Goal: Task Accomplishment & Management: Manage account settings

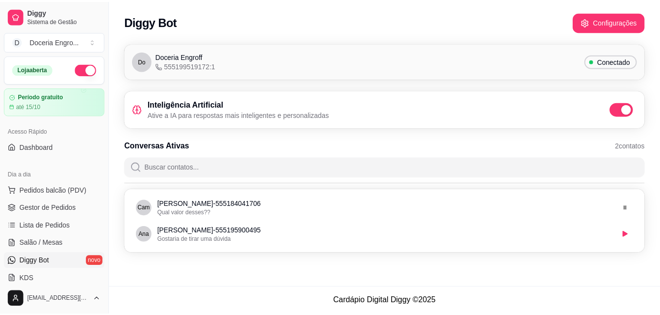
scroll to position [98, 0]
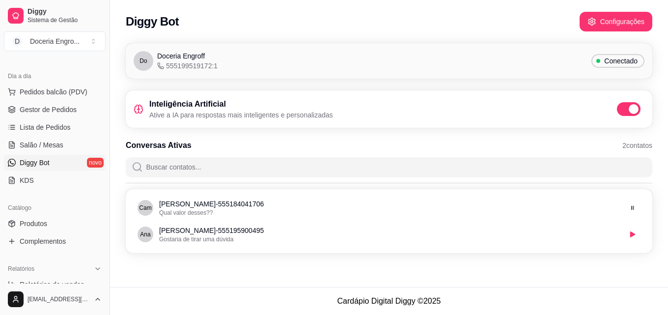
click at [117, 148] on div "Do Doceria Engroff 555199519172:1 Conectado Inteligência Artificial Ative a IA …" at bounding box center [389, 150] width 558 height 227
click at [115, 120] on div "Do Doceria Engroff 555199519172:1 Conectado Inteligência Artificial Ative a IA …" at bounding box center [389, 150] width 558 height 227
click at [63, 109] on span "Gestor de Pedidos" at bounding box center [48, 110] width 57 height 10
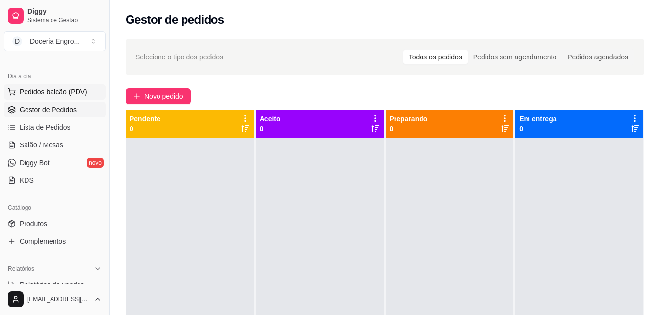
click at [59, 99] on button "Pedidos balcão (PDV)" at bounding box center [55, 92] width 102 height 16
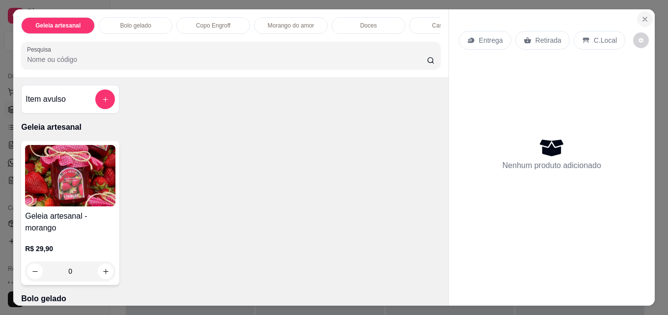
click at [643, 17] on icon "Close" at bounding box center [645, 19] width 4 height 4
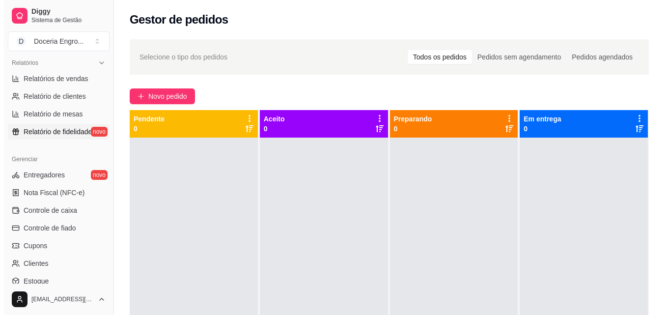
scroll to position [344, 0]
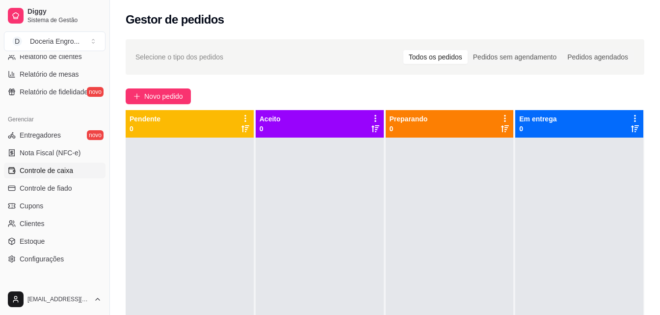
click at [76, 169] on link "Controle de caixa" at bounding box center [55, 171] width 102 height 16
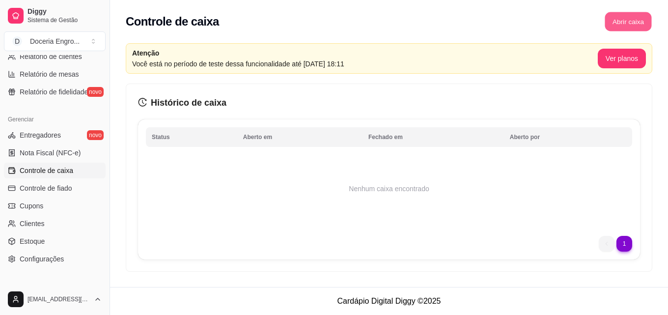
click at [629, 28] on button "Abrir caixa" at bounding box center [627, 21] width 47 height 19
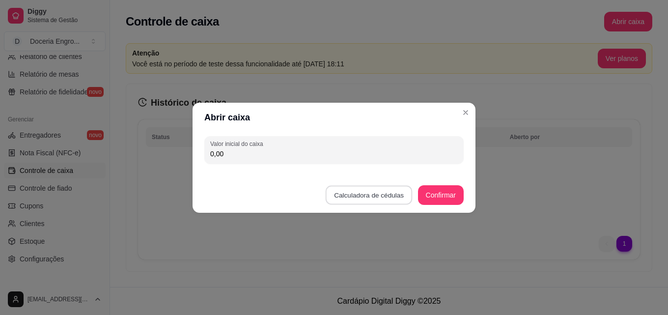
click at [377, 190] on button "Calculadora de cédulas" at bounding box center [369, 194] width 87 height 19
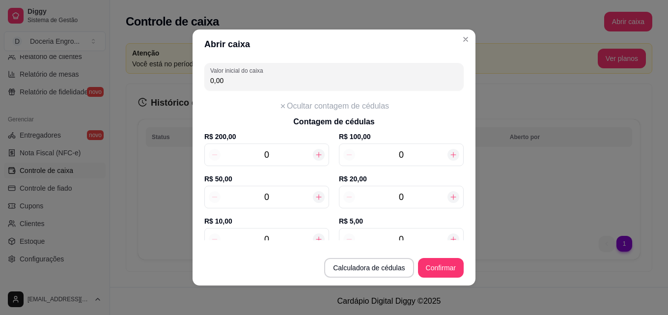
click at [449, 194] on icon at bounding box center [453, 197] width 8 height 8
type input "20,00"
type input "1"
click at [449, 194] on icon at bounding box center [453, 197] width 8 height 8
type input "40,00"
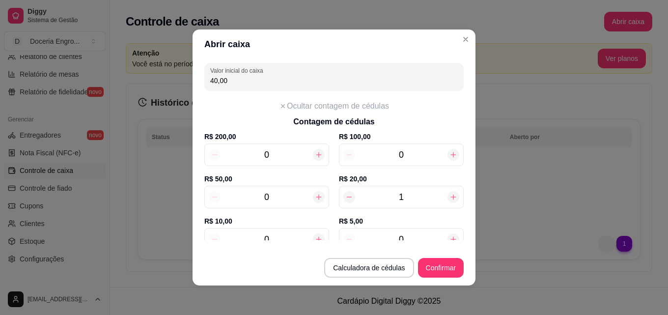
type input "2"
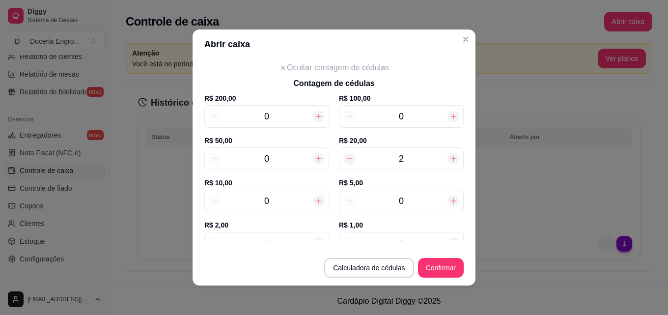
scroll to position [98, 0]
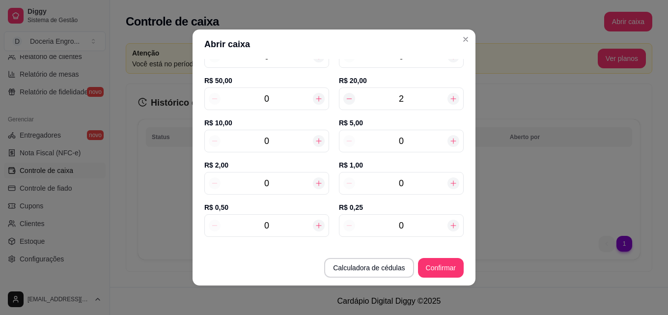
click at [315, 139] on icon at bounding box center [319, 141] width 8 height 8
type input "50,00"
type input "1"
click at [315, 139] on icon at bounding box center [319, 141] width 8 height 8
type input "60,00"
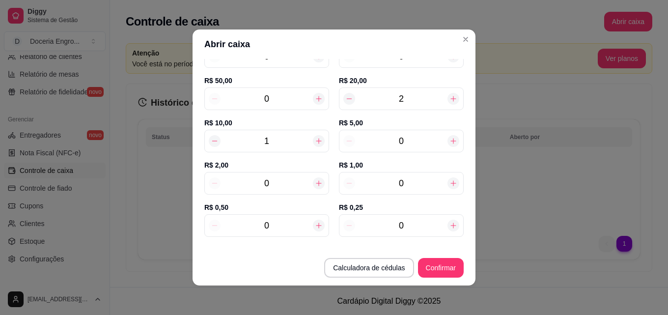
type input "2"
click at [315, 139] on icon at bounding box center [319, 141] width 8 height 8
type input "70,00"
type input "3"
click at [315, 139] on icon at bounding box center [319, 141] width 8 height 8
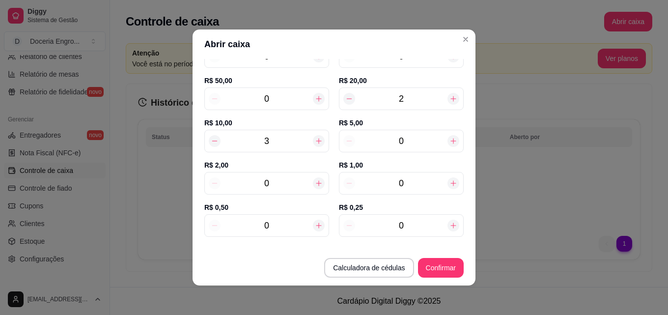
type input "80,00"
type input "4"
click at [315, 139] on icon at bounding box center [319, 141] width 8 height 8
type input "90,00"
type input "5"
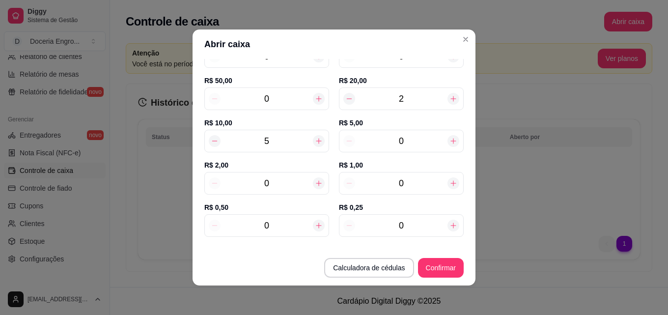
click at [315, 139] on icon at bounding box center [319, 141] width 8 height 8
type input "100,00"
type input "6"
click at [315, 139] on icon at bounding box center [319, 141] width 8 height 8
type input "110,00"
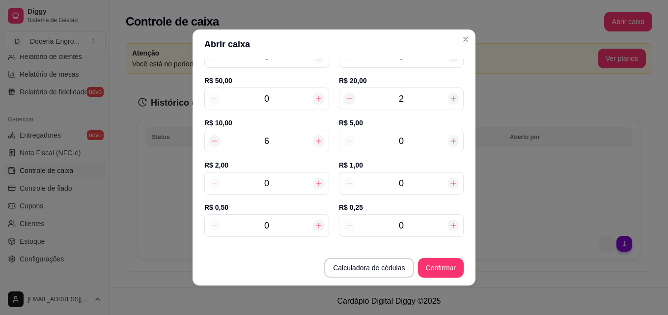
type input "7"
click at [451, 139] on icon at bounding box center [453, 140] width 5 height 5
type input "115,00"
type input "1"
click at [451, 139] on icon at bounding box center [453, 140] width 5 height 5
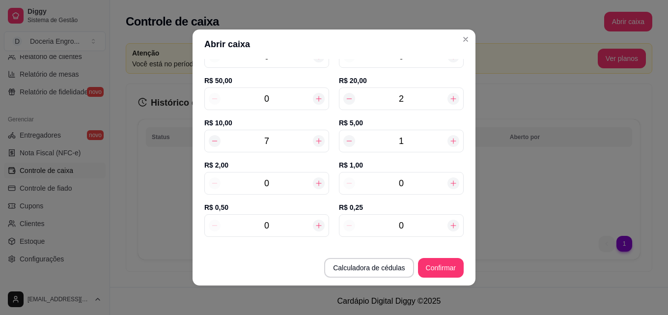
type input "120,00"
type input "2"
click at [451, 139] on icon at bounding box center [453, 140] width 5 height 5
type input "125,00"
type input "3"
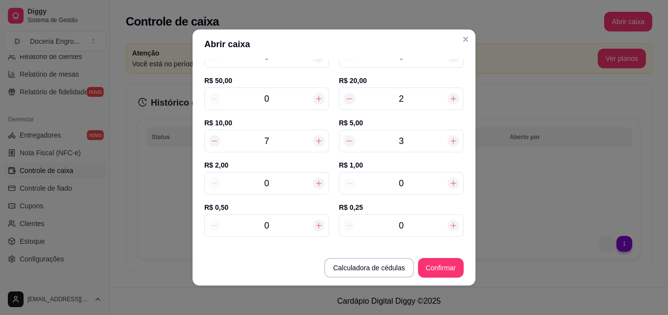
click at [451, 139] on icon at bounding box center [453, 140] width 5 height 5
type input "130,00"
type input "4"
click at [313, 189] on div at bounding box center [319, 183] width 12 height 12
type input "132,00"
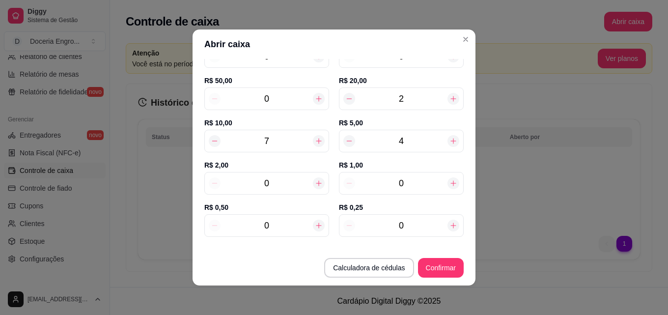
type input "1"
click at [312, 189] on div "1" at bounding box center [266, 183] width 125 height 23
click at [313, 189] on div "1" at bounding box center [266, 183] width 125 height 23
click at [316, 181] on icon at bounding box center [318, 183] width 5 height 5
type input "134,00"
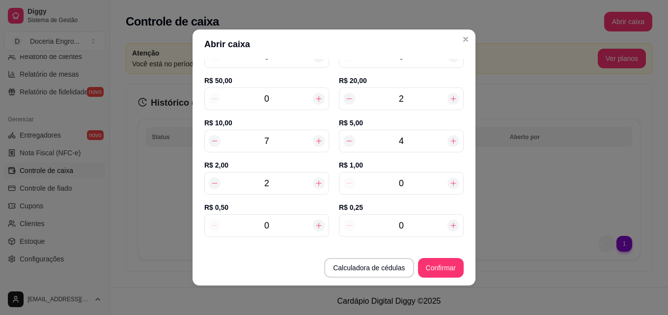
click at [288, 182] on input "2" at bounding box center [266, 183] width 92 height 14
type input "0"
type input "130,00"
type input "1"
type input "132,00"
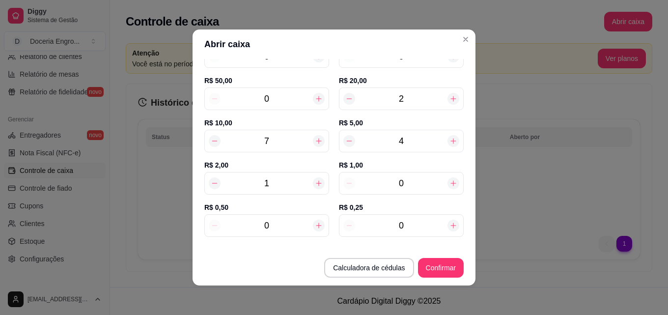
type input "10"
type input "150,00"
type input "10"
click at [449, 185] on icon at bounding box center [453, 183] width 8 height 8
type input "151,00"
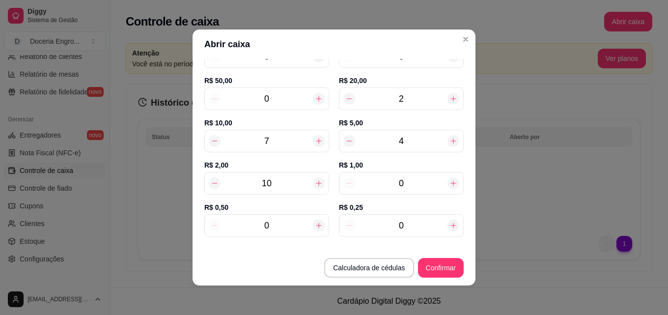
type input "1"
click at [449, 185] on icon at bounding box center [453, 183] width 8 height 8
type input "152,00"
type input "2"
click at [449, 185] on icon at bounding box center [453, 183] width 8 height 8
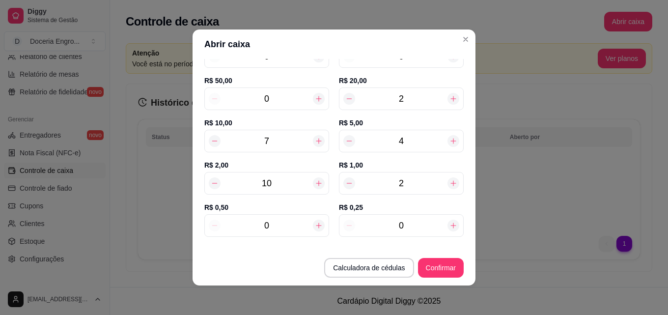
type input "153,00"
type input "3"
click at [449, 185] on icon at bounding box center [453, 183] width 8 height 8
type input "154,00"
type input "4"
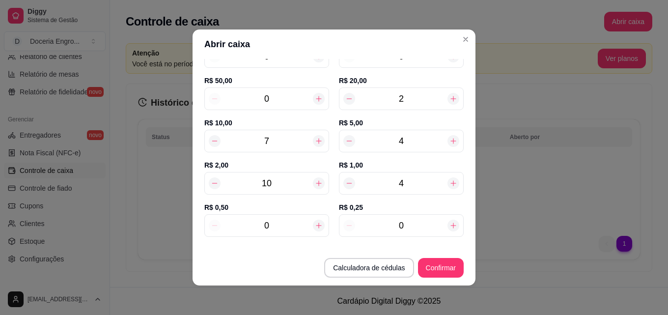
click at [272, 226] on input "0" at bounding box center [266, 225] width 92 height 14
type input "154,50"
type input "17"
type input "162,50"
type input "17"
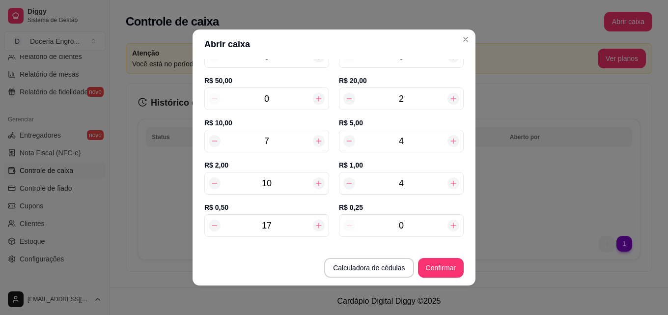
click at [418, 218] on div "0" at bounding box center [401, 225] width 125 height 23
type input "162,75"
type input "13"
type input "165,75"
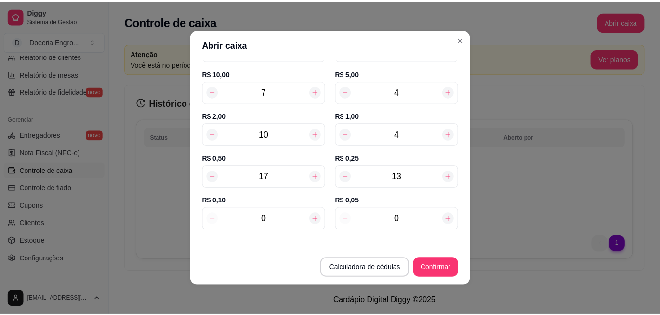
scroll to position [149, 0]
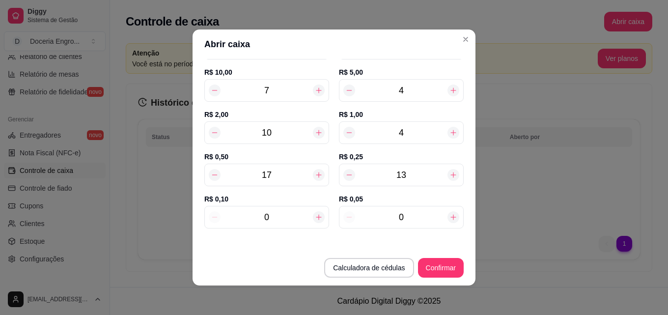
type input "13"
click at [277, 217] on input "0" at bounding box center [266, 217] width 92 height 14
type input "166,15"
type input "4"
click at [412, 217] on input "0" at bounding box center [401, 217] width 92 height 14
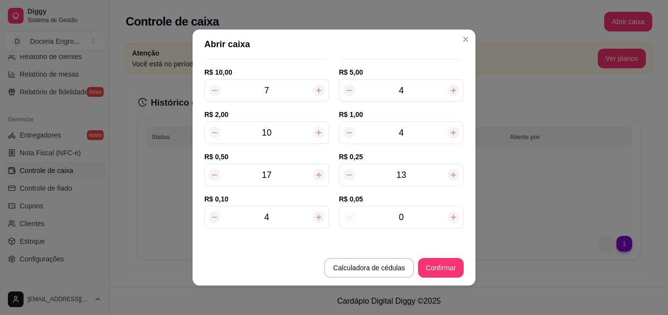
type input "166,35"
type input "4"
click at [436, 264] on button "Confirmar" at bounding box center [440, 267] width 45 height 19
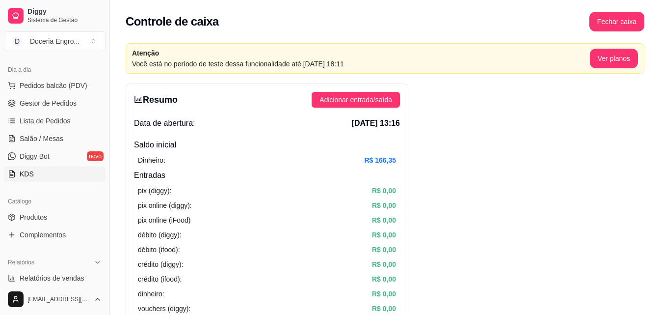
scroll to position [147, 0]
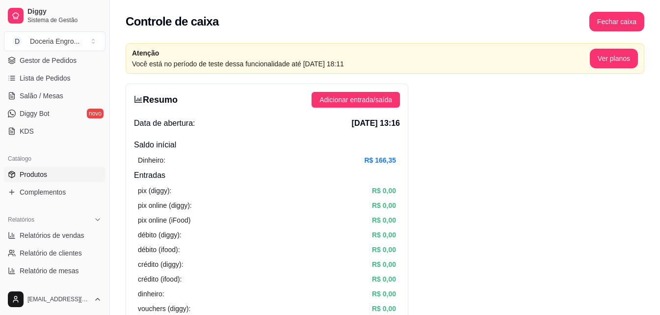
click at [50, 176] on link "Produtos" at bounding box center [55, 174] width 102 height 16
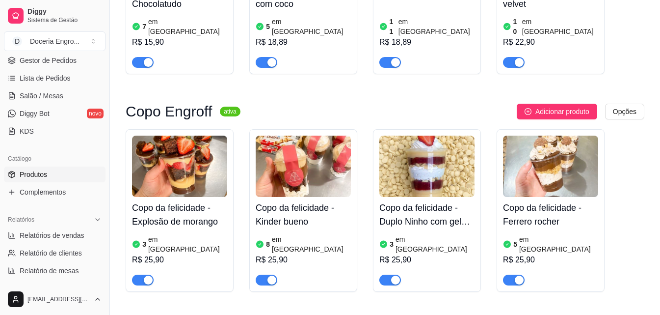
scroll to position [442, 0]
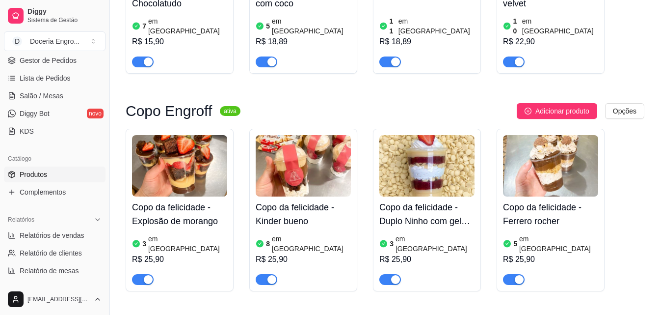
click at [193, 200] on h4 "Copo da felicidade - Explosão de morango" at bounding box center [179, 213] width 95 height 27
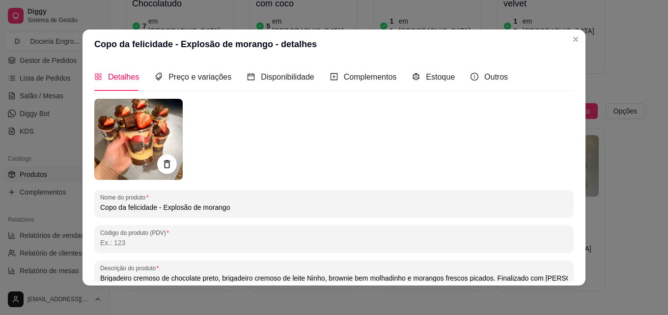
click at [580, 38] on header "Copo da felicidade - Explosão de morango - detalhes" at bounding box center [333, 43] width 503 height 29
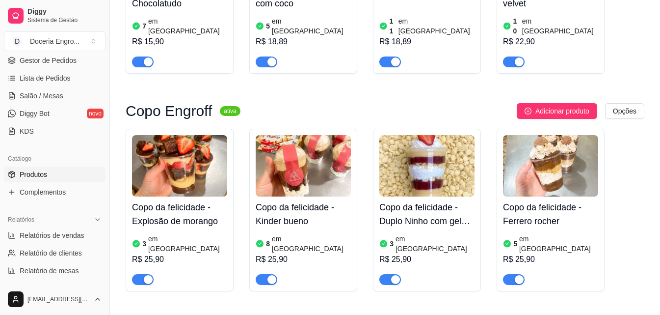
click at [206, 164] on img at bounding box center [179, 165] width 95 height 61
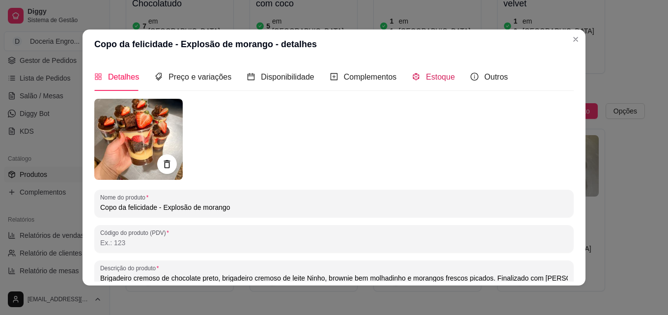
click at [438, 79] on span "Estoque" at bounding box center [440, 77] width 29 height 8
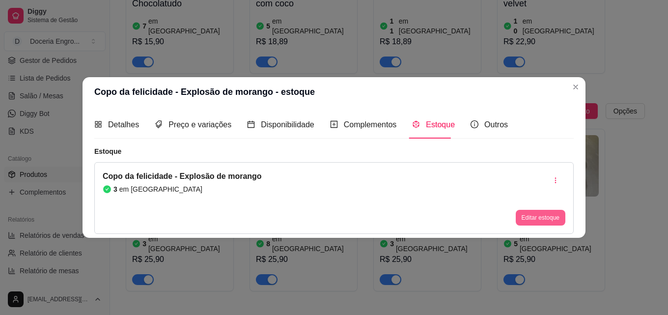
click at [542, 214] on button "Editar estoque" at bounding box center [541, 218] width 50 height 16
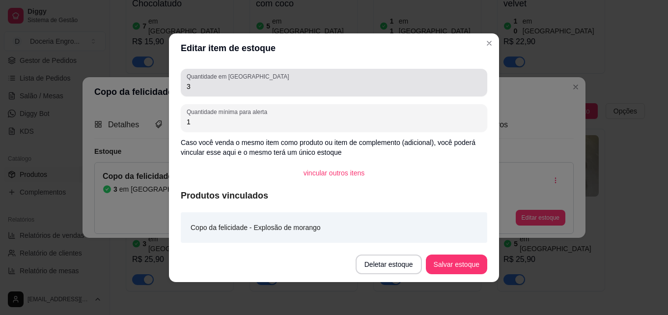
click at [226, 93] on div "Quantidade em estoque 3" at bounding box center [334, 82] width 306 height 27
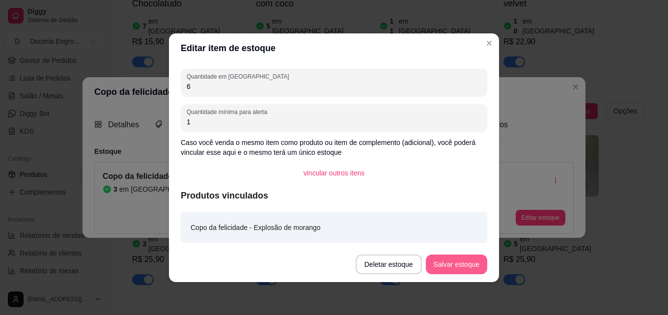
type input "6"
click at [472, 261] on button "Salvar estoque" at bounding box center [456, 264] width 61 height 20
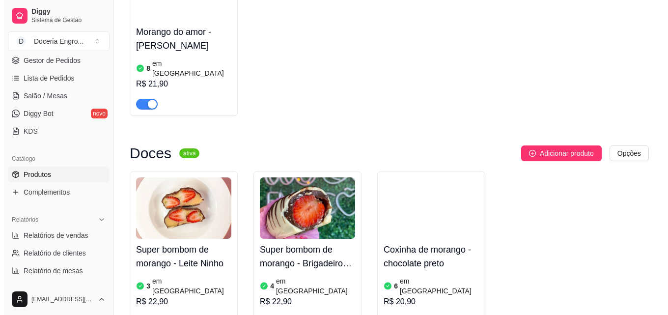
scroll to position [884, 0]
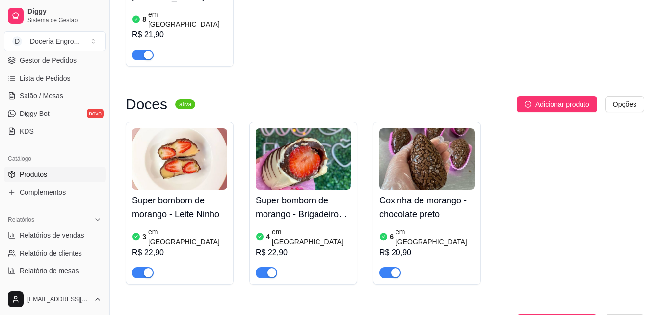
click at [171, 193] on h4 "Super bombom de morango - Leite Ninho" at bounding box center [179, 206] width 95 height 27
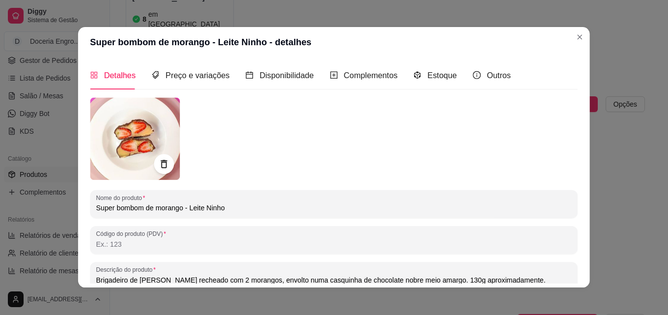
click at [198, 188] on div "Nome do produto Super bombom de morango - Leite Ninho Código do produto (PDV) D…" at bounding box center [334, 258] width 488 height 321
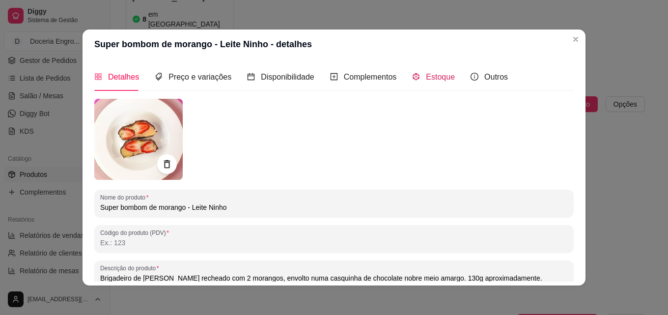
click at [432, 79] on span "Estoque" at bounding box center [440, 77] width 29 height 8
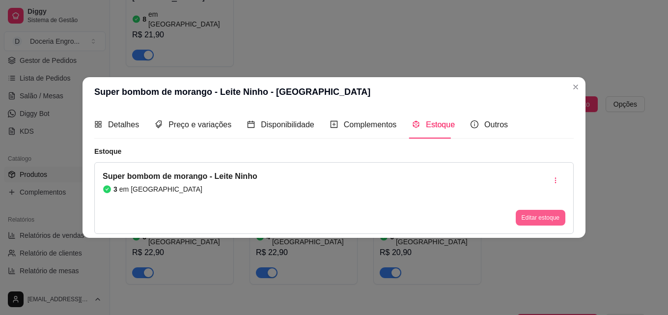
click at [528, 216] on button "Editar estoque" at bounding box center [541, 218] width 50 height 16
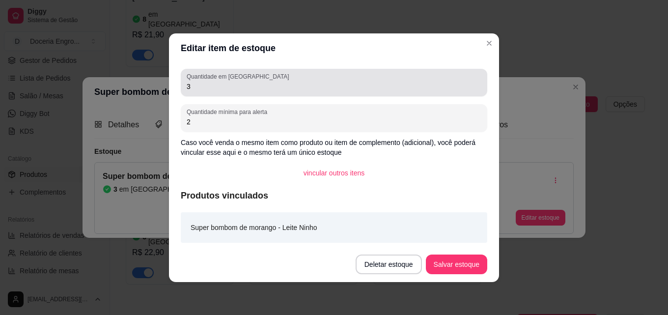
click at [245, 93] on div "Quantidade em estoque 3" at bounding box center [334, 82] width 306 height 27
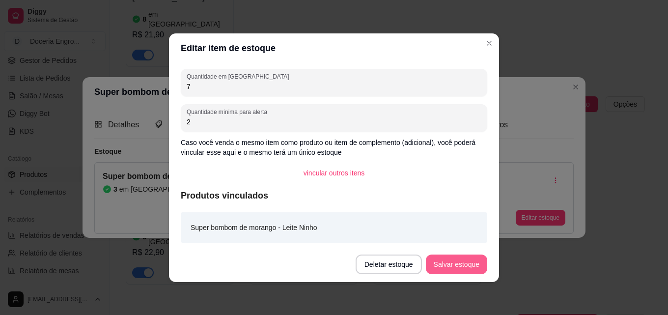
type input "7"
click at [438, 254] on button "Salvar estoque" at bounding box center [456, 264] width 61 height 20
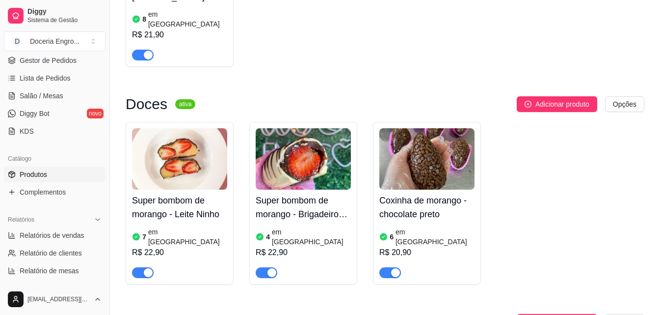
click at [300, 246] on div "R$ 22,90" at bounding box center [303, 252] width 95 height 12
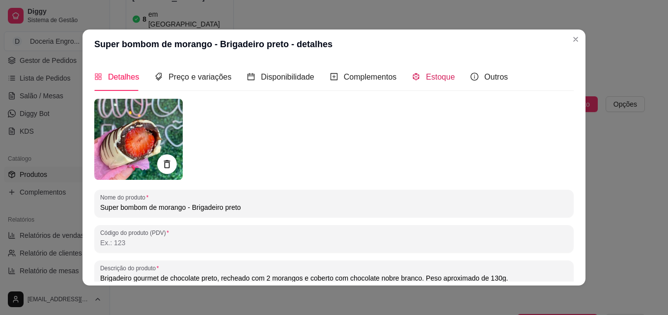
click at [439, 79] on span "Estoque" at bounding box center [440, 77] width 29 height 8
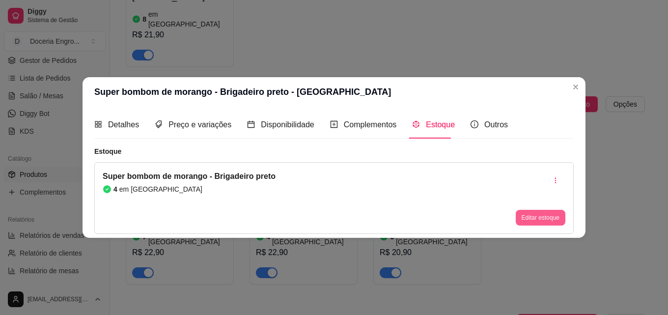
click at [546, 223] on button "Editar estoque" at bounding box center [541, 218] width 50 height 16
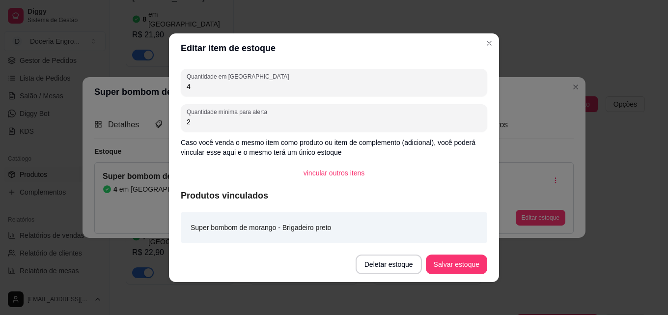
click at [224, 97] on div "Quantidade em estoque 4 Quantidade mínima para alerta 2 Caso você venda o mesmo…" at bounding box center [334, 155] width 330 height 184
click at [224, 88] on input "4" at bounding box center [334, 87] width 295 height 10
type input "7"
click at [455, 270] on button "Salvar estoque" at bounding box center [456, 263] width 60 height 19
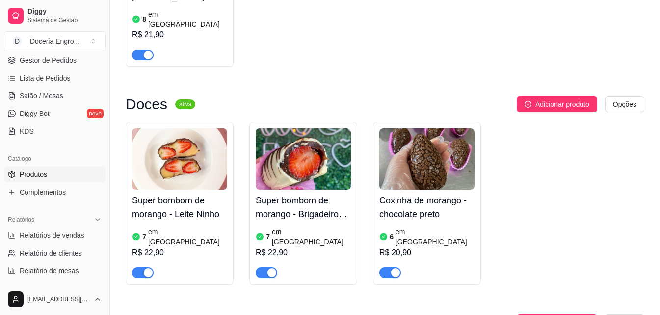
click at [167, 246] on div "R$ 22,90" at bounding box center [179, 252] width 95 height 12
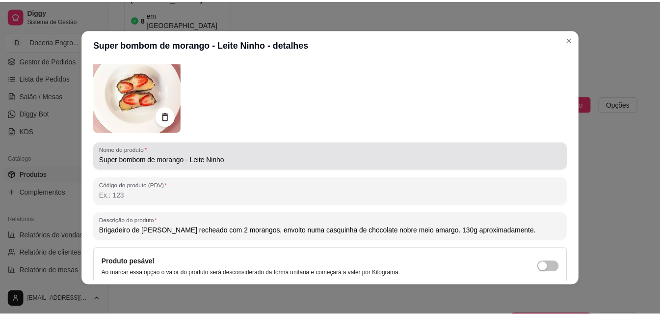
scroll to position [0, 0]
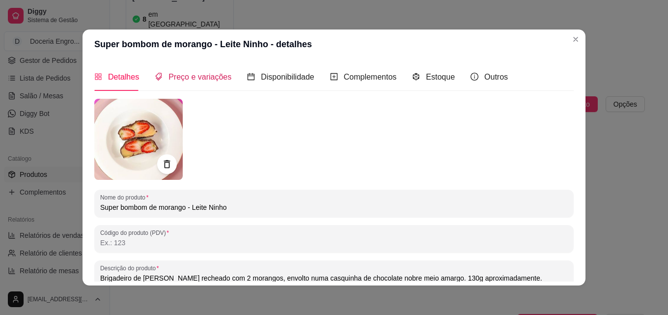
click at [190, 83] on div "Preço e variações" at bounding box center [193, 77] width 77 height 12
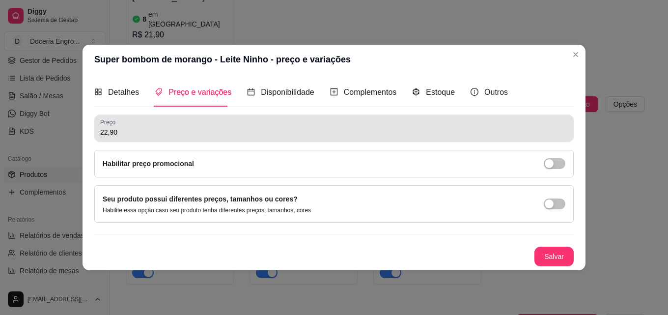
click at [159, 123] on div "22,90" at bounding box center [333, 128] width 467 height 20
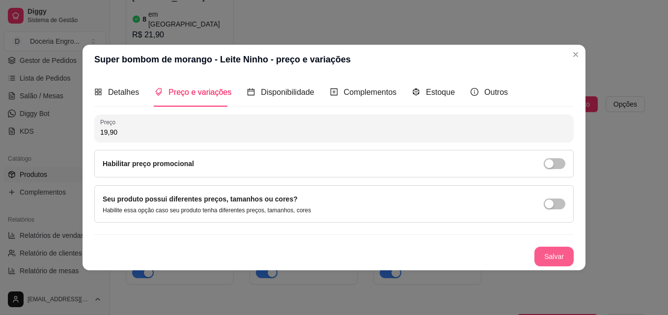
type input "19,90"
click at [550, 254] on button "Salvar" at bounding box center [553, 256] width 39 height 20
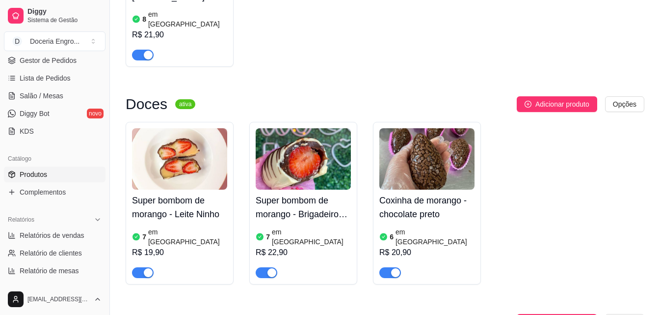
click at [321, 193] on h4 "Super bombom de morango - Brigadeiro preto" at bounding box center [303, 206] width 95 height 27
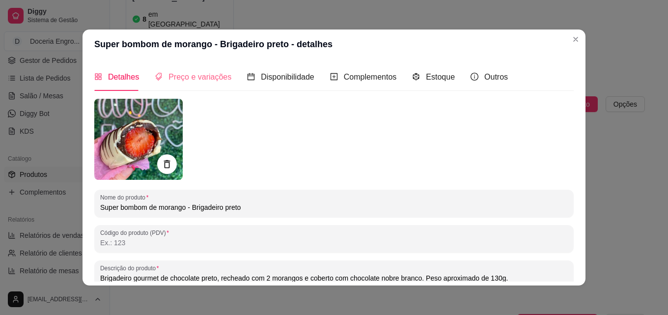
click at [180, 87] on div "Preço e variações" at bounding box center [193, 77] width 77 height 28
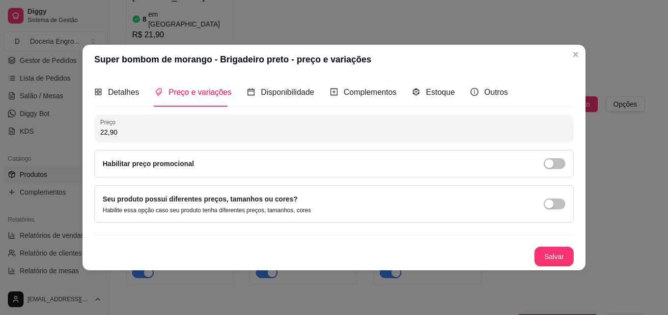
drag, startPoint x: 172, startPoint y: 127, endPoint x: 86, endPoint y: 133, distance: 85.6
click at [86, 133] on div "Detalhes Preço e variações Disponibilidade Complementos Estoque Outros Nome do …" at bounding box center [333, 171] width 503 height 195
type input "19,90"
click at [543, 259] on button "Salvar" at bounding box center [554, 255] width 38 height 19
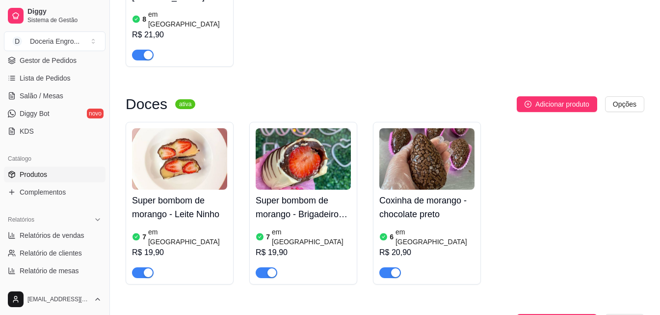
click at [418, 227] on article "[PERSON_NAME][GEOGRAPHIC_DATA]" at bounding box center [435, 237] width 79 height 20
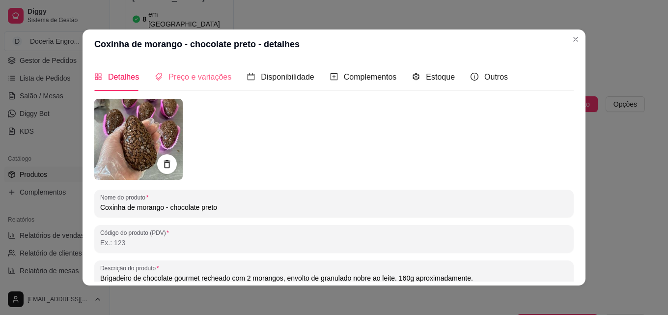
click at [206, 83] on div "Preço e variações" at bounding box center [193, 77] width 77 height 28
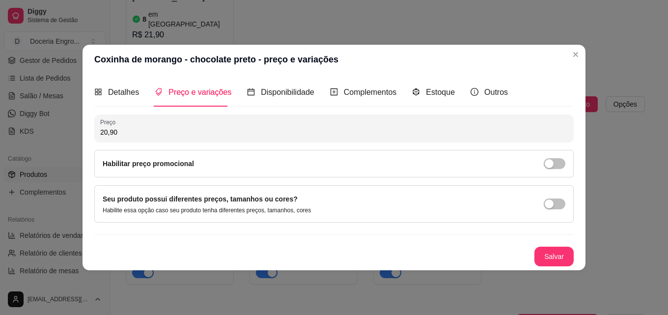
drag, startPoint x: 162, startPoint y: 135, endPoint x: 62, endPoint y: 146, distance: 100.3
click at [62, 146] on div "Coxinha de morango - chocolate preto - preço e variações Detalhes Preço e varia…" at bounding box center [334, 157] width 668 height 315
type input "18,90"
click at [550, 256] on button "Salvar" at bounding box center [553, 256] width 39 height 20
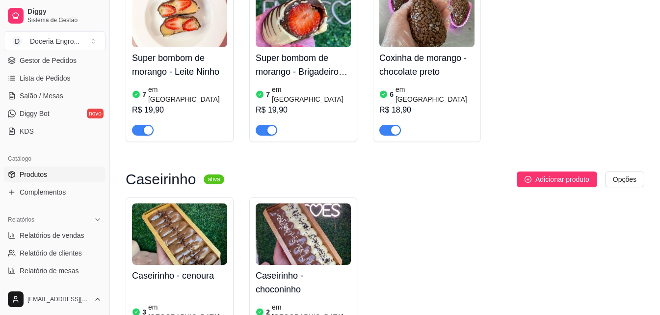
scroll to position [1031, 0]
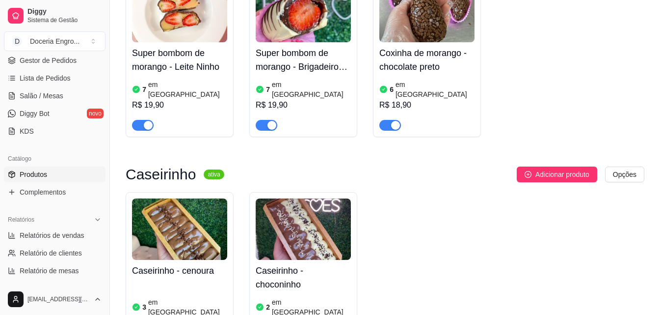
click at [159, 281] on div "3 em estoque R$ 27,90" at bounding box center [179, 314] width 95 height 67
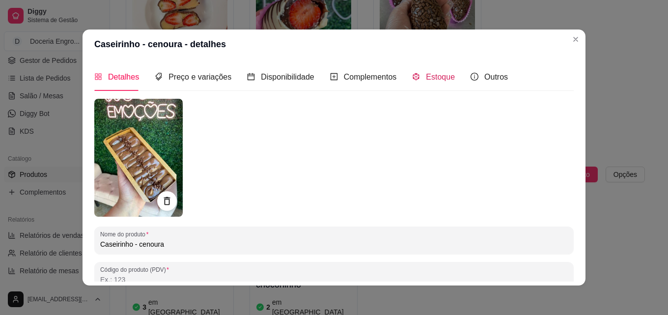
click at [428, 80] on span "Estoque" at bounding box center [440, 77] width 29 height 8
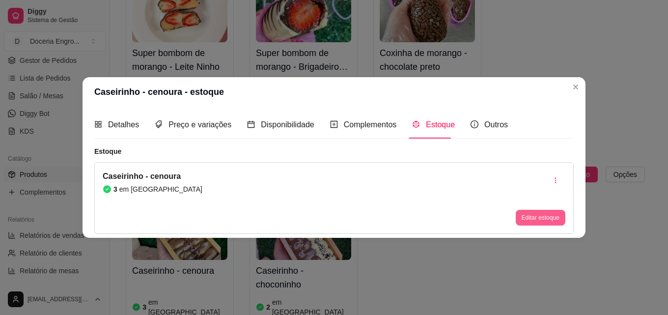
click at [555, 220] on button "Editar estoque" at bounding box center [541, 218] width 50 height 16
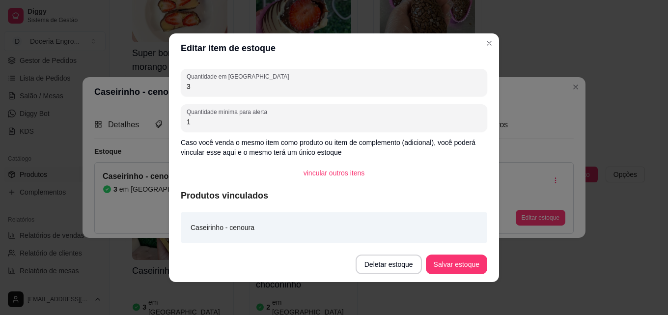
drag, startPoint x: 222, startPoint y: 82, endPoint x: 171, endPoint y: 84, distance: 51.6
click at [171, 84] on div "Quantidade em estoque 3 Quantidade mínima para alerta 1 Caso você venda o mesmo…" at bounding box center [334, 155] width 330 height 184
type input "7"
click at [443, 266] on button "Salvar estoque" at bounding box center [456, 263] width 60 height 19
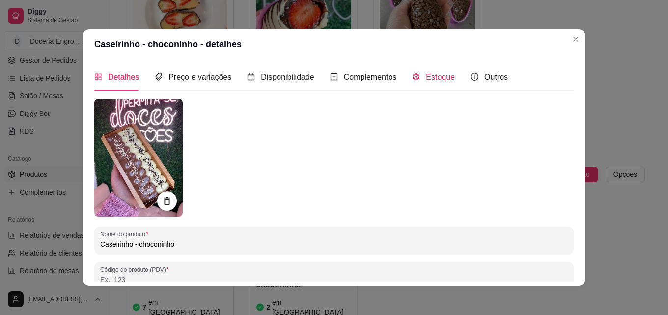
click at [420, 83] on div "Estoque" at bounding box center [433, 77] width 43 height 12
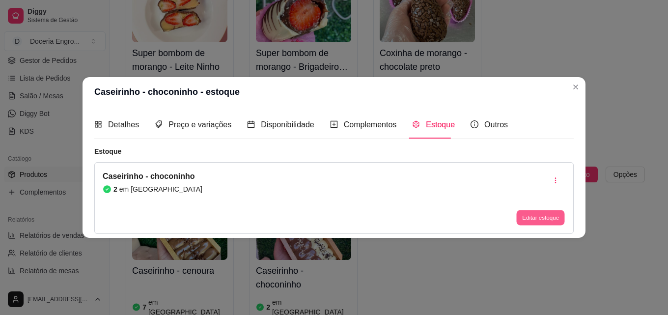
click at [528, 216] on button "Editar estoque" at bounding box center [540, 217] width 48 height 15
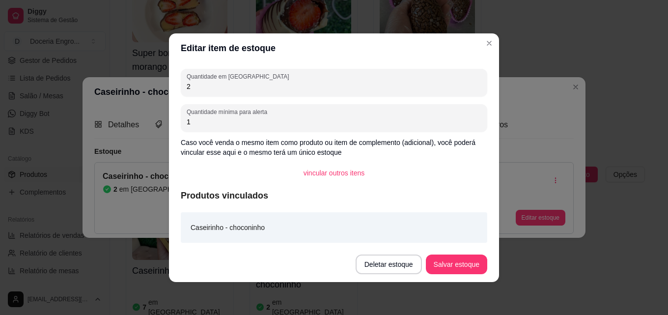
drag, startPoint x: 179, startPoint y: 96, endPoint x: 170, endPoint y: 95, distance: 8.9
click at [170, 95] on div "Quantidade em estoque 2 Quantidade mínima para alerta 1 Caso você venda o mesmo…" at bounding box center [334, 155] width 330 height 184
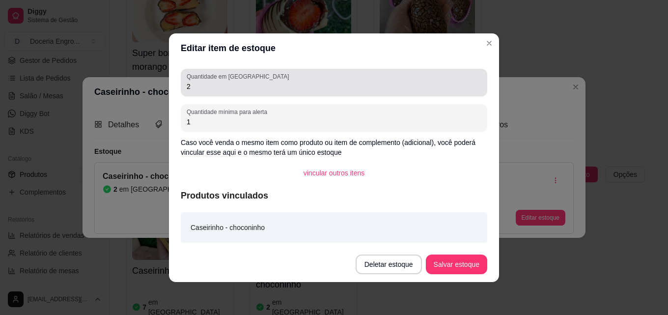
click at [199, 82] on input "2" at bounding box center [334, 87] width 295 height 10
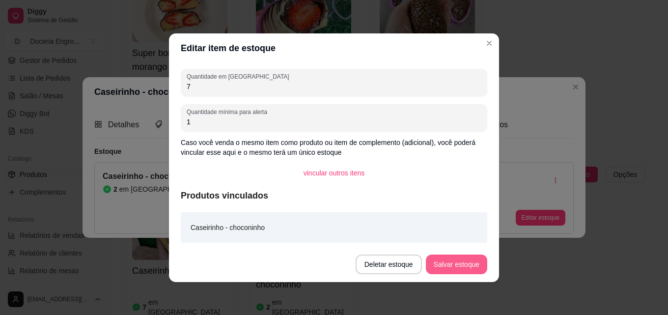
type input "7"
click at [437, 269] on button "Salvar estoque" at bounding box center [456, 264] width 61 height 20
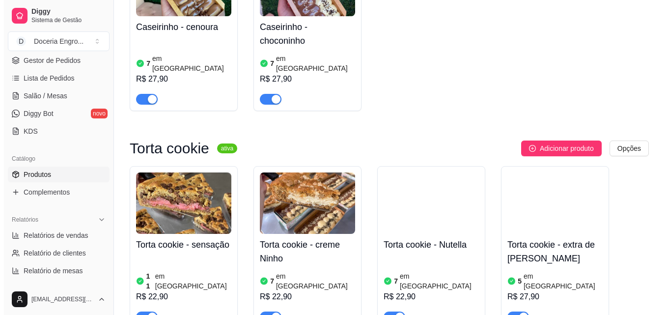
scroll to position [1277, 0]
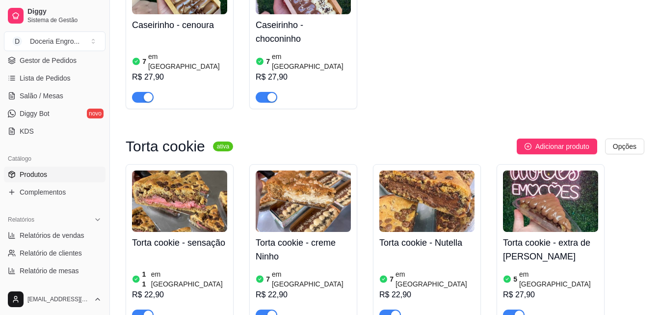
click at [286, 289] on div "R$ 22,90" at bounding box center [303, 295] width 95 height 12
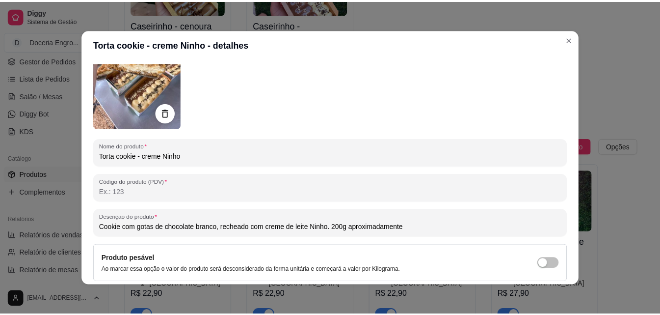
scroll to position [0, 0]
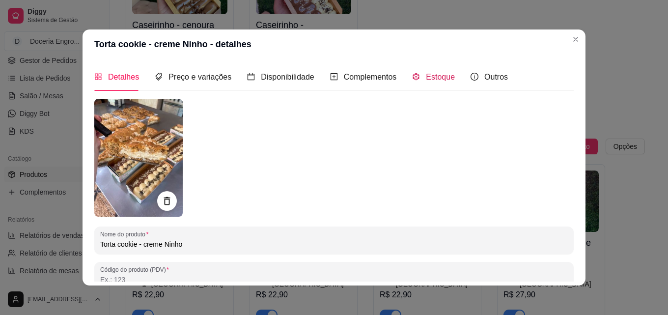
drag, startPoint x: 421, startPoint y: 81, endPoint x: 414, endPoint y: 91, distance: 12.8
click at [426, 81] on span "Estoque" at bounding box center [440, 77] width 29 height 8
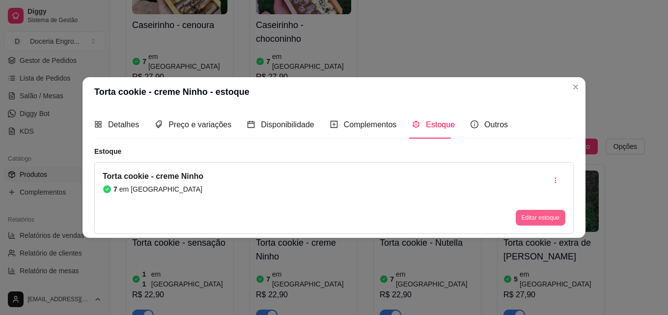
click at [536, 216] on button "Editar estoque" at bounding box center [541, 218] width 50 height 16
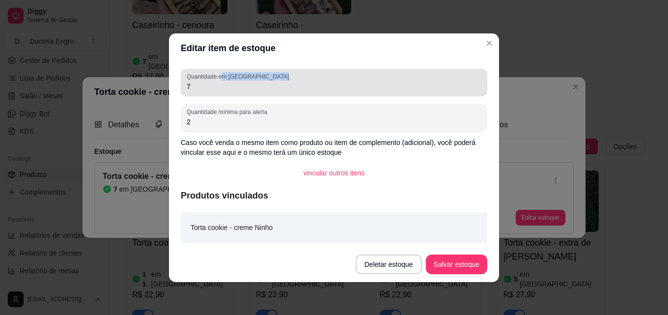
drag, startPoint x: 207, startPoint y: 81, endPoint x: 185, endPoint y: 86, distance: 22.2
click at [185, 86] on div "Quantidade em estoque 7" at bounding box center [334, 82] width 306 height 27
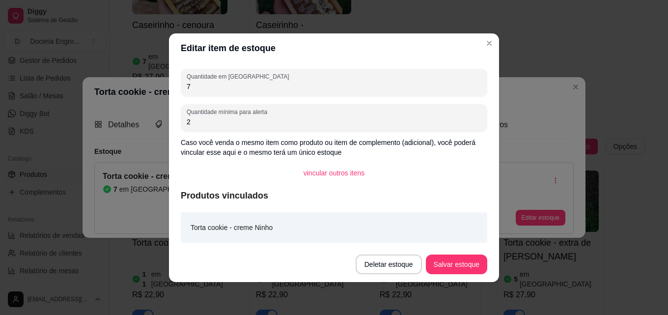
click at [198, 93] on div "Quantidade em estoque 7" at bounding box center [334, 82] width 306 height 27
type input "10"
click at [471, 257] on button "Salvar estoque" at bounding box center [456, 263] width 60 height 19
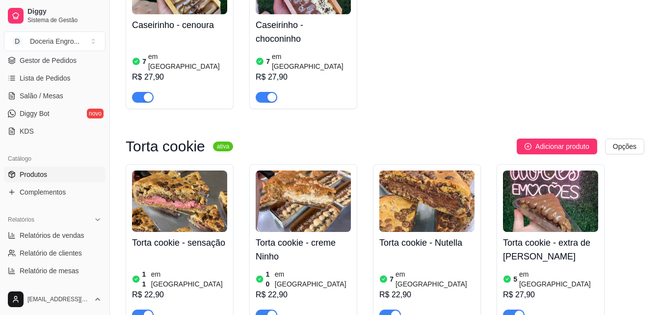
click at [438, 300] on div at bounding box center [427, 310] width 95 height 20
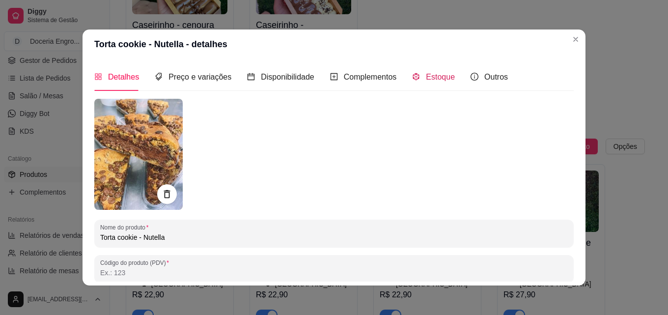
click at [426, 75] on span "Estoque" at bounding box center [440, 77] width 29 height 8
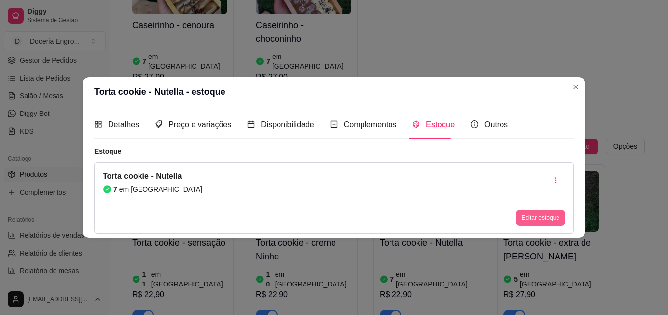
click at [552, 220] on button "Editar estoque" at bounding box center [541, 218] width 50 height 16
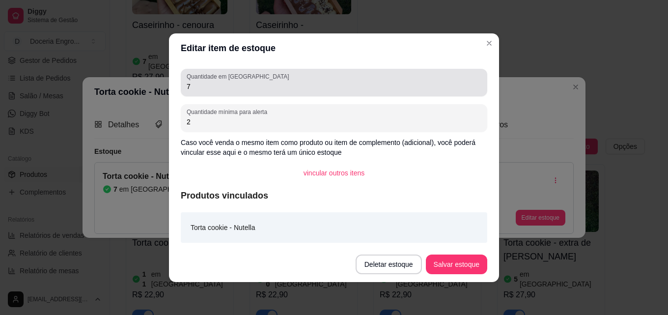
click at [282, 91] on div "7" at bounding box center [334, 83] width 295 height 20
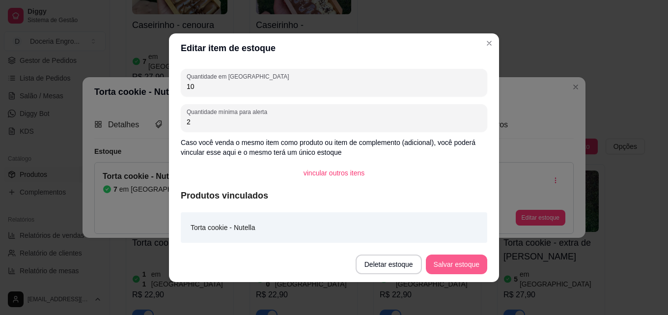
type input "10"
click at [472, 263] on button "Salvar estoque" at bounding box center [456, 263] width 60 height 19
click at [464, 261] on button "Salvar estoque" at bounding box center [456, 264] width 61 height 20
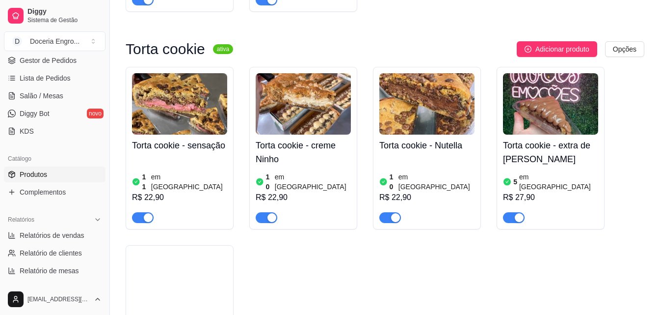
scroll to position [1375, 0]
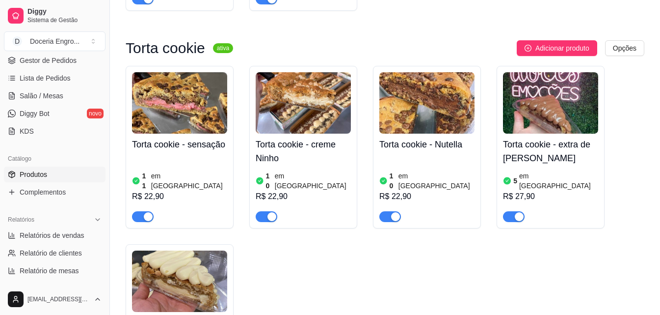
click at [545, 171] on article "[PERSON_NAME][GEOGRAPHIC_DATA]" at bounding box center [558, 181] width 79 height 20
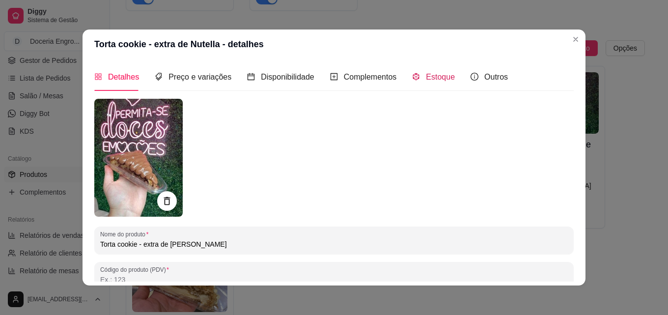
click at [412, 83] on div "Estoque" at bounding box center [433, 77] width 43 height 12
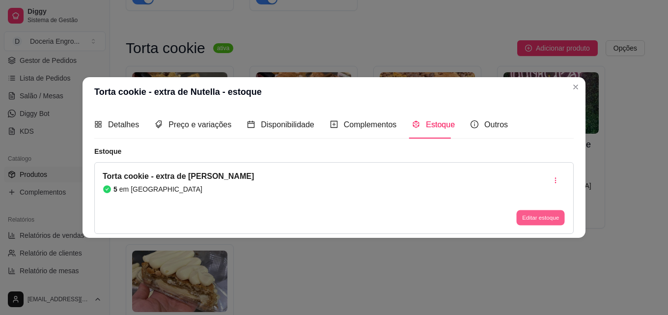
click at [520, 220] on button "Editar estoque" at bounding box center [540, 217] width 48 height 15
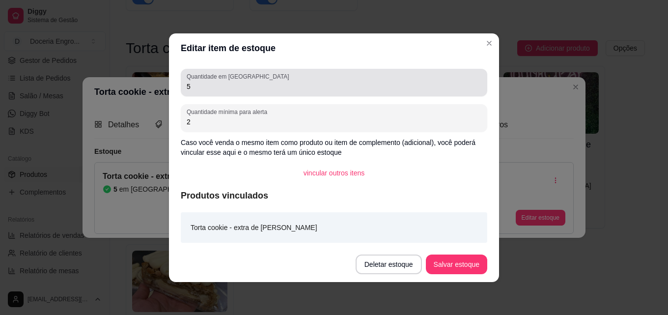
click at [251, 85] on input "5" at bounding box center [334, 87] width 295 height 10
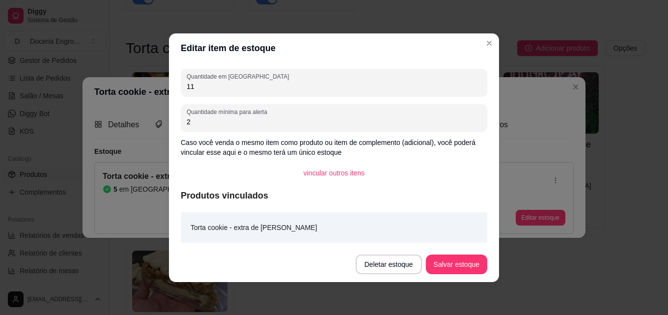
type input "11"
click at [467, 274] on footer "Deletar estoque Salvar estoque" at bounding box center [334, 263] width 330 height 35
click at [470, 270] on button "Salvar estoque" at bounding box center [456, 264] width 61 height 20
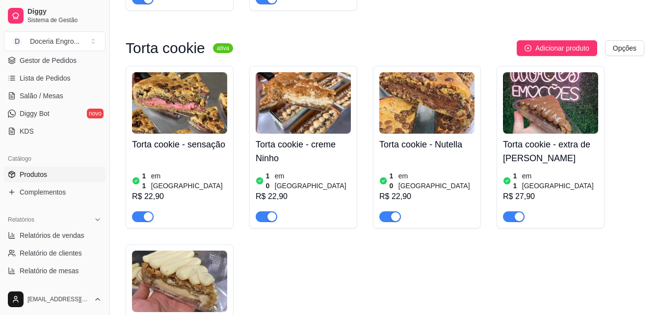
click at [196, 250] on img at bounding box center [179, 280] width 95 height 61
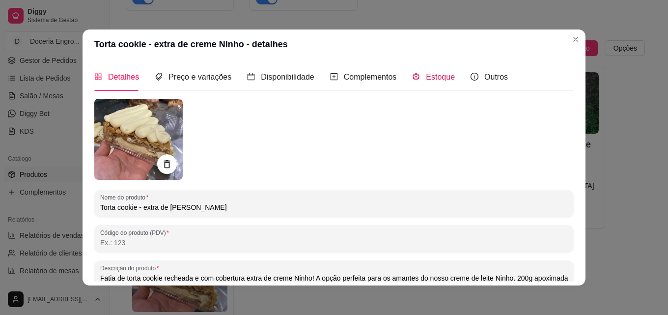
click at [433, 81] on span "Estoque" at bounding box center [440, 77] width 29 height 8
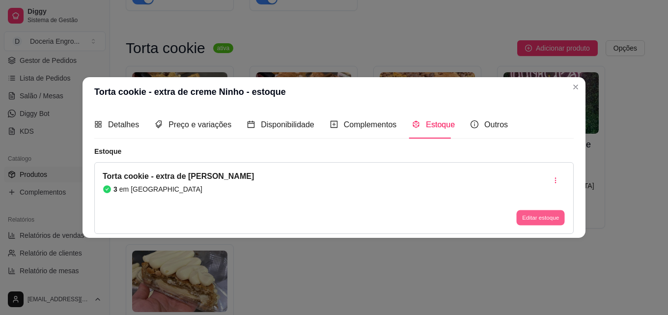
click at [560, 217] on button "Editar estoque" at bounding box center [540, 217] width 48 height 15
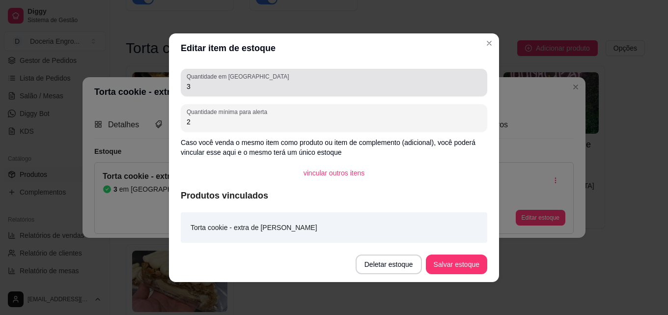
click at [208, 93] on div "Quantidade em estoque 3" at bounding box center [334, 82] width 306 height 27
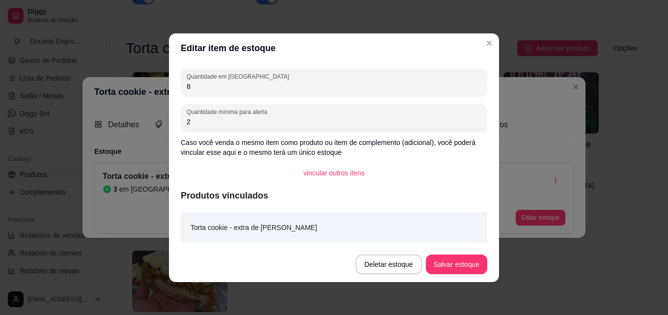
type input "8"
click at [473, 244] on div "Quantidade em estoque 8 Quantidade mínima para alerta 2 Caso você venda o mesmo…" at bounding box center [334, 155] width 330 height 184
click at [458, 271] on button "Salvar estoque" at bounding box center [456, 264] width 61 height 20
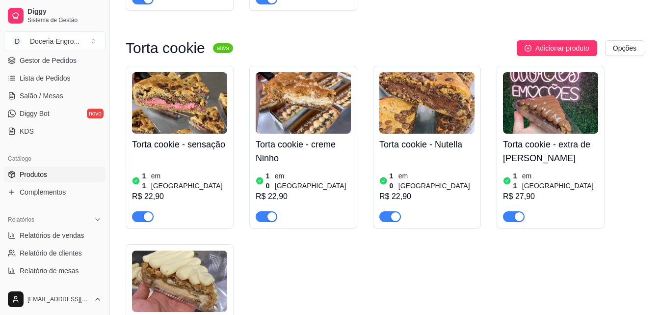
click at [196, 191] on div "R$ 22,90" at bounding box center [179, 197] width 95 height 12
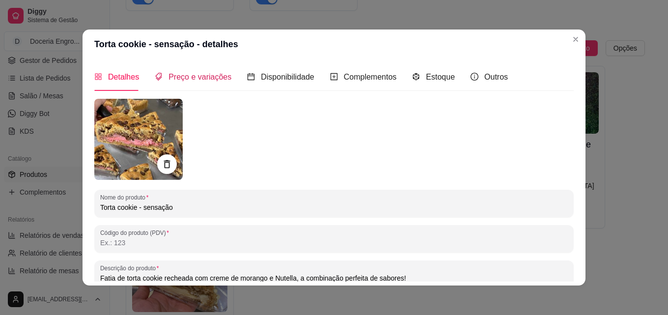
click at [213, 77] on span "Preço e variações" at bounding box center [199, 77] width 63 height 8
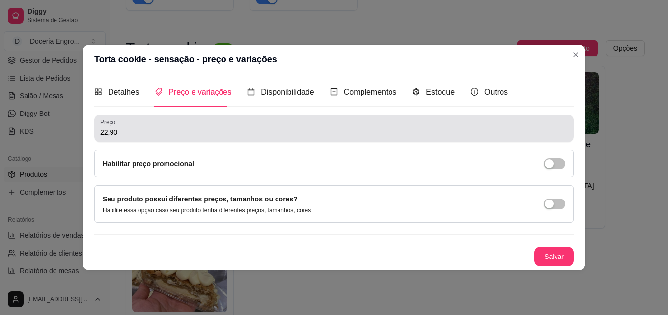
click at [163, 139] on div "Preço 22,90" at bounding box center [333, 127] width 479 height 27
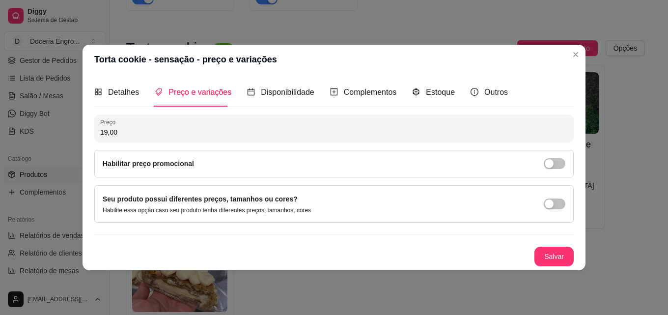
type input "19,00"
click at [566, 263] on button "Salvar" at bounding box center [554, 255] width 38 height 19
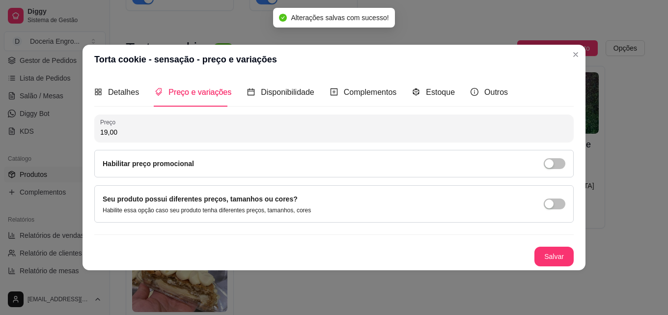
click at [585, 50] on div "Torta cookie - sensação - preço e variações Detalhes Preço e variações Disponib…" at bounding box center [334, 157] width 668 height 315
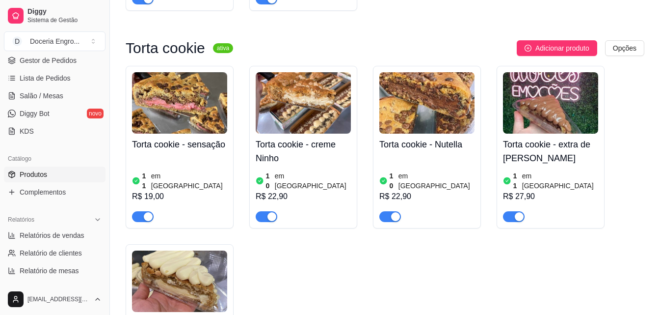
click at [296, 191] on div "R$ 22,90" at bounding box center [303, 197] width 95 height 12
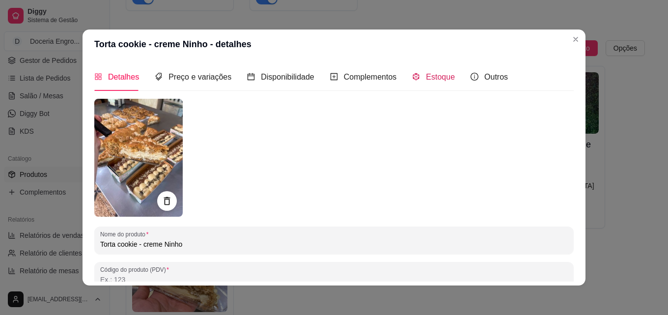
click at [432, 81] on span "Estoque" at bounding box center [440, 77] width 29 height 8
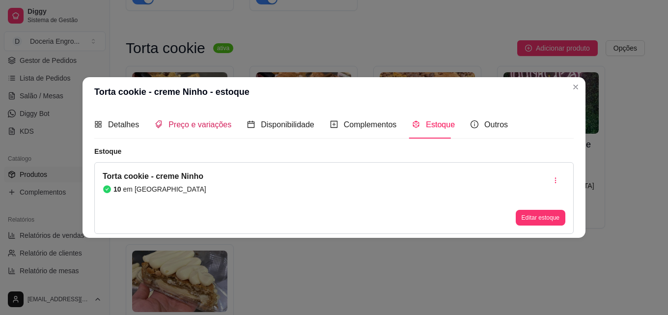
click at [175, 130] on div "Preço e variações" at bounding box center [193, 124] width 77 height 12
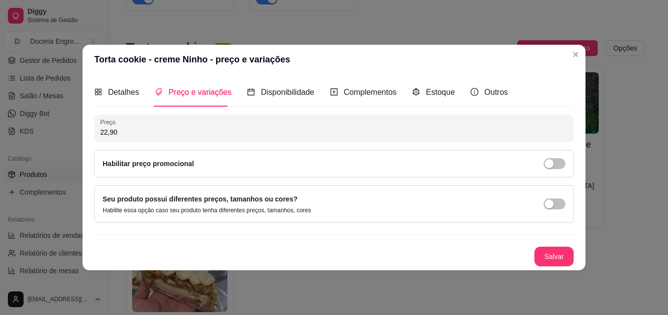
click at [130, 145] on div "Preço 22,90 Habilitar preço promocional" at bounding box center [333, 145] width 479 height 63
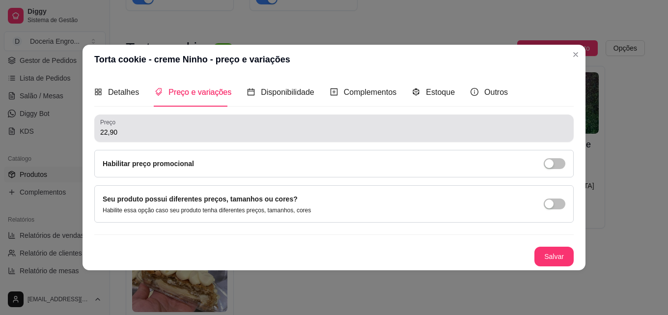
click at [129, 134] on input "22,90" at bounding box center [333, 132] width 467 height 10
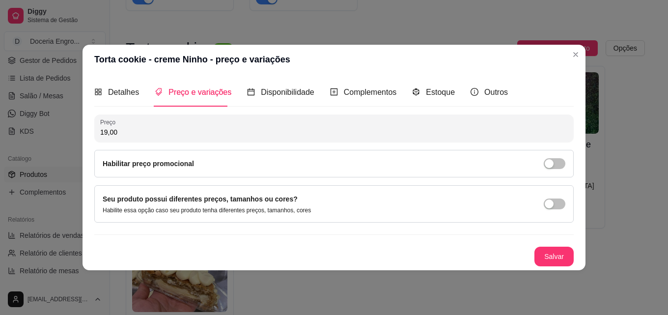
type input "19,00"
click at [555, 265] on button "Salvar" at bounding box center [554, 255] width 38 height 19
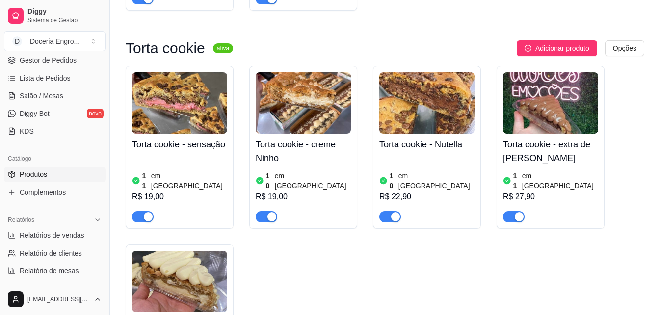
click at [413, 202] on div at bounding box center [427, 212] width 95 height 20
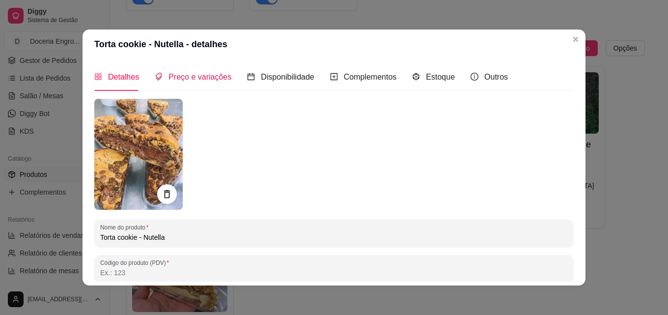
click at [205, 75] on span "Preço e variações" at bounding box center [199, 77] width 63 height 8
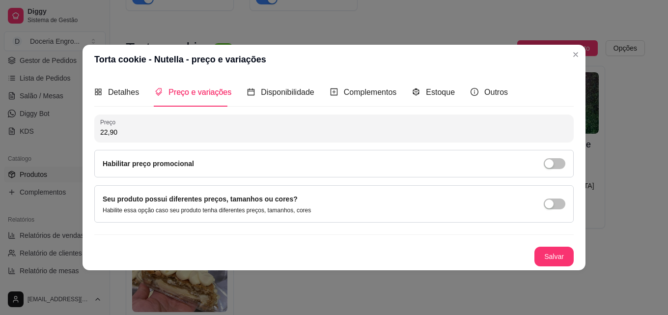
drag, startPoint x: 140, startPoint y: 147, endPoint x: 137, endPoint y: 142, distance: 5.5
click at [138, 145] on div "Preço 22,90 Habilitar preço promocional" at bounding box center [333, 145] width 479 height 63
click at [137, 139] on div "Preço 22,90" at bounding box center [333, 127] width 479 height 27
type input "19,00"
click at [549, 256] on button "Salvar" at bounding box center [553, 256] width 39 height 20
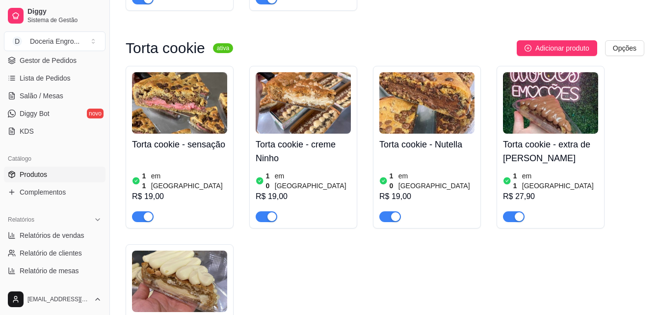
click at [564, 191] on div "R$ 27,90" at bounding box center [550, 197] width 95 height 12
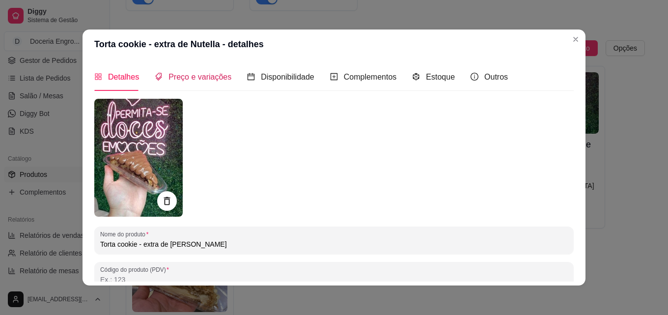
click at [206, 82] on div "Preço e variações" at bounding box center [193, 77] width 77 height 12
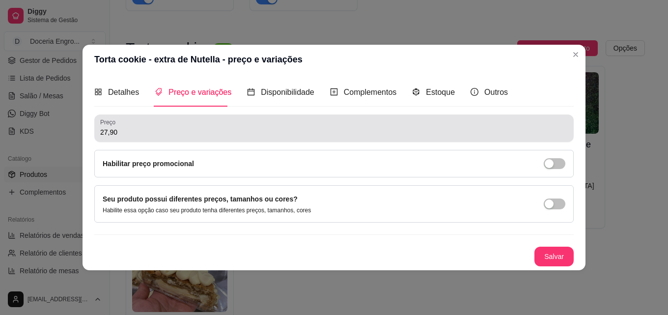
click at [130, 135] on input "27,90" at bounding box center [333, 132] width 467 height 10
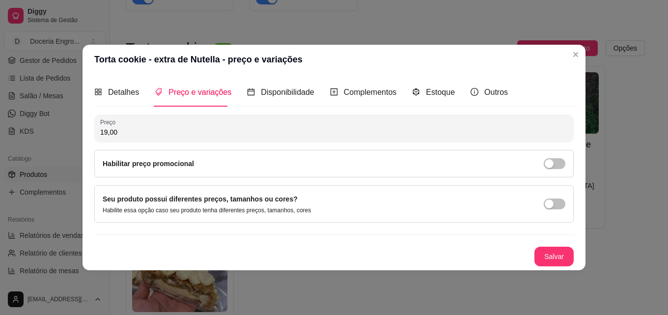
type input "19,00"
click at [554, 263] on button "Salvar" at bounding box center [554, 255] width 38 height 19
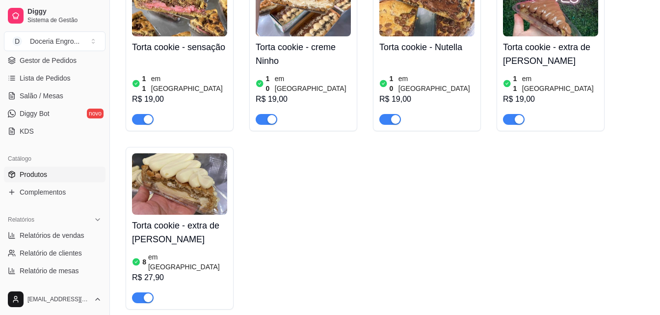
scroll to position [1473, 0]
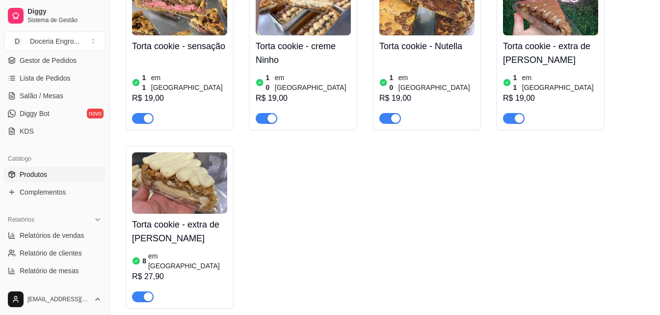
click at [157, 271] on div "R$ 27,90" at bounding box center [179, 277] width 95 height 12
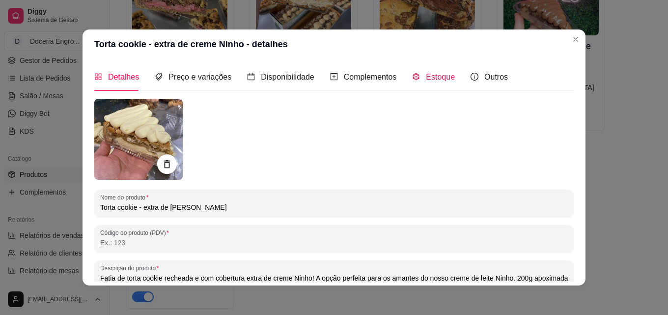
click at [417, 73] on div "Estoque" at bounding box center [433, 77] width 43 height 12
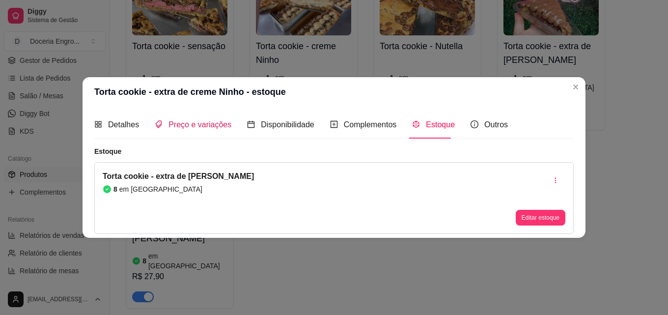
click at [179, 124] on span "Preço e variações" at bounding box center [199, 124] width 63 height 8
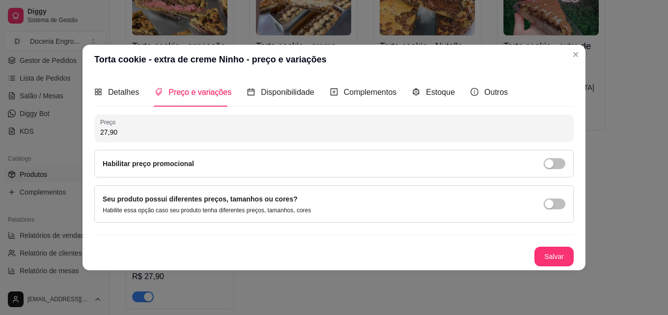
click at [126, 130] on input "27,90" at bounding box center [333, 132] width 467 height 10
type input "19,00"
click at [552, 257] on button "Salvar" at bounding box center [553, 256] width 39 height 20
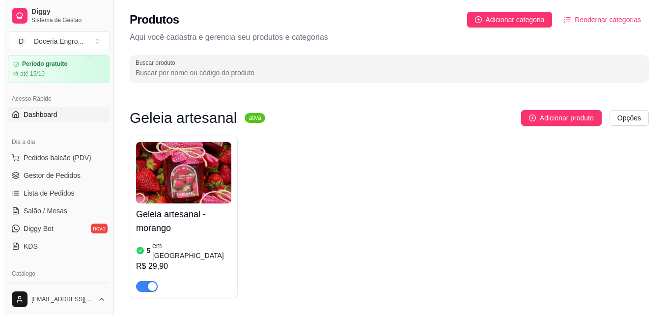
scroll to position [98, 0]
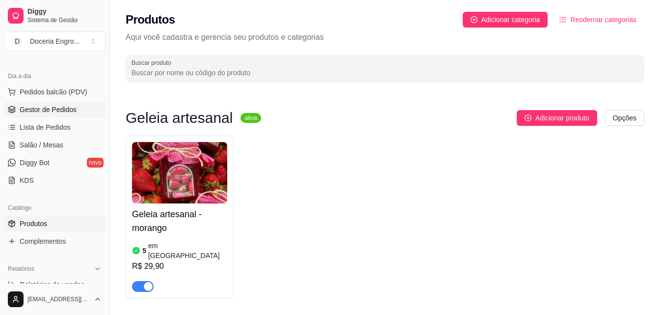
click at [54, 113] on span "Gestor de Pedidos" at bounding box center [48, 110] width 57 height 10
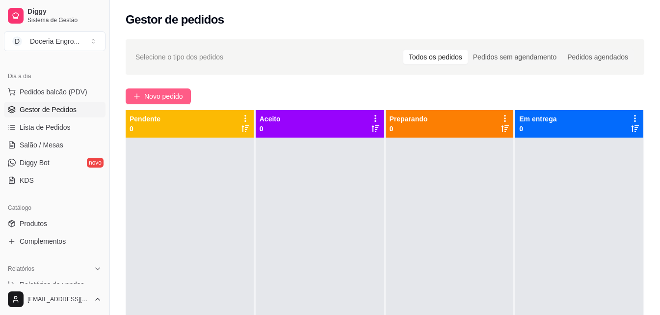
click at [170, 98] on span "Novo pedido" at bounding box center [163, 96] width 39 height 11
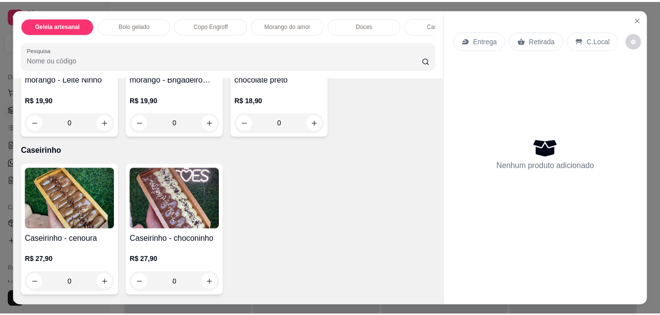
scroll to position [835, 0]
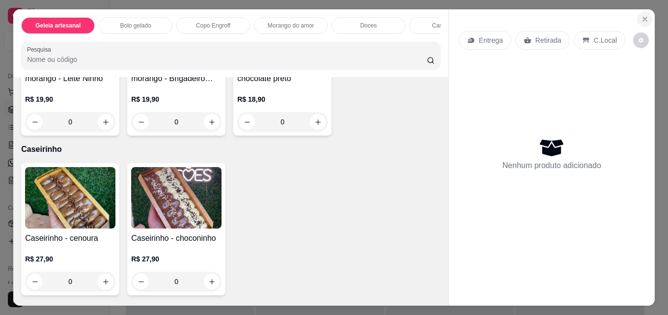
click at [641, 15] on icon "Close" at bounding box center [645, 19] width 8 height 8
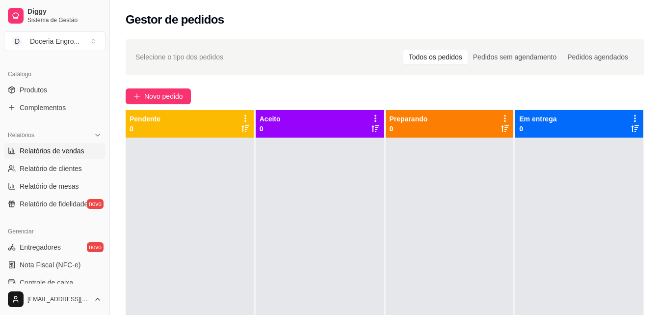
scroll to position [245, 0]
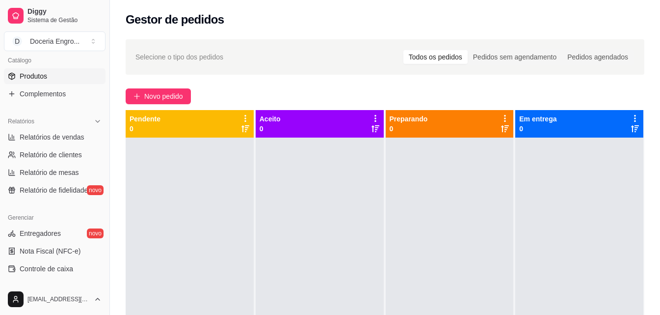
click at [50, 82] on link "Produtos" at bounding box center [55, 76] width 102 height 16
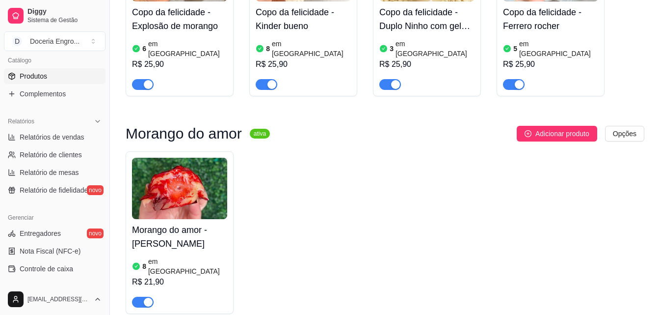
scroll to position [687, 0]
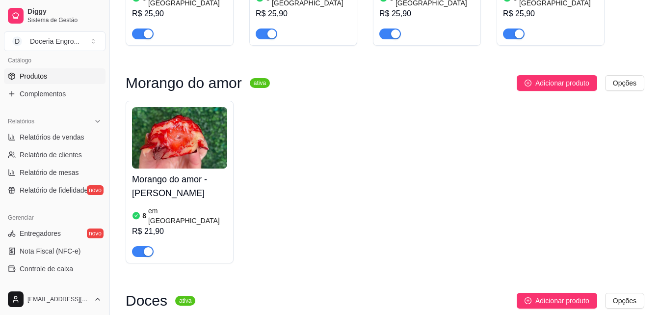
click at [176, 237] on div at bounding box center [179, 247] width 95 height 20
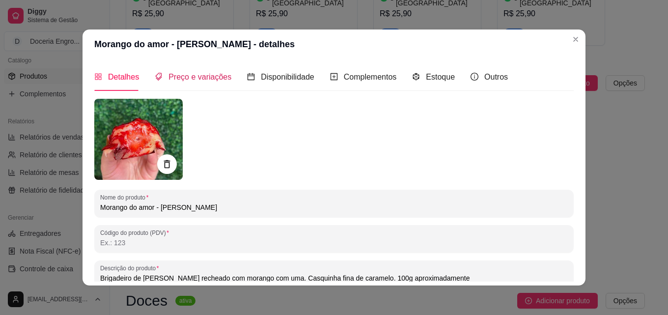
click at [216, 81] on span "Preço e variações" at bounding box center [199, 77] width 63 height 8
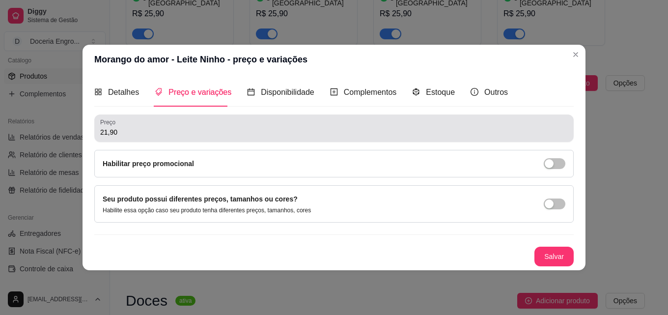
click at [139, 135] on input "21,90" at bounding box center [333, 132] width 467 height 10
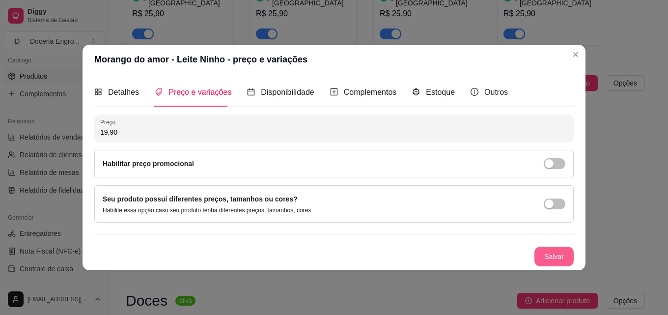
type input "19,90"
click at [553, 252] on button "Salvar" at bounding box center [553, 256] width 39 height 20
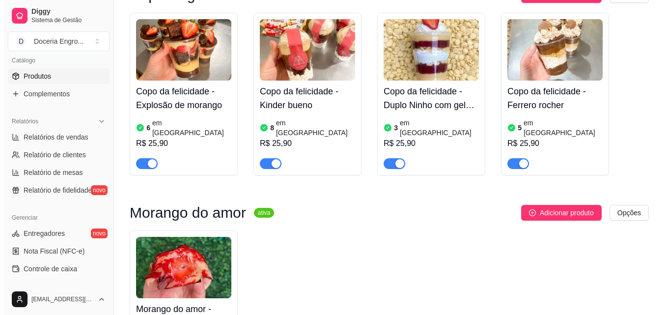
scroll to position [540, 0]
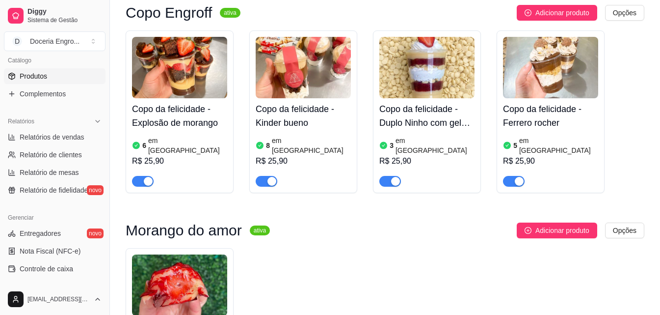
click at [209, 155] on div "R$ 25,90" at bounding box center [179, 161] width 95 height 12
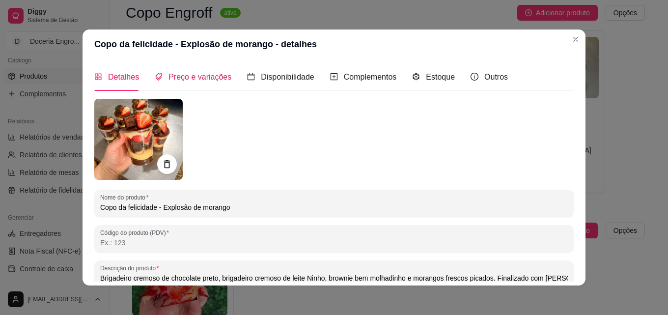
click at [186, 73] on span "Preço e variações" at bounding box center [199, 77] width 63 height 8
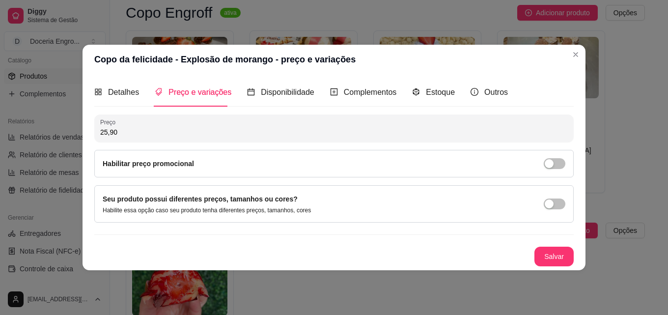
drag, startPoint x: 149, startPoint y: 133, endPoint x: 72, endPoint y: 136, distance: 76.7
click at [72, 136] on div "Copo da felicidade - Explosão de morango - preço e variações Detalhes Preço e v…" at bounding box center [334, 157] width 668 height 315
type input "22,90"
click at [546, 263] on button "Salvar" at bounding box center [554, 255] width 38 height 19
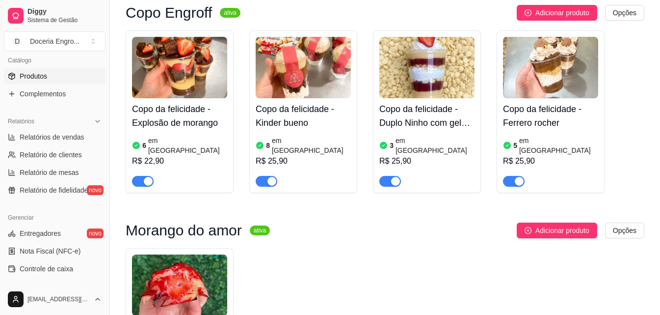
click at [299, 136] on article "[PERSON_NAME][GEOGRAPHIC_DATA]" at bounding box center [311, 146] width 79 height 20
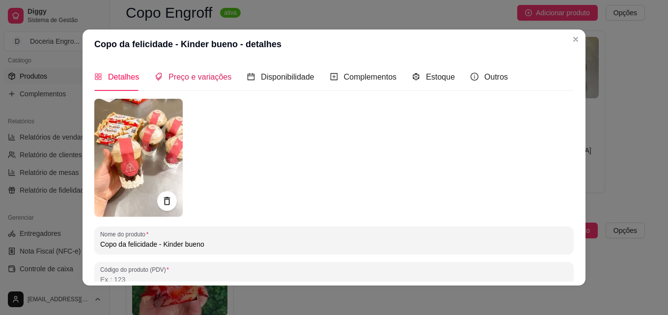
click at [204, 73] on span "Preço e variações" at bounding box center [199, 77] width 63 height 8
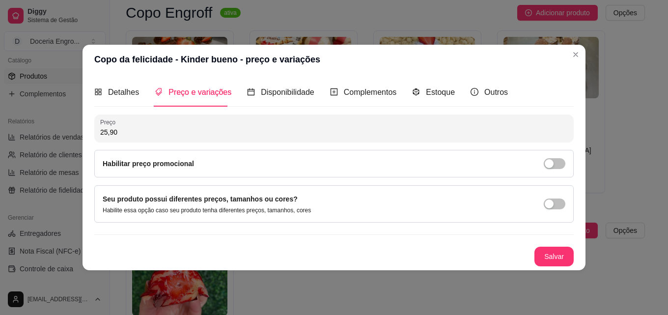
drag, startPoint x: 137, startPoint y: 137, endPoint x: 77, endPoint y: 133, distance: 60.6
click at [77, 133] on div "Copo da felicidade - Kinder bueno - preço e variações Detalhes Preço e variaçõe…" at bounding box center [334, 157] width 668 height 315
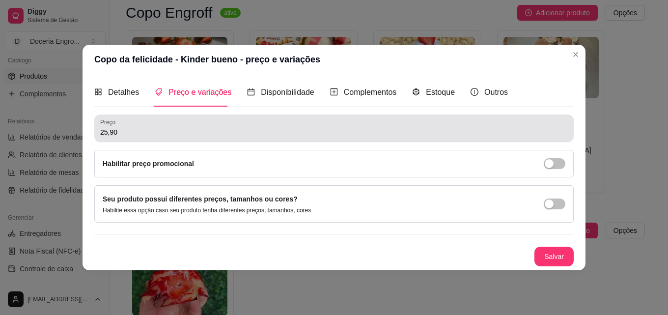
click at [126, 128] on input "25,90" at bounding box center [333, 132] width 467 height 10
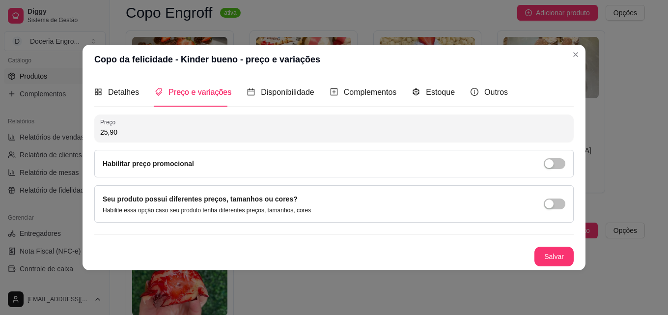
drag, startPoint x: 126, startPoint y: 128, endPoint x: 97, endPoint y: 136, distance: 30.1
click at [97, 136] on div "Preço 25,90" at bounding box center [333, 127] width 479 height 27
type input "22,90"
click at [552, 256] on button "Salvar" at bounding box center [554, 255] width 38 height 19
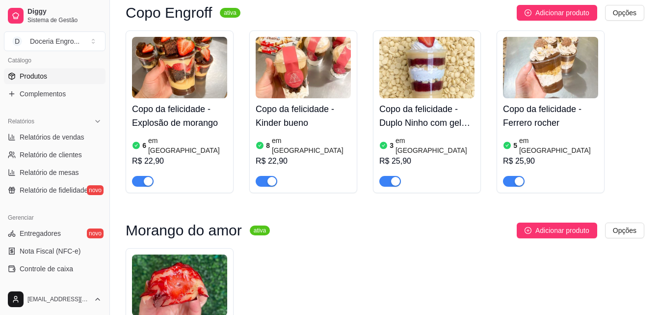
click at [424, 155] on div "R$ 25,90" at bounding box center [427, 161] width 95 height 12
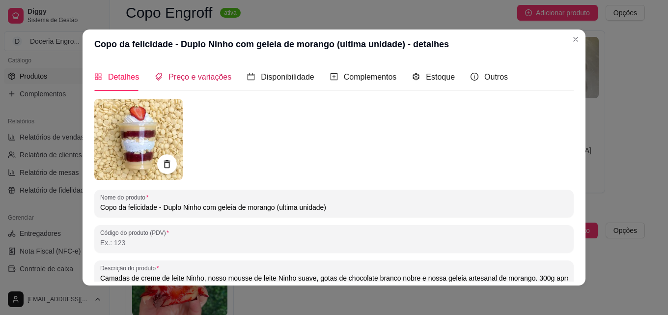
click at [206, 79] on span "Preço e variações" at bounding box center [199, 77] width 63 height 8
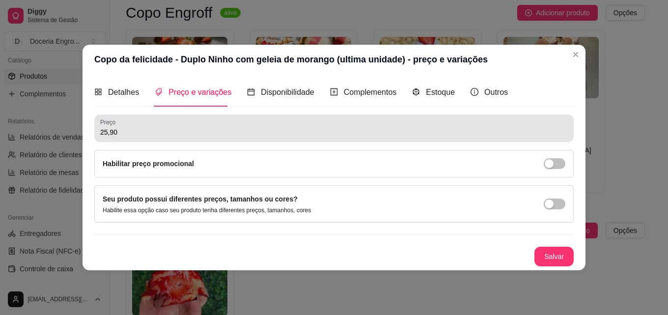
click at [174, 141] on div "Preço 25,90" at bounding box center [333, 127] width 479 height 27
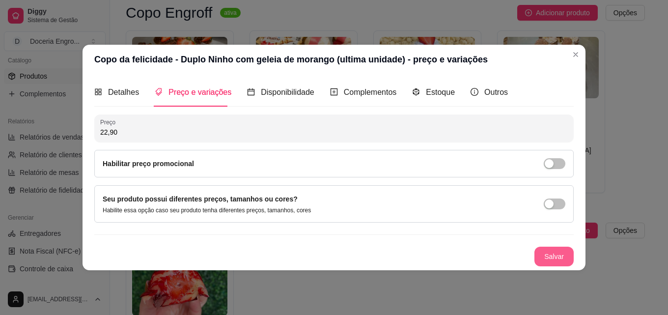
type input "22,90"
click at [555, 262] on button "Salvar" at bounding box center [553, 256] width 39 height 20
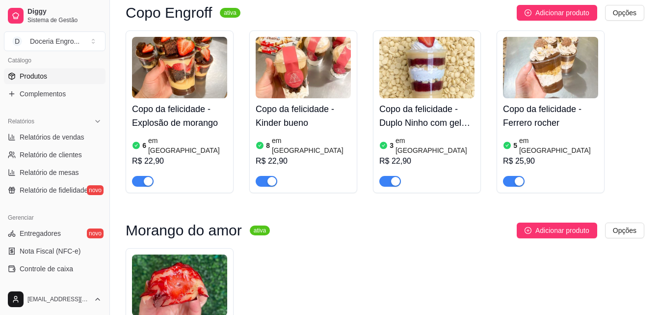
click at [527, 155] on div "R$ 25,90" at bounding box center [550, 161] width 95 height 12
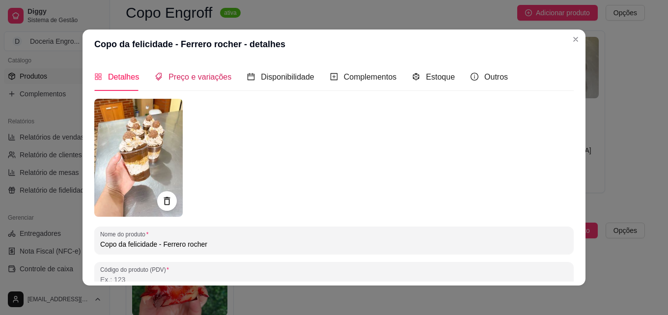
click at [212, 76] on span "Preço e variações" at bounding box center [199, 77] width 63 height 8
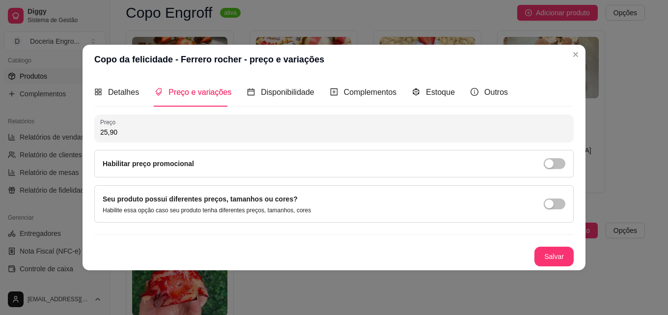
click at [167, 146] on div "Preço 25,90 Habilitar preço promocional" at bounding box center [333, 145] width 479 height 63
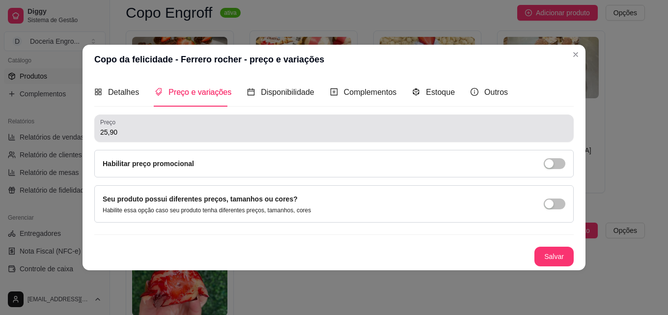
click at [172, 137] on div "25,90" at bounding box center [333, 128] width 467 height 20
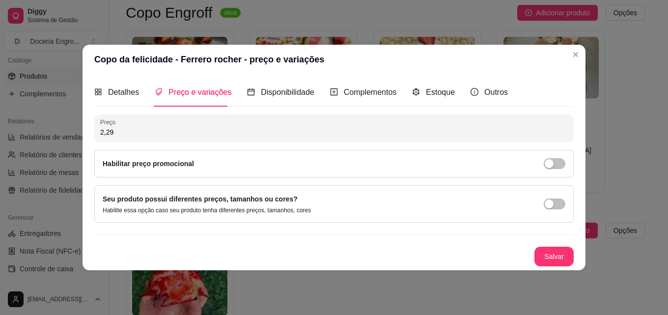
type input "22,90"
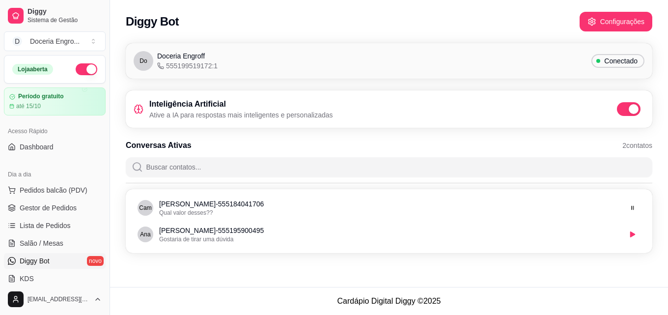
drag, startPoint x: 106, startPoint y: 150, endPoint x: 105, endPoint y: 158, distance: 8.4
click at [105, 158] on div "Diggy Sistema de Gestão D Doceria Engro ... Loja aberta Período gratuito até 15…" at bounding box center [54, 157] width 109 height 315
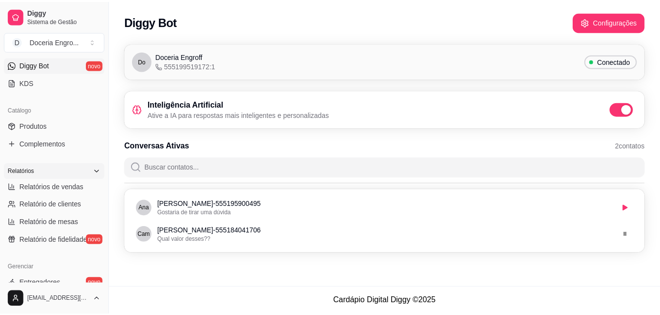
scroll to position [196, 0]
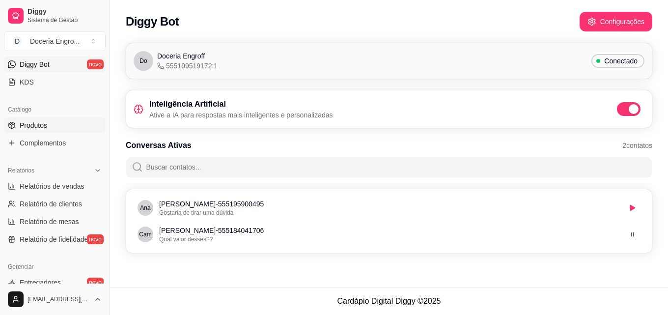
click at [58, 131] on link "Produtos" at bounding box center [55, 125] width 102 height 16
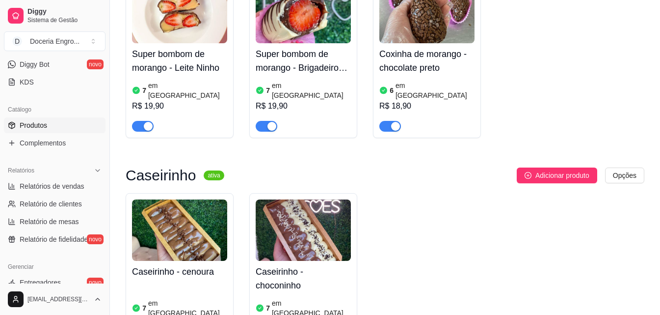
scroll to position [1031, 0]
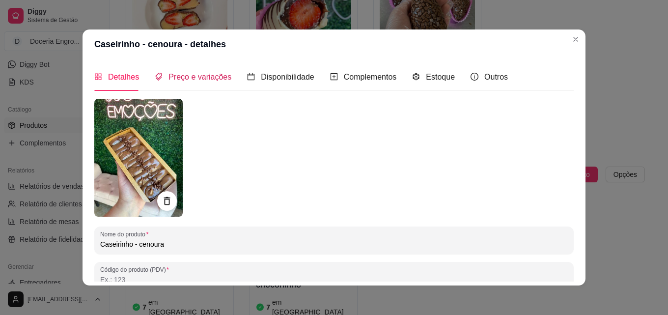
click at [194, 73] on span "Preço e variações" at bounding box center [199, 77] width 63 height 8
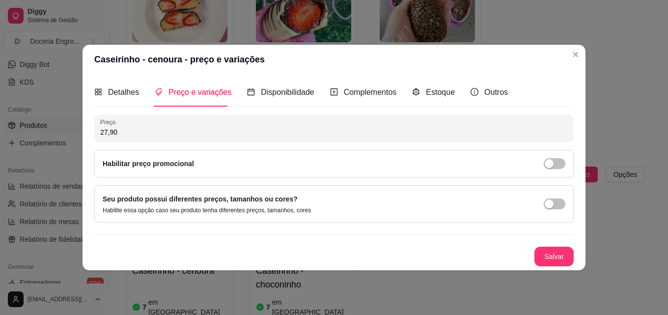
drag, startPoint x: 119, startPoint y: 127, endPoint x: 92, endPoint y: 130, distance: 27.2
click at [92, 130] on div "Detalhes Preço e variações Disponibilidade Complementos Estoque Outros Nome do …" at bounding box center [333, 171] width 503 height 195
type input "25,00"
click at [553, 260] on button "Salvar" at bounding box center [554, 255] width 38 height 19
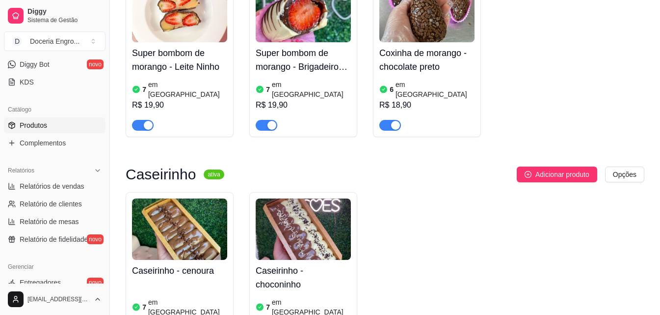
click at [291, 297] on article "[PERSON_NAME][GEOGRAPHIC_DATA]" at bounding box center [311, 307] width 79 height 20
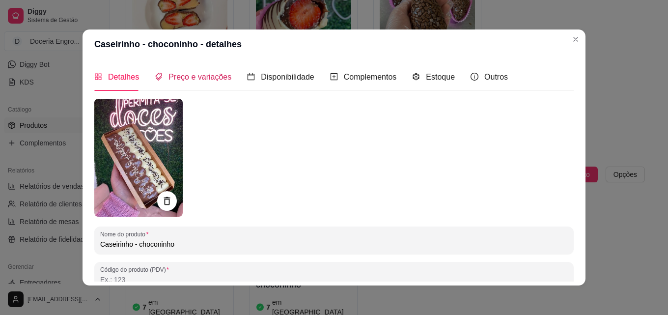
click at [203, 78] on span "Preço e variações" at bounding box center [199, 77] width 63 height 8
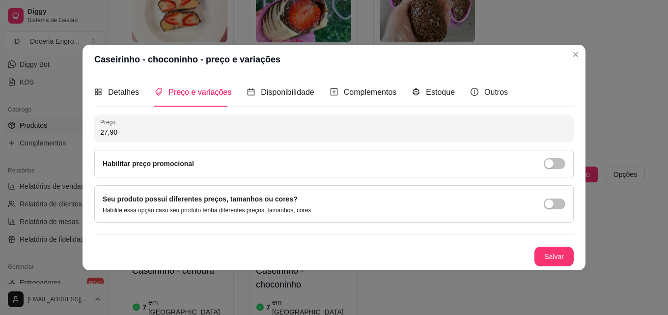
drag, startPoint x: 142, startPoint y: 136, endPoint x: 60, endPoint y: 135, distance: 82.0
click at [60, 135] on div "Caseirinho - choconinho - preço e variações Detalhes Preço e variações Disponib…" at bounding box center [334, 157] width 668 height 315
type input "25,00"
click at [551, 243] on div "Preço 25,00 Habilitar preço promocional Seu produto possui diferentes preços, t…" at bounding box center [333, 190] width 479 height 152
click at [550, 248] on button "Salvar" at bounding box center [553, 256] width 39 height 20
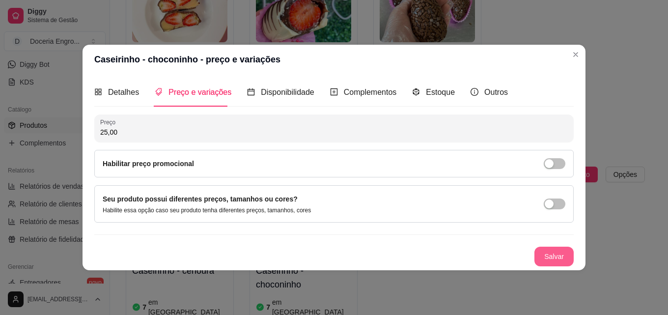
click at [550, 261] on button "Salvar" at bounding box center [553, 256] width 39 height 20
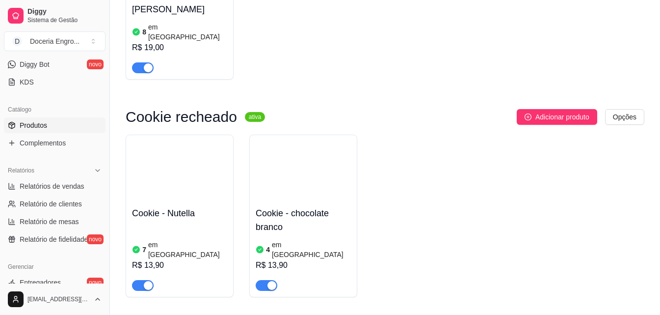
scroll to position [1697, 0]
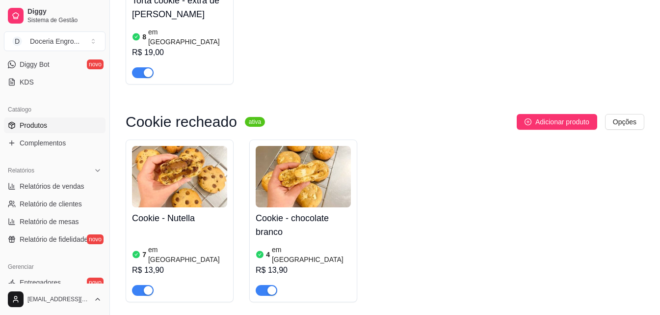
click at [160, 264] on div "R$ 13,90" at bounding box center [179, 270] width 95 height 12
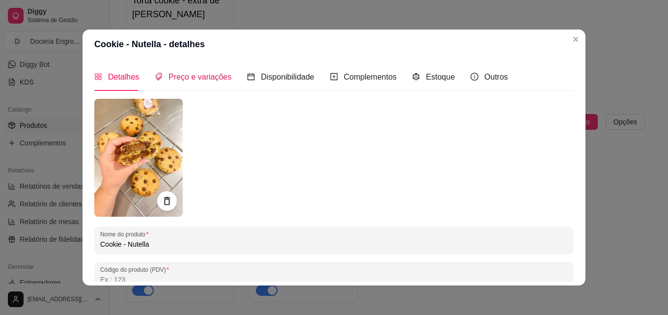
click at [201, 80] on span "Preço e variações" at bounding box center [199, 77] width 63 height 8
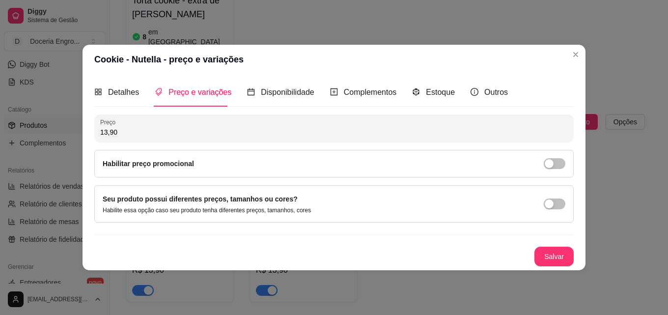
drag, startPoint x: 130, startPoint y: 142, endPoint x: 125, endPoint y: 131, distance: 11.9
click at [130, 141] on div "Preço 13,90 Habilitar preço promocional" at bounding box center [333, 145] width 479 height 63
click at [525, 85] on div "Detalhes Preço e variações Disponibilidade Complementos Estoque Outros" at bounding box center [333, 92] width 479 height 28
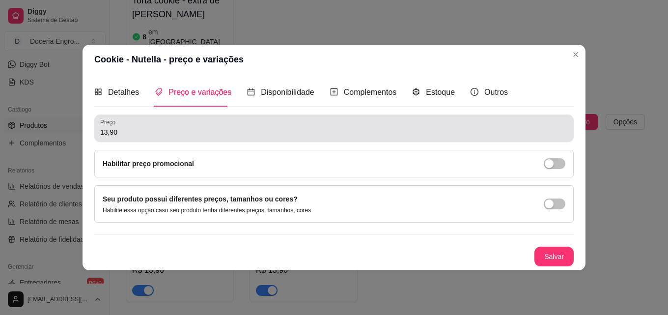
click at [280, 127] on input "13,90" at bounding box center [333, 132] width 467 height 10
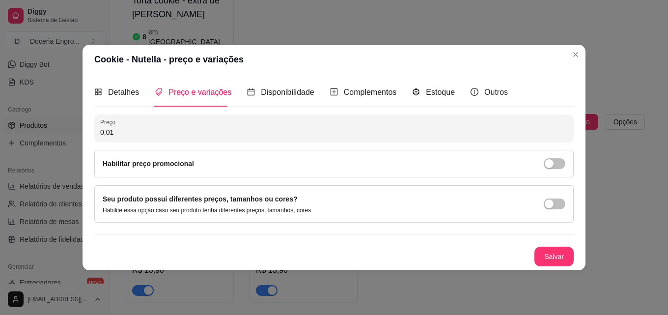
click at [115, 140] on div "Preço 0,01" at bounding box center [333, 127] width 479 height 27
type input "11,00"
click at [562, 251] on button "Salvar" at bounding box center [553, 256] width 39 height 20
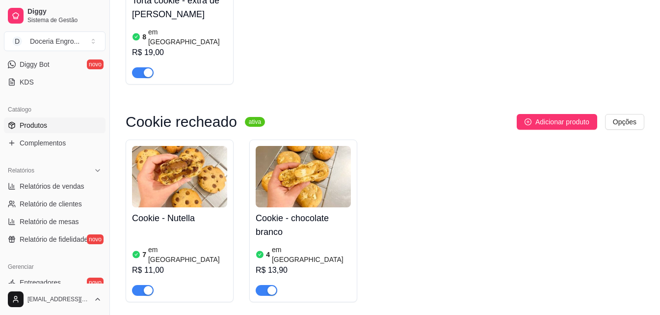
click at [268, 264] on div "R$ 13,90" at bounding box center [303, 270] width 95 height 12
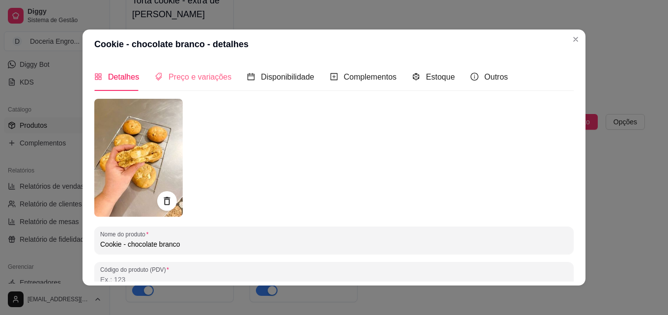
click at [214, 66] on div "Preço e variações" at bounding box center [193, 77] width 77 height 28
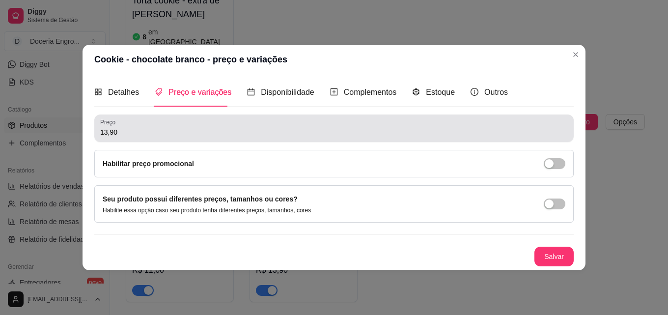
click at [118, 139] on div "Preço 13,90" at bounding box center [333, 127] width 479 height 27
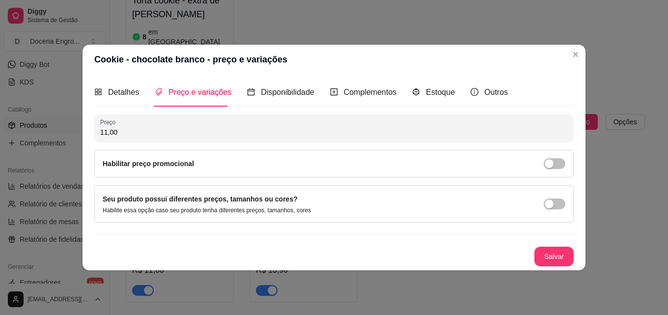
type input "11,00"
click at [538, 251] on button "Salvar" at bounding box center [553, 256] width 39 height 20
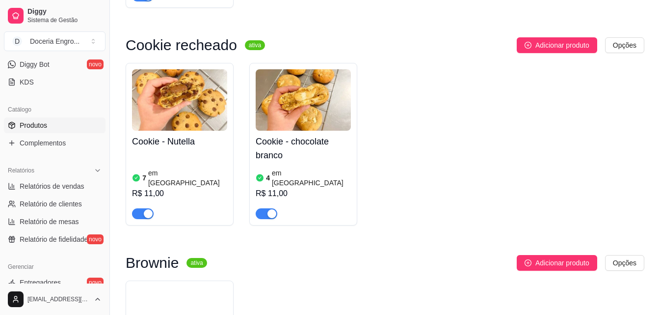
scroll to position [1844, 0]
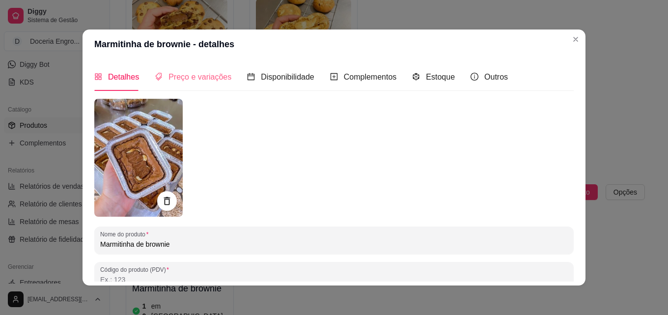
click at [191, 63] on div "Preço e variações" at bounding box center [193, 77] width 77 height 28
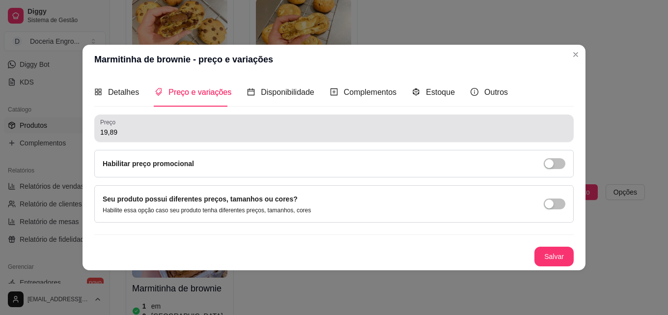
click at [122, 141] on div "Preço 19,89" at bounding box center [333, 127] width 479 height 27
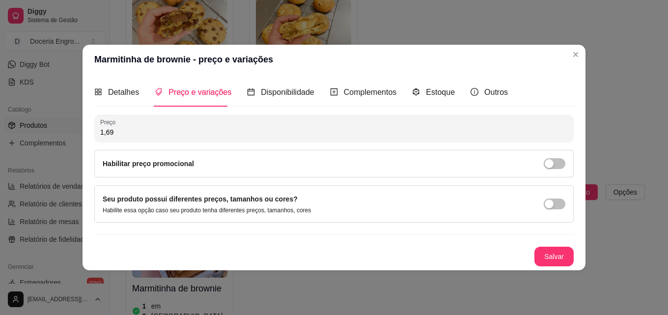
type input "16,90"
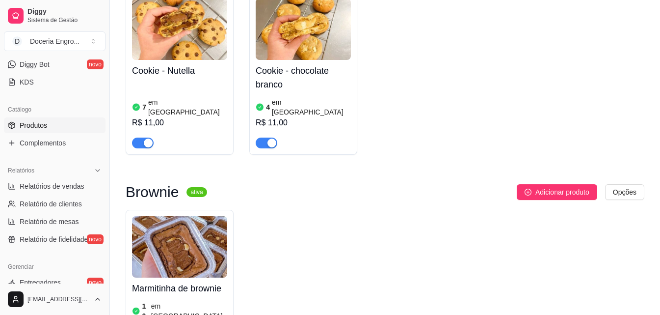
click at [558, 256] on div "Marmitinha de brownie 10 em estoque R$ 19,89" at bounding box center [385, 284] width 519 height 149
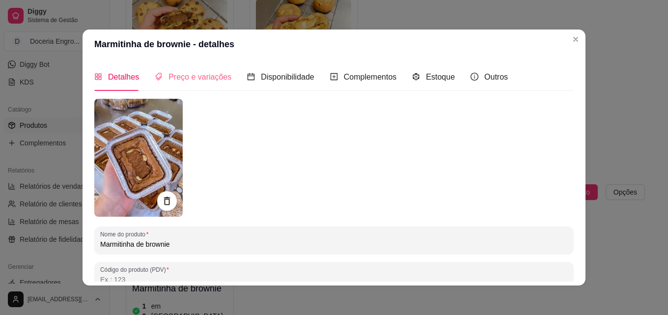
click at [178, 83] on div "Preço e variações" at bounding box center [193, 77] width 77 height 28
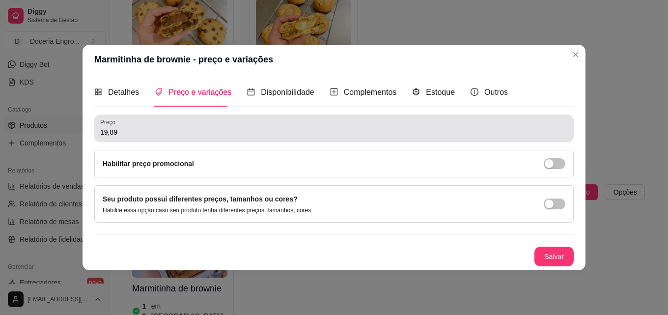
click at [131, 124] on div "19,89" at bounding box center [333, 128] width 467 height 20
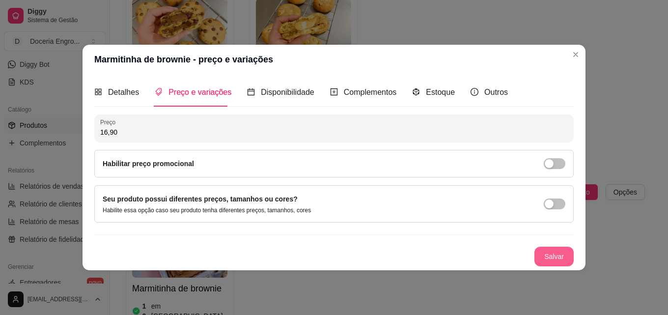
type input "16,90"
click at [558, 256] on button "Salvar" at bounding box center [553, 256] width 39 height 20
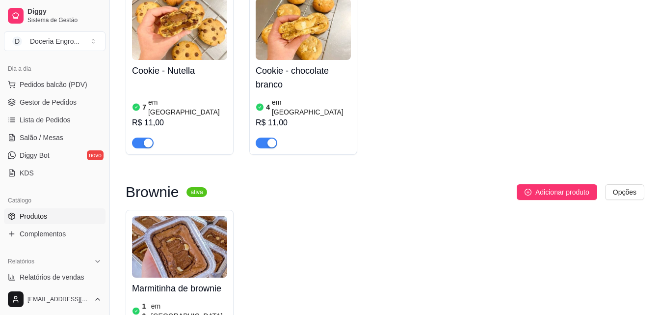
scroll to position [49, 0]
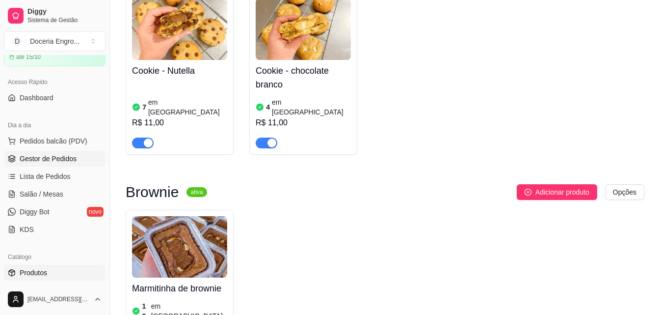
click at [56, 162] on span "Gestor de Pedidos" at bounding box center [48, 159] width 57 height 10
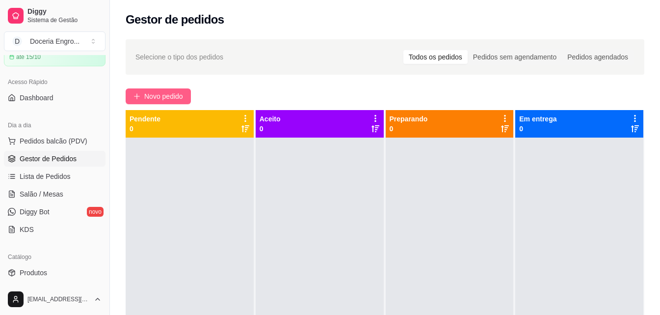
click at [145, 99] on span "Novo pedido" at bounding box center [163, 96] width 39 height 11
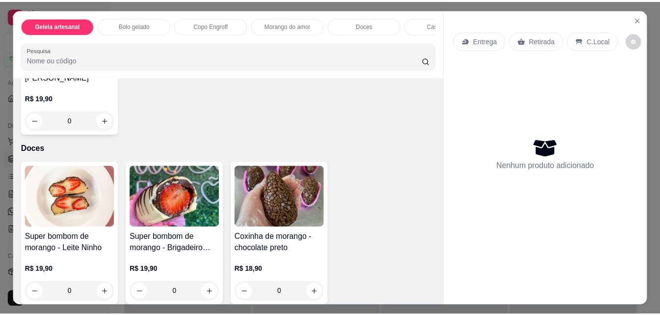
scroll to position [786, 0]
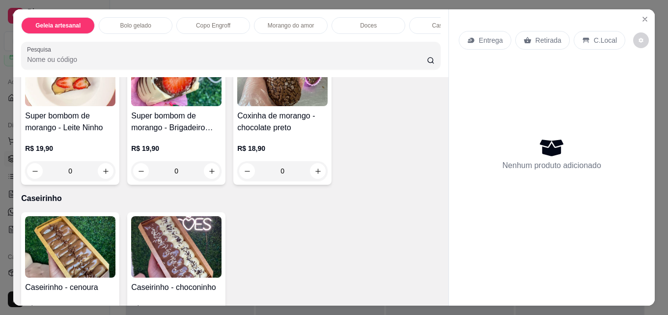
click at [98, 7] on button "increase-product-quantity" at bounding box center [106, 0] width 16 height 16
type input "1"
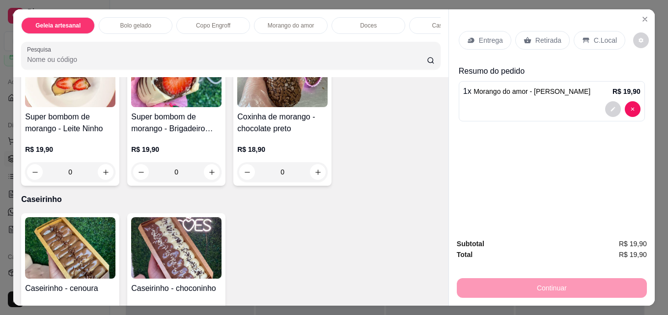
click at [530, 40] on div "Retirada" at bounding box center [542, 40] width 55 height 19
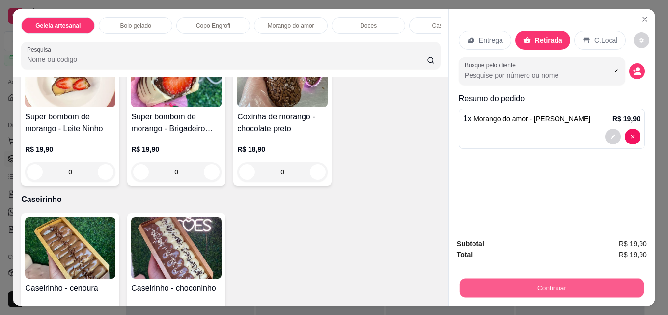
click at [512, 283] on button "Continuar" at bounding box center [552, 287] width 184 height 19
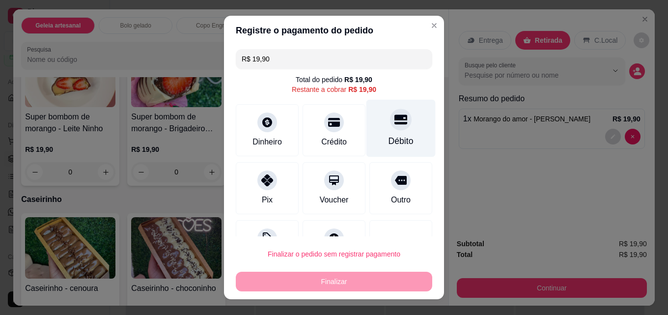
click at [399, 130] on div "Débito" at bounding box center [400, 128] width 69 height 57
type input "R$ 0,00"
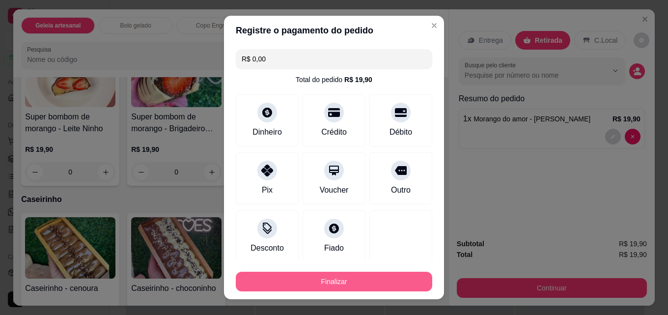
click at [353, 282] on button "Finalizar" at bounding box center [334, 282] width 196 height 20
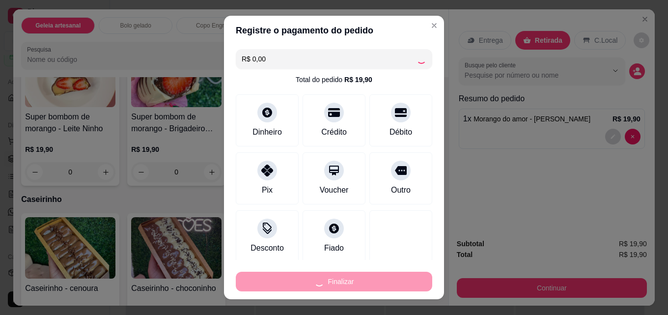
type input "0"
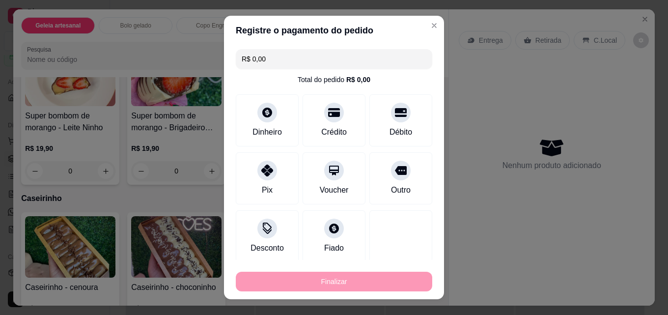
type input "-R$ 19,90"
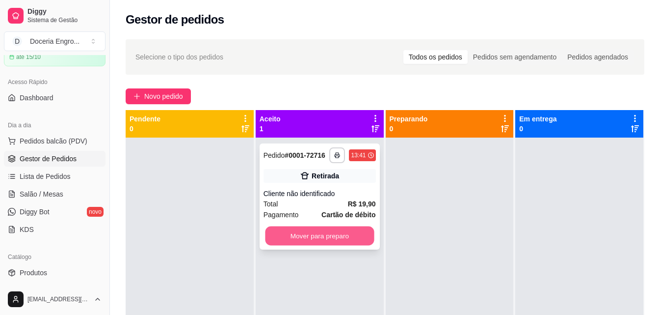
click at [339, 237] on button "Mover para preparo" at bounding box center [319, 235] width 109 height 19
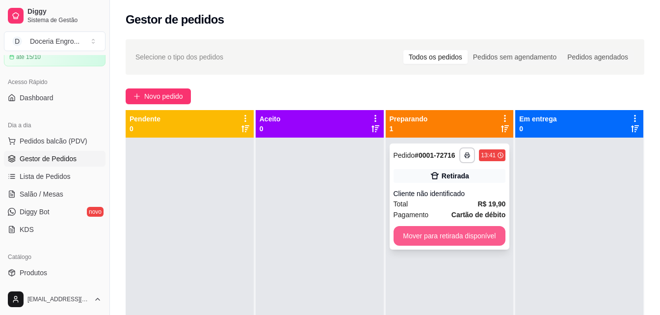
click at [436, 238] on button "Mover para retirada disponível" at bounding box center [450, 236] width 112 height 20
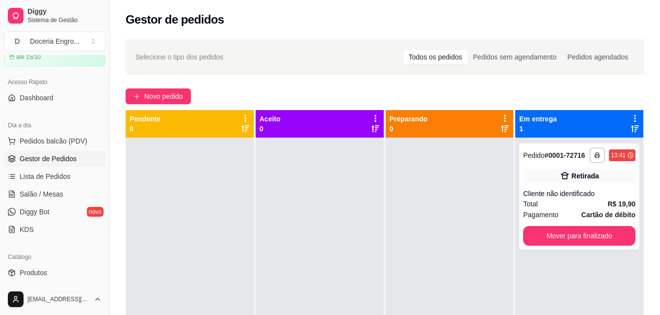
click at [593, 249] on div "**********" at bounding box center [580, 294] width 128 height 315
click at [589, 236] on button "Mover para finalizado" at bounding box center [579, 236] width 112 height 20
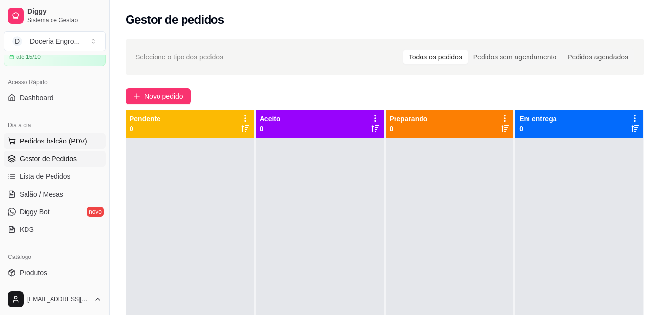
click at [53, 145] on span "Pedidos balcão (PDV)" at bounding box center [54, 141] width 68 height 10
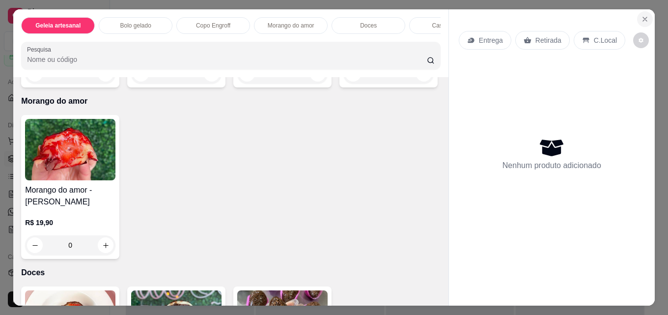
click at [643, 17] on icon "Close" at bounding box center [645, 19] width 4 height 4
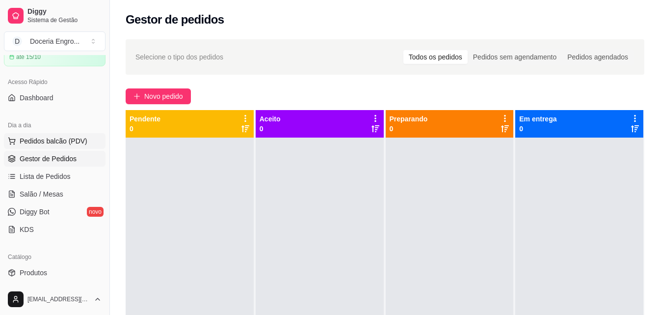
click at [45, 143] on span "Pedidos balcão (PDV)" at bounding box center [54, 141] width 68 height 10
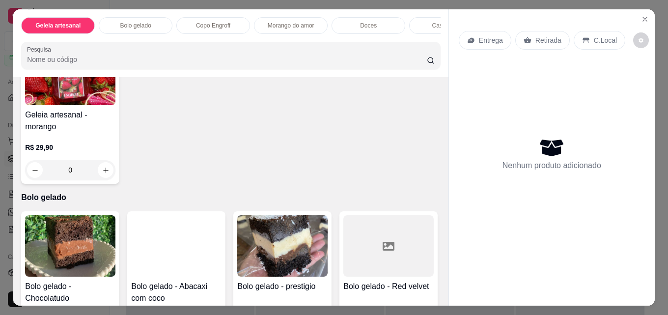
scroll to position [196, 0]
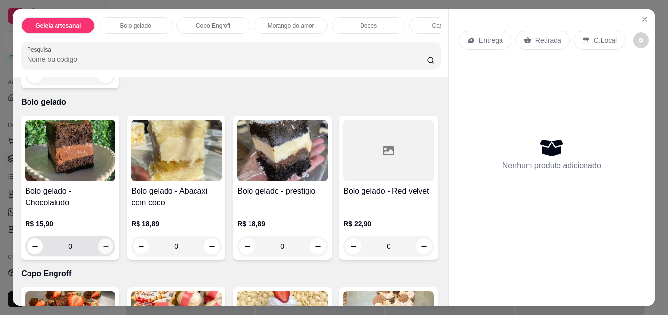
click at [102, 249] on icon "increase-product-quantity" at bounding box center [105, 246] width 7 height 7
type input "1"
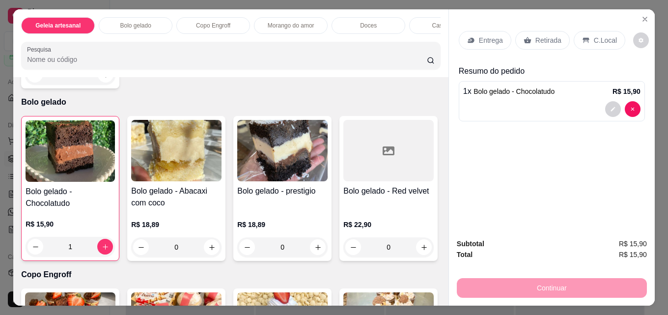
click at [535, 40] on p "Retirada" at bounding box center [548, 40] width 26 height 10
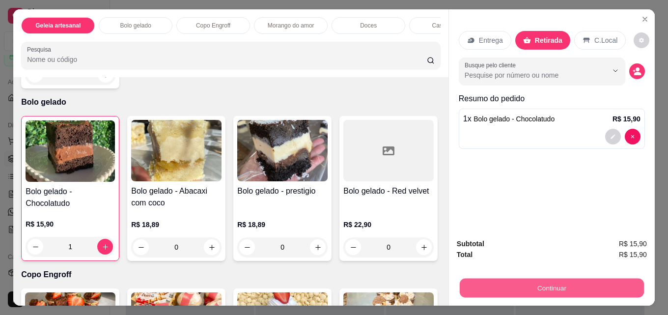
click at [577, 278] on button "Continuar" at bounding box center [552, 287] width 184 height 19
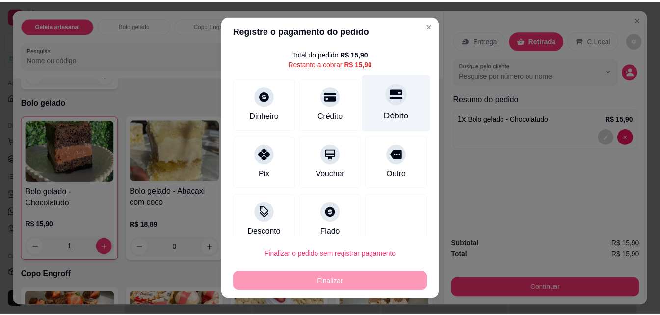
scroll to position [40, 0]
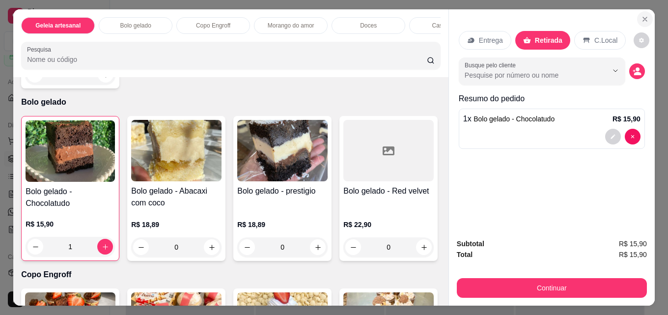
click at [643, 17] on icon "Close" at bounding box center [645, 19] width 4 height 4
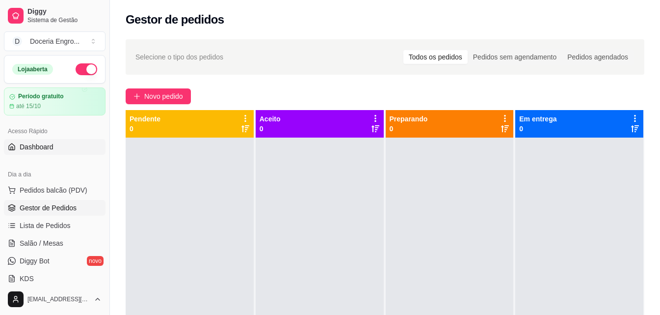
click at [42, 143] on span "Dashboard" at bounding box center [37, 147] width 34 height 10
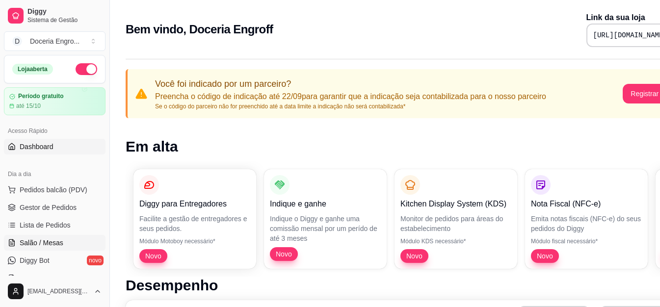
scroll to position [49, 0]
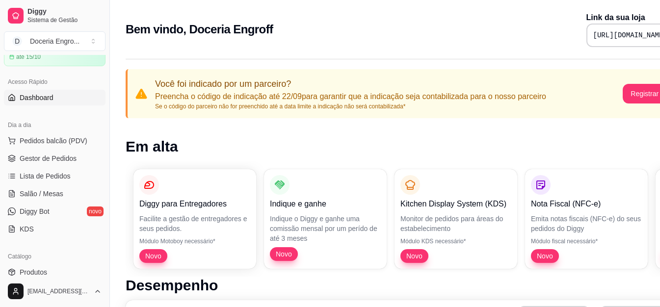
click at [263, 155] on h1 "Em alta" at bounding box center [410, 147] width 569 height 18
click at [67, 175] on span "Lista de Pedidos" at bounding box center [45, 176] width 51 height 10
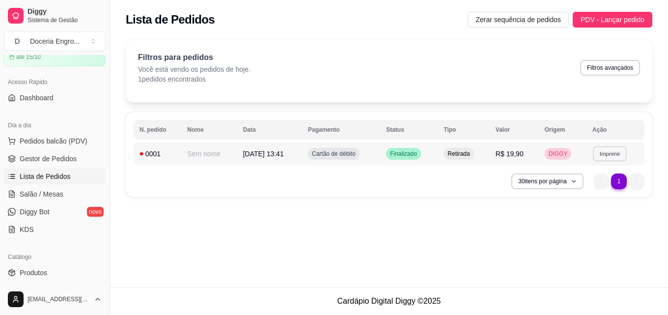
click at [602, 153] on button "Imprimir" at bounding box center [610, 153] width 34 height 15
click at [597, 190] on button "IMPRESSORA" at bounding box center [593, 187] width 69 height 15
click at [610, 156] on button "Imprimir" at bounding box center [609, 154] width 35 height 16
click at [597, 191] on button "IMPRESSORA" at bounding box center [593, 187] width 69 height 15
click at [38, 104] on link "Dashboard" at bounding box center [55, 98] width 102 height 16
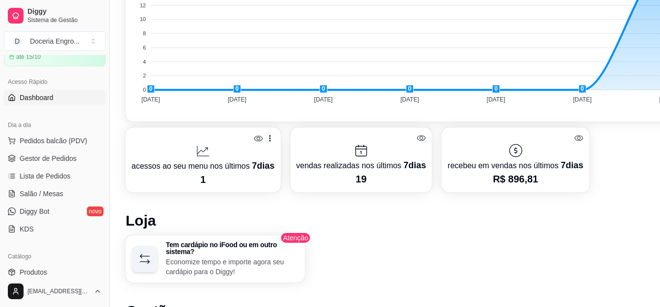
scroll to position [393, 0]
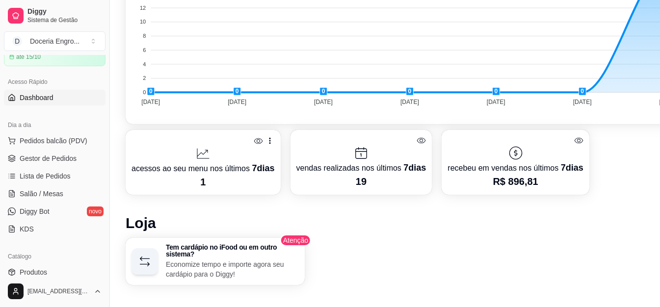
click at [417, 142] on icon at bounding box center [421, 141] width 9 height 6
click at [417, 142] on icon at bounding box center [421, 140] width 9 height 7
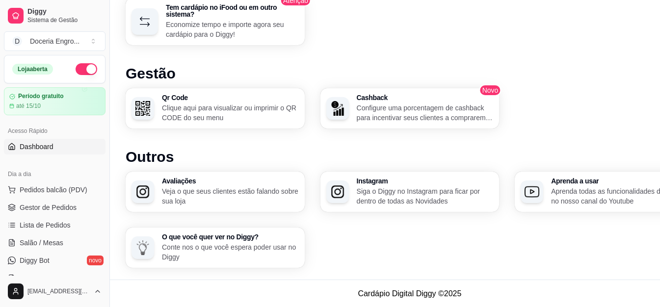
scroll to position [535, 0]
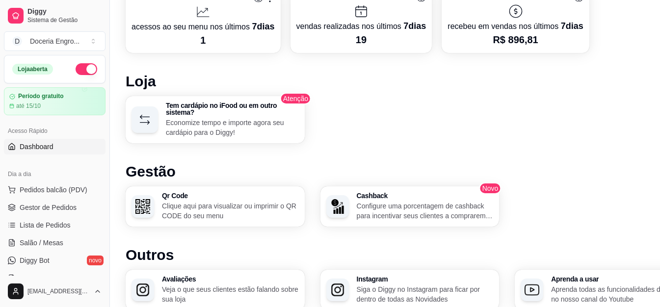
click at [544, 82] on h1 "Loja" at bounding box center [410, 82] width 569 height 18
click at [557, 178] on h1 "Gestão" at bounding box center [410, 172] width 569 height 18
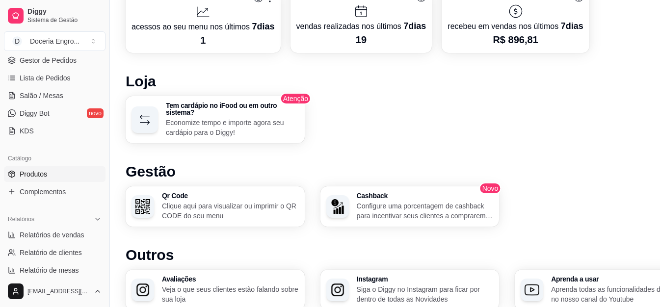
scroll to position [0, 0]
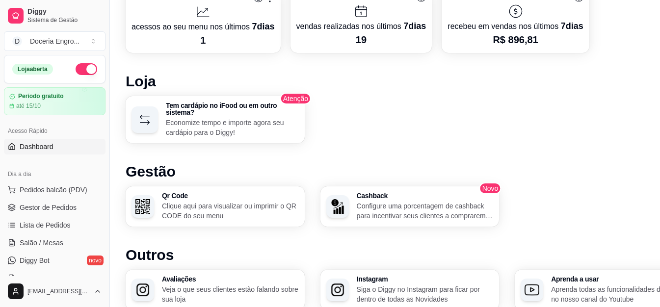
click at [132, 59] on div "Desempenho Últimos 7 dias Número de pedidos Você está vendo os pedidos recebido…" at bounding box center [410, 54] width 569 height 624
click at [486, 112] on div "Tem cardápio no iFood ou em outro sistema? Economize tempo e importe agora seu …" at bounding box center [410, 119] width 569 height 47
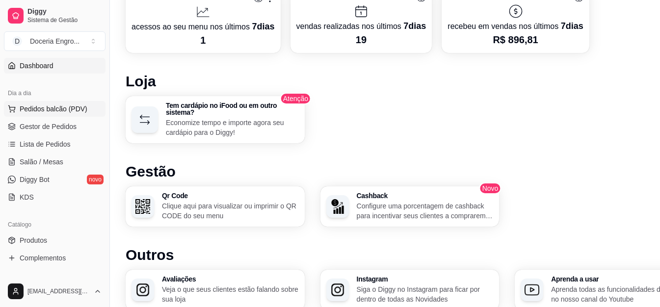
scroll to position [98, 0]
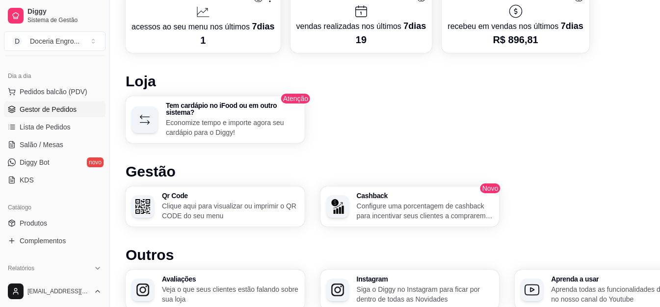
click at [74, 109] on span "Gestor de Pedidos" at bounding box center [48, 110] width 57 height 10
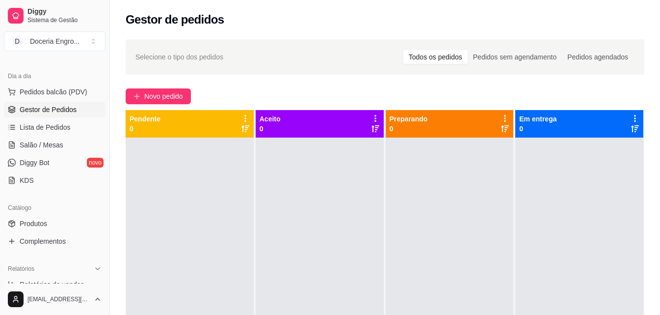
click at [249, 88] on div "Novo pedido" at bounding box center [385, 96] width 519 height 16
click at [246, 87] on div "Selecione o tipo dos pedidos Todos os pedidos Pedidos sem agendamento Pedidos a…" at bounding box center [385, 234] width 550 height 403
click at [70, 87] on span "Pedidos balcão (PDV)" at bounding box center [54, 92] width 68 height 10
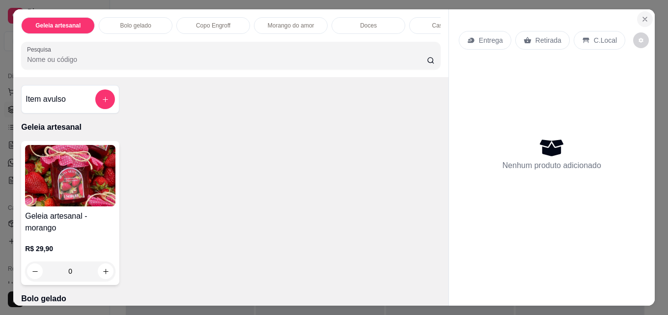
click at [643, 17] on icon "Close" at bounding box center [645, 19] width 4 height 4
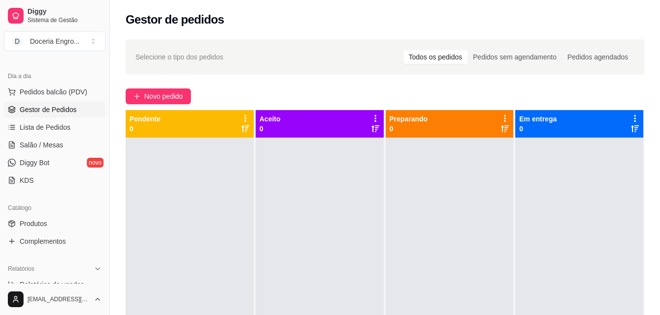
click at [550, 16] on div "Gestor de pedidos" at bounding box center [385, 20] width 519 height 16
click at [57, 162] on link "Diggy Bot novo" at bounding box center [55, 163] width 102 height 16
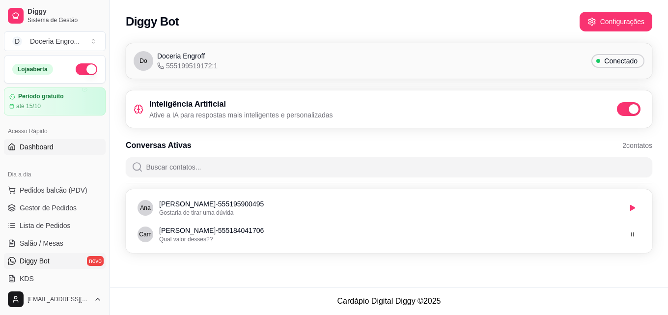
click at [50, 150] on span "Dashboard" at bounding box center [37, 147] width 34 height 10
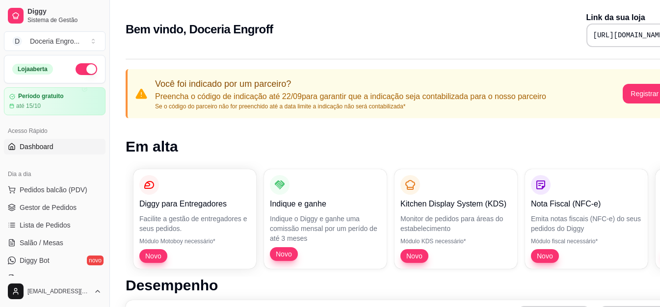
click at [298, 151] on h1 "Em alta" at bounding box center [410, 147] width 569 height 18
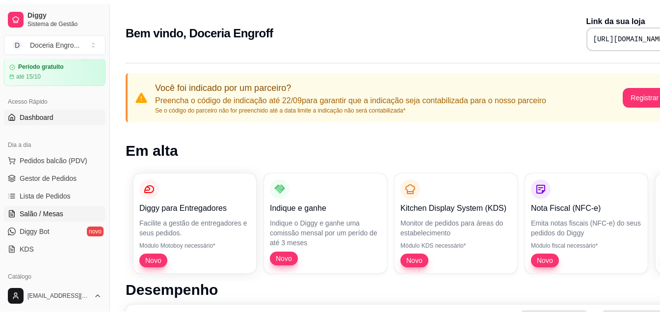
scroll to position [49, 0]
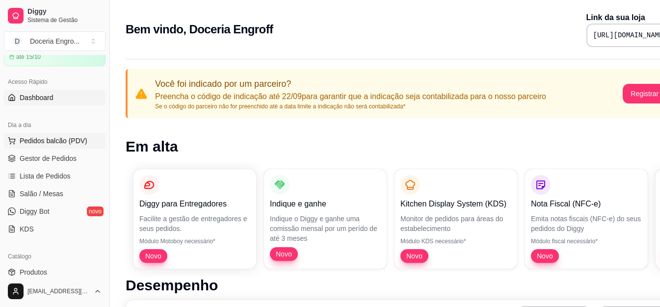
click at [76, 142] on span "Pedidos balcão (PDV)" at bounding box center [54, 141] width 68 height 10
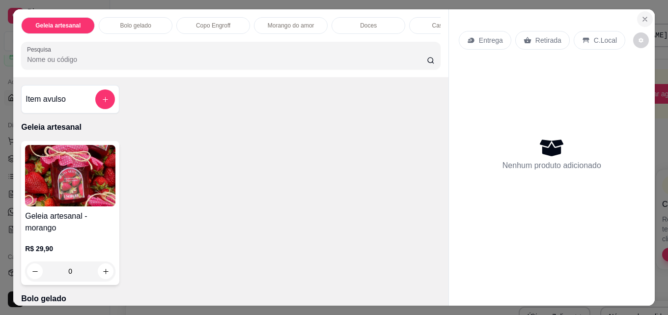
click at [641, 17] on icon "Close" at bounding box center [645, 19] width 8 height 8
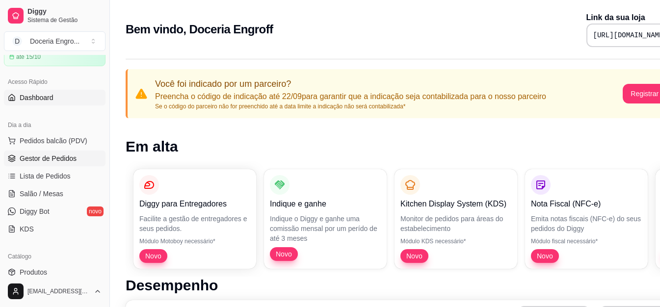
click at [56, 164] on link "Gestor de Pedidos" at bounding box center [55, 159] width 102 height 16
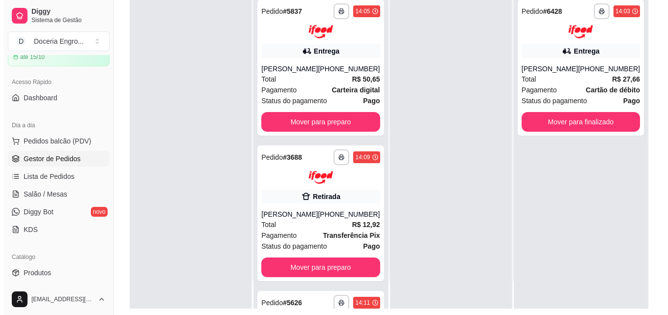
scroll to position [150, 0]
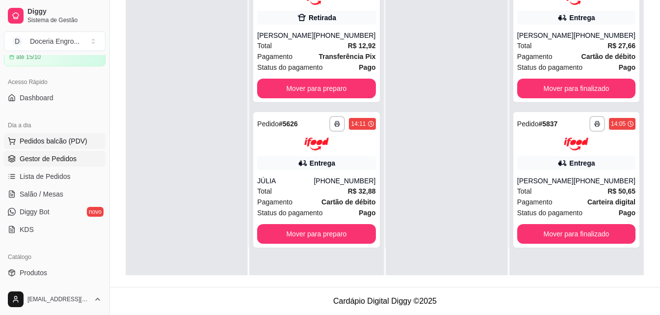
click at [65, 138] on span "Pedidos balcão (PDV)" at bounding box center [54, 141] width 68 height 10
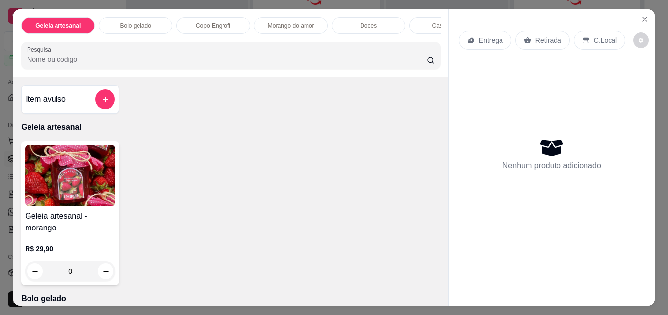
click at [242, 220] on div "Geleia artesanal - morango R$ 29,90 0" at bounding box center [230, 213] width 419 height 144
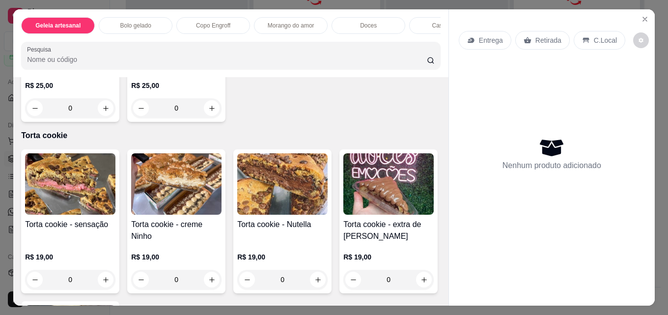
scroll to position [1031, 0]
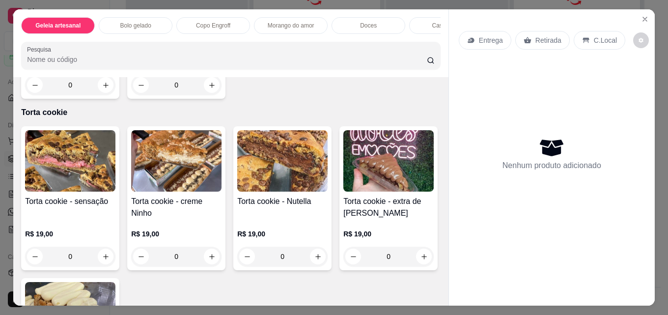
type input "1"
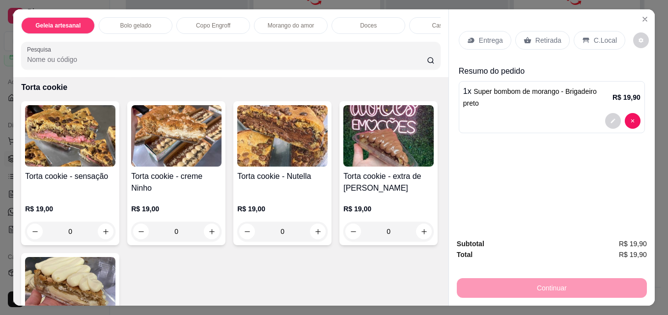
scroll to position [1080, 0]
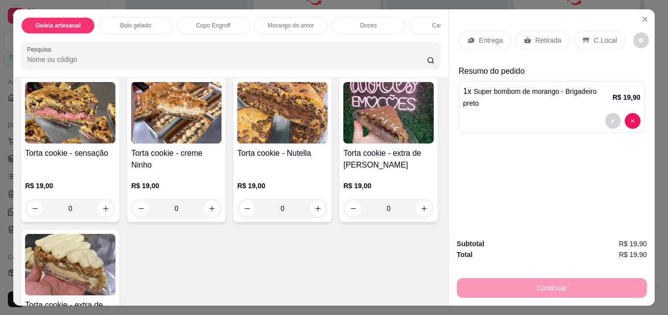
type input "1"
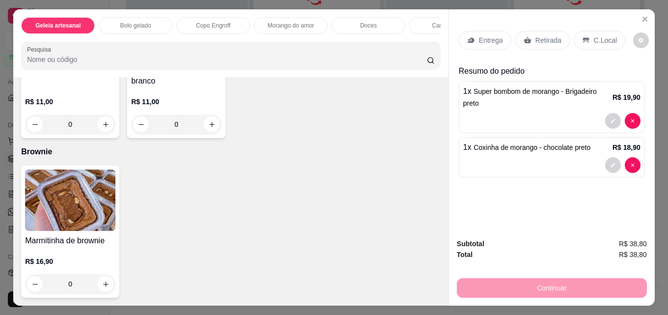
scroll to position [1620, 0]
click at [105, 132] on button "increase-product-quantity" at bounding box center [105, 124] width 15 height 15
type input "1"
click at [550, 44] on div "Retirada" at bounding box center [542, 40] width 55 height 19
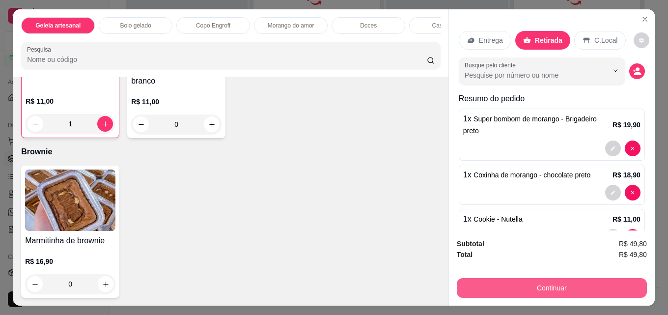
click at [573, 281] on button "Continuar" at bounding box center [552, 288] width 190 height 20
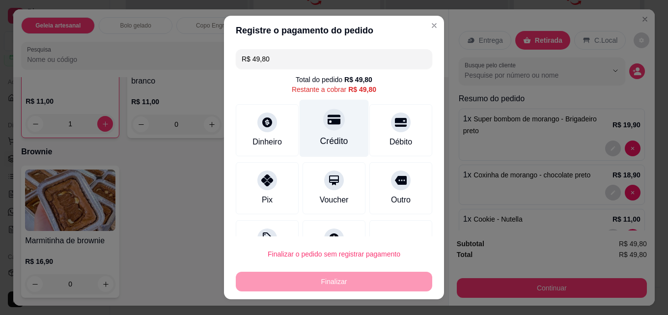
click at [324, 128] on div at bounding box center [334, 120] width 22 height 22
type input "R$ 0,00"
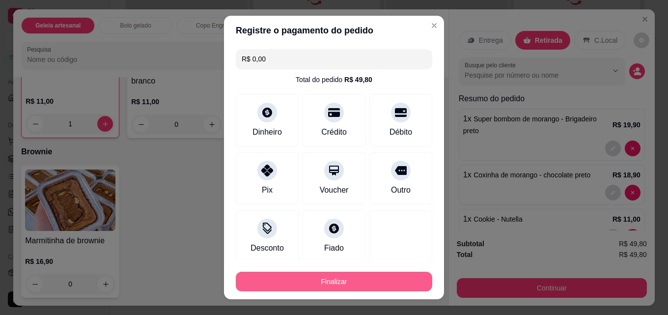
click at [337, 274] on button "Finalizar" at bounding box center [334, 282] width 196 height 20
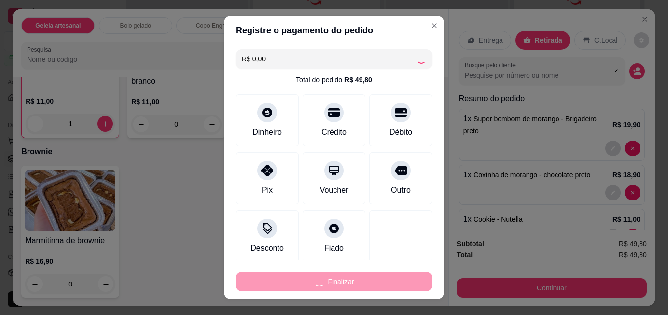
type input "0"
type input "-R$ 49,80"
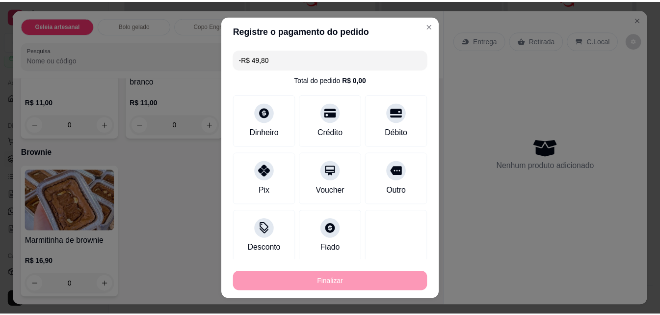
scroll to position [1619, 0]
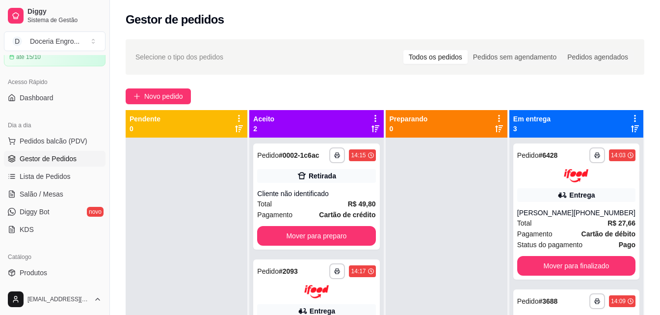
click at [245, 88] on div "**********" at bounding box center [385, 234] width 550 height 403
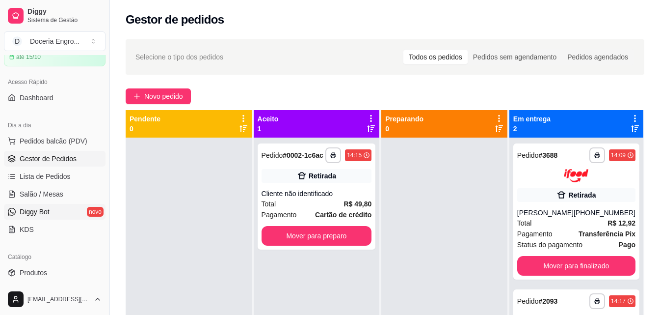
click at [54, 210] on link "Diggy Bot novo" at bounding box center [55, 212] width 102 height 16
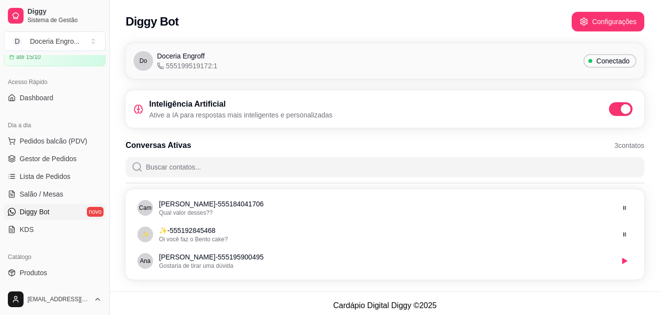
click at [244, 143] on div "Conversas Ativas 3 contatos" at bounding box center [385, 145] width 519 height 12
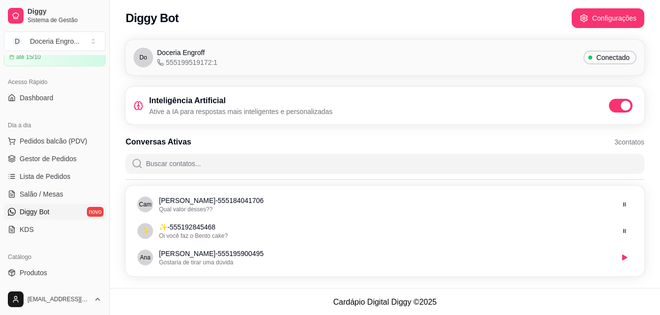
scroll to position [4, 0]
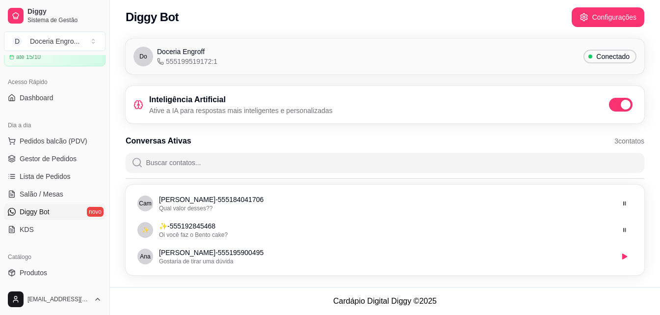
click at [350, 30] on div "Diggy Bot Configurações" at bounding box center [385, 14] width 550 height 37
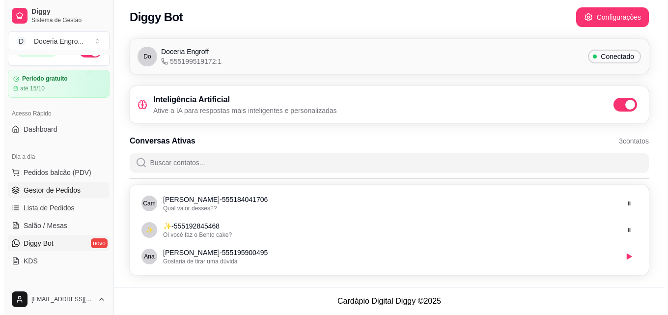
scroll to position [0, 0]
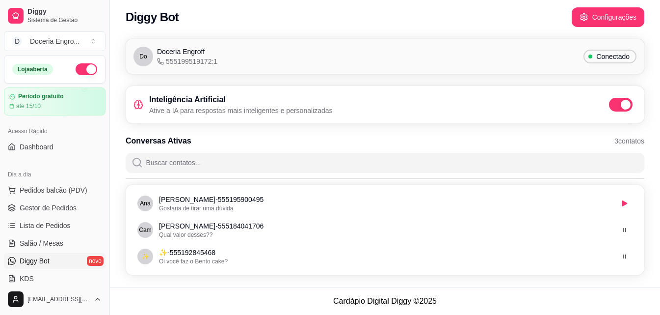
click at [228, 19] on div "Diggy Bot Configurações" at bounding box center [385, 17] width 519 height 20
click at [262, 25] on div "Diggy Bot Configurações" at bounding box center [385, 17] width 519 height 20
click at [380, 20] on div "Diggy Bot Configurações" at bounding box center [385, 17] width 519 height 20
drag, startPoint x: 396, startPoint y: 24, endPoint x: 396, endPoint y: 17, distance: 7.4
click at [396, 24] on div "Diggy Bot Configurações" at bounding box center [385, 17] width 519 height 20
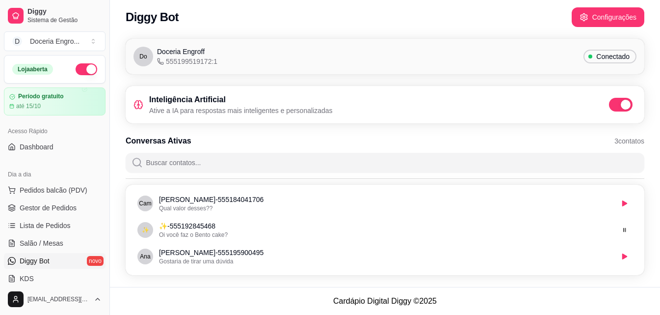
click at [116, 188] on div "Do Doceria Engroff 555199519172:1 Conectado Inteligência Artificial Ative a IA …" at bounding box center [385, 160] width 550 height 254
click at [50, 191] on span "Pedidos balcão (PDV)" at bounding box center [54, 190] width 68 height 10
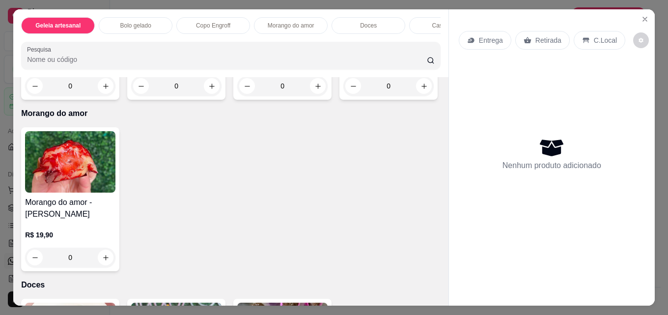
scroll to position [540, 0]
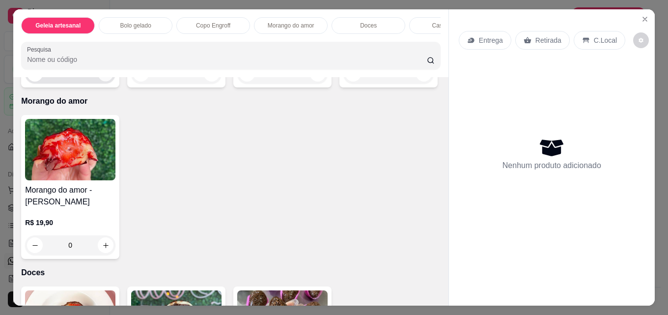
click at [103, 78] on icon "increase-product-quantity" at bounding box center [105, 73] width 7 height 7
type input "1"
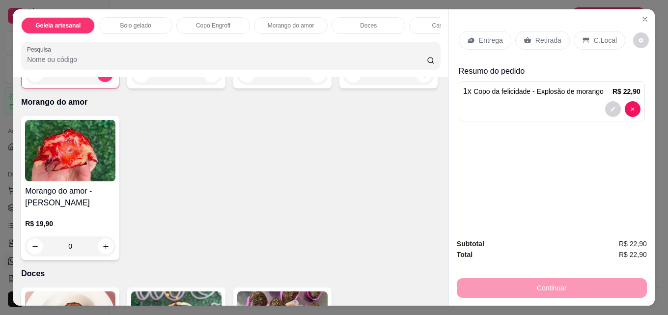
click at [549, 35] on p "Retirada" at bounding box center [548, 40] width 26 height 10
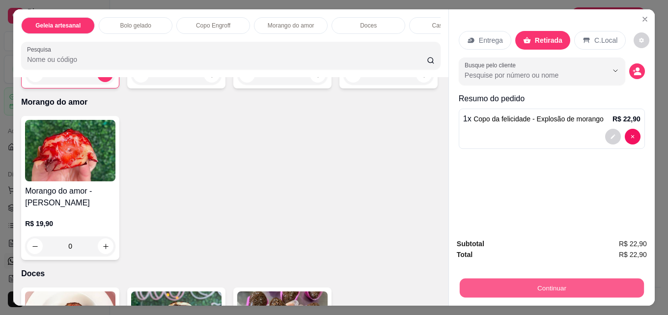
click at [523, 283] on button "Continuar" at bounding box center [552, 287] width 184 height 19
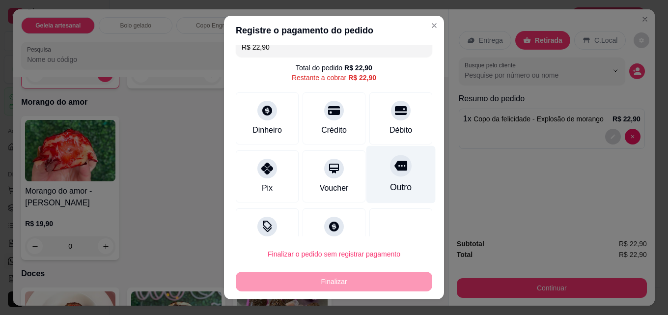
scroll to position [0, 0]
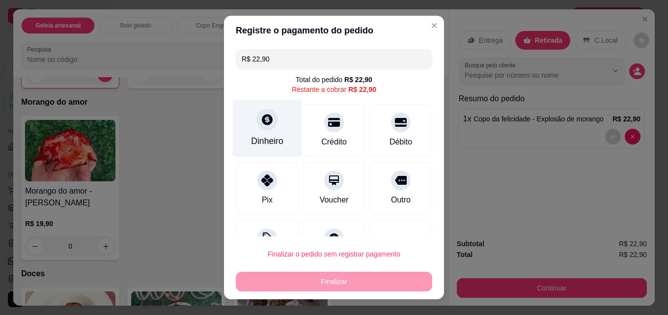
click at [258, 132] on div "Dinheiro" at bounding box center [267, 128] width 69 height 57
click at [269, 118] on div at bounding box center [267, 120] width 22 height 22
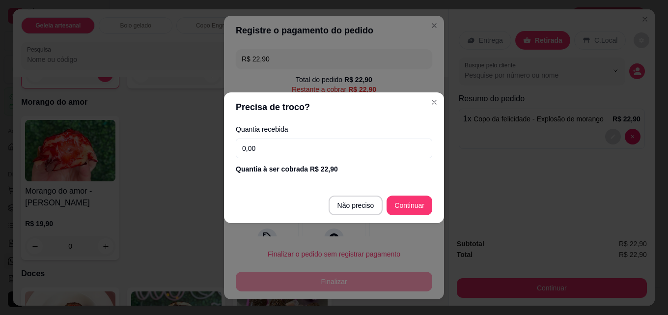
click at [273, 146] on input "0,00" at bounding box center [334, 148] width 196 height 20
type input "20,00"
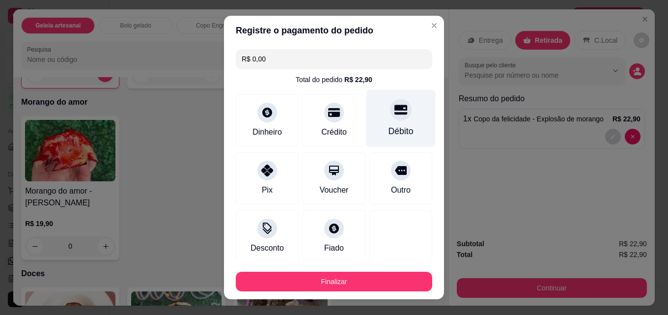
click at [397, 126] on div "Débito" at bounding box center [400, 131] width 25 height 13
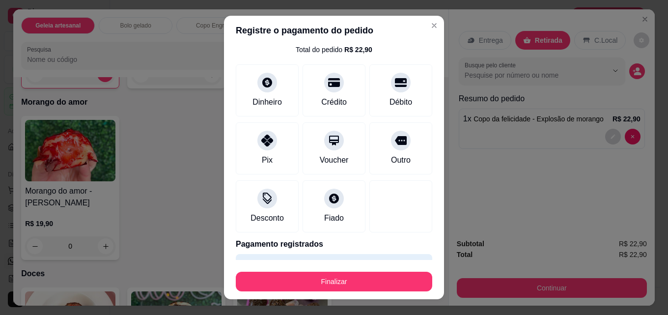
scroll to position [57, 0]
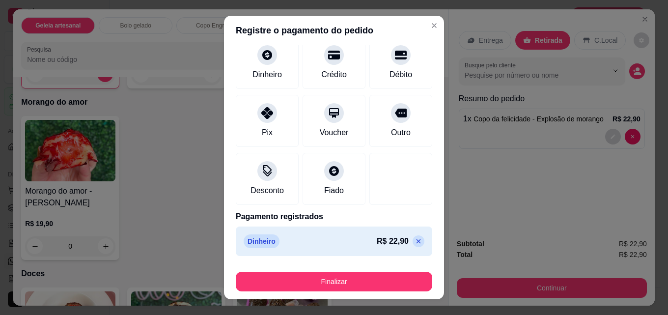
click at [414, 243] on icon at bounding box center [418, 241] width 8 height 8
type input "R$ 22,90"
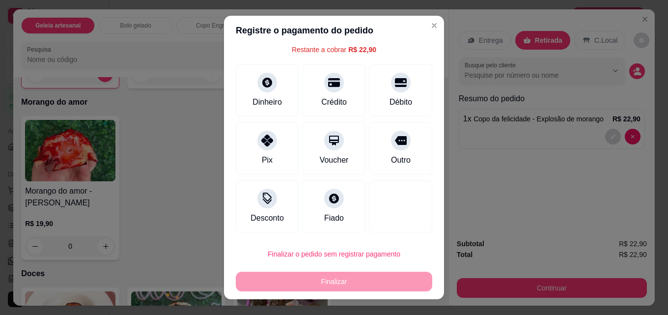
scroll to position [40, 0]
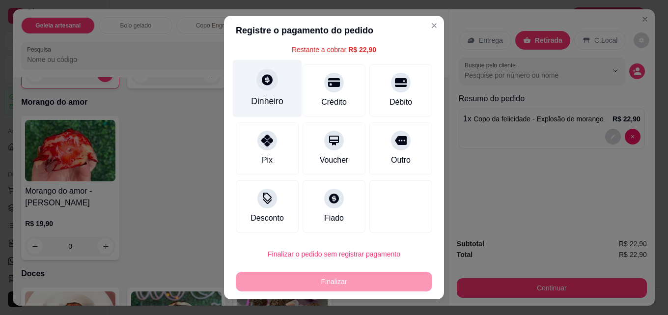
click at [267, 102] on div "Dinheiro" at bounding box center [267, 101] width 32 height 13
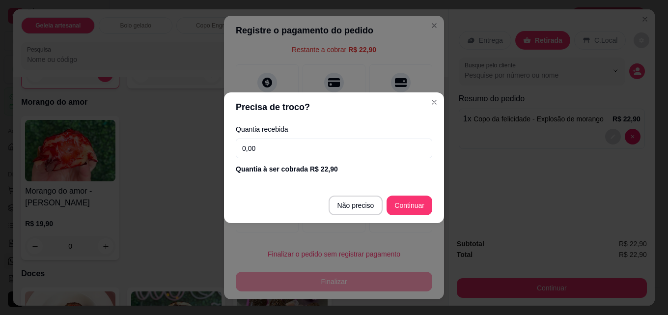
click at [297, 149] on input "0,00" at bounding box center [334, 148] width 196 height 20
type input "10,00"
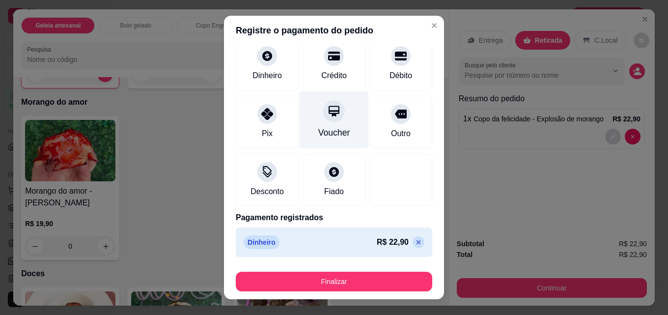
scroll to position [57, 0]
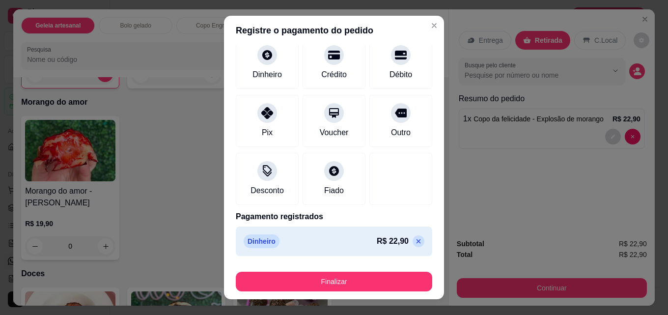
click at [412, 243] on p at bounding box center [418, 241] width 12 height 12
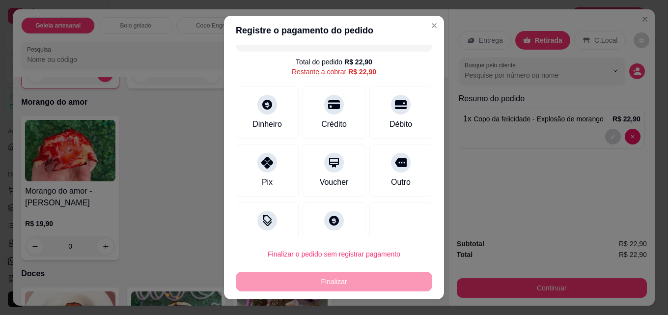
scroll to position [0, 0]
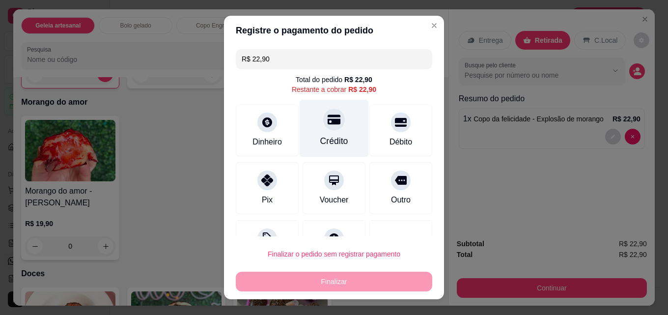
click at [332, 117] on div at bounding box center [334, 120] width 22 height 22
type input "R$ 0,00"
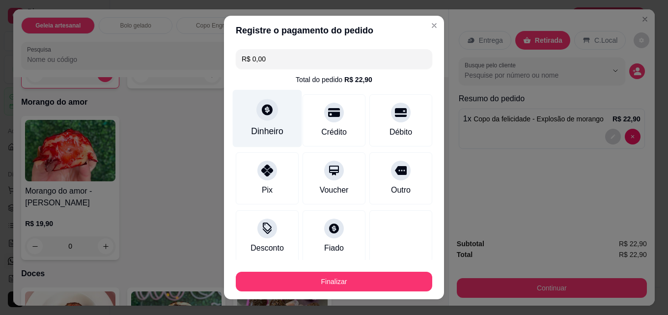
click at [279, 117] on div "Dinheiro" at bounding box center [267, 118] width 69 height 57
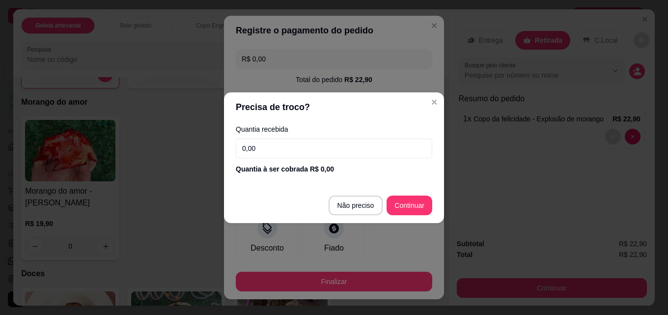
click at [297, 152] on input "0,00" at bounding box center [334, 148] width 196 height 20
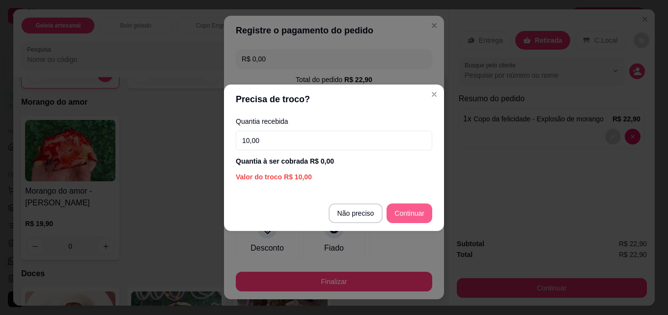
type input "10,00"
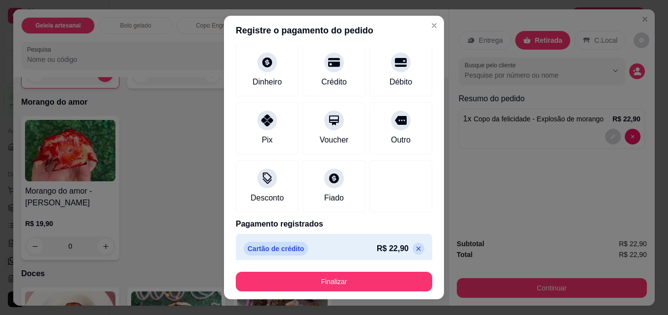
scroll to position [95, 0]
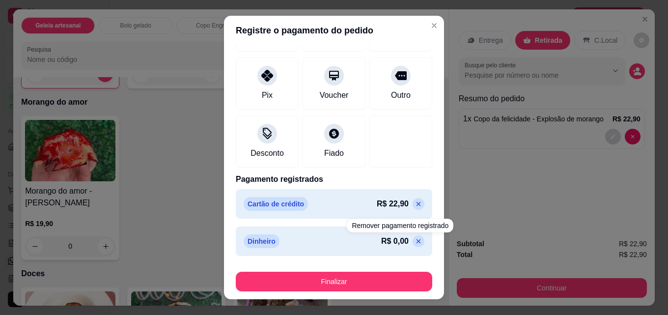
click at [414, 208] on icon at bounding box center [418, 204] width 8 height 8
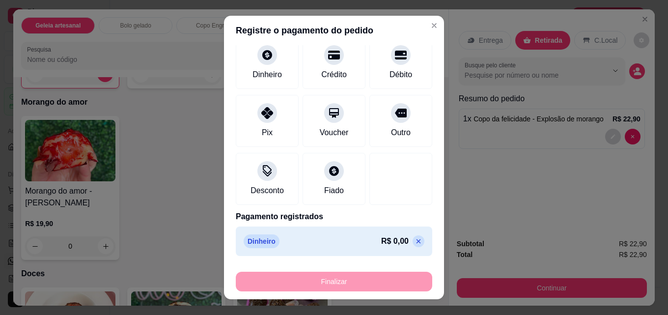
scroll to position [67, 0]
click at [412, 241] on p at bounding box center [418, 241] width 12 height 12
type input "R$ 0,00"
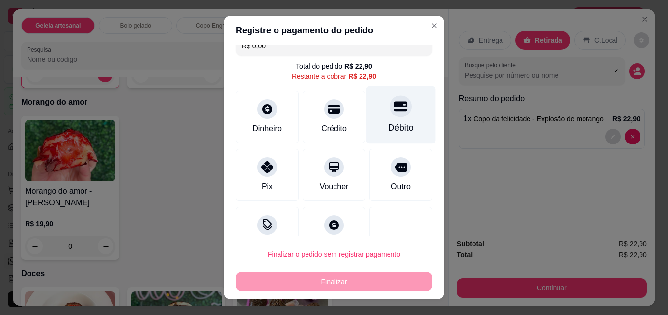
scroll to position [0, 0]
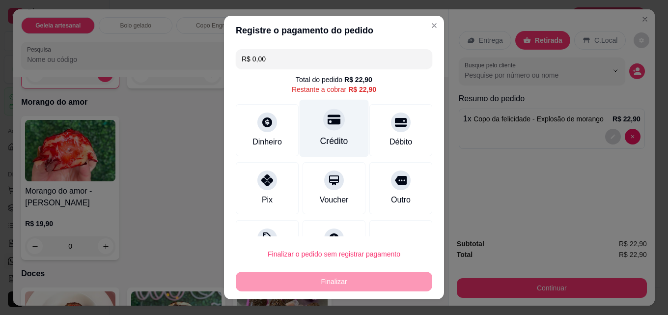
click at [332, 138] on div "Crédito" at bounding box center [334, 141] width 28 height 13
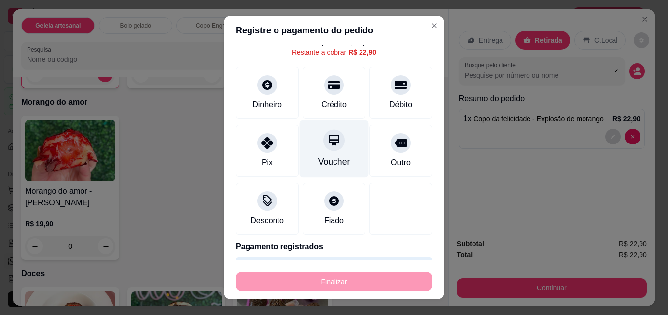
scroll to position [67, 0]
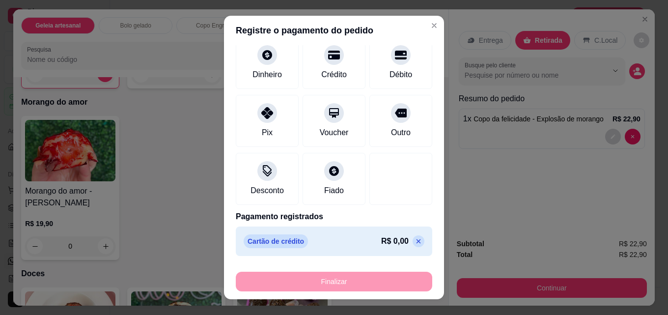
click at [412, 245] on p at bounding box center [418, 241] width 12 height 12
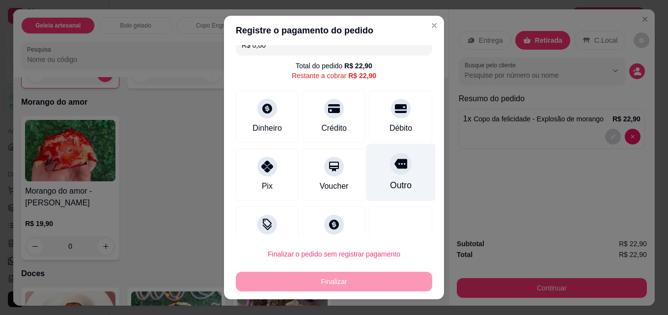
scroll to position [0, 0]
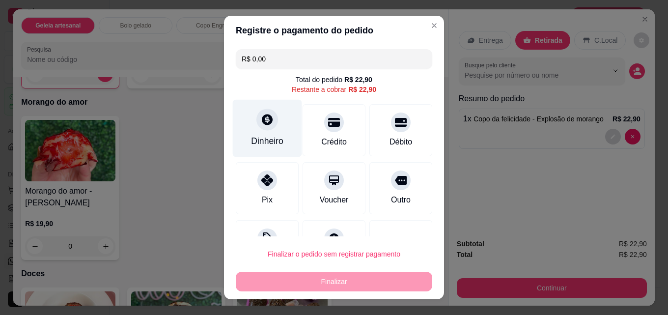
click at [261, 140] on div "Dinheiro" at bounding box center [267, 141] width 32 height 13
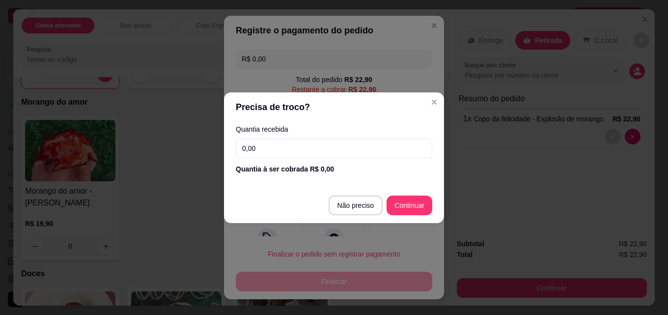
click at [282, 152] on input "0,00" at bounding box center [334, 148] width 196 height 20
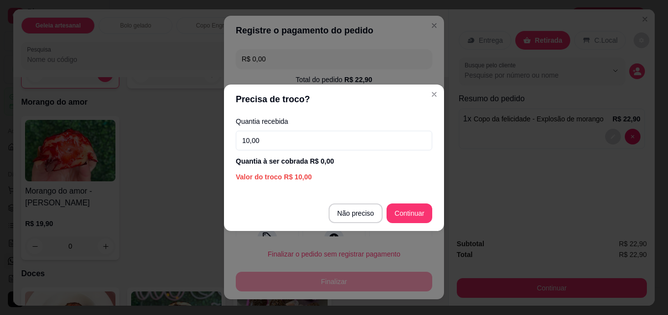
type input "10,00"
click at [411, 202] on footer "Não preciso Continuar" at bounding box center [334, 212] width 220 height 35
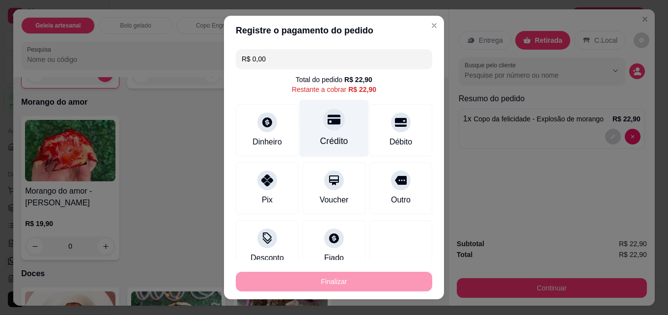
click at [328, 120] on icon at bounding box center [333, 120] width 13 height 10
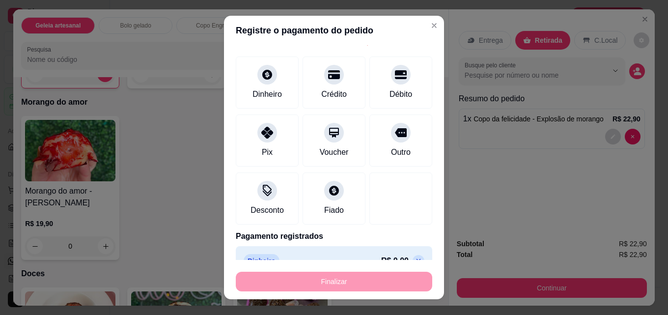
scroll to position [105, 0]
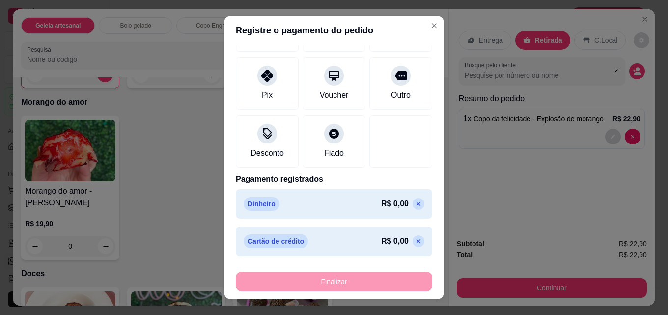
click at [416, 240] on icon at bounding box center [418, 241] width 4 height 4
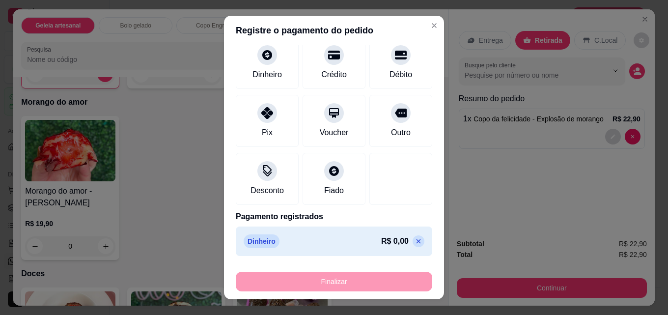
click at [414, 239] on icon at bounding box center [418, 241] width 8 height 8
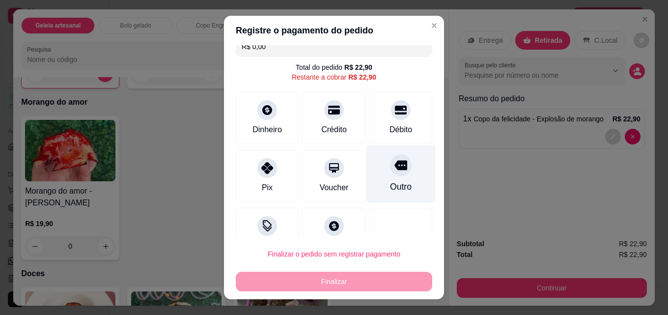
scroll to position [0, 0]
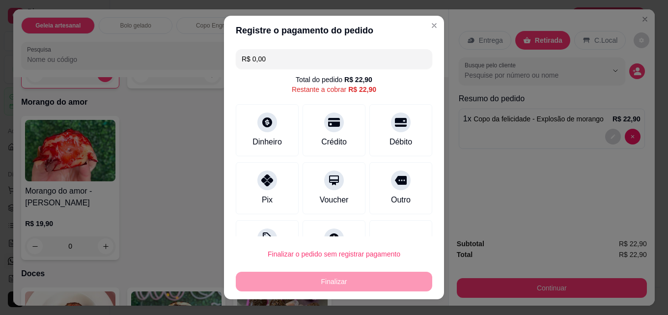
click at [339, 61] on input "R$ 0,00" at bounding box center [334, 59] width 185 height 20
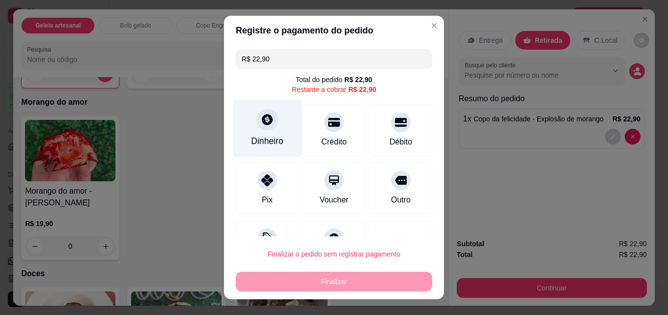
type input "R$ 22,90"
click at [280, 136] on div "Dinheiro" at bounding box center [267, 128] width 69 height 57
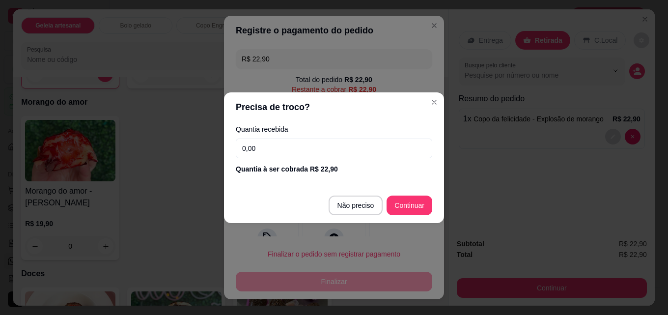
click at [282, 153] on input "0,00" at bounding box center [334, 148] width 196 height 20
type input "10,00"
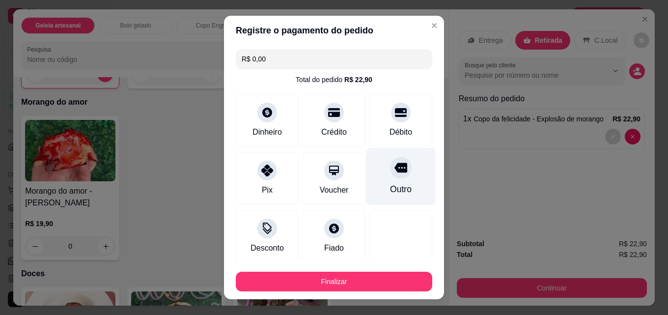
scroll to position [57, 0]
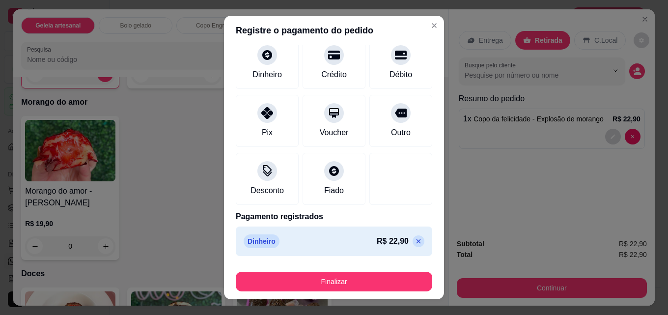
click at [414, 244] on icon at bounding box center [418, 241] width 8 height 8
type input "R$ 22,90"
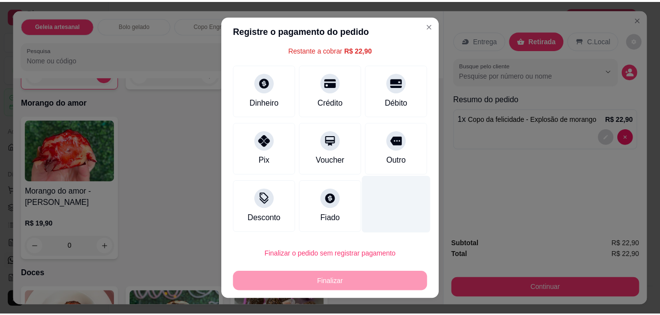
scroll to position [0, 0]
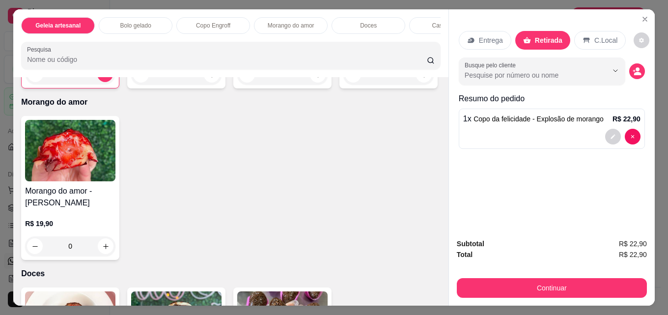
click at [562, 33] on div "Retirada" at bounding box center [542, 40] width 55 height 19
click at [646, 12] on button "Close" at bounding box center [645, 19] width 16 height 16
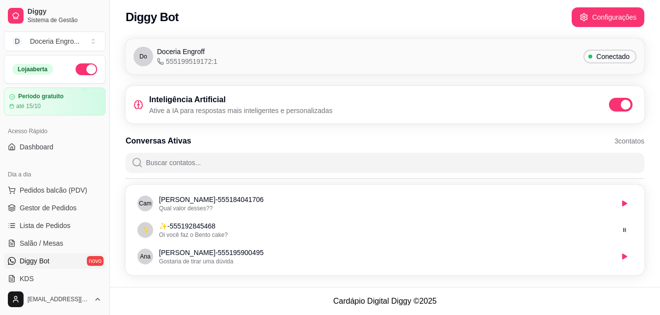
click at [491, 141] on div "Conversas Ativas 3 contatos" at bounding box center [385, 141] width 519 height 12
click at [356, 133] on div "Do Doceria Engroff 555199519172:1 Conectado Inteligência Artificial Ative a IA …" at bounding box center [385, 160] width 550 height 254
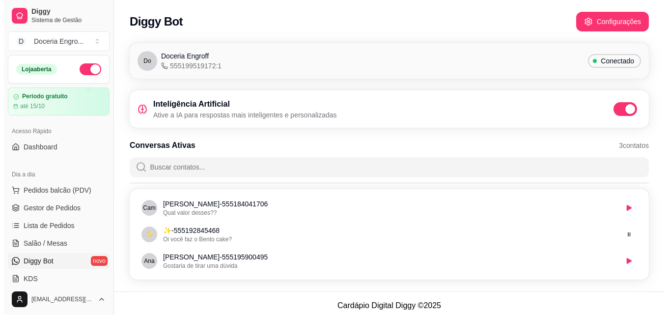
scroll to position [4, 0]
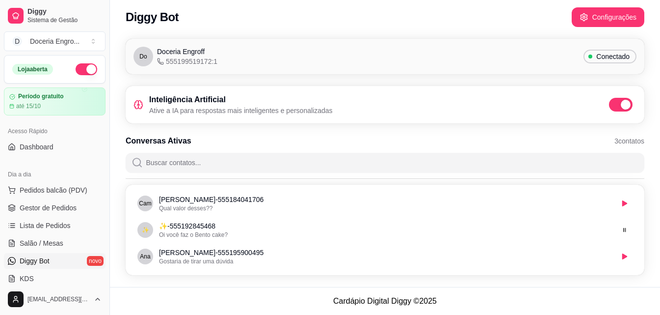
click at [267, 138] on div "Conversas Ativas 3 contatos" at bounding box center [385, 141] width 519 height 12
click at [295, 140] on div "Conversas Ativas 3 contatos" at bounding box center [385, 141] width 519 height 12
click at [66, 193] on span "Pedidos balcão (PDV)" at bounding box center [54, 190] width 68 height 10
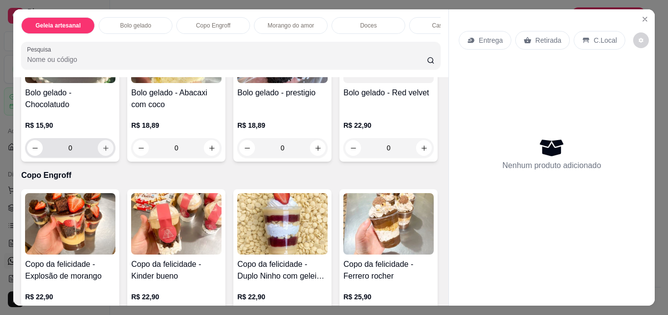
click at [105, 151] on icon "increase-product-quantity" at bounding box center [105, 147] width 7 height 7
type input "1"
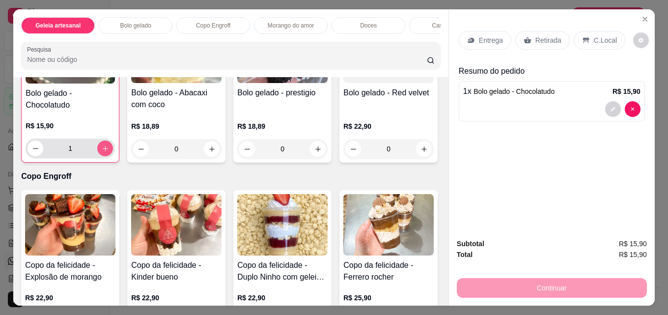
scroll to position [295, 0]
click at [538, 39] on p "Retirada" at bounding box center [548, 40] width 26 height 10
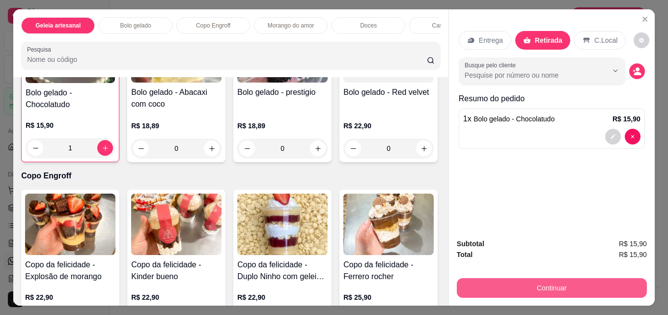
click at [563, 278] on button "Continuar" at bounding box center [552, 288] width 190 height 20
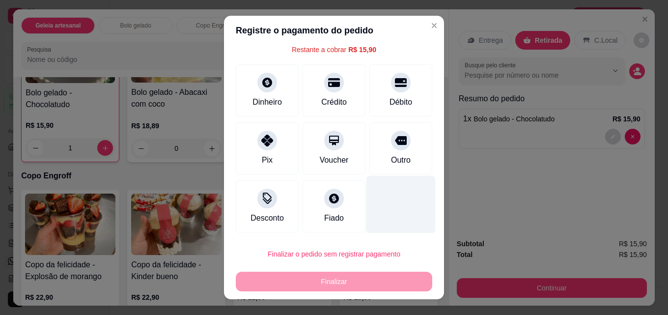
scroll to position [0, 0]
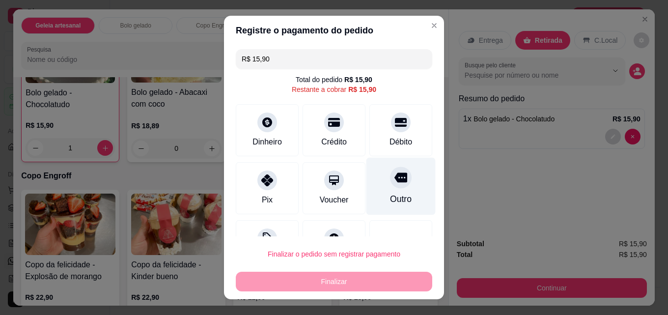
click at [366, 176] on div "Outro" at bounding box center [400, 186] width 69 height 57
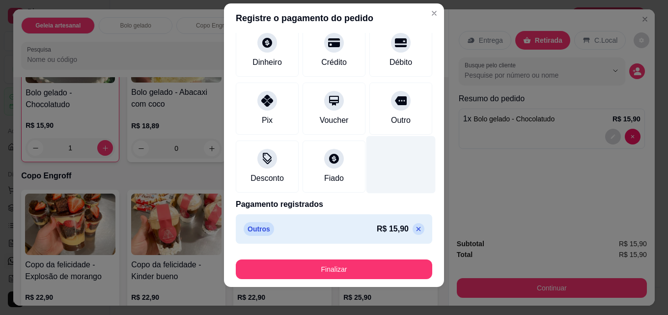
scroll to position [16, 0]
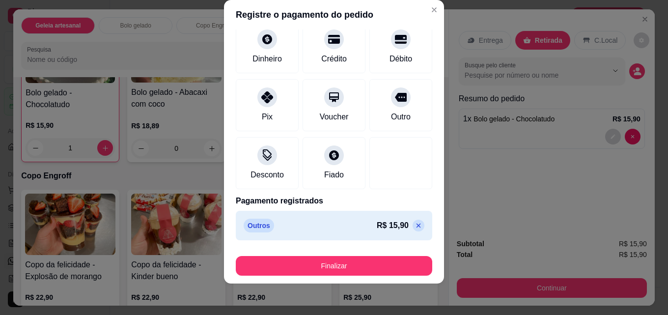
click at [412, 225] on p at bounding box center [418, 225] width 12 height 12
type input "R$ 15,90"
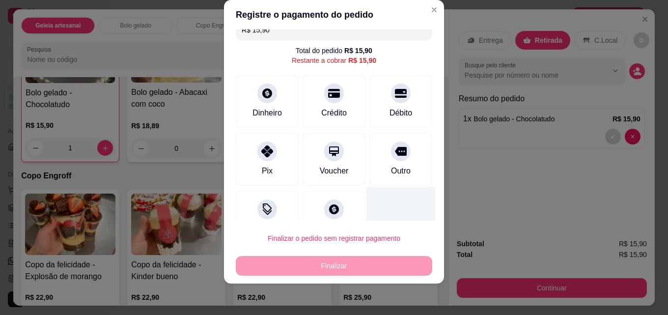
scroll to position [0, 0]
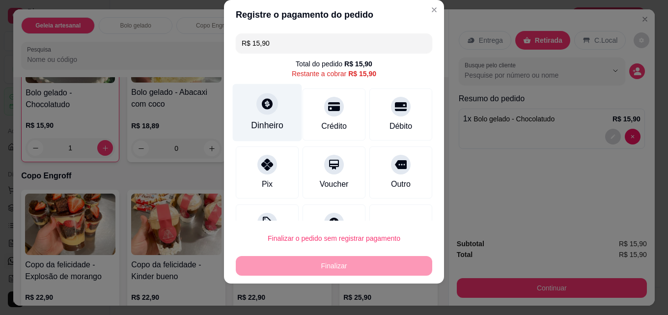
click at [274, 106] on div "Dinheiro" at bounding box center [267, 112] width 69 height 57
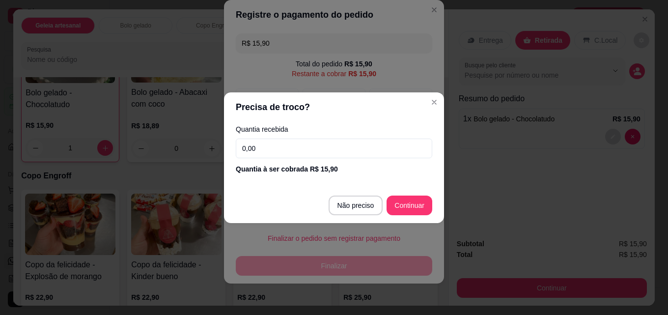
click at [291, 148] on input "0,00" at bounding box center [334, 148] width 196 height 20
type input "5,00"
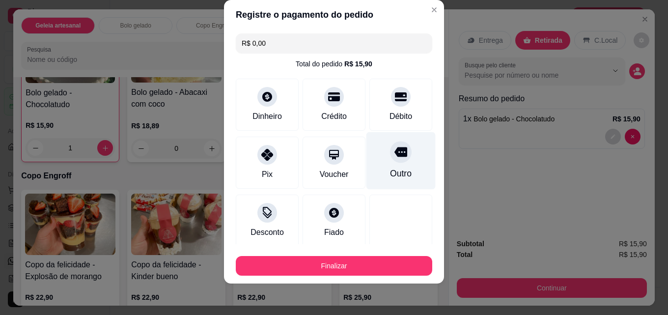
scroll to position [57, 0]
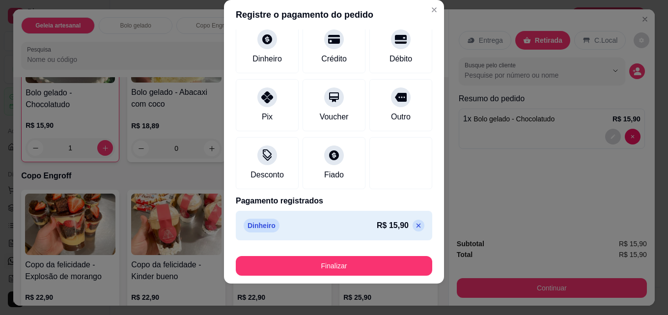
click at [412, 224] on p at bounding box center [418, 225] width 12 height 12
type input "R$ 15,90"
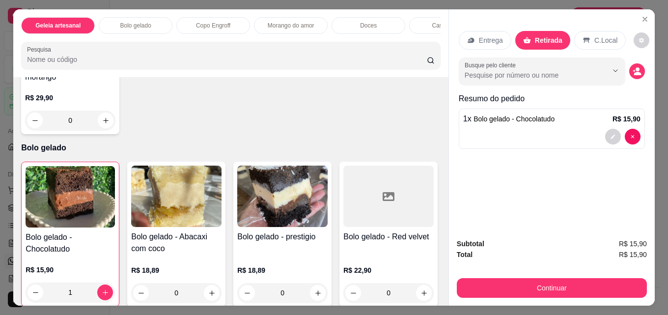
scroll to position [148, 0]
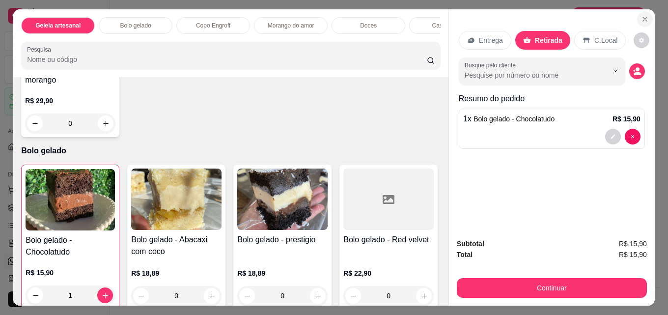
click at [644, 17] on icon "Close" at bounding box center [645, 19] width 8 height 8
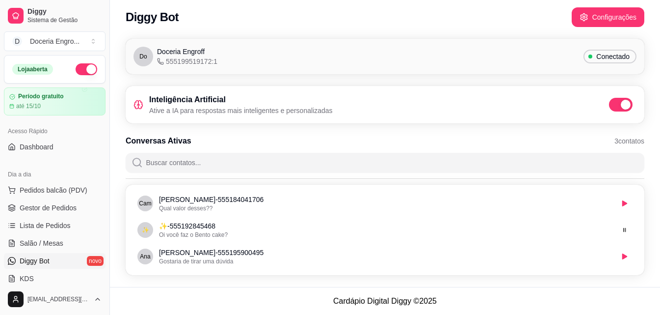
click at [115, 156] on div "Do Doceria Engroff 555199519172:1 Conectado Inteligência Artificial Ative a IA …" at bounding box center [385, 160] width 550 height 254
click at [40, 192] on span "Pedidos balcão (PDV)" at bounding box center [54, 190] width 68 height 10
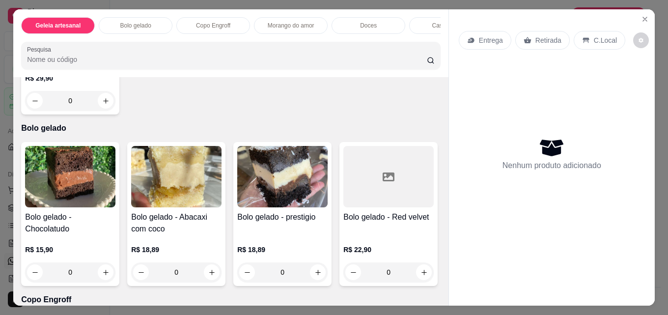
scroll to position [245, 0]
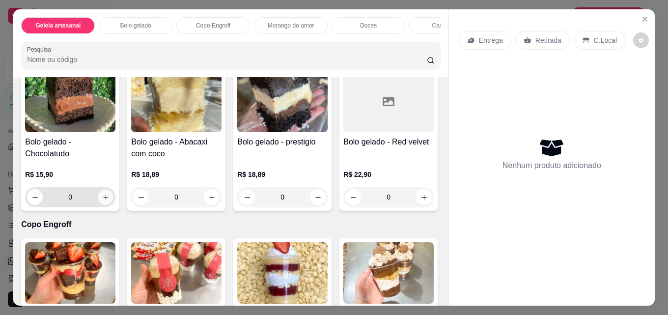
click at [106, 197] on icon "increase-product-quantity" at bounding box center [105, 196] width 7 height 7
type input "1"
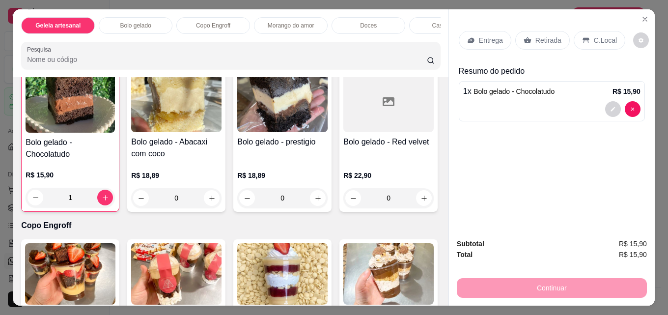
scroll to position [246, 0]
click at [540, 36] on p "Retirada" at bounding box center [548, 40] width 26 height 10
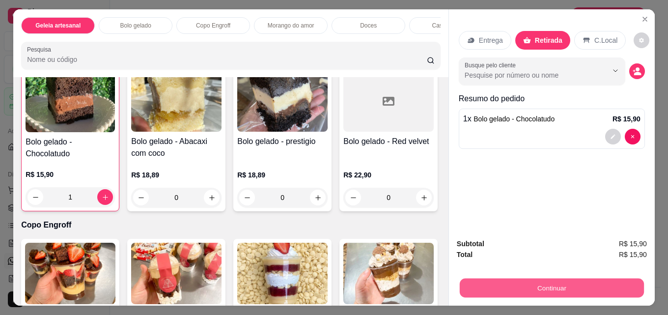
click at [563, 283] on button "Continuar" at bounding box center [552, 287] width 184 height 19
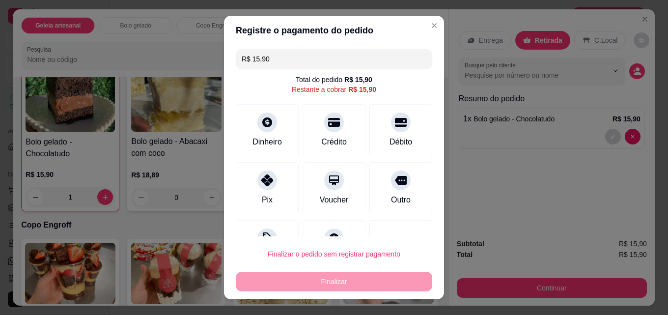
click at [279, 55] on input "R$ 15,90" at bounding box center [334, 59] width 185 height 20
type input "R$ 0,00"
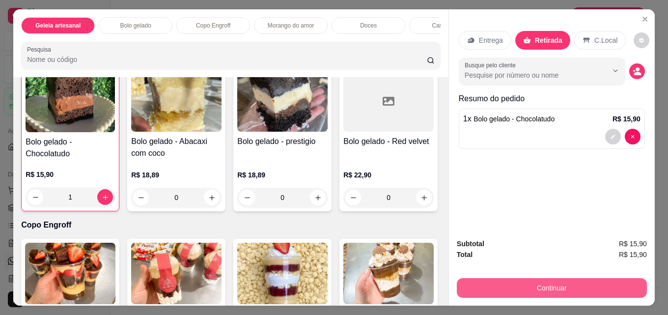
click at [568, 279] on button "Continuar" at bounding box center [552, 288] width 190 height 20
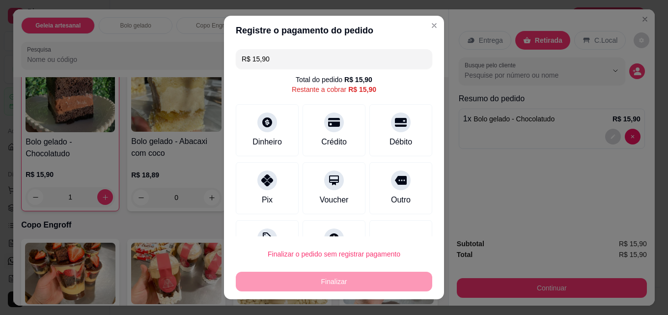
drag, startPoint x: 295, startPoint y: 54, endPoint x: 225, endPoint y: 64, distance: 70.0
click at [227, 63] on div "R$ 15,90 Total do pedido R$ 15,90 Restante a cobrar R$ 15,90 Dinheiro Crédito D…" at bounding box center [334, 140] width 220 height 191
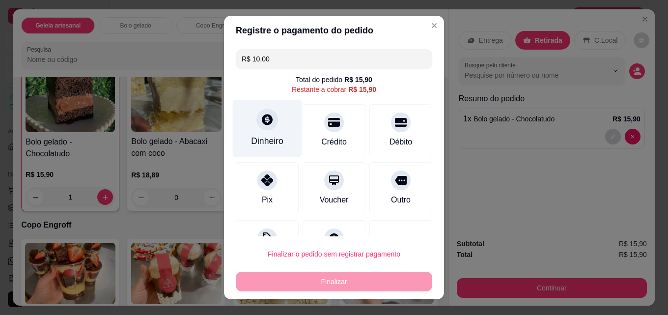
click at [257, 142] on div "Dinheiro" at bounding box center [267, 141] width 32 height 13
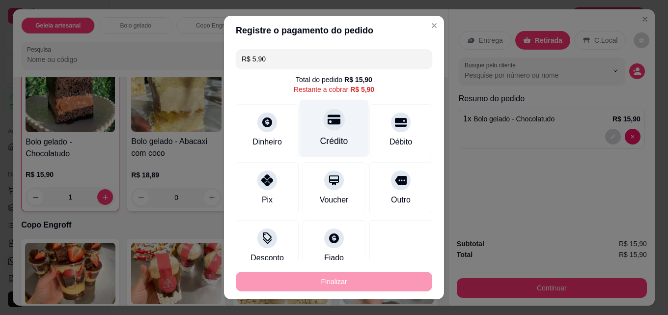
click at [329, 138] on div "Crédito" at bounding box center [334, 141] width 28 height 13
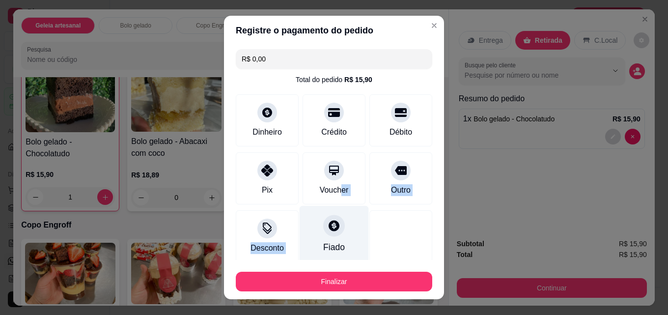
drag, startPoint x: 337, startPoint y: 214, endPoint x: 339, endPoint y: 232, distance: 18.8
click at [339, 232] on div "R$ 0,00 Total do pedido R$ 15,90 Dinheiro Crédito Débito Pix Voucher Outro Desc…" at bounding box center [334, 152] width 220 height 215
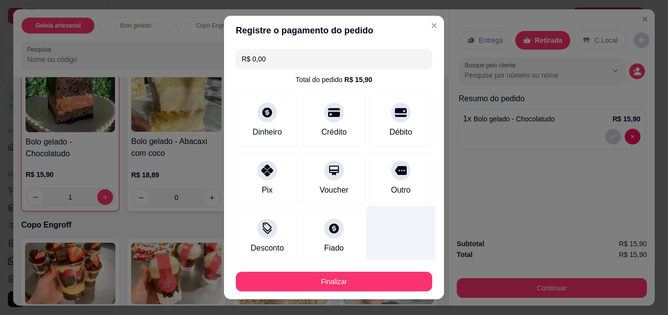
click at [388, 241] on div at bounding box center [400, 234] width 69 height 57
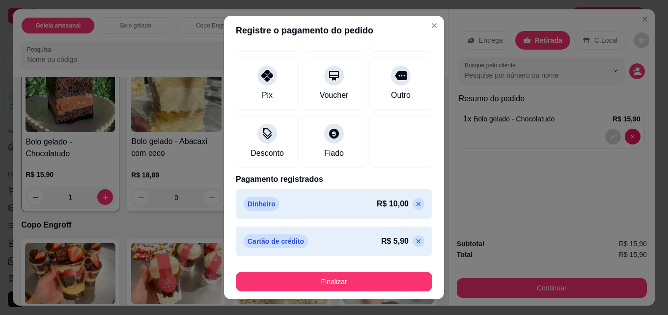
click at [414, 201] on icon at bounding box center [418, 204] width 8 height 8
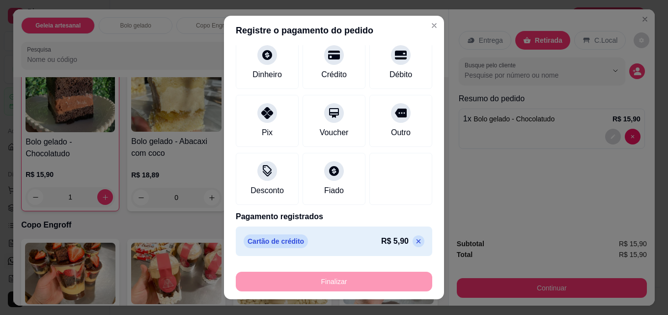
click at [414, 243] on icon at bounding box center [418, 241] width 8 height 8
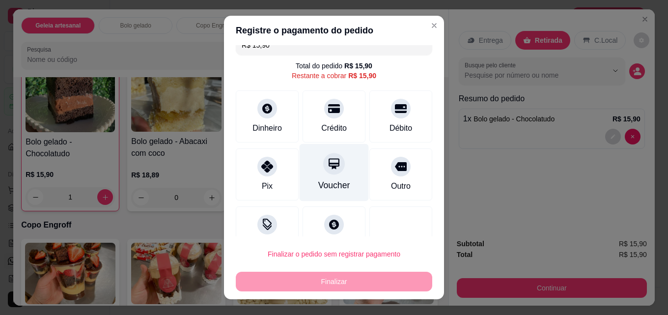
scroll to position [0, 0]
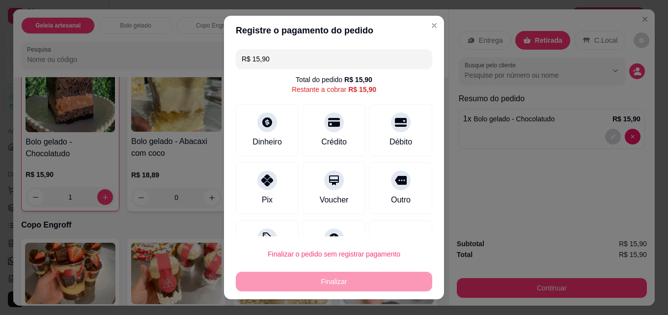
drag, startPoint x: 278, startPoint y: 59, endPoint x: 230, endPoint y: 55, distance: 47.8
click at [230, 55] on div "R$ 15,90 Total do pedido R$ 15,90 Restante a cobrar R$ 15,90 Dinheiro Crédito D…" at bounding box center [334, 140] width 220 height 191
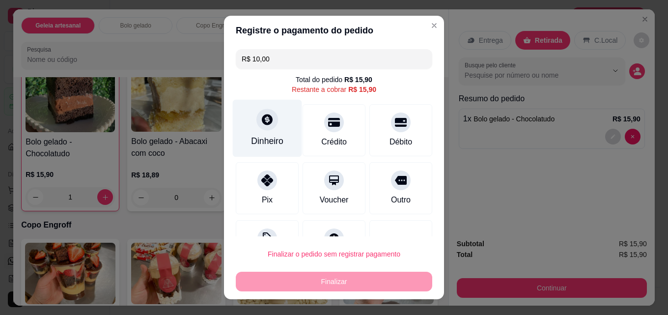
click at [273, 127] on div "Dinheiro" at bounding box center [267, 128] width 69 height 57
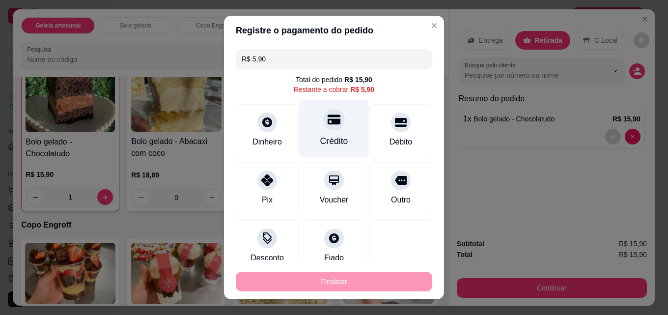
click at [323, 126] on div at bounding box center [334, 120] width 22 height 22
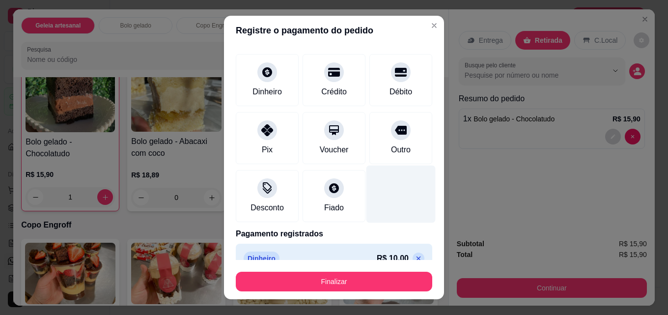
scroll to position [95, 0]
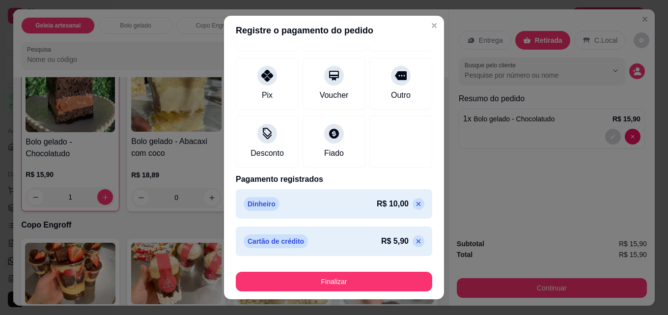
click at [416, 203] on icon at bounding box center [418, 204] width 4 height 4
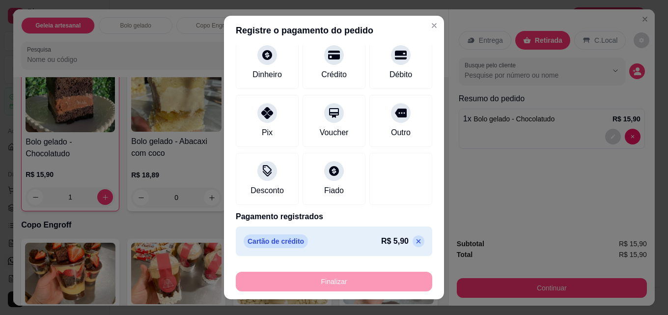
click at [414, 244] on icon at bounding box center [418, 241] width 8 height 8
type input "R$ 15,90"
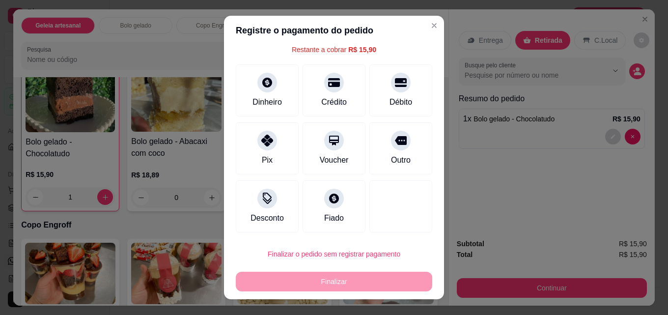
scroll to position [40, 0]
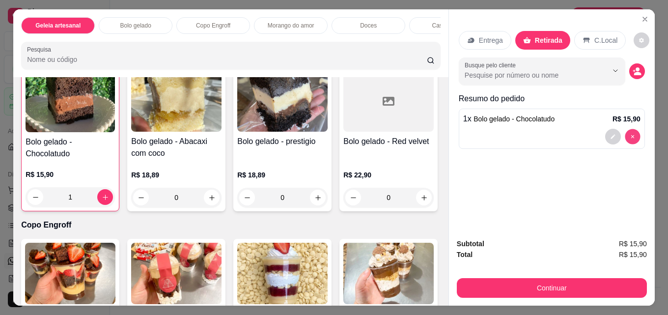
type input "0"
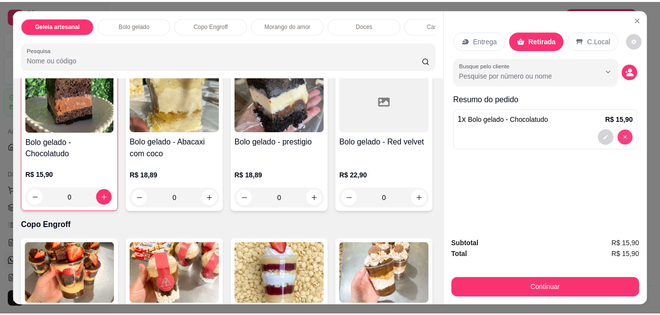
scroll to position [245, 0]
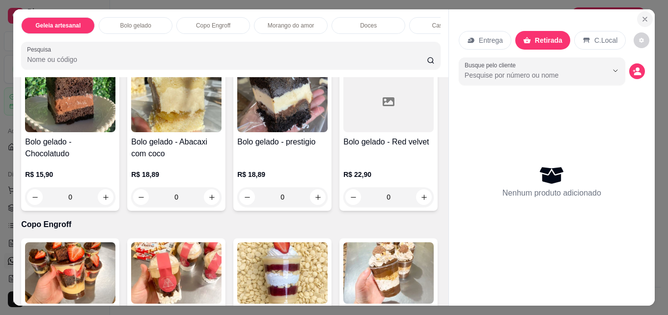
click at [641, 15] on icon "Close" at bounding box center [645, 19] width 8 height 8
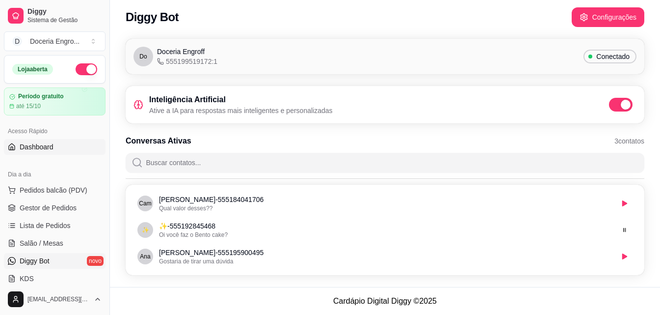
click at [70, 149] on link "Dashboard" at bounding box center [55, 147] width 102 height 16
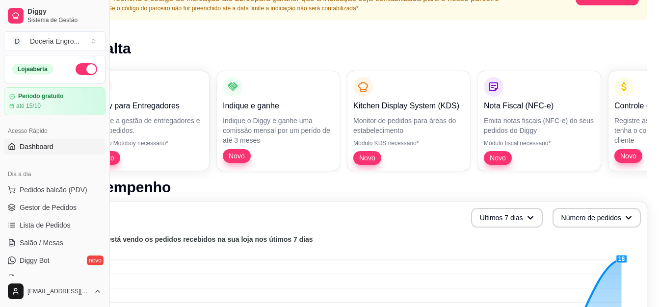
scroll to position [0, 47]
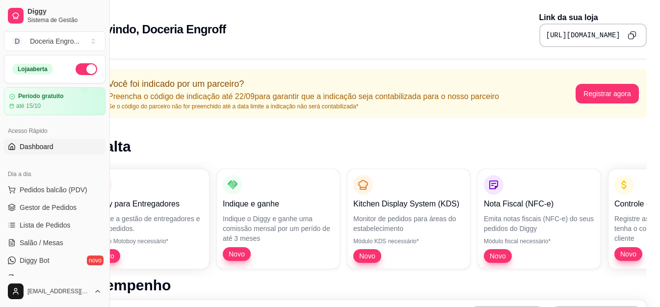
click at [345, 48] on div "Bem vindo, Doceria [PERSON_NAME] Link da sua loja [URL][DOMAIN_NAME]" at bounding box center [363, 26] width 600 height 53
click at [68, 203] on span "Gestor de Pedidos" at bounding box center [48, 208] width 57 height 10
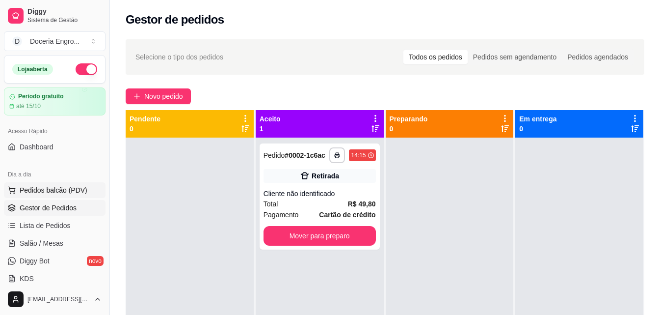
click at [70, 189] on span "Pedidos balcão (PDV)" at bounding box center [54, 190] width 68 height 10
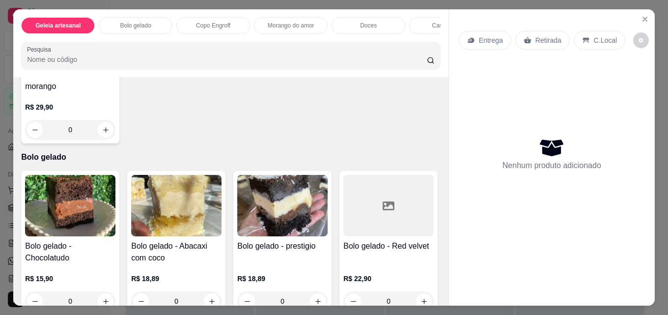
scroll to position [98, 0]
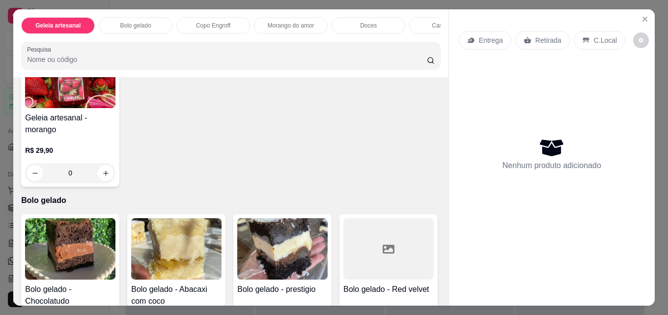
click at [213, 17] on div "Copo Engroff" at bounding box center [213, 25] width 74 height 17
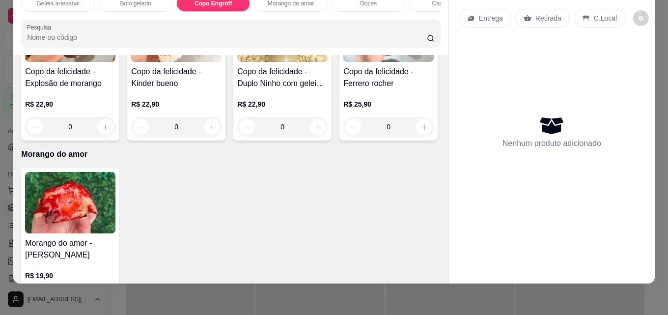
scroll to position [527, 0]
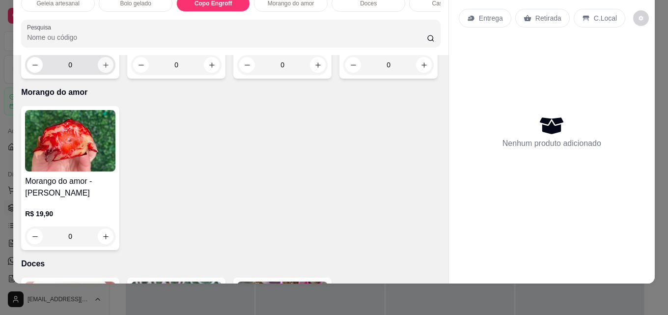
click at [98, 73] on button "increase-product-quantity" at bounding box center [106, 65] width 16 height 16
type input "1"
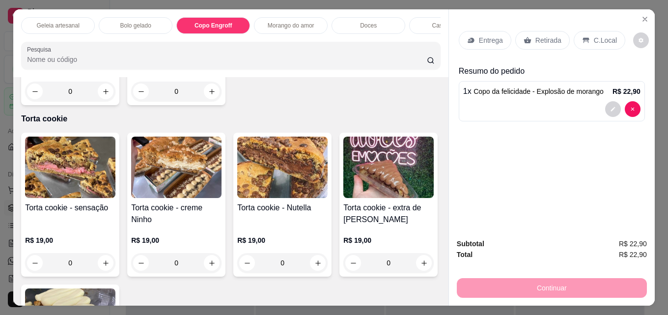
scroll to position [1031, 0]
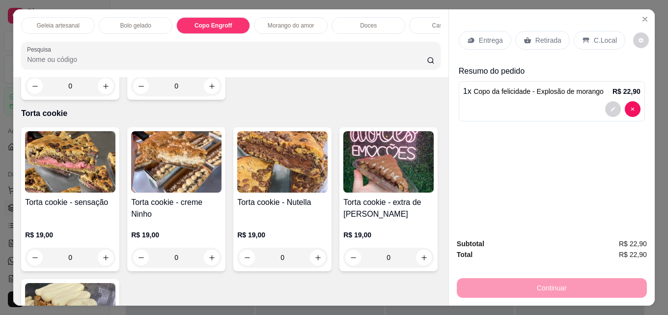
click at [61, 28] on div "Geleia artesanal" at bounding box center [58, 25] width 74 height 17
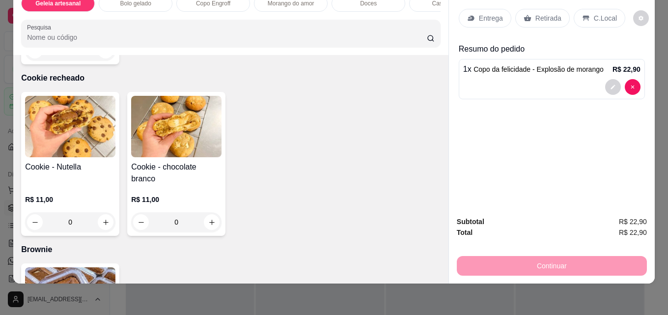
scroll to position [1370, 0]
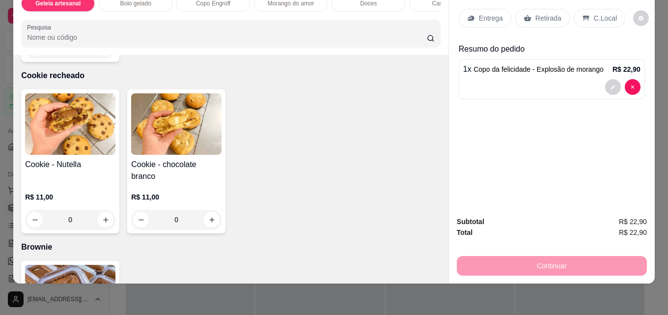
type input "2"
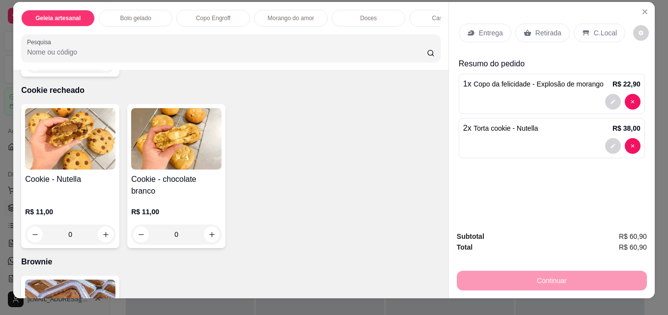
scroll to position [0, 0]
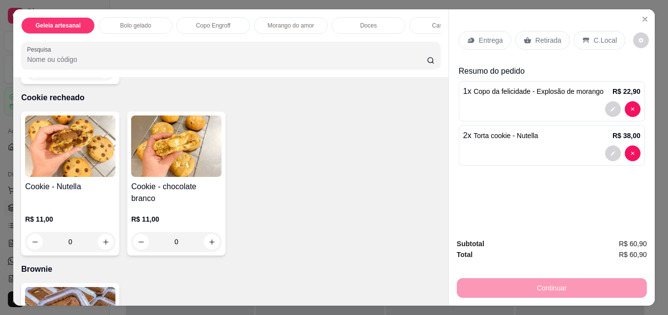
click at [539, 43] on div "Retirada" at bounding box center [542, 40] width 55 height 19
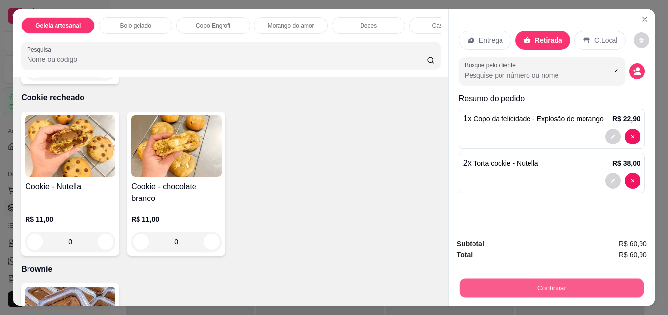
click at [580, 279] on button "Continuar" at bounding box center [552, 287] width 184 height 19
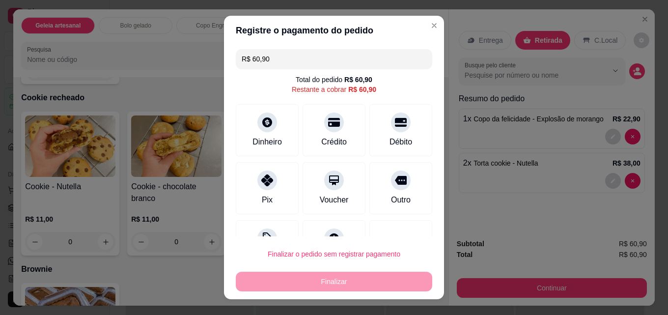
scroll to position [40, 0]
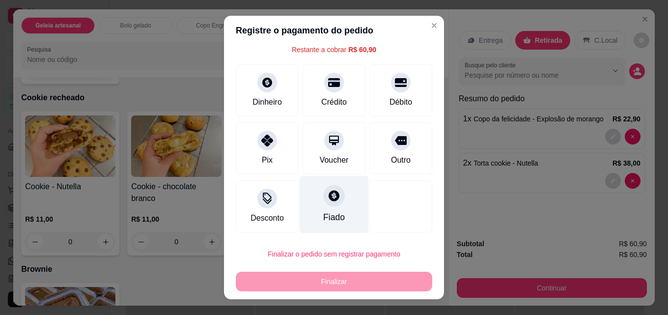
click at [328, 198] on icon at bounding box center [333, 195] width 11 height 11
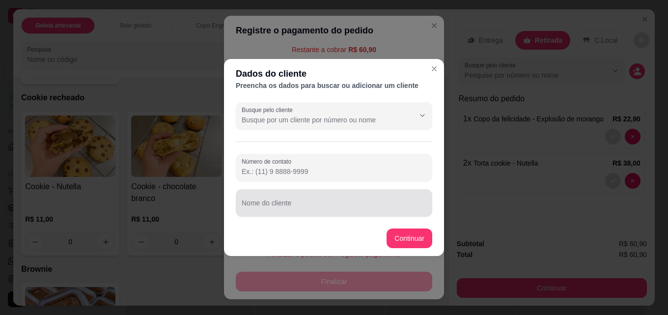
click at [325, 201] on div at bounding box center [334, 203] width 185 height 20
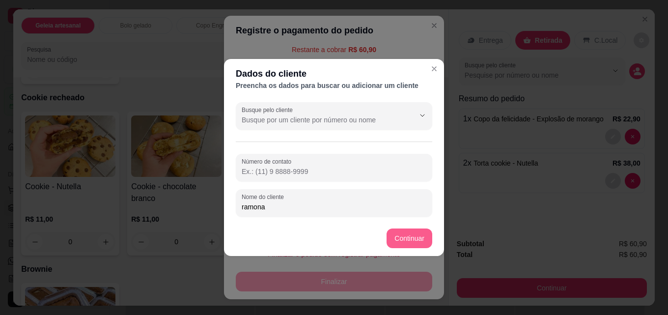
type input "ramona"
click at [413, 237] on button "Continuar" at bounding box center [409, 238] width 44 height 19
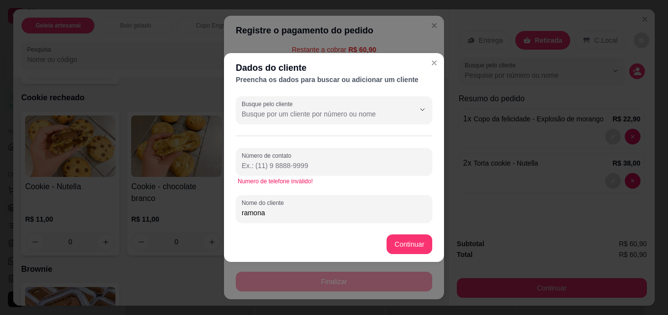
click at [311, 163] on input "Número de contato" at bounding box center [334, 166] width 185 height 10
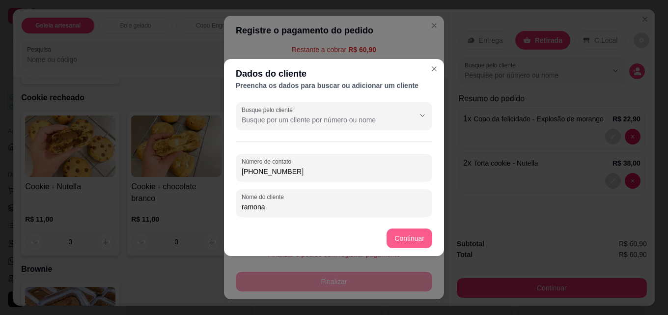
type input "(51) 98668-0816"
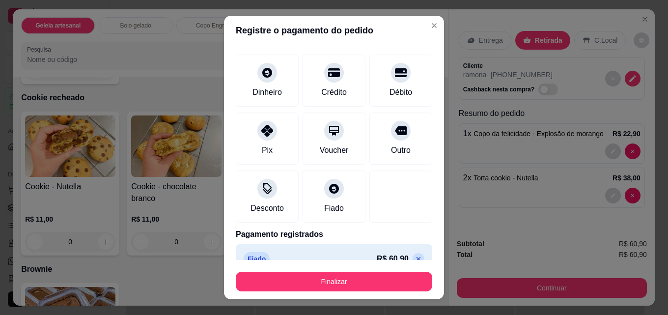
type input "R$ 0,00"
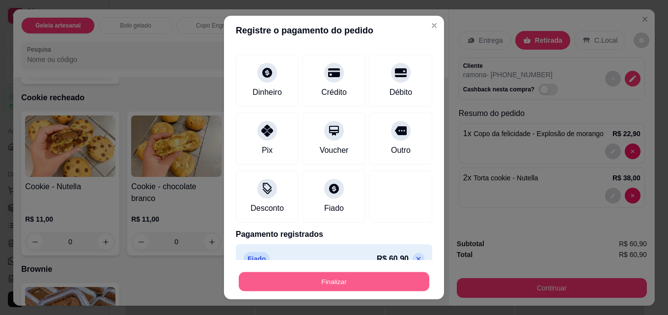
click at [347, 272] on div "Finalizar" at bounding box center [334, 282] width 196 height 20
click at [335, 276] on button "Finalizar" at bounding box center [334, 282] width 196 height 20
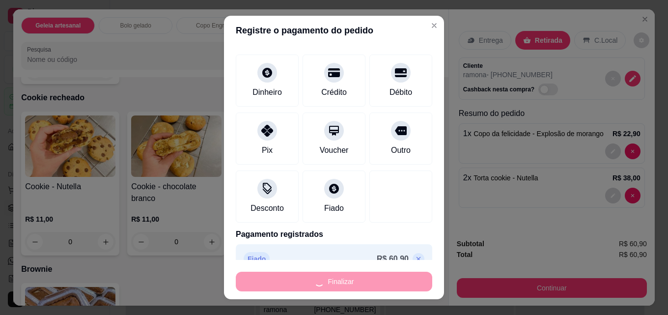
type input "0"
type input "-R$ 60,90"
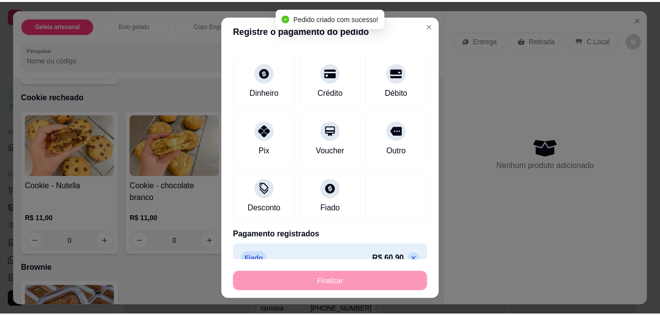
scroll to position [1369, 0]
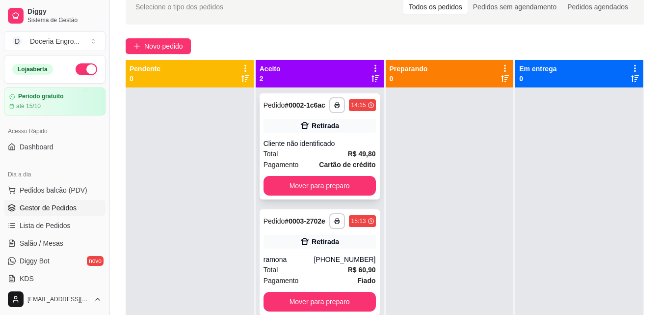
scroll to position [49, 0]
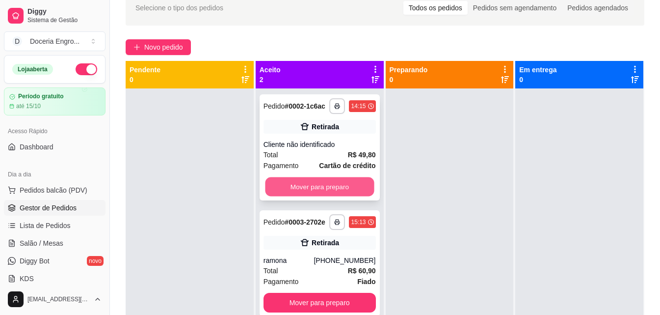
click at [345, 182] on button "Mover para preparo" at bounding box center [319, 186] width 109 height 19
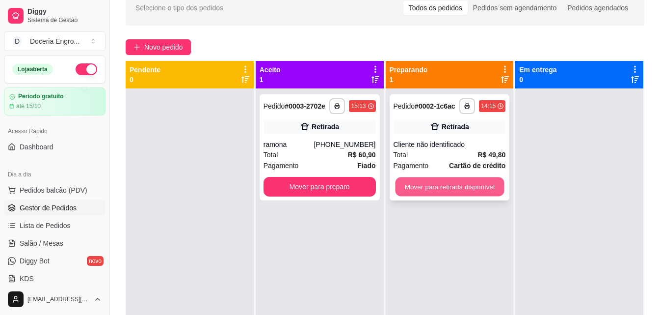
click at [434, 187] on button "Mover para retirada disponível" at bounding box center [449, 186] width 109 height 19
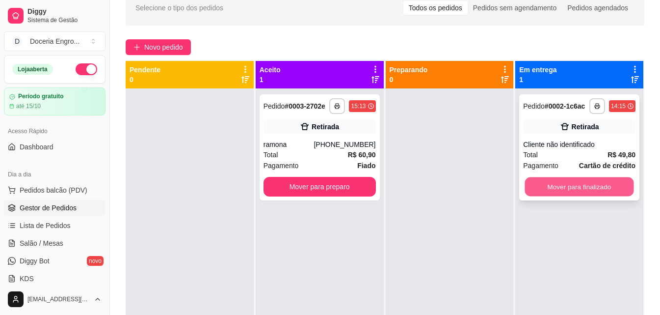
click at [571, 187] on button "Mover para finalizado" at bounding box center [579, 186] width 109 height 19
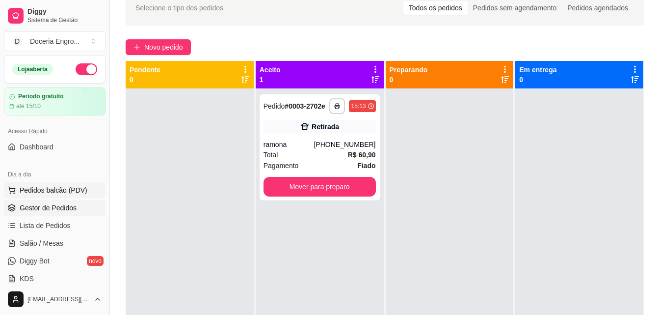
click at [73, 185] on span "Pedidos balcão (PDV)" at bounding box center [54, 190] width 68 height 10
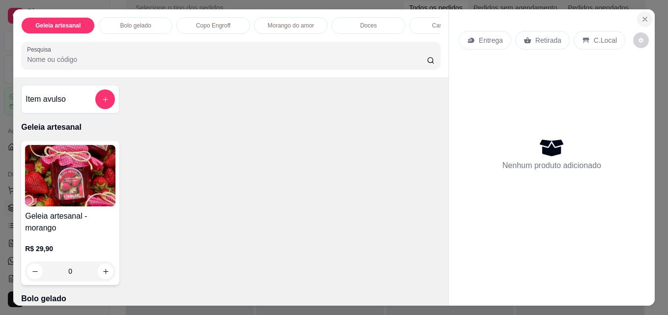
click at [644, 16] on icon "Close" at bounding box center [645, 19] width 8 height 8
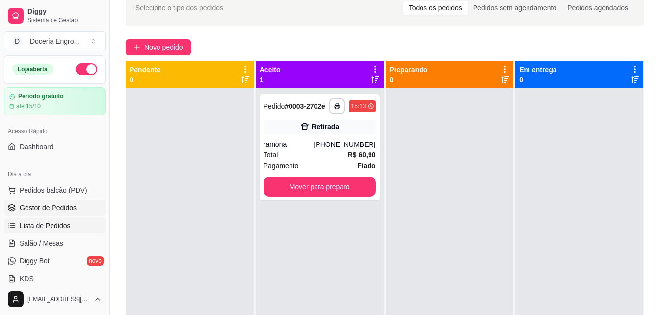
click at [41, 227] on span "Lista de Pedidos" at bounding box center [45, 225] width 51 height 10
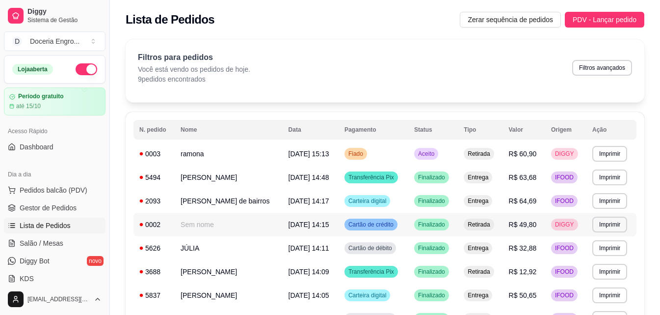
click at [191, 227] on td "Sem nome" at bounding box center [229, 225] width 108 height 24
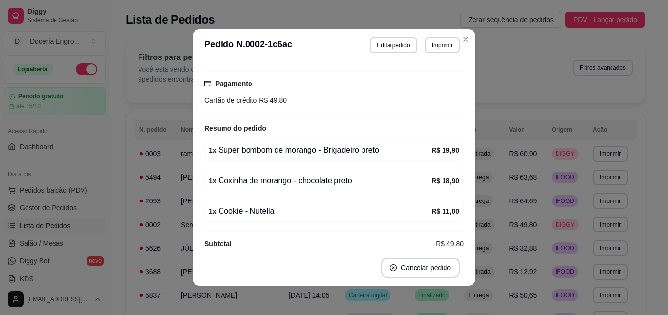
scroll to position [91, 0]
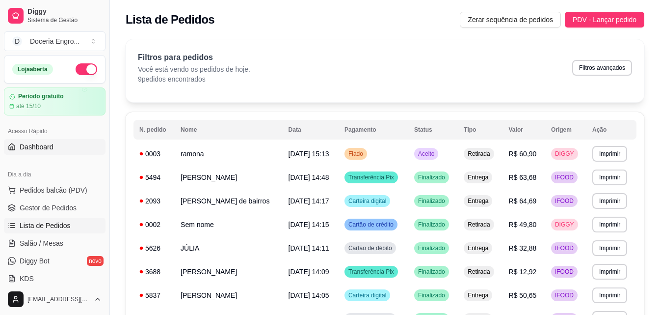
click at [46, 142] on span "Dashboard" at bounding box center [37, 147] width 34 height 10
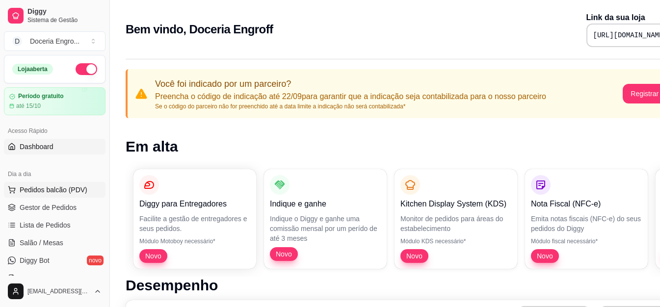
click at [64, 189] on span "Pedidos balcão (PDV)" at bounding box center [54, 190] width 68 height 10
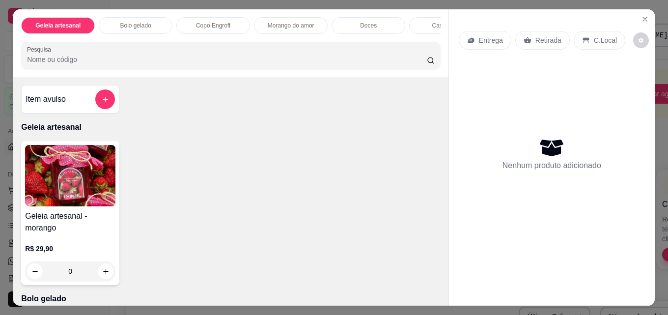
click at [649, 25] on div "Entrega Retirada C.Local Nenhum produto adicionado" at bounding box center [552, 149] width 206 height 280
click at [644, 18] on icon "Close" at bounding box center [645, 19] width 8 height 8
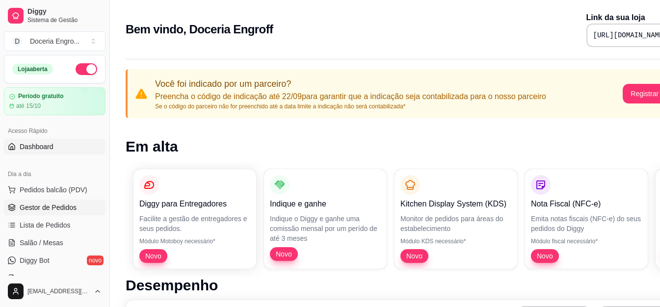
click at [46, 211] on span "Gestor de Pedidos" at bounding box center [48, 208] width 57 height 10
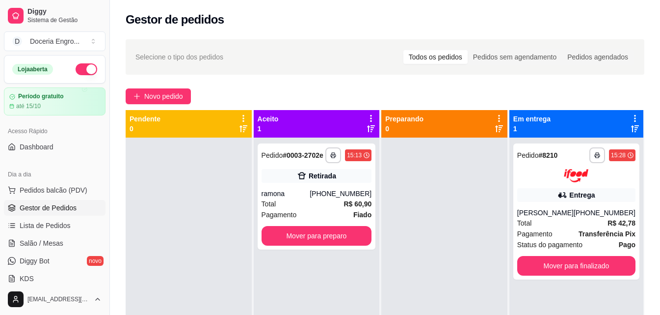
drag, startPoint x: 174, startPoint y: 228, endPoint x: 0, endPoint y: 164, distance: 185.3
click at [0, 164] on div "**********" at bounding box center [330, 232] width 660 height 464
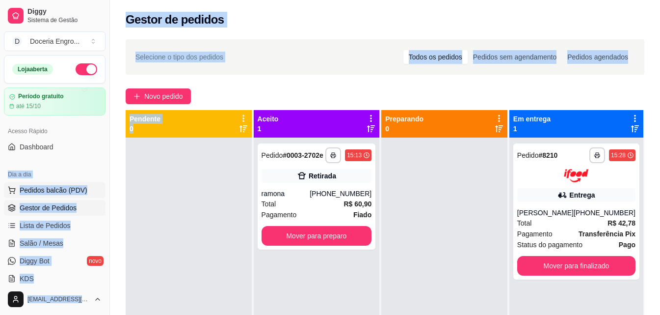
click at [69, 183] on button "Pedidos balcão (PDV)" at bounding box center [55, 190] width 102 height 16
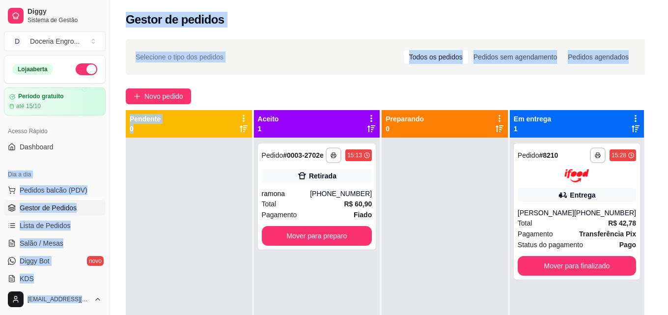
click at [91, 192] on img at bounding box center [70, 175] width 90 height 61
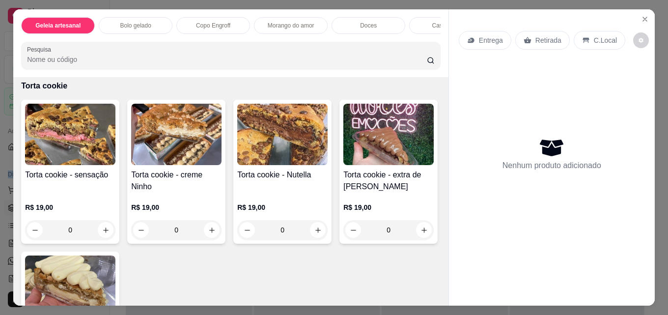
scroll to position [1043, 0]
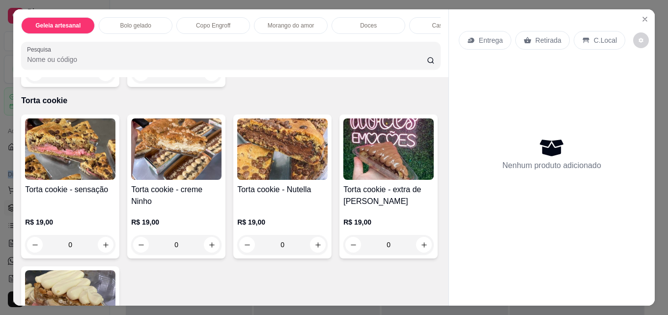
type input "1"
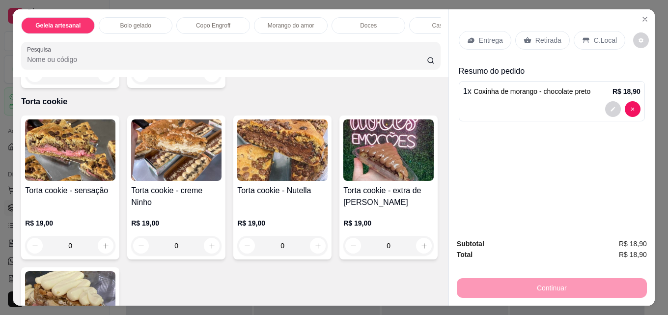
click at [551, 36] on p "Retirada" at bounding box center [548, 40] width 26 height 10
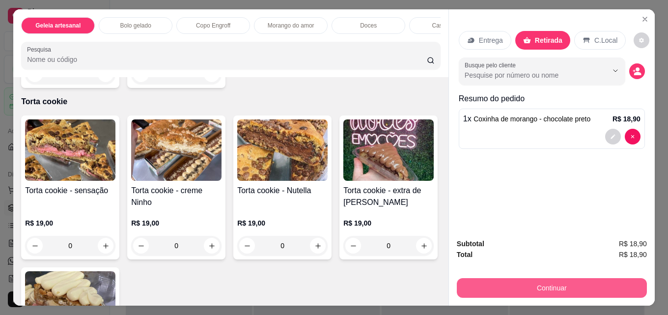
click at [497, 288] on button "Continuar" at bounding box center [552, 288] width 190 height 20
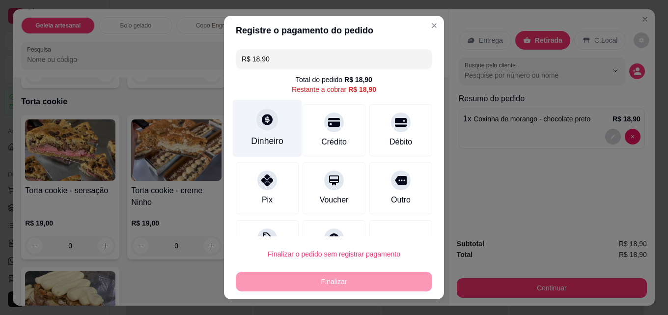
click at [267, 129] on div at bounding box center [267, 120] width 22 height 22
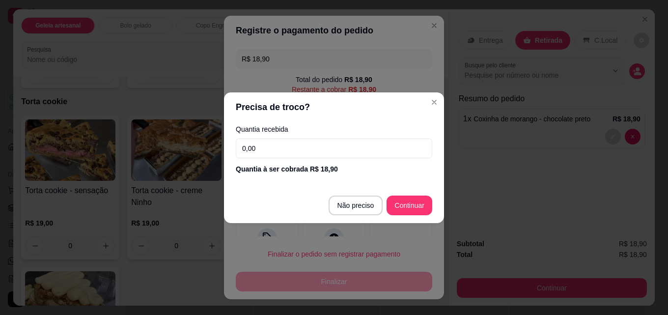
click at [279, 145] on input "0,00" at bounding box center [334, 148] width 196 height 20
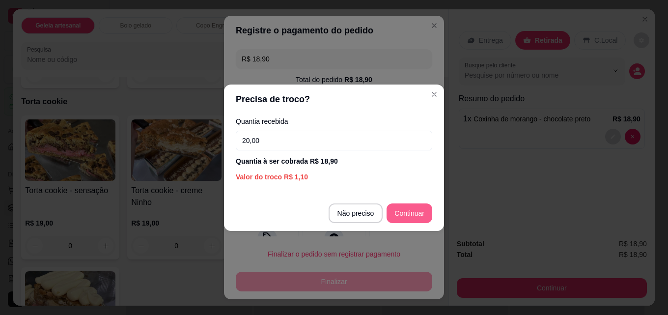
type input "20,00"
type input "R$ 0,00"
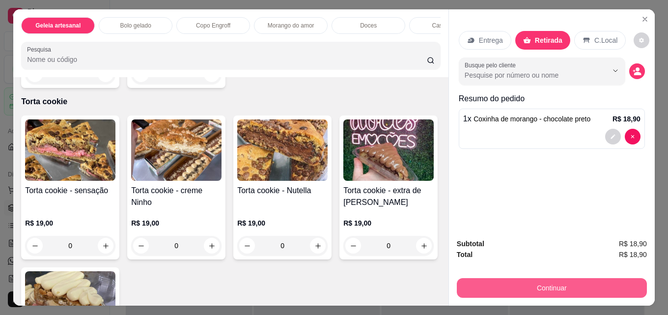
click at [546, 285] on button "Continuar" at bounding box center [552, 288] width 190 height 20
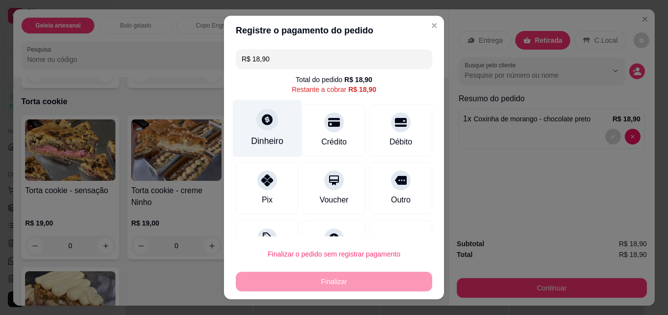
click at [251, 128] on div "Dinheiro" at bounding box center [267, 128] width 69 height 57
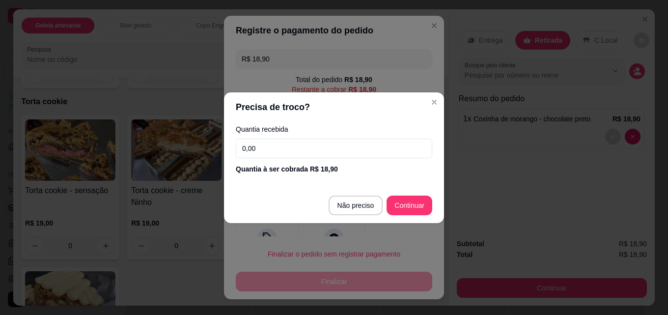
click at [272, 146] on input "0,00" at bounding box center [334, 148] width 196 height 20
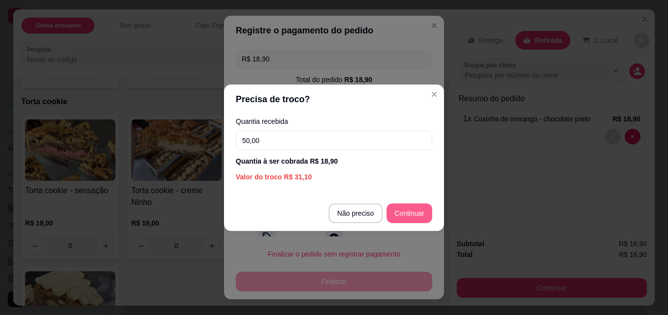
type input "50,00"
type input "R$ 0,00"
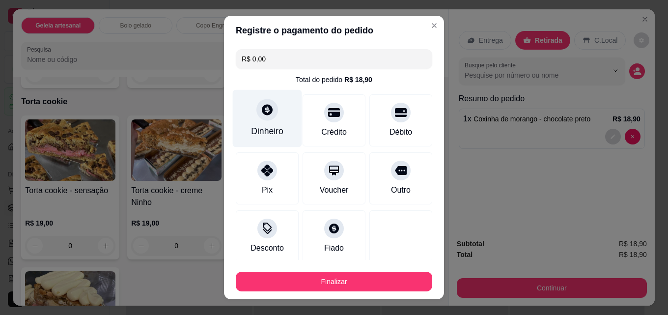
click at [278, 115] on div "Dinheiro" at bounding box center [267, 118] width 69 height 57
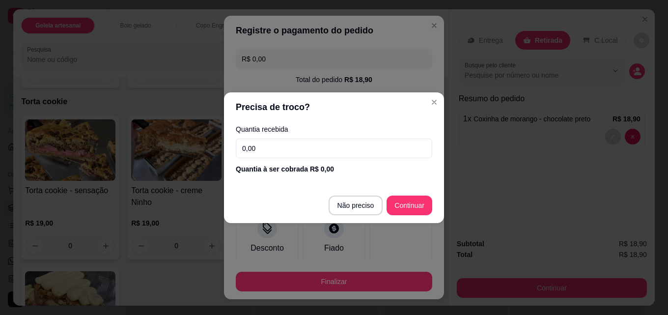
click at [293, 144] on input "0,00" at bounding box center [334, 148] width 196 height 20
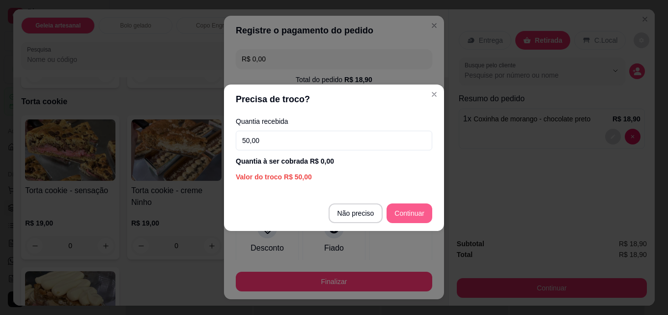
type input "50,00"
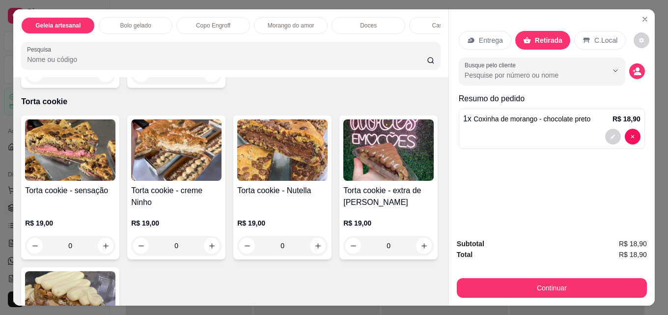
type input "1"
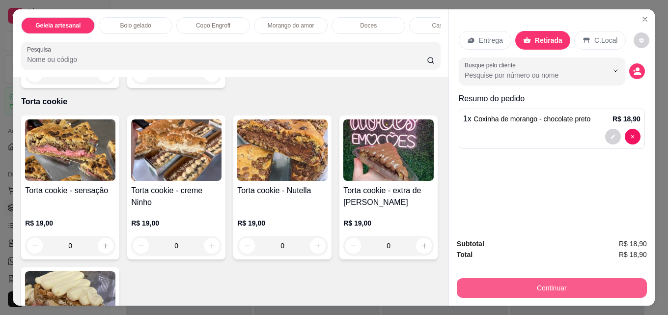
click at [584, 280] on button "Continuar" at bounding box center [552, 288] width 190 height 20
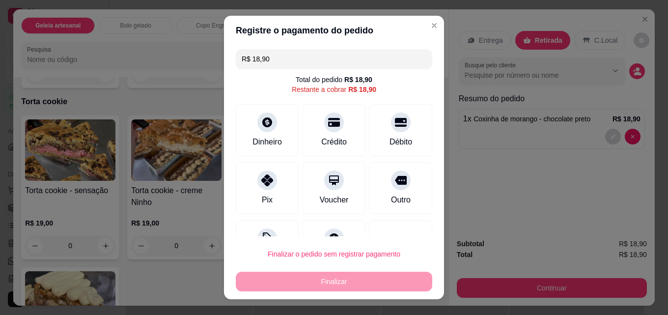
click at [325, 139] on div "Registre o pagamento do pedido R$ 18,90 Total do pedido R$ 18,90 Restante a cob…" at bounding box center [334, 157] width 668 height 315
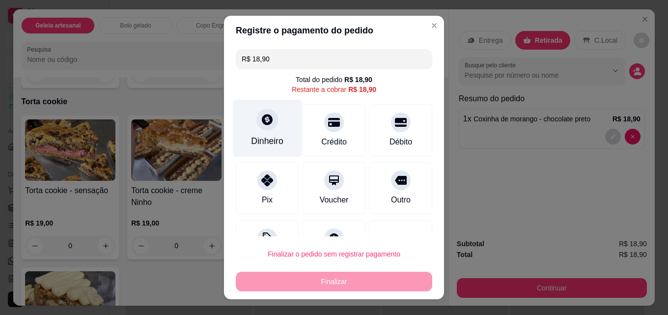
click at [262, 125] on icon at bounding box center [267, 119] width 13 height 13
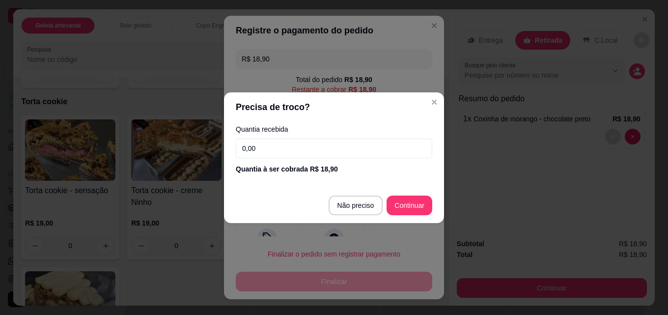
click at [278, 149] on input "0,00" at bounding box center [334, 148] width 196 height 20
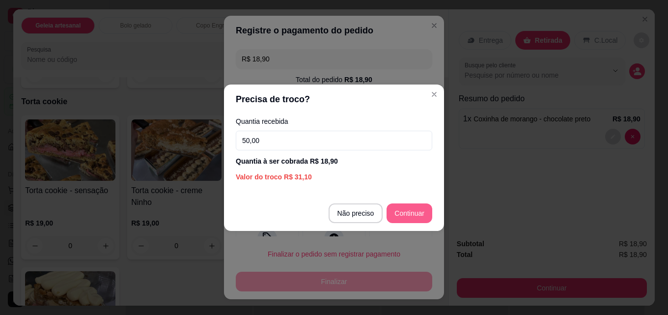
type input "50,00"
type input "R$ 0,00"
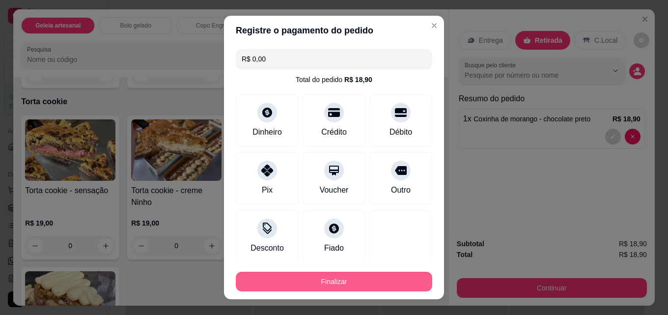
click at [335, 285] on button "Finalizar" at bounding box center [334, 282] width 196 height 20
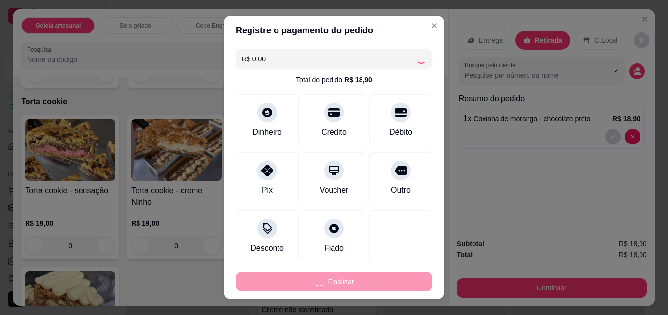
type input "0"
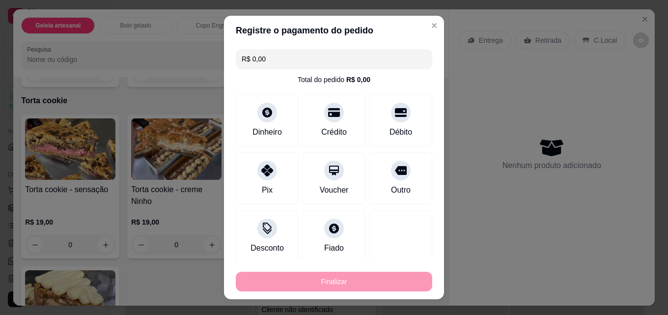
type input "-R$ 18,90"
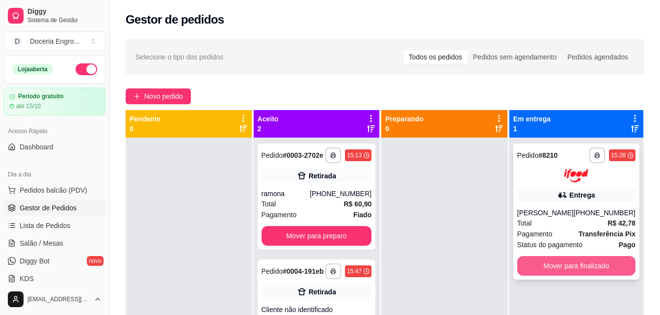
click at [574, 268] on button "Mover para finalizado" at bounding box center [577, 266] width 118 height 20
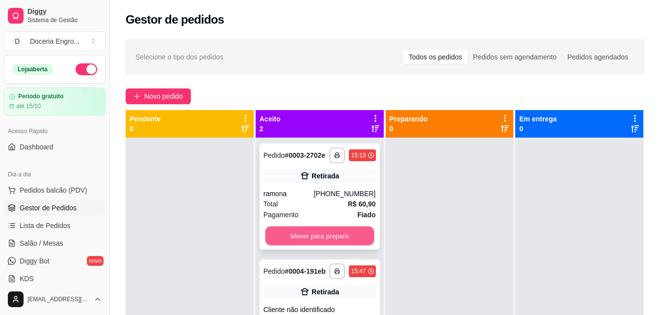
click at [320, 236] on button "Mover para preparo" at bounding box center [319, 235] width 109 height 19
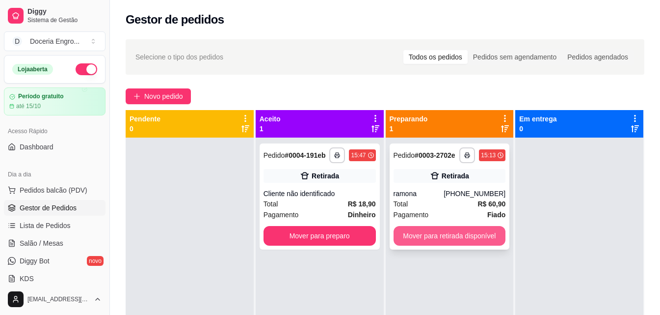
click at [424, 237] on button "Mover para retirada disponível" at bounding box center [450, 236] width 112 height 20
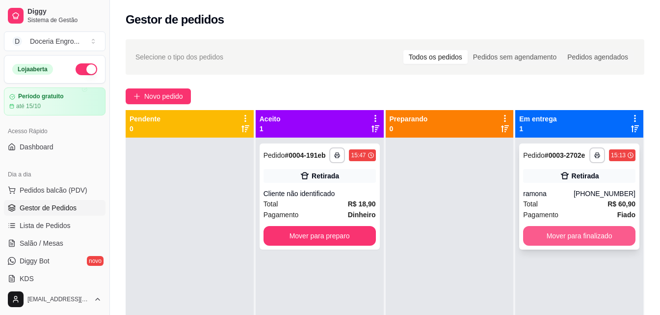
click at [544, 236] on button "Mover para finalizado" at bounding box center [579, 236] width 112 height 20
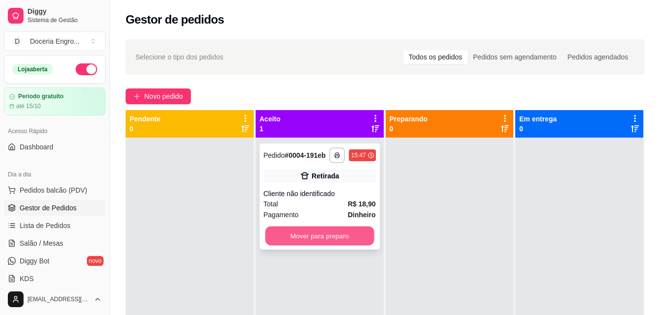
click at [345, 234] on button "Mover para preparo" at bounding box center [319, 235] width 109 height 19
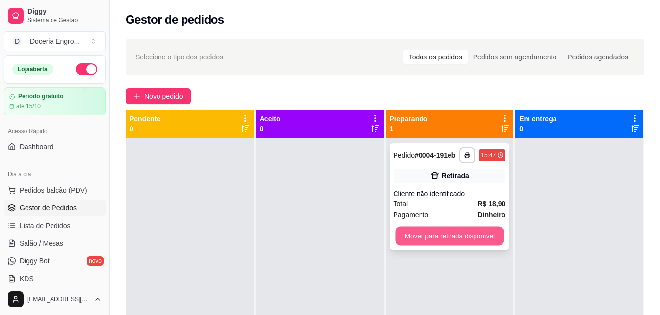
click at [435, 237] on button "Mover para retirada disponível" at bounding box center [449, 235] width 109 height 19
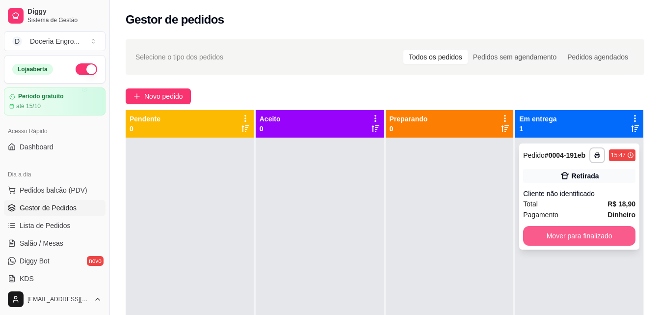
click at [553, 237] on button "Mover para finalizado" at bounding box center [579, 236] width 112 height 20
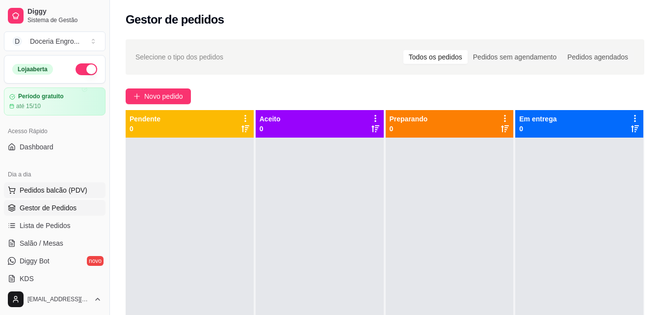
click at [62, 189] on span "Pedidos balcão (PDV)" at bounding box center [54, 190] width 68 height 10
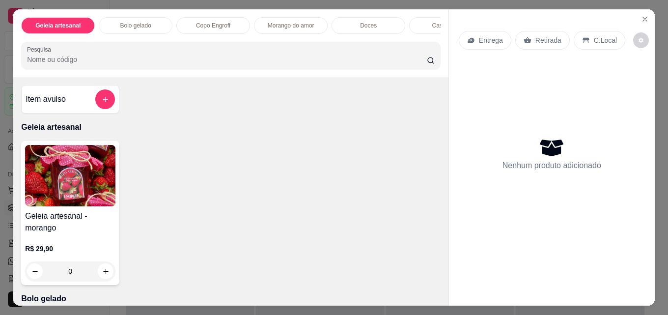
click at [196, 17] on div "Copo Engroff" at bounding box center [213, 25] width 74 height 17
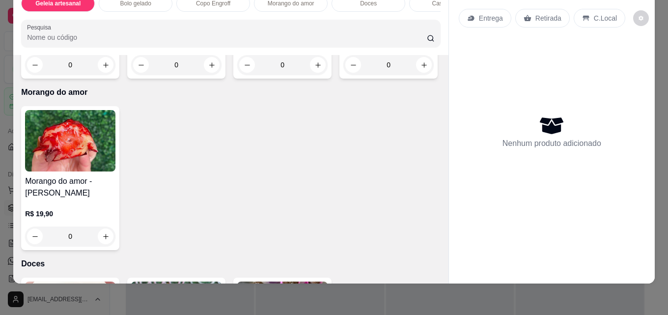
click at [196, 14] on div "Geleia artesanal Bolo gelado Copo Engroff Morango do amor Doces Caseirinho Tort…" at bounding box center [230, 21] width 435 height 68
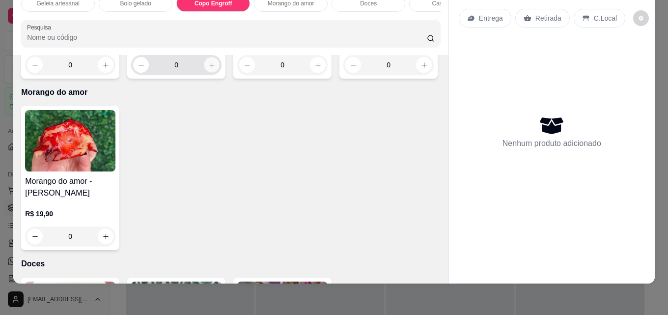
click at [204, 73] on button "increase-product-quantity" at bounding box center [211, 64] width 15 height 15
type input "1"
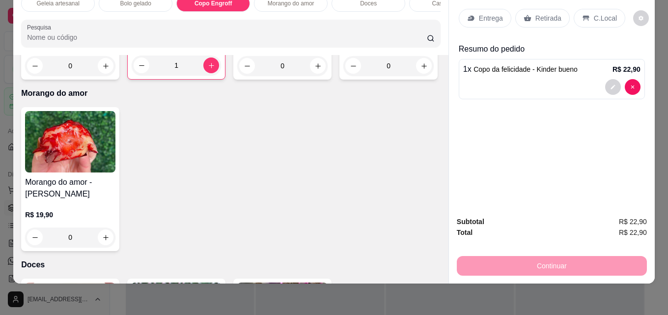
click at [538, 13] on p "Retirada" at bounding box center [548, 18] width 26 height 10
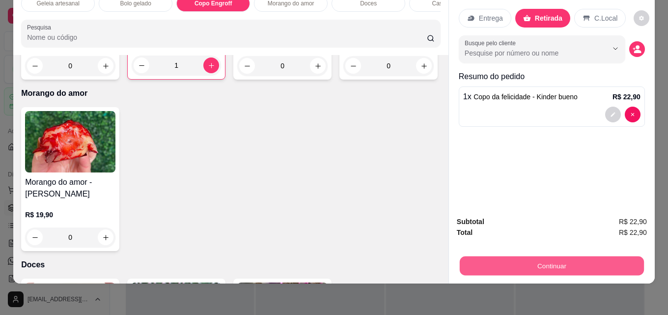
click at [561, 263] on button "Continuar" at bounding box center [552, 265] width 184 height 19
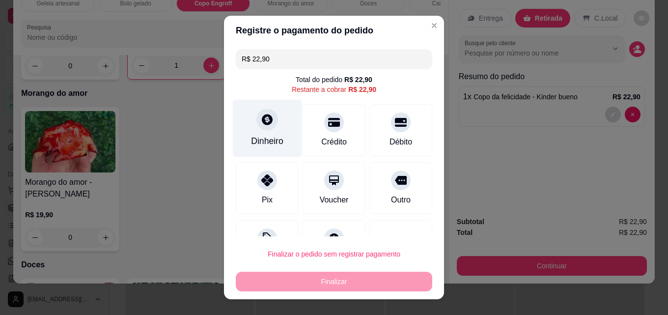
click at [262, 114] on icon at bounding box center [267, 119] width 11 height 11
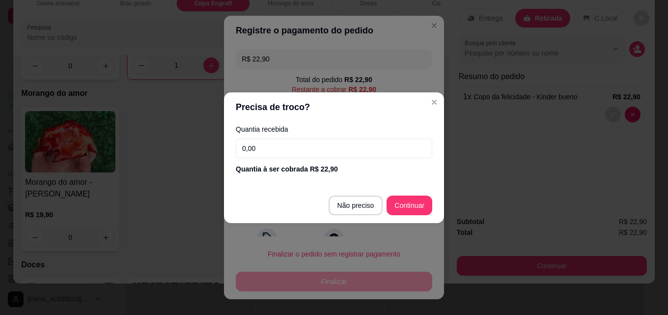
click at [269, 145] on input "0,00" at bounding box center [334, 148] width 196 height 20
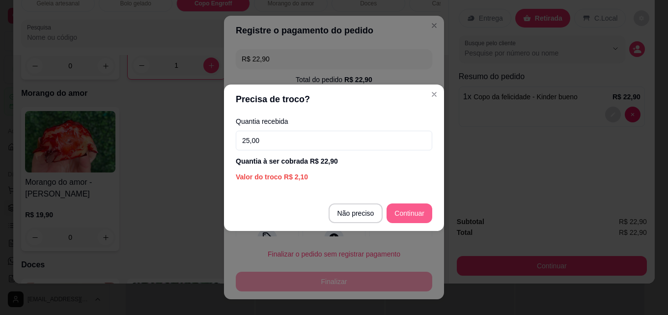
type input "25,00"
type input "R$ 0,00"
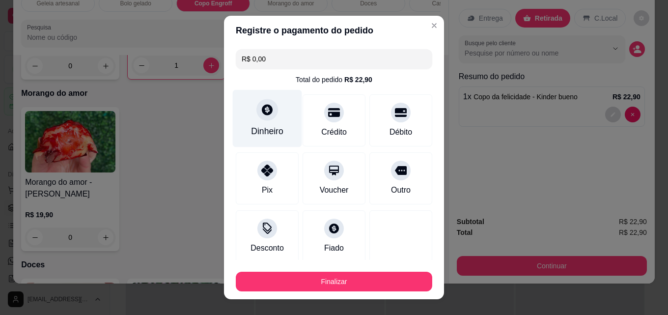
click at [266, 132] on div "Dinheiro" at bounding box center [267, 131] width 32 height 13
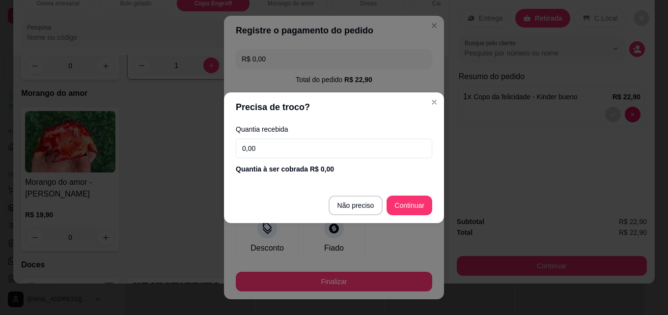
click at [297, 149] on input "0,00" at bounding box center [334, 148] width 196 height 20
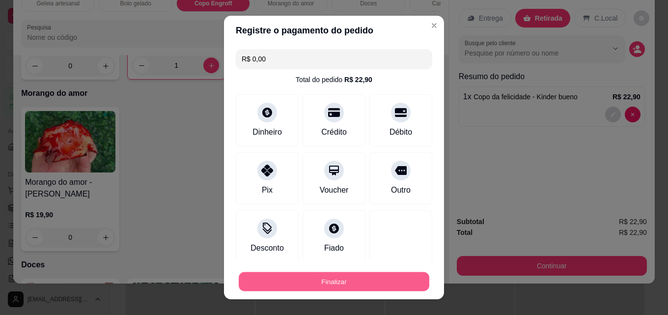
click at [344, 280] on button "Finalizar" at bounding box center [334, 281] width 191 height 19
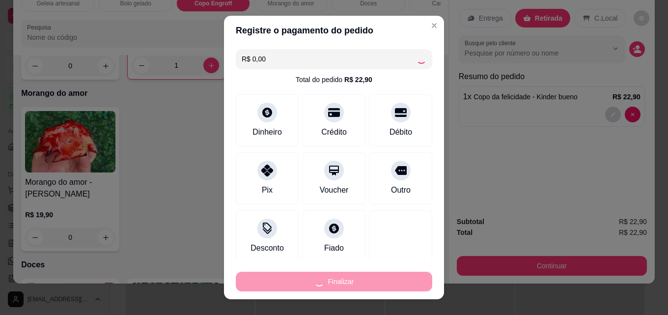
type input "0"
type input "-R$ 22,90"
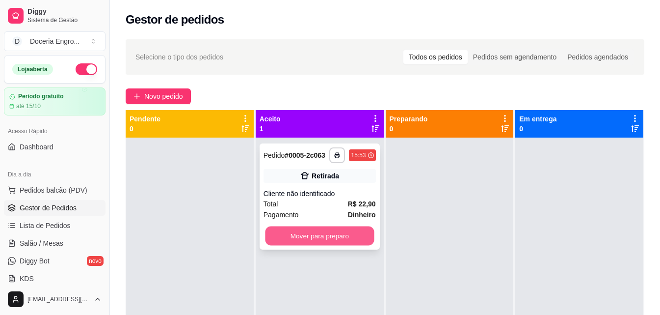
click at [344, 237] on button "Mover para preparo" at bounding box center [319, 235] width 109 height 19
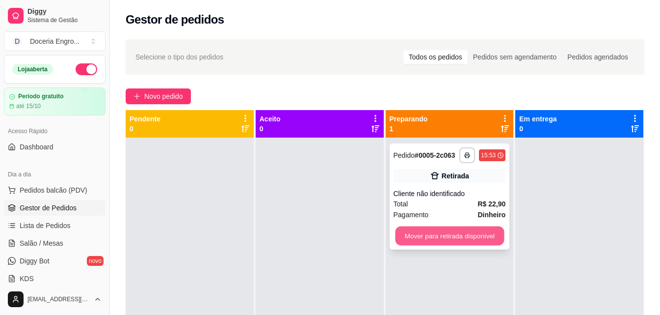
click at [468, 236] on button "Mover para retirada disponível" at bounding box center [449, 235] width 109 height 19
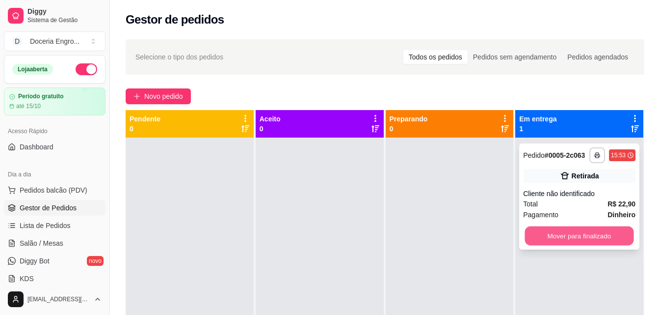
click at [546, 237] on button "Mover para finalizado" at bounding box center [579, 235] width 109 height 19
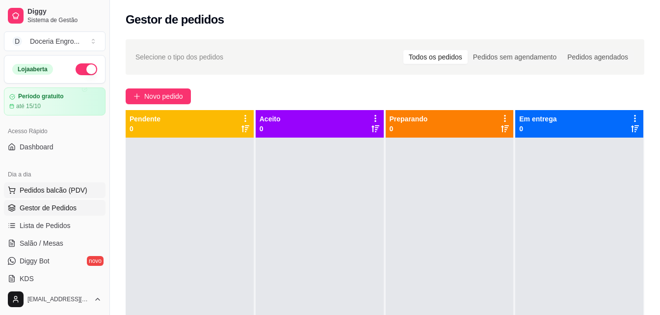
click at [59, 189] on span "Pedidos balcão (PDV)" at bounding box center [54, 190] width 68 height 10
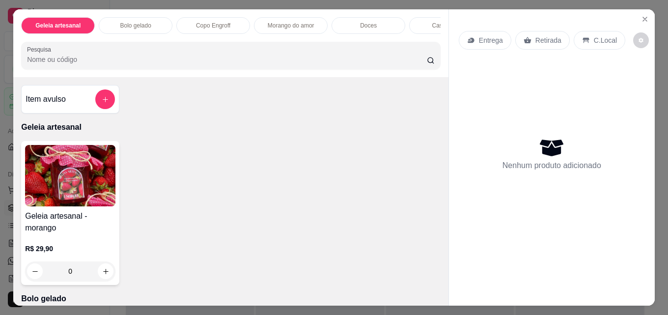
click at [188, 27] on div "Copo Engroff" at bounding box center [213, 25] width 74 height 17
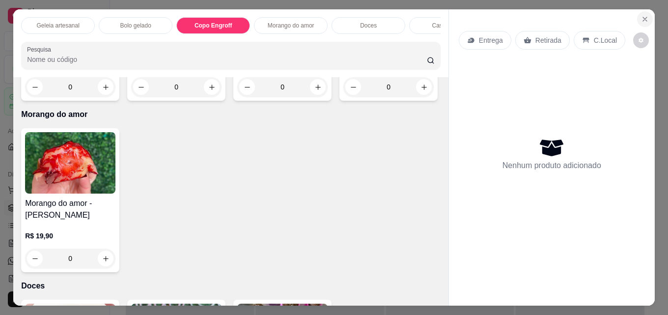
click at [643, 15] on icon "Close" at bounding box center [645, 19] width 8 height 8
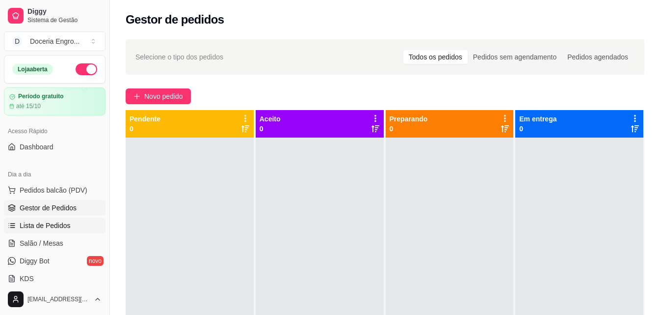
click at [50, 230] on span "Lista de Pedidos" at bounding box center [45, 225] width 51 height 10
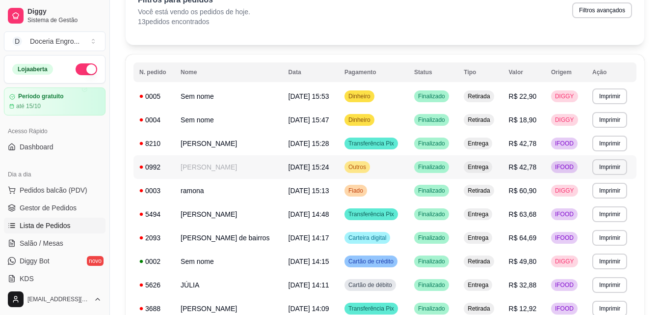
scroll to position [8, 0]
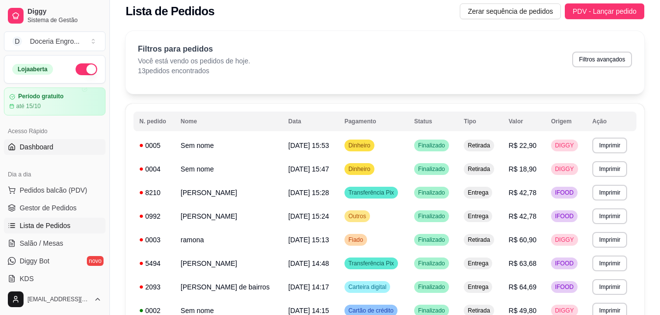
click at [60, 152] on link "Dashboard" at bounding box center [55, 147] width 102 height 16
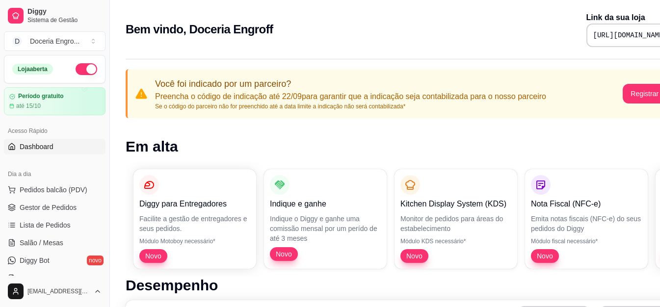
click at [348, 37] on div "Bem vindo, Doceria [PERSON_NAME] Link da sua loja [URL][DOMAIN_NAME]" at bounding box center [410, 29] width 569 height 35
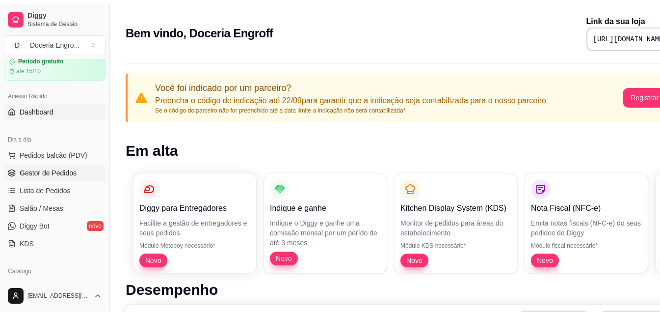
scroll to position [147, 0]
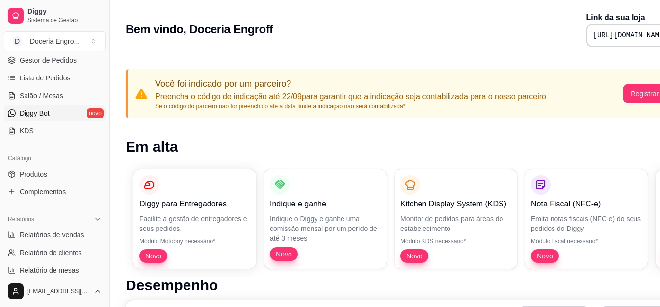
click at [43, 109] on span "Diggy Bot" at bounding box center [35, 114] width 30 height 10
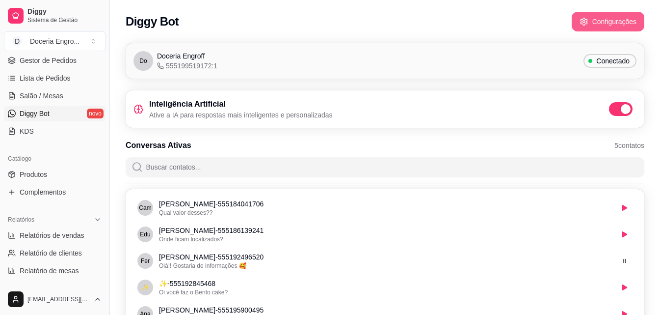
click at [591, 26] on button "Configurações" at bounding box center [608, 22] width 73 height 20
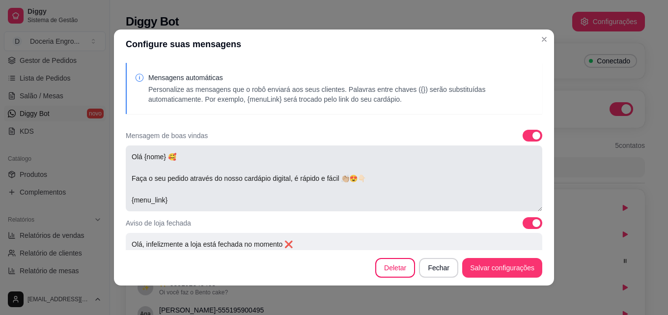
click at [183, 176] on textarea "Olá {nome} 🥰 Faça o seu pedido através do nosso cardápio digital, é rápido e fá…" at bounding box center [334, 178] width 416 height 66
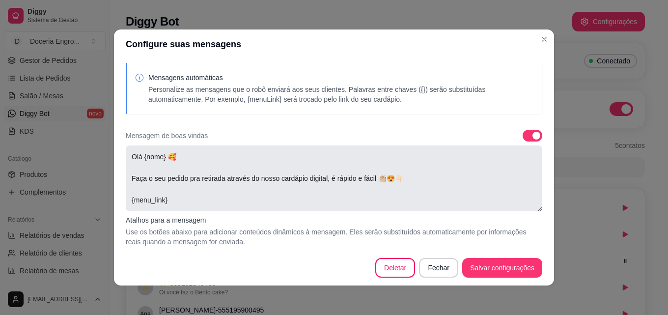
click at [188, 173] on textarea "Olá {nome} 🥰 Faça o seu pedido pra retirada através do nosso cardápio digital, …" at bounding box center [334, 178] width 416 height 66
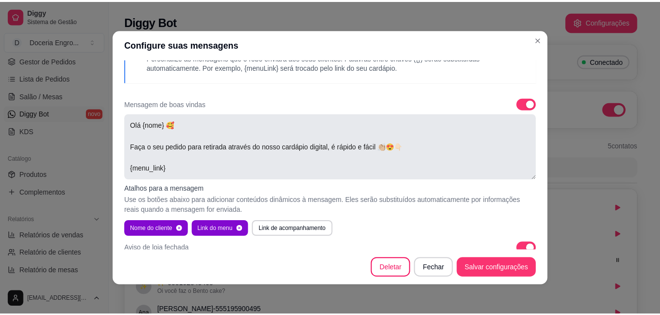
scroll to position [49, 0]
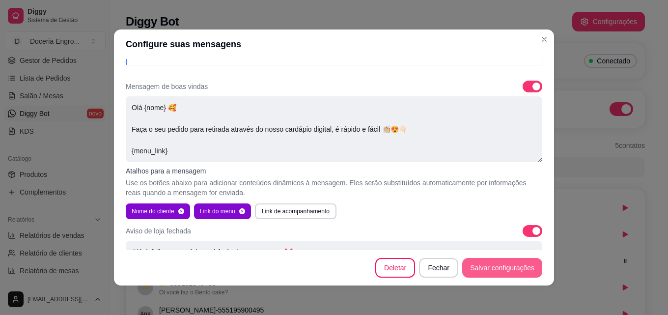
type textarea "Olá {nome} 🥰 Faça o seu pedido para retirada através do nosso cardápio digital,…"
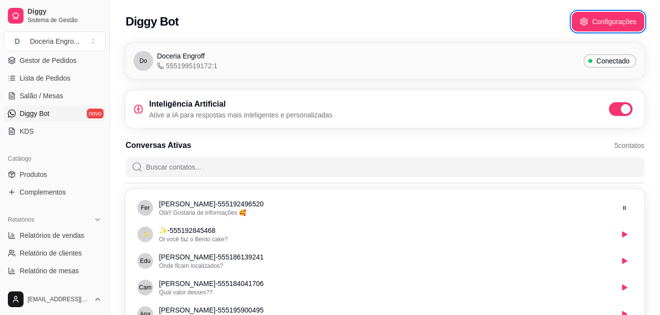
click at [298, 33] on div "Diggy Bot Configurações" at bounding box center [385, 18] width 550 height 37
click at [70, 62] on span "Gestor de Pedidos" at bounding box center [48, 60] width 57 height 10
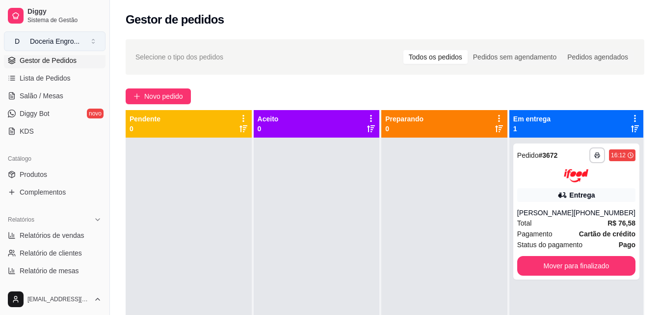
click at [91, 44] on button "D Doceria Engro ..." at bounding box center [55, 41] width 102 height 20
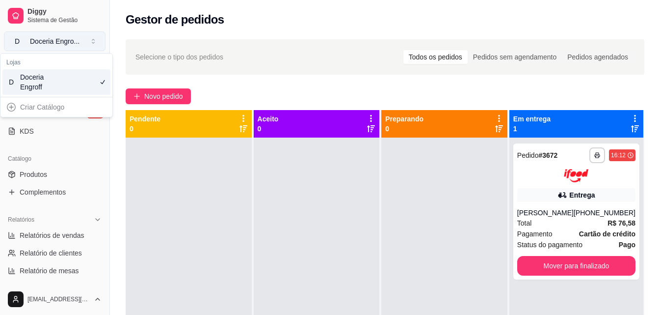
click at [88, 48] on button "D Doceria Engro ..." at bounding box center [55, 41] width 102 height 20
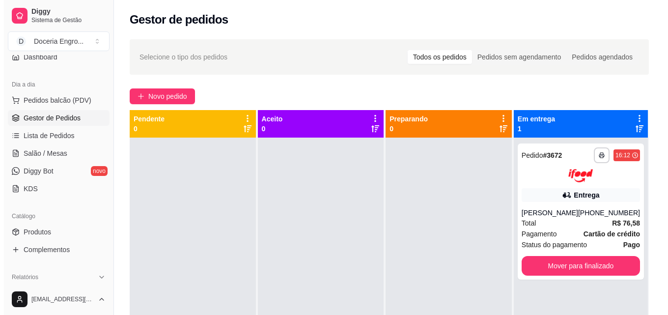
scroll to position [83, 0]
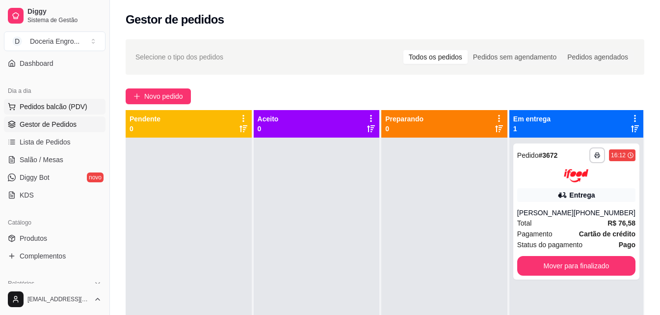
click at [63, 109] on span "Pedidos balcão (PDV)" at bounding box center [54, 107] width 68 height 10
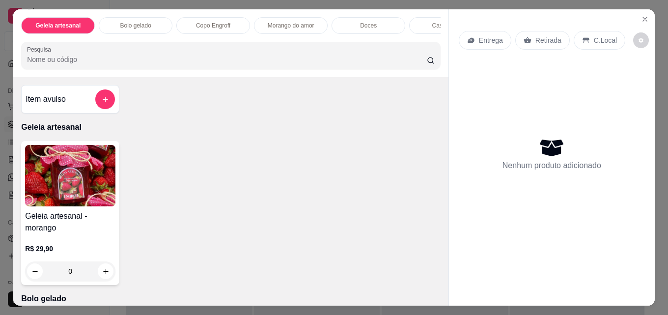
click at [409, 22] on div "Caseirinho" at bounding box center [446, 25] width 74 height 17
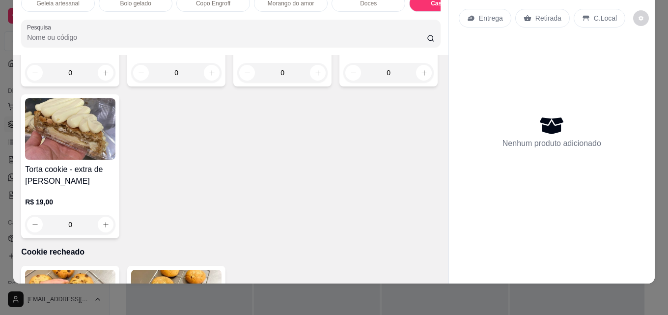
type input "1"
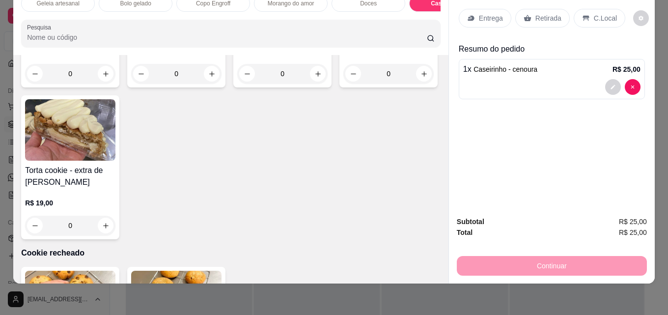
click at [513, 260] on div "Continuar" at bounding box center [552, 264] width 190 height 22
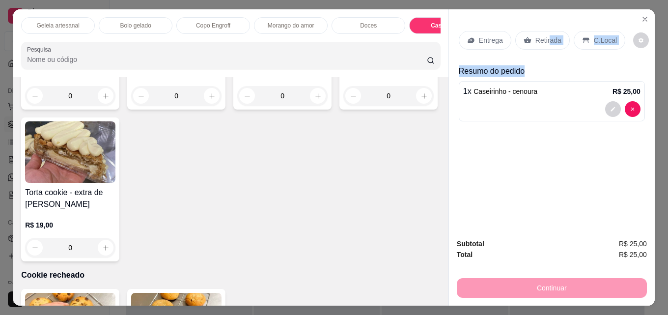
drag, startPoint x: 524, startPoint y: 43, endPoint x: 545, endPoint y: 2, distance: 46.6
click at [545, 2] on div "Geleia artesanal Bolo gelado Copo [PERSON_NAME] Morango do amor Doces Caseirinh…" at bounding box center [334, 157] width 668 height 315
click at [552, 35] on p "Retirada" at bounding box center [548, 40] width 26 height 10
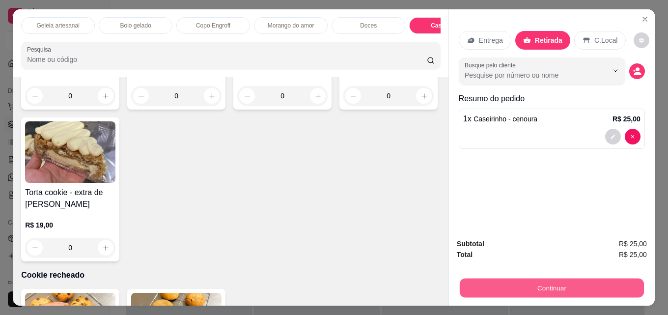
click at [530, 284] on button "Continuar" at bounding box center [552, 287] width 184 height 19
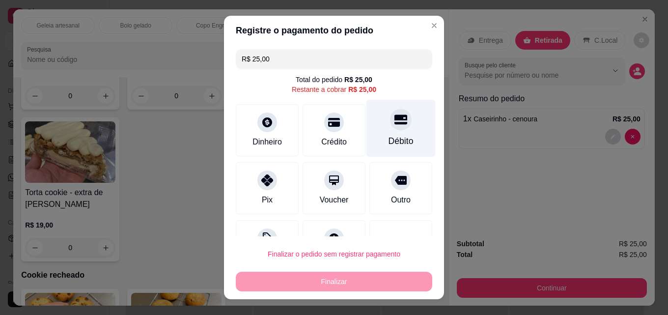
click at [375, 129] on div "Débito" at bounding box center [400, 128] width 69 height 57
type input "R$ 0,00"
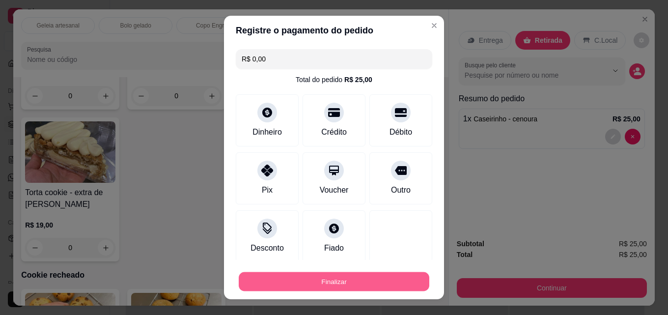
click at [293, 283] on button "Finalizar" at bounding box center [334, 281] width 191 height 19
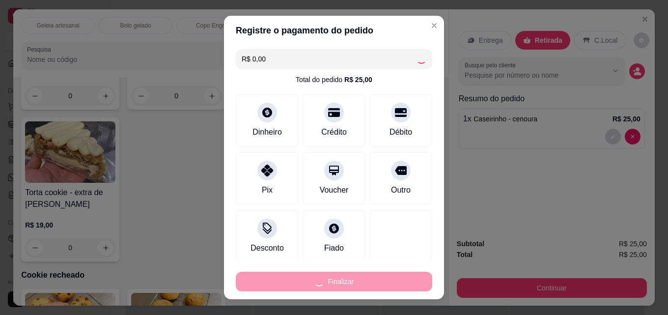
type input "0"
type input "-R$ 25,00"
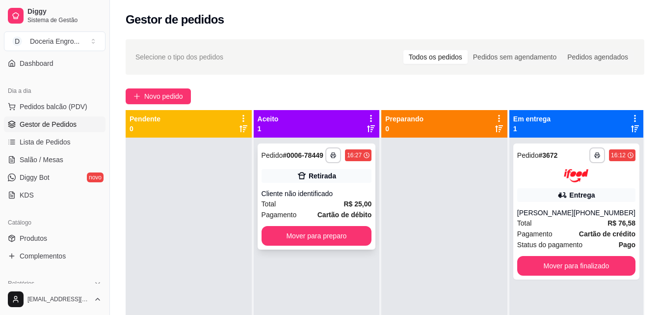
click at [339, 245] on div "**********" at bounding box center [317, 196] width 118 height 106
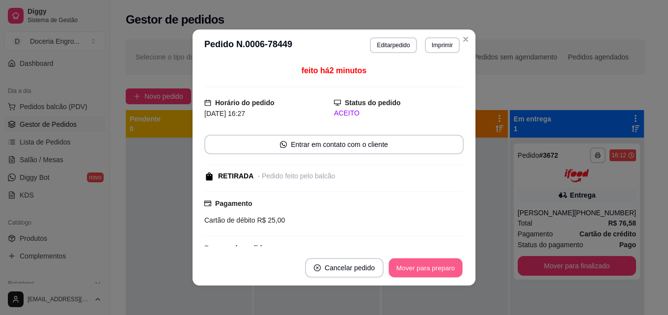
click at [434, 265] on button "Mover para preparo" at bounding box center [425, 267] width 74 height 19
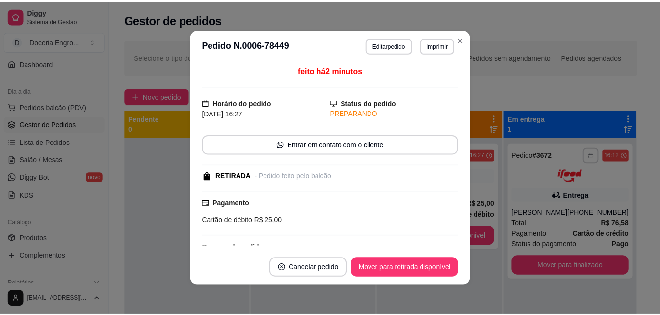
scroll to position [2, 0]
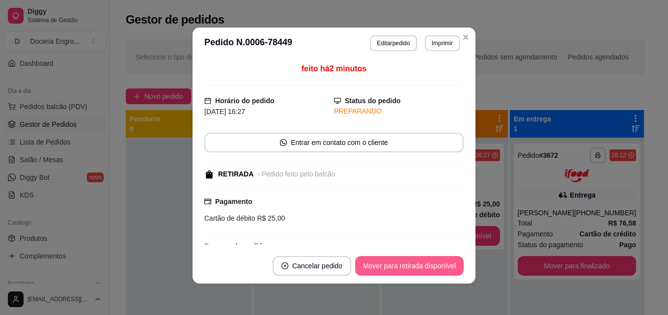
click at [438, 263] on button "Mover para retirada disponível" at bounding box center [409, 266] width 109 height 20
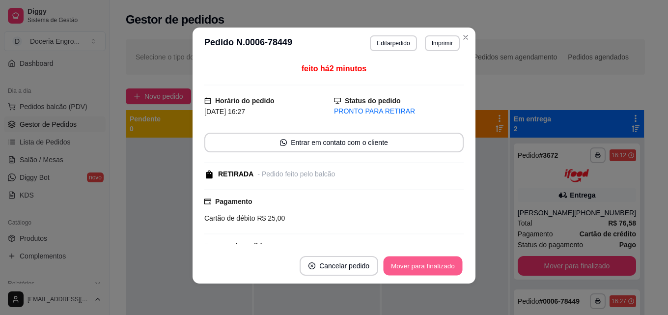
click at [439, 263] on button "Mover para finalizado" at bounding box center [422, 265] width 79 height 19
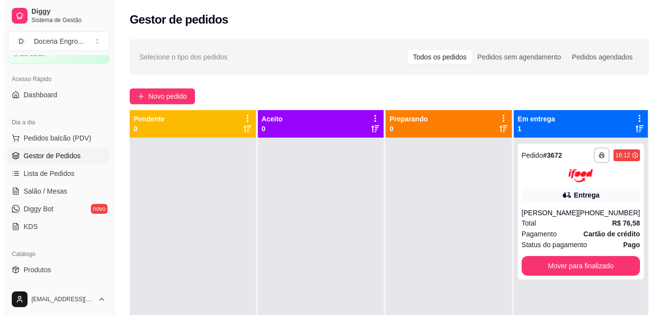
scroll to position [0, 0]
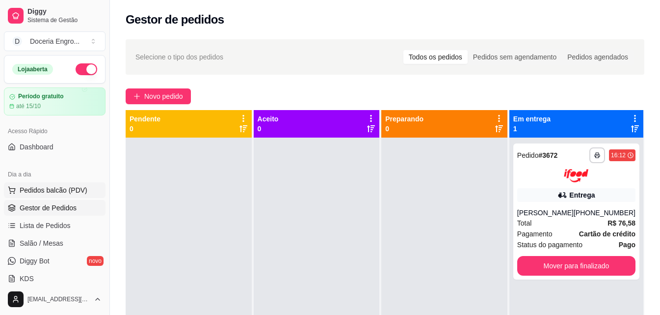
click at [55, 186] on span "Pedidos balcão (PDV)" at bounding box center [54, 190] width 68 height 10
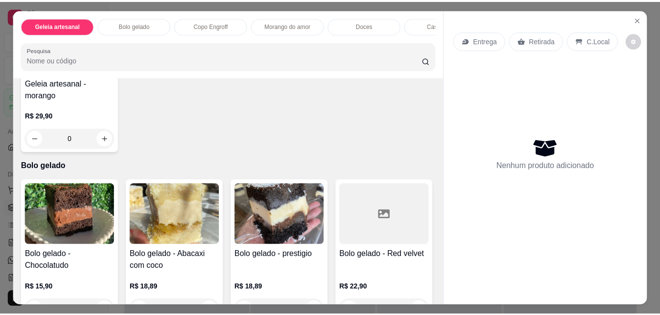
scroll to position [98, 0]
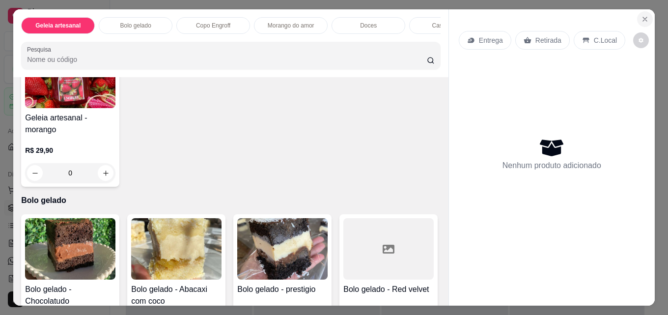
click at [641, 16] on icon "Close" at bounding box center [645, 19] width 8 height 8
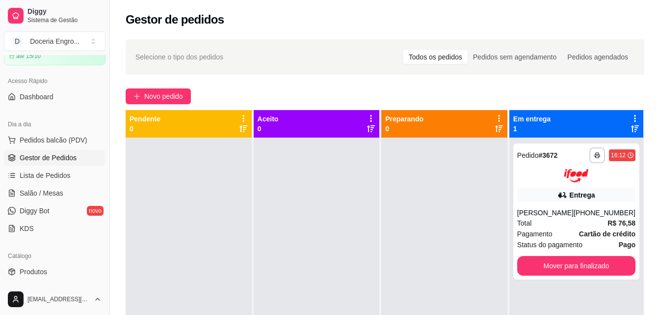
scroll to position [49, 0]
click at [56, 271] on link "Produtos" at bounding box center [55, 273] width 102 height 16
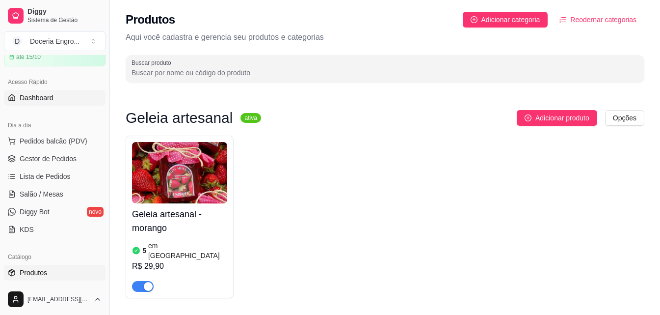
click at [46, 96] on span "Dashboard" at bounding box center [37, 98] width 34 height 10
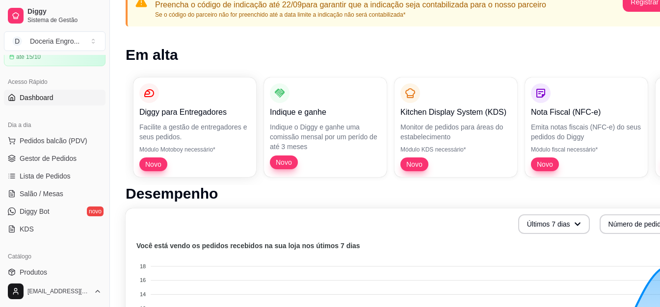
scroll to position [98, 0]
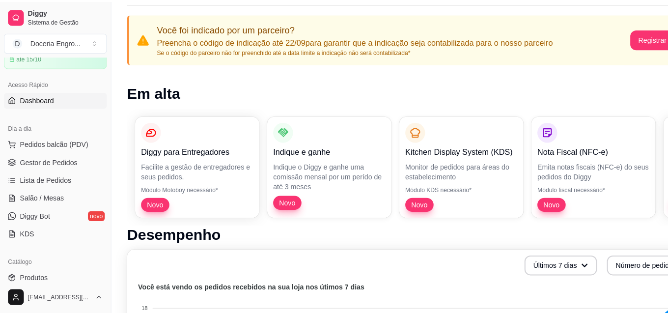
scroll to position [0, 0]
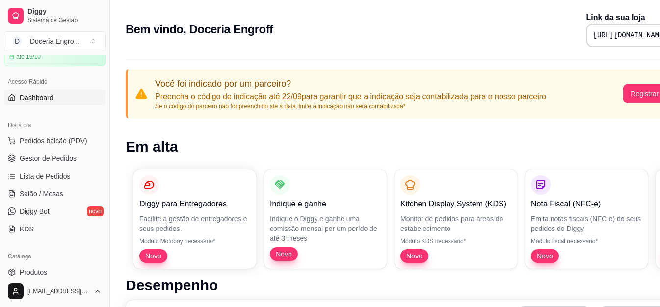
click at [390, 19] on div "Bem vindo, Doceria [PERSON_NAME] Link da sua loja [URL][DOMAIN_NAME]" at bounding box center [410, 29] width 569 height 35
click at [83, 141] on span "Pedidos balcão (PDV)" at bounding box center [54, 141] width 68 height 10
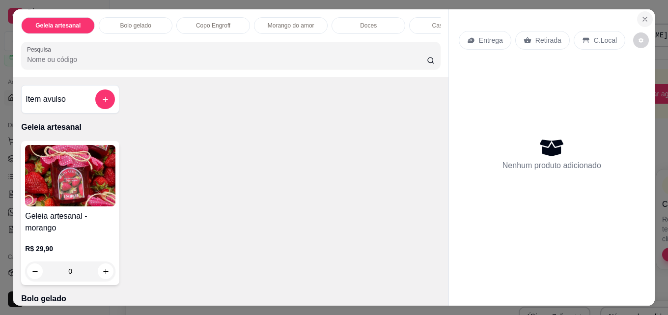
click at [643, 15] on icon "Close" at bounding box center [645, 19] width 8 height 8
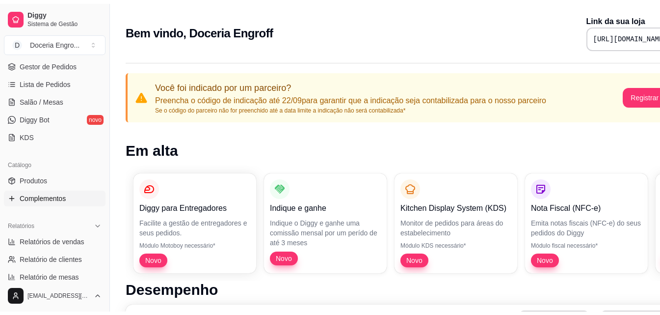
scroll to position [147, 0]
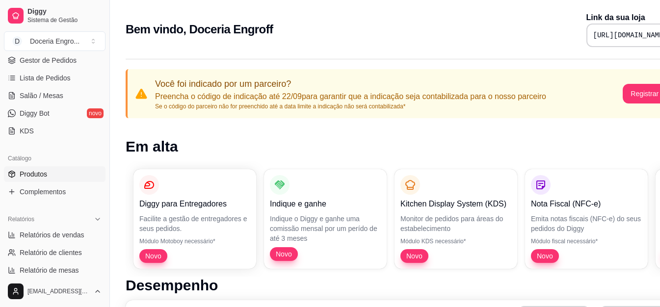
click at [41, 178] on span "Produtos" at bounding box center [33, 174] width 27 height 10
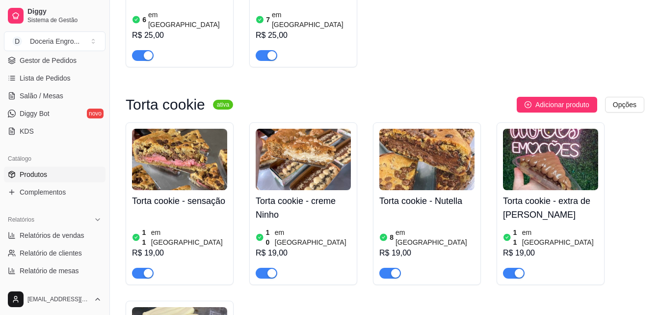
scroll to position [1424, 0]
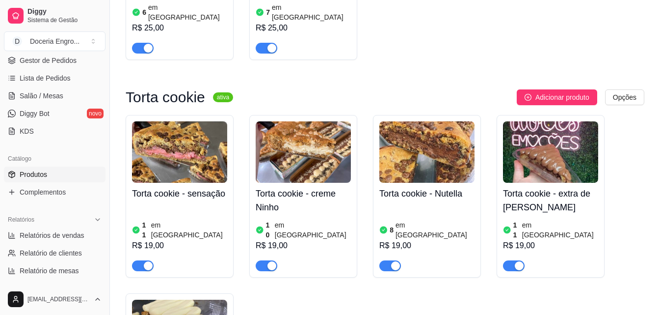
click at [380, 250] on div "Torta cookie - sensação 11 em estoque R$ 19,00 Torta cookie - creme Ninho 10 em…" at bounding box center [385, 285] width 519 height 341
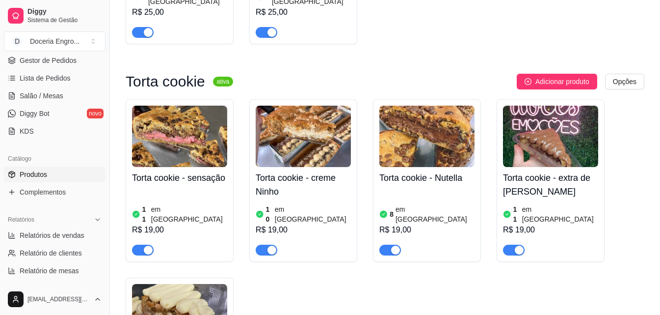
scroll to position [1326, 0]
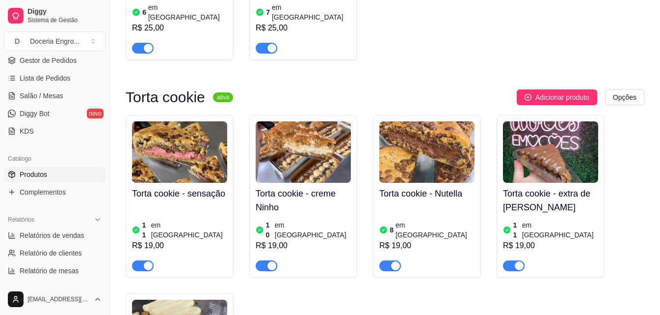
click at [382, 263] on div "Torta cookie - sensação 11 em estoque R$ 19,00 Torta cookie - creme Ninho 10 em…" at bounding box center [385, 285] width 519 height 341
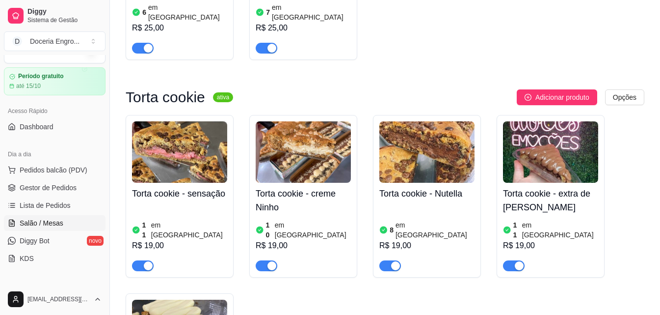
scroll to position [0, 0]
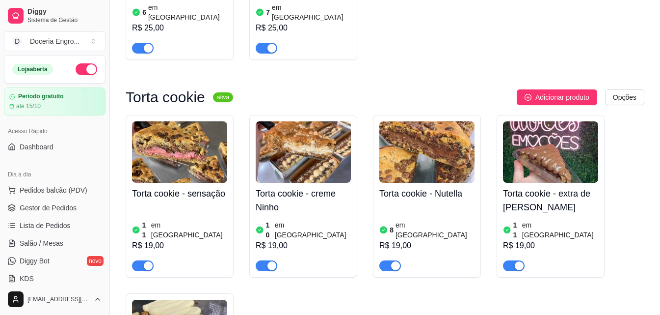
click at [440, 222] on div "Torta cookie - sensação 11 em estoque R$ 19,00 Torta cookie - creme Ninho 10 em…" at bounding box center [385, 285] width 519 height 341
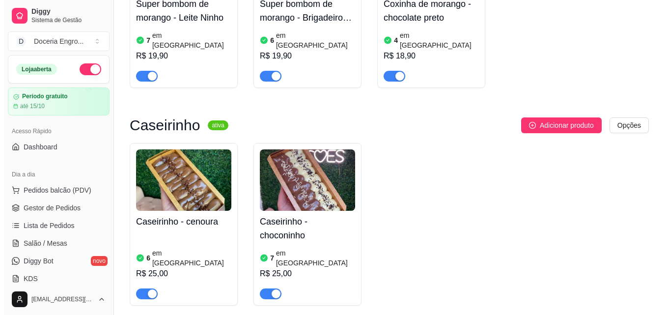
scroll to position [1031, 0]
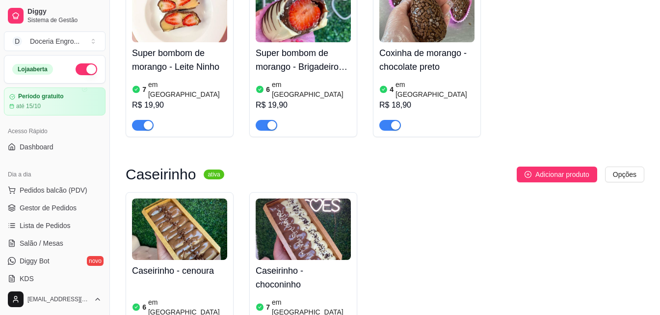
click at [176, 198] on img at bounding box center [179, 228] width 95 height 61
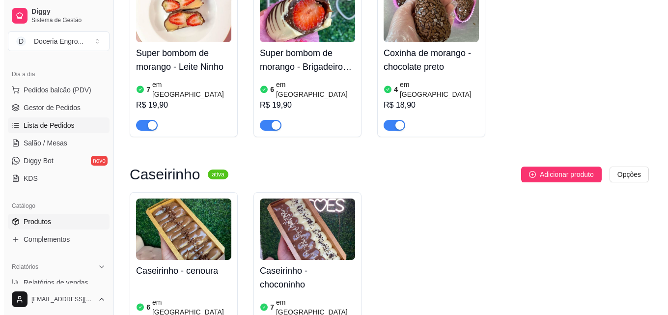
scroll to position [98, 0]
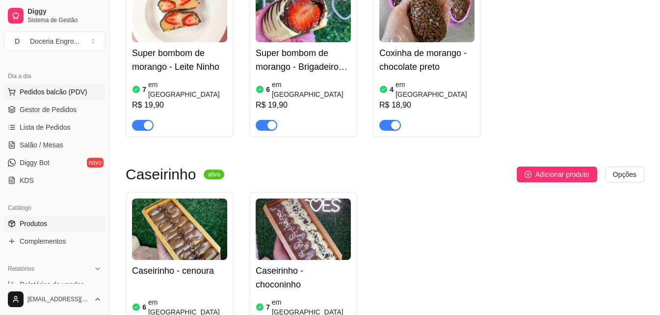
click at [62, 98] on button "Pedidos balcão (PDV)" at bounding box center [55, 92] width 102 height 16
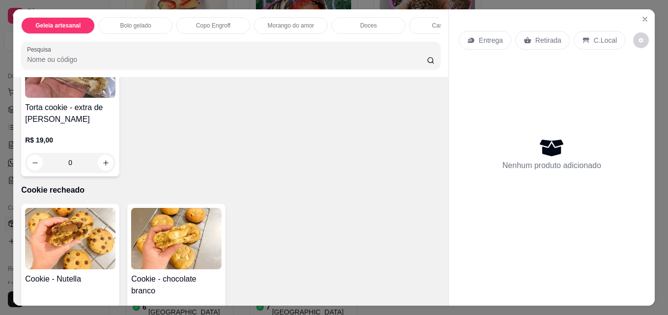
scroll to position [1227, 0]
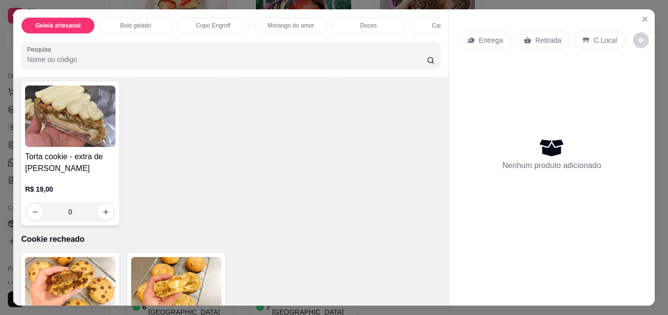
type input "1"
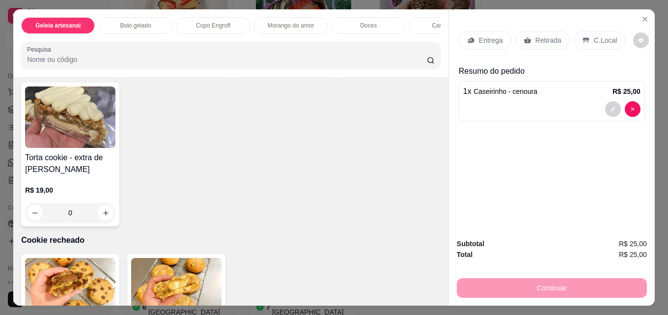
scroll to position [1228, 0]
click at [551, 35] on p "Retirada" at bounding box center [548, 40] width 26 height 10
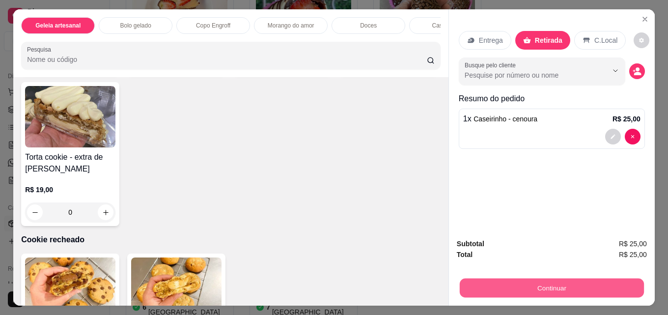
click at [531, 278] on button "Continuar" at bounding box center [552, 287] width 184 height 19
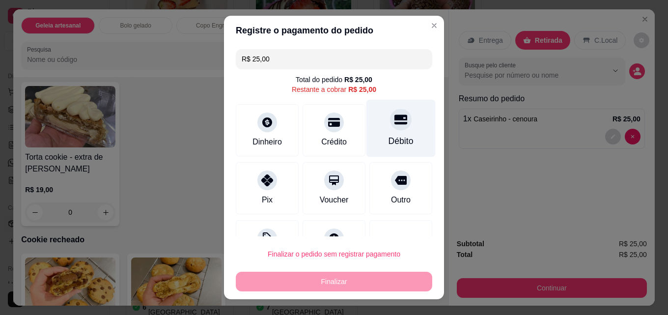
click at [390, 130] on div at bounding box center [401, 120] width 22 height 22
type input "R$ 0,00"
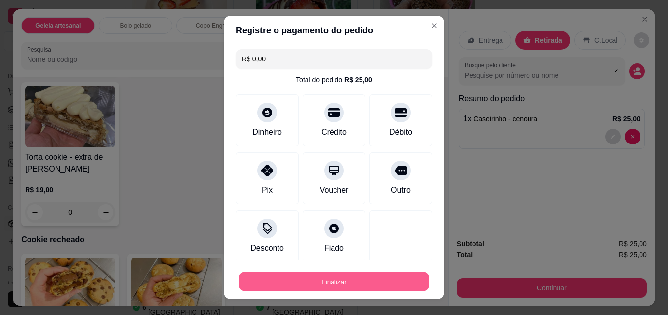
click at [361, 278] on button "Finalizar" at bounding box center [334, 281] width 191 height 19
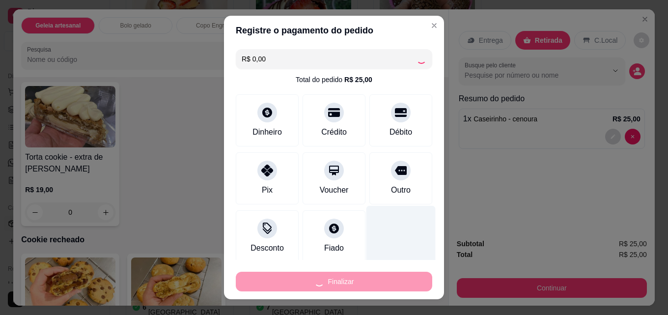
type input "0"
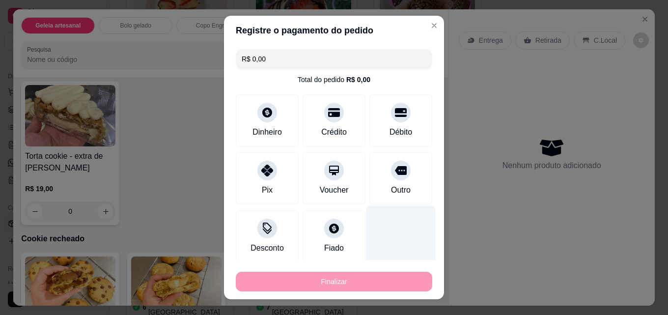
type input "-R$ 25,00"
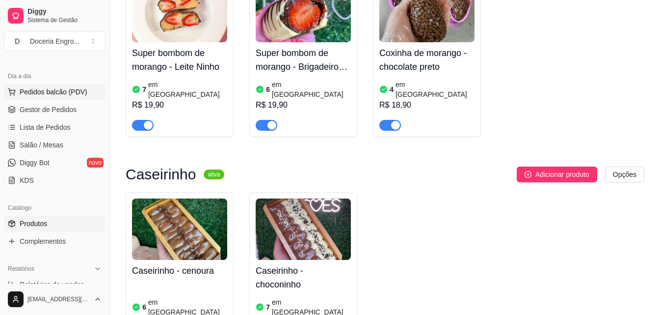
click at [60, 88] on span "Pedidos balcão (PDV)" at bounding box center [54, 92] width 68 height 10
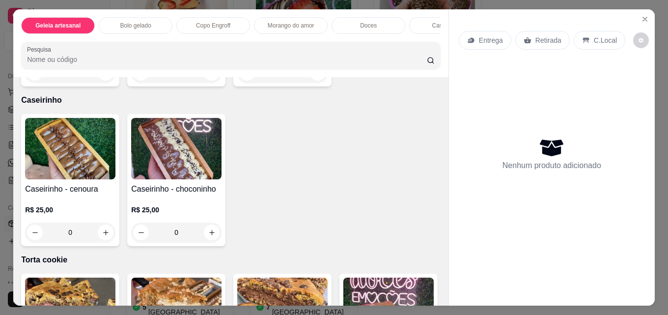
scroll to position [1129, 0]
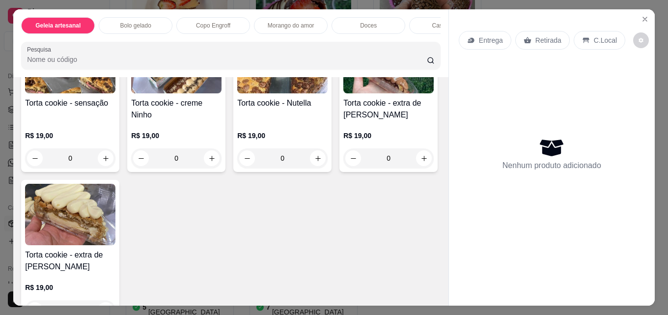
type input "1"
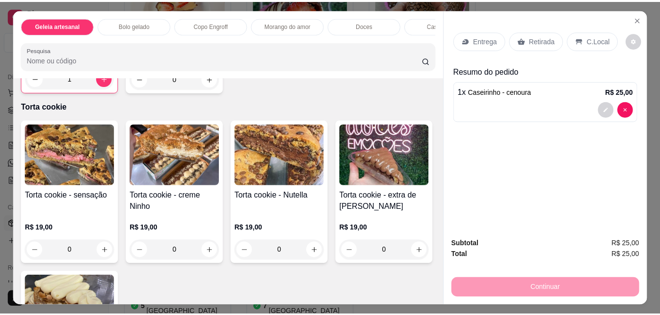
scroll to position [1031, 0]
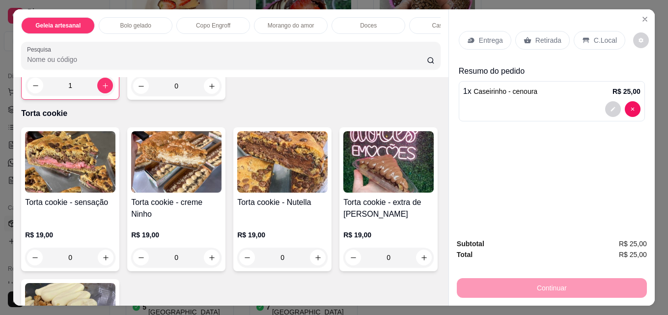
click at [269, 100] on div "Caseirinho - cenoura R$ 25,00 1 Caseirinho - choconinho R$ 25,00 0" at bounding box center [230, 33] width 419 height 133
type input "1"
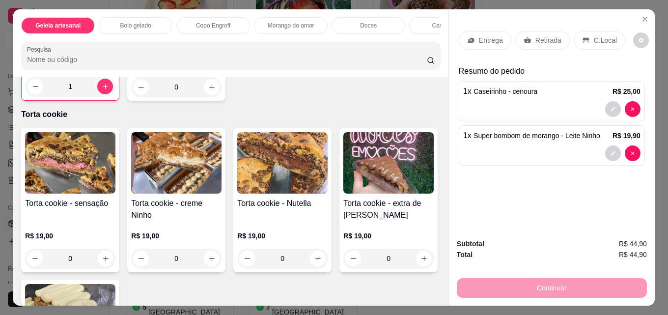
click at [541, 36] on p "Retirada" at bounding box center [548, 40] width 26 height 10
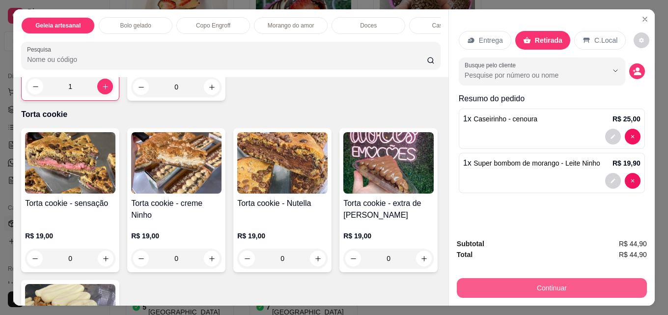
click at [534, 278] on button "Continuar" at bounding box center [552, 288] width 190 height 20
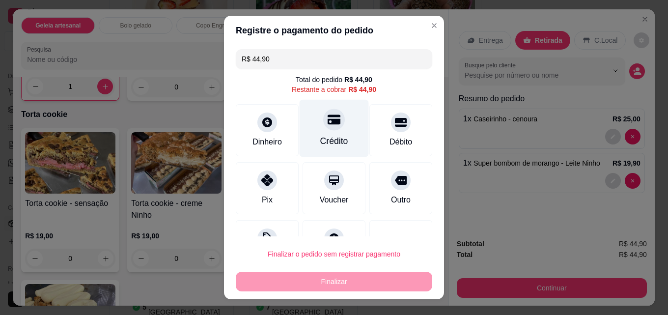
click at [345, 134] on div "Crédito" at bounding box center [334, 128] width 69 height 57
type input "R$ 0,00"
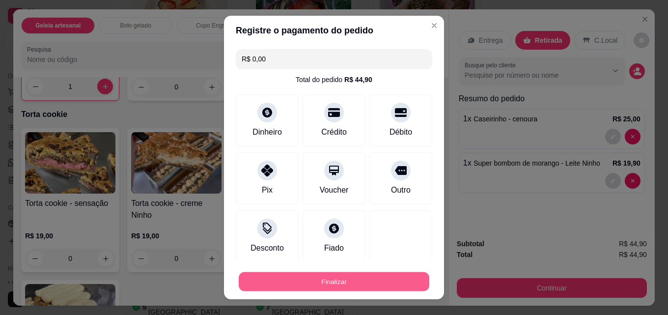
click at [321, 285] on button "Finalizar" at bounding box center [334, 281] width 191 height 19
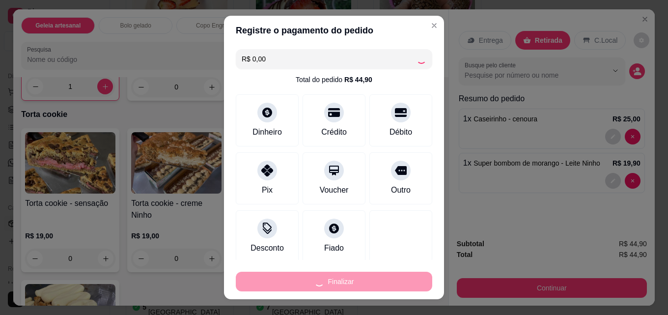
type input "0"
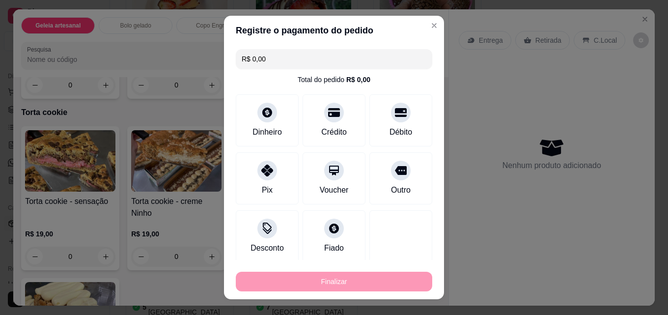
type input "-R$ 44,90"
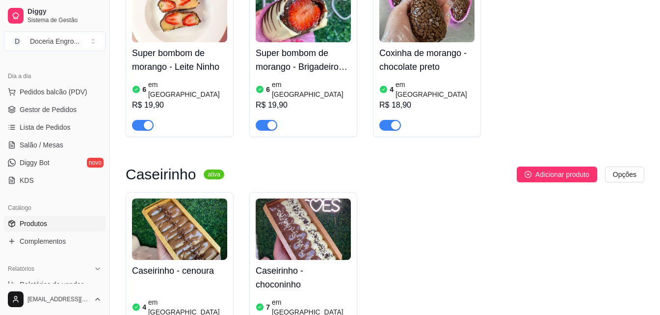
click at [478, 250] on div "Caseirinho - cenoura 4 em estoque R$ 25,00 Caseirinho - choconinho 7 em estoque…" at bounding box center [385, 273] width 519 height 163
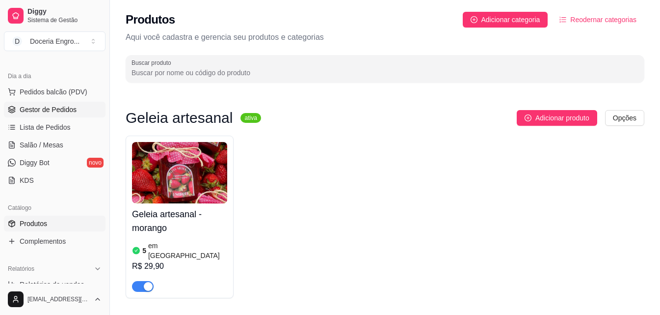
click at [81, 109] on link "Gestor de Pedidos" at bounding box center [55, 110] width 102 height 16
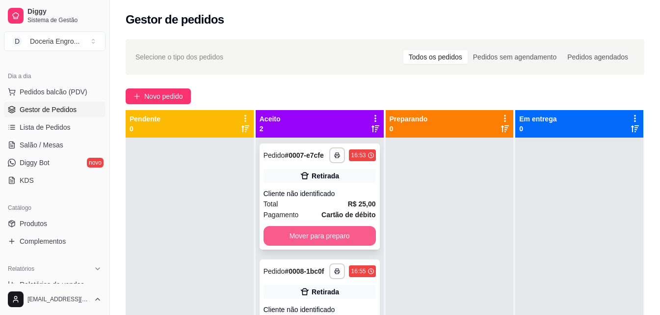
click at [324, 236] on button "Mover para preparo" at bounding box center [320, 236] width 112 height 20
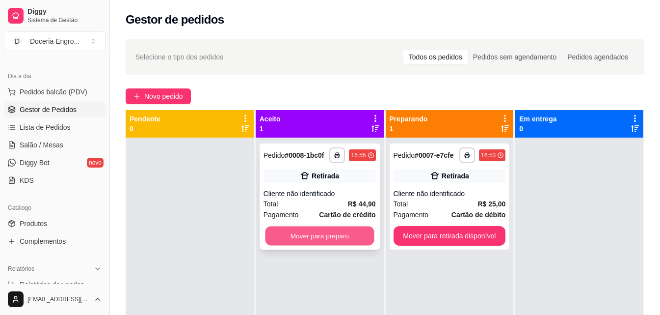
click at [333, 228] on button "Mover para preparo" at bounding box center [319, 235] width 109 height 19
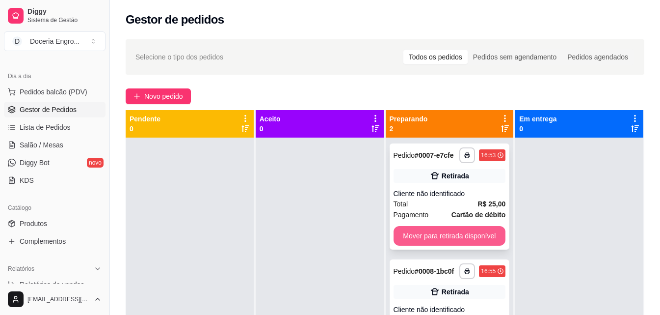
click at [426, 241] on button "Mover para retirada disponível" at bounding box center [450, 236] width 112 height 20
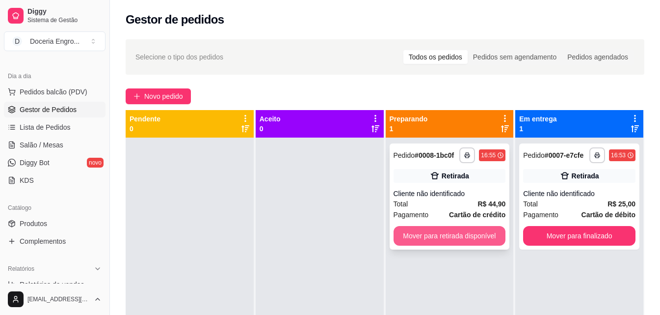
click at [432, 242] on button "Mover para retirada disponível" at bounding box center [450, 236] width 112 height 20
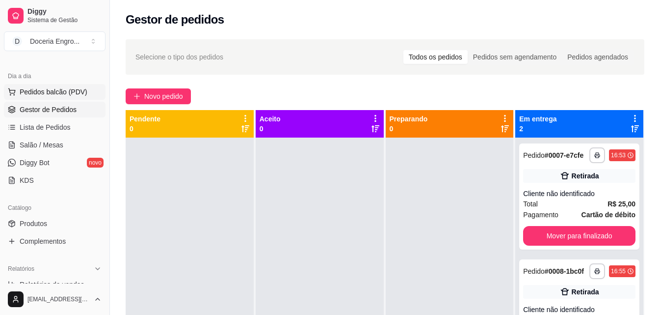
click at [54, 91] on span "Pedidos balcão (PDV)" at bounding box center [54, 92] width 68 height 10
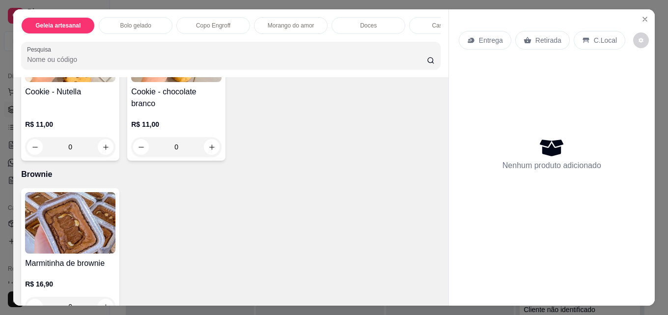
scroll to position [1481, 0]
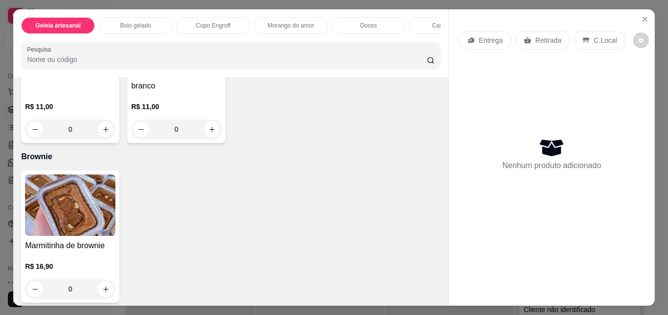
type input "1"
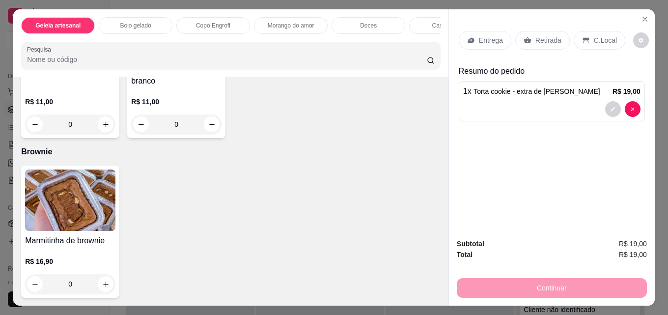
scroll to position [26, 0]
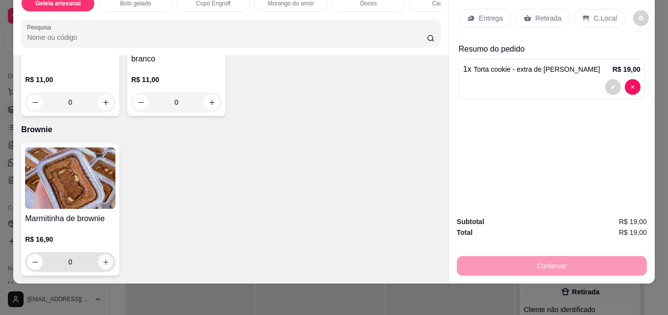
click at [106, 258] on icon "increase-product-quantity" at bounding box center [105, 261] width 7 height 7
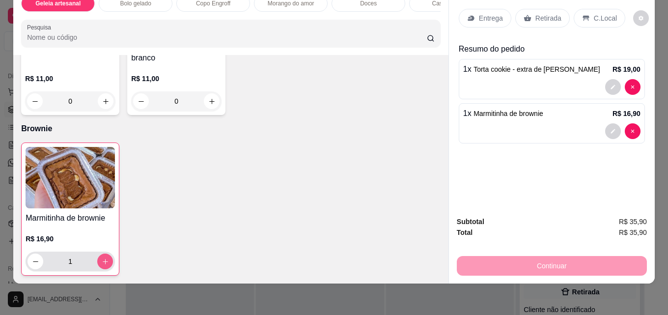
click at [104, 258] on icon "increase-product-quantity" at bounding box center [105, 261] width 7 height 7
type input "2"
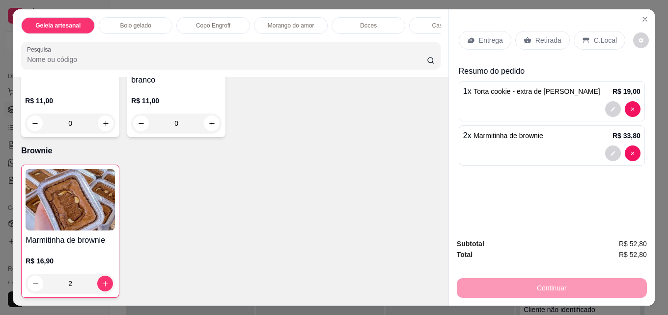
click at [536, 43] on div "Retirada" at bounding box center [542, 40] width 55 height 19
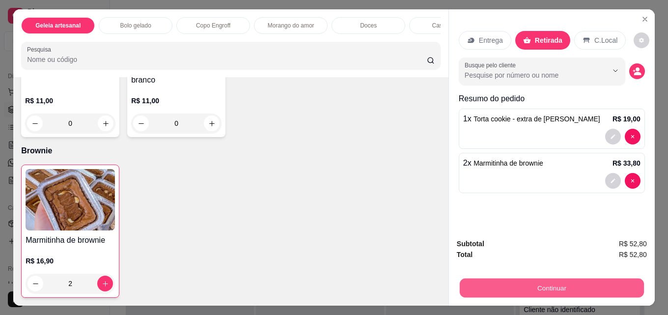
click at [557, 285] on button "Continuar" at bounding box center [552, 287] width 184 height 19
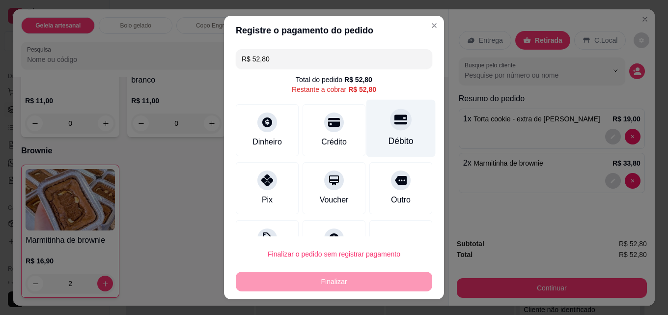
click at [381, 132] on div "Débito" at bounding box center [400, 128] width 69 height 57
type input "R$ 0,00"
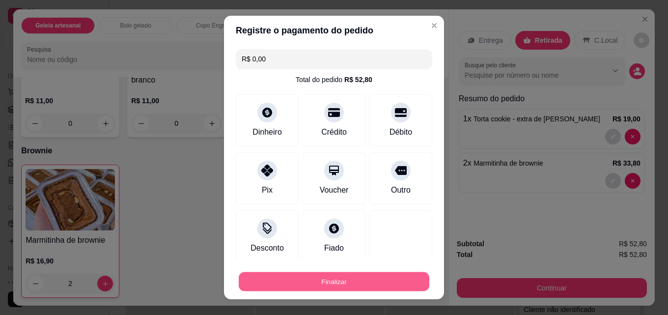
click at [382, 286] on button "Finalizar" at bounding box center [334, 281] width 191 height 19
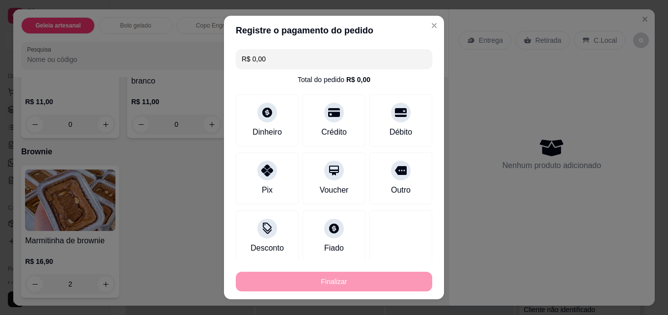
type input "0"
type input "-R$ 52,80"
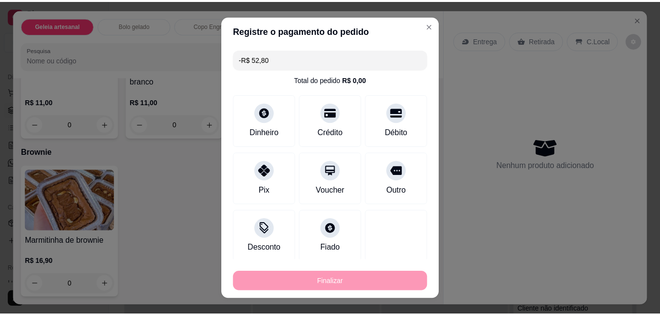
scroll to position [1785, 0]
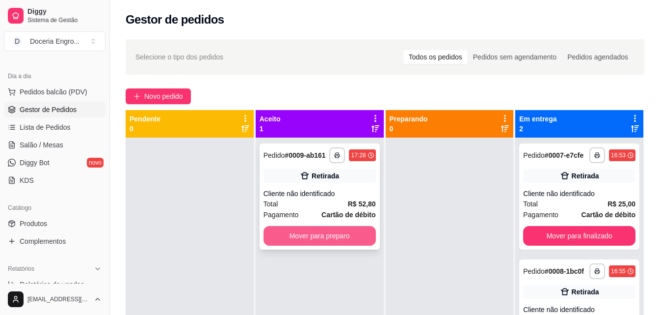
click at [303, 233] on button "Mover para preparo" at bounding box center [320, 236] width 112 height 20
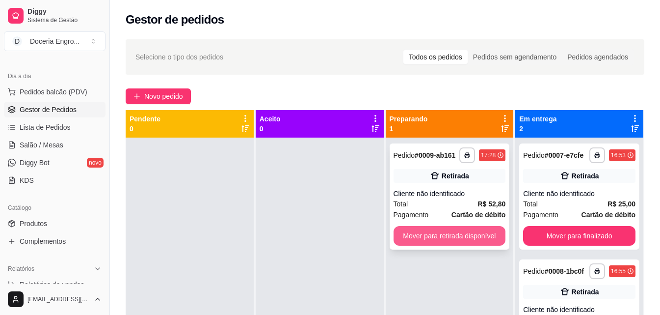
click at [429, 238] on button "Mover para retirada disponível" at bounding box center [450, 236] width 112 height 20
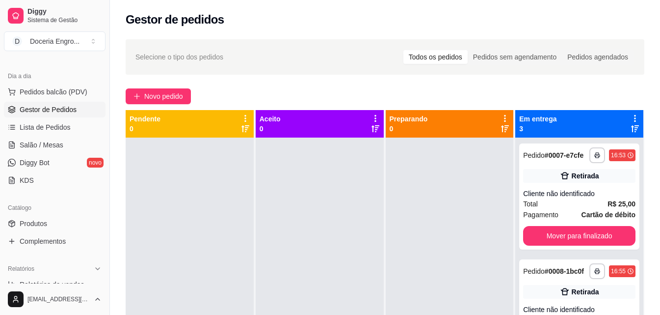
scroll to position [66, 0]
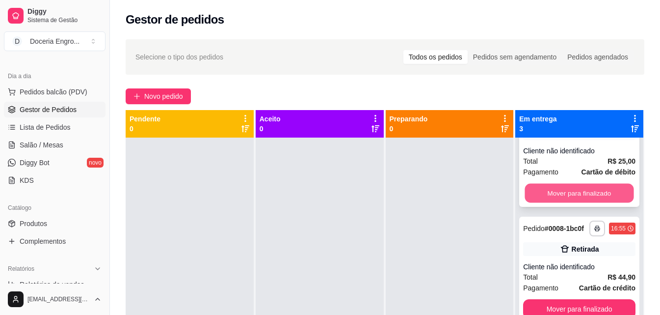
click at [576, 184] on button "Mover para finalizado" at bounding box center [579, 193] width 109 height 19
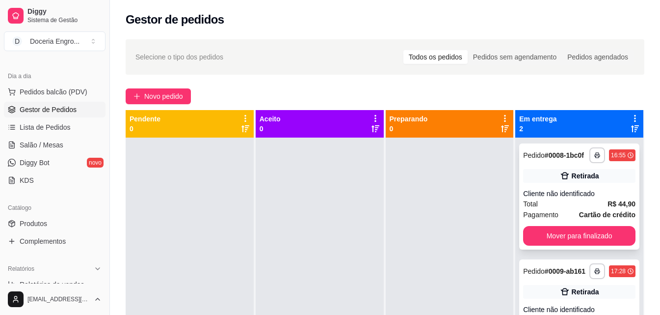
scroll to position [0, 0]
click at [563, 234] on button "Mover para finalizado" at bounding box center [579, 236] width 112 height 20
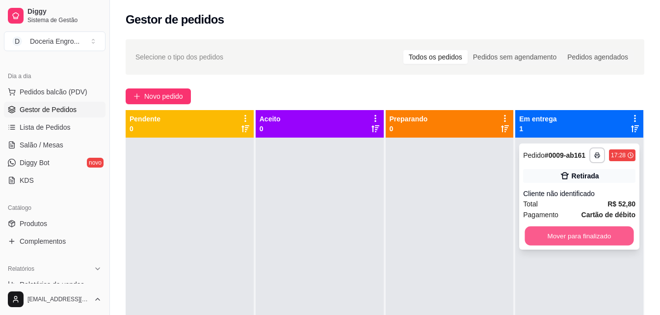
click at [570, 233] on button "Mover para finalizado" at bounding box center [579, 235] width 109 height 19
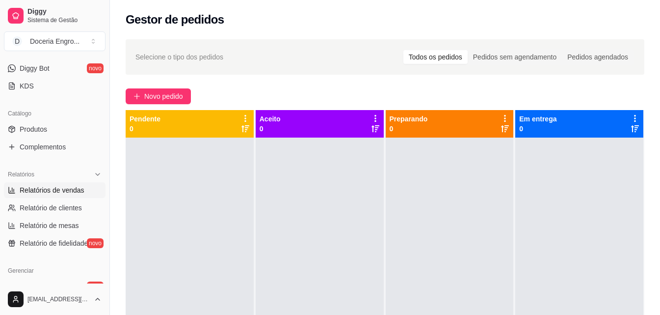
scroll to position [196, 0]
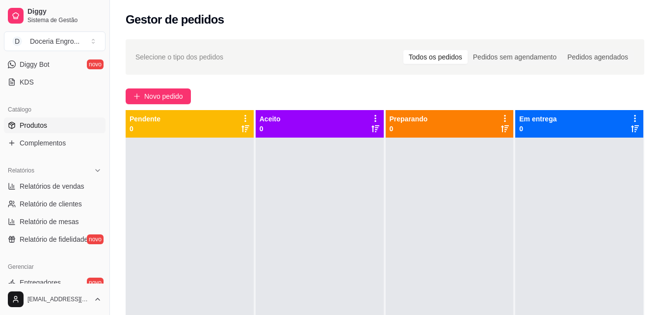
click at [56, 120] on link "Produtos" at bounding box center [55, 125] width 102 height 16
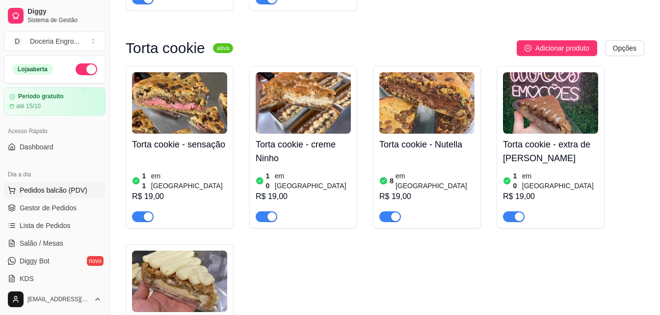
click at [62, 197] on button "Pedidos balcão (PDV)" at bounding box center [55, 190] width 102 height 16
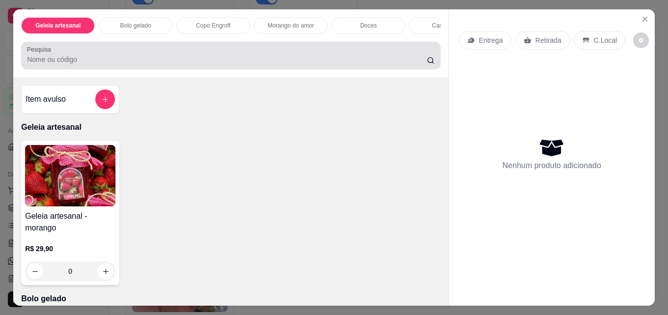
drag, startPoint x: 206, startPoint y: 49, endPoint x: 204, endPoint y: 58, distance: 9.5
click at [204, 58] on div at bounding box center [231, 56] width 408 height 20
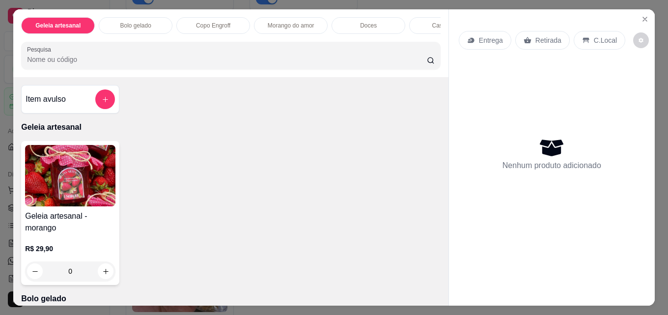
click at [204, 58] on input "Pesquisa" at bounding box center [227, 60] width 400 height 10
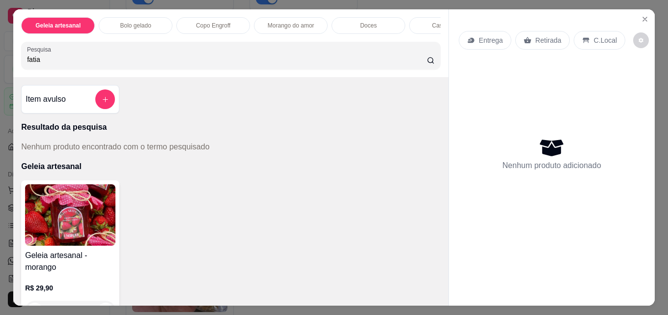
type input "fatia"
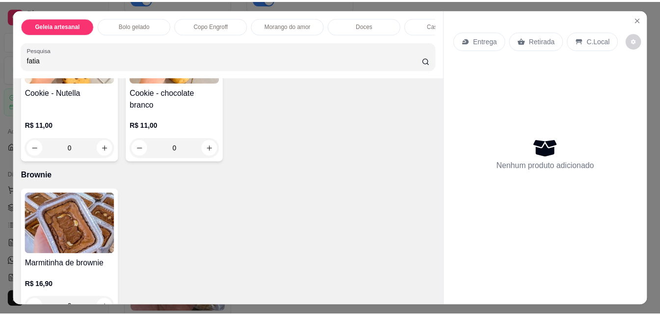
scroll to position [1512, 0]
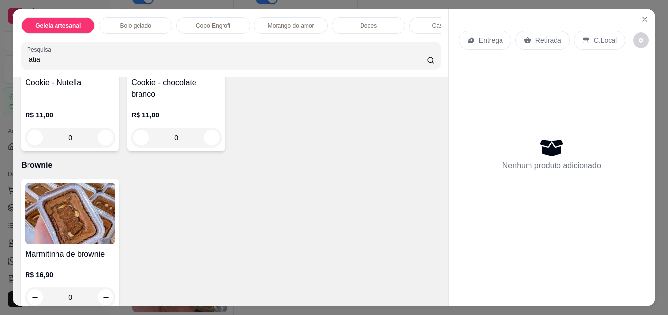
drag, startPoint x: 221, startPoint y: 256, endPoint x: 211, endPoint y: 259, distance: 10.7
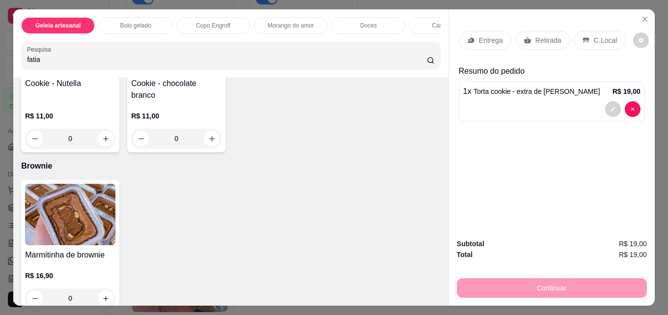
click at [535, 37] on p "Retirada" at bounding box center [548, 40] width 26 height 10
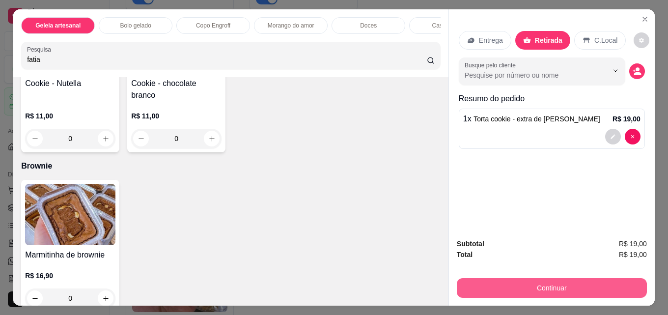
click at [548, 278] on button "Continuar" at bounding box center [552, 288] width 190 height 20
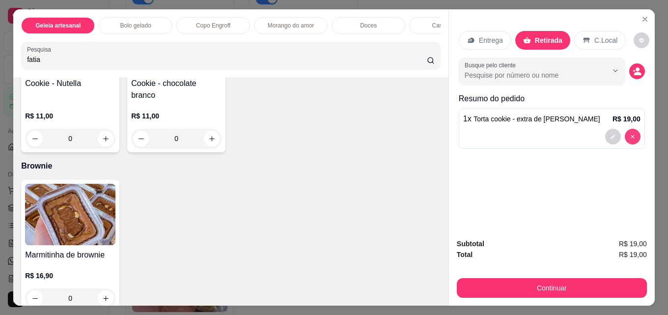
type input "0"
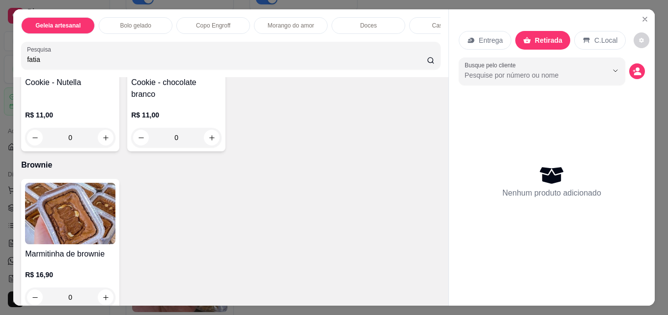
drag, startPoint x: 525, startPoint y: 40, endPoint x: 538, endPoint y: 37, distance: 13.1
click at [526, 40] on icon at bounding box center [527, 40] width 8 height 8
click at [641, 17] on icon "Close" at bounding box center [645, 19] width 8 height 8
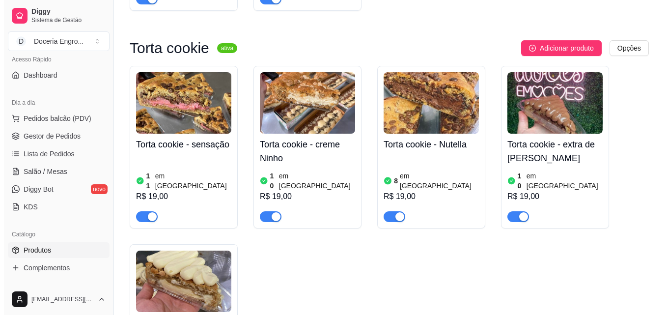
scroll to position [49, 0]
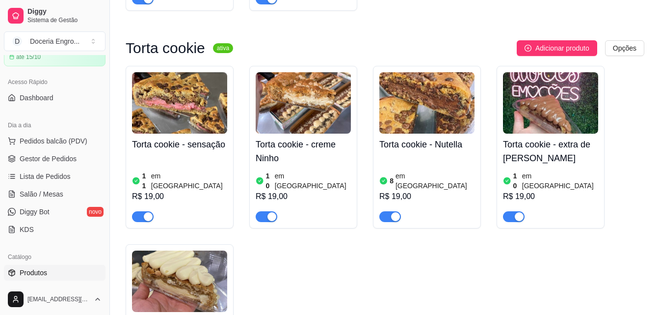
click at [185, 250] on img at bounding box center [179, 280] width 95 height 61
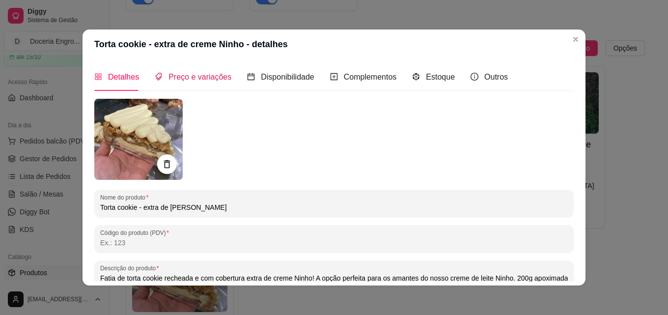
click at [191, 80] on span "Preço e variações" at bounding box center [199, 77] width 63 height 8
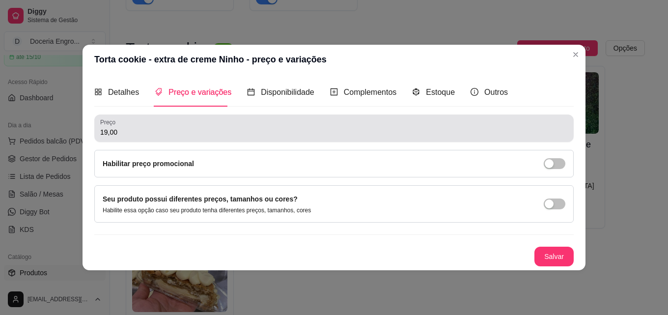
click at [126, 133] on input "19,00" at bounding box center [333, 132] width 467 height 10
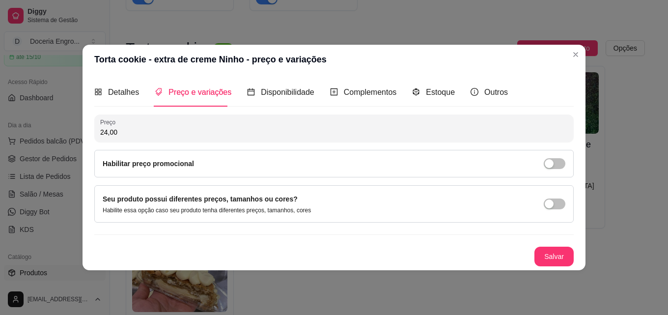
type input "24,00"
click at [543, 265] on button "Salvar" at bounding box center [554, 255] width 38 height 19
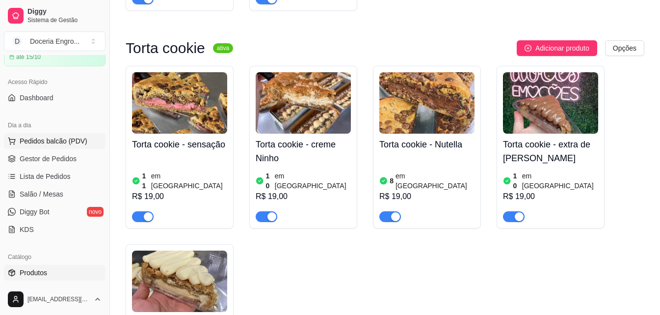
click at [38, 142] on span "Pedidos balcão (PDV)" at bounding box center [54, 141] width 68 height 10
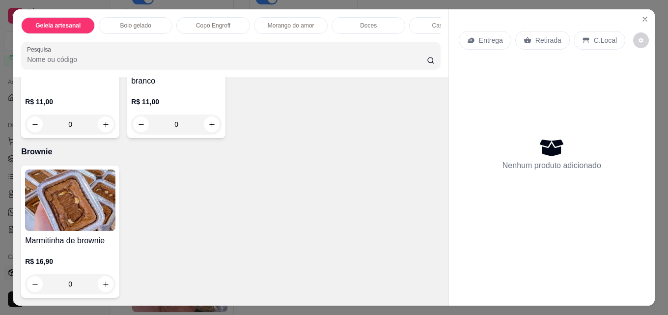
scroll to position [1522, 0]
type input "1"
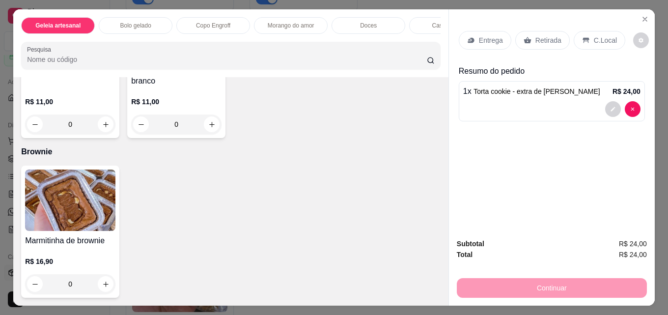
click at [541, 31] on div "Retirada" at bounding box center [542, 40] width 55 height 19
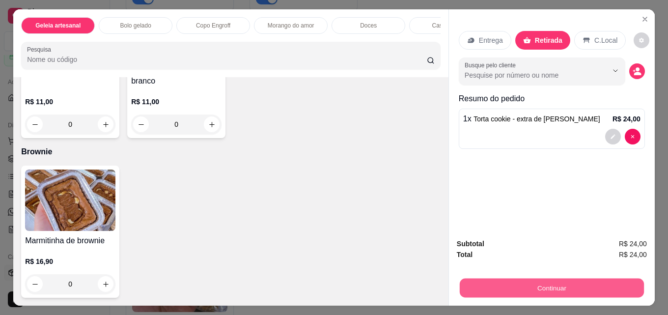
click at [557, 282] on button "Continuar" at bounding box center [552, 287] width 184 height 19
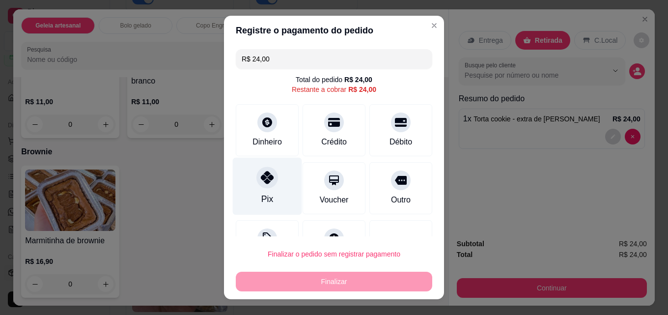
click at [272, 185] on div "Pix" at bounding box center [267, 186] width 69 height 57
type input "R$ 0,00"
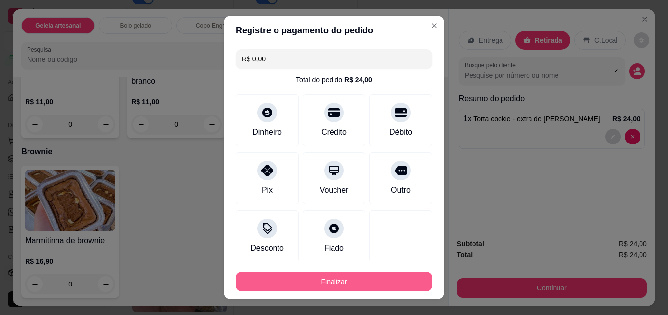
click at [337, 285] on button "Finalizar" at bounding box center [334, 282] width 196 height 20
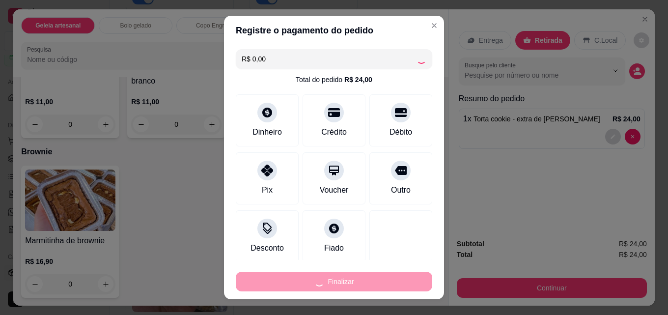
type input "0"
type input "-R$ 24,00"
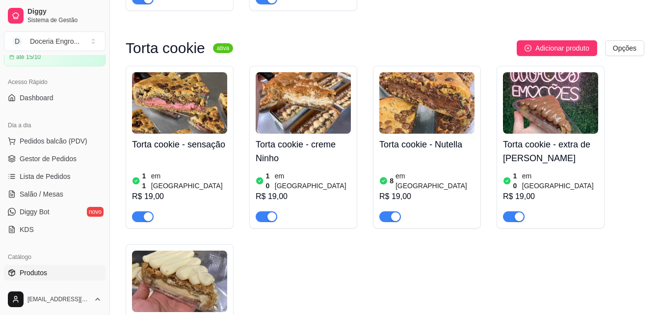
click at [548, 137] on h4 "Torta cookie - extra de [PERSON_NAME]" at bounding box center [550, 150] width 95 height 27
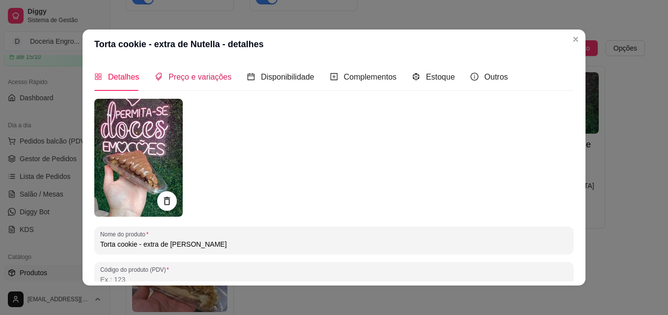
click at [180, 81] on span "Preço e variações" at bounding box center [199, 77] width 63 height 8
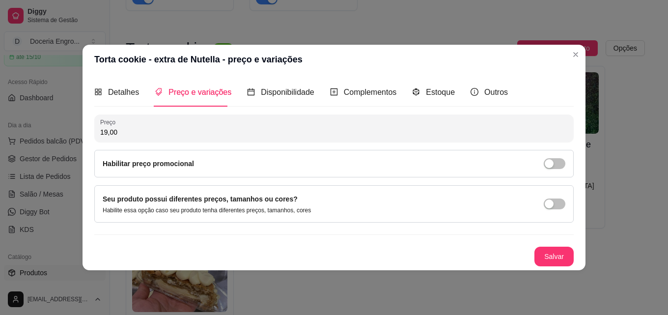
drag, startPoint x: 135, startPoint y: 133, endPoint x: 68, endPoint y: 134, distance: 66.8
click at [68, 134] on div "Torta cookie - extra de Nutella - preço e variações Detalhes Preço e variações …" at bounding box center [334, 157] width 668 height 315
type input "24,00"
click at [553, 256] on button "Salvar" at bounding box center [554, 255] width 38 height 19
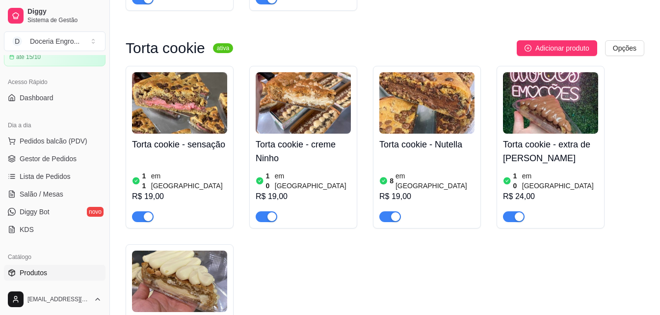
click at [422, 207] on div "Torta cookie - sensação 11 em estoque R$ 19,00 Torta cookie - creme Ninho 10 em…" at bounding box center [385, 236] width 519 height 341
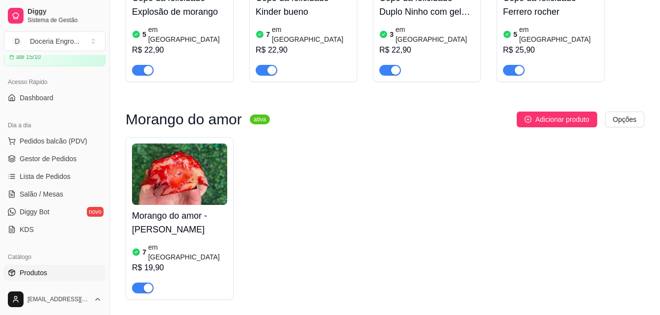
scroll to position [589, 0]
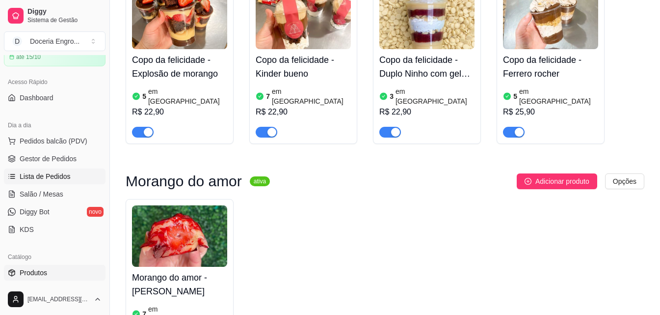
click at [54, 175] on span "Lista de Pedidos" at bounding box center [45, 176] width 51 height 10
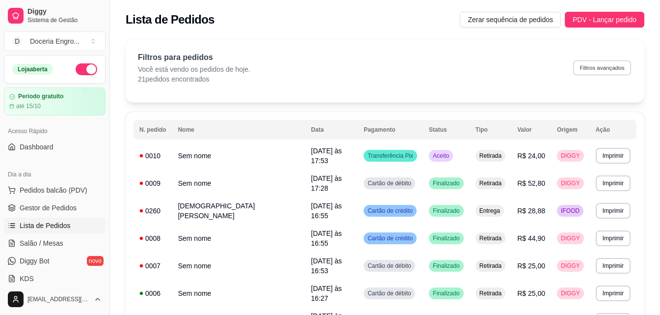
click at [600, 67] on button "Filtros avançados" at bounding box center [602, 67] width 58 height 15
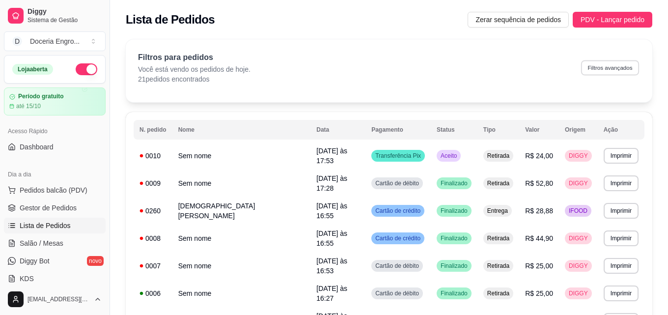
select select "0"
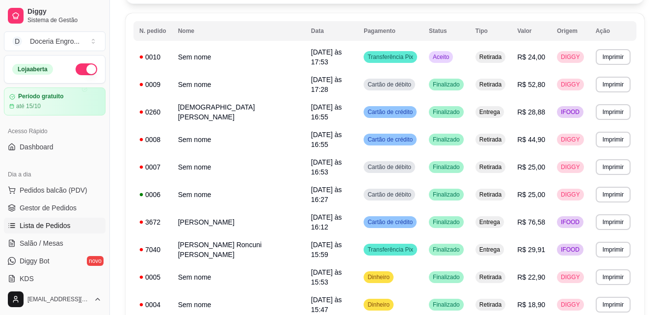
scroll to position [50, 0]
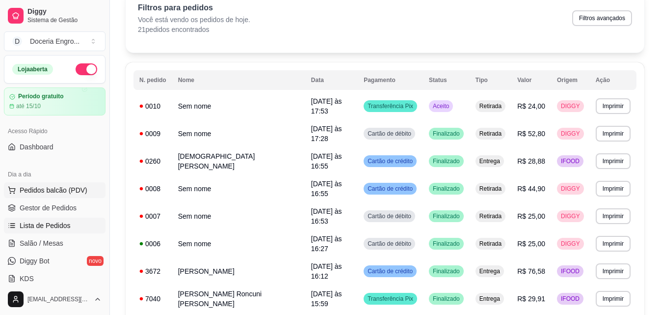
click at [84, 192] on button "Pedidos balcão (PDV)" at bounding box center [55, 190] width 102 height 16
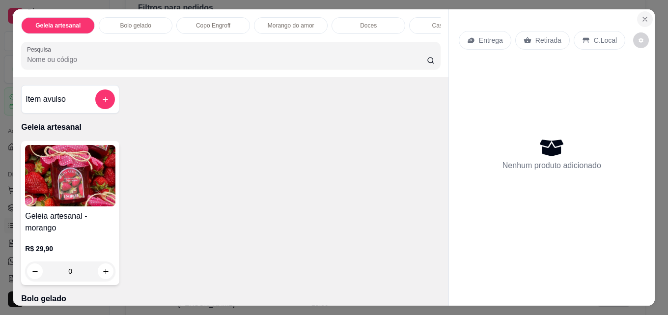
click at [643, 11] on button "Close" at bounding box center [645, 19] width 16 height 16
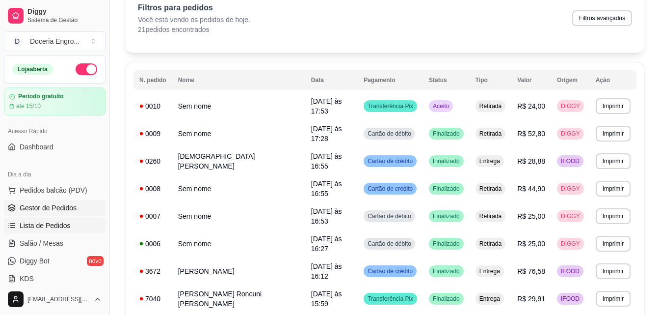
click at [49, 202] on link "Gestor de Pedidos" at bounding box center [55, 208] width 102 height 16
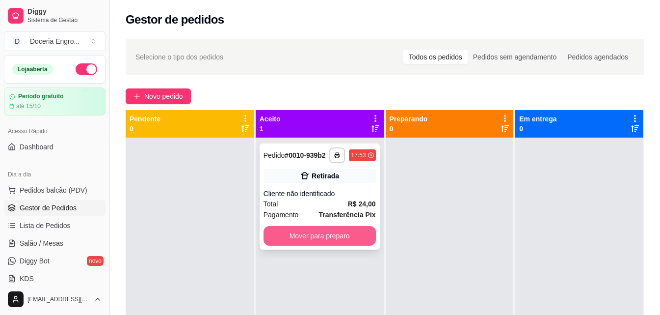
click at [321, 235] on button "Mover para preparo" at bounding box center [320, 236] width 112 height 20
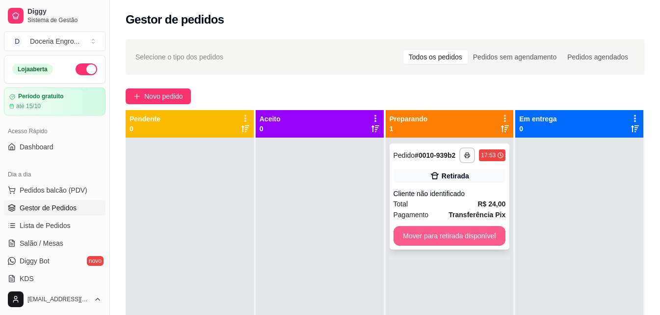
click at [425, 238] on button "Mover para retirada disponível" at bounding box center [450, 236] width 112 height 20
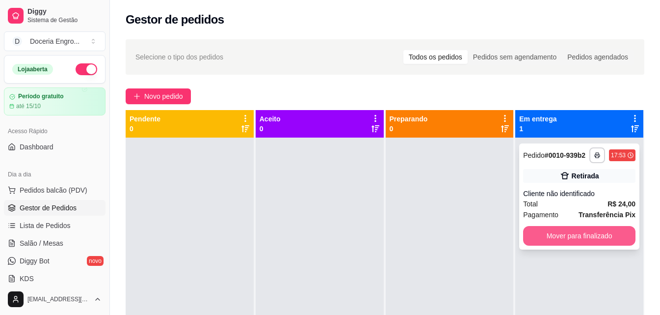
click at [567, 245] on button "Mover para finalizado" at bounding box center [579, 236] width 112 height 20
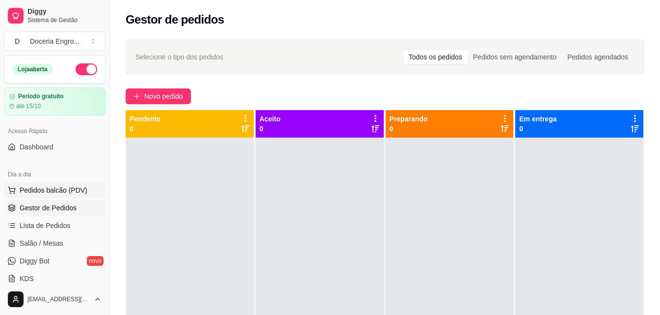
click at [53, 186] on span "Pedidos balcão (PDV)" at bounding box center [54, 190] width 68 height 10
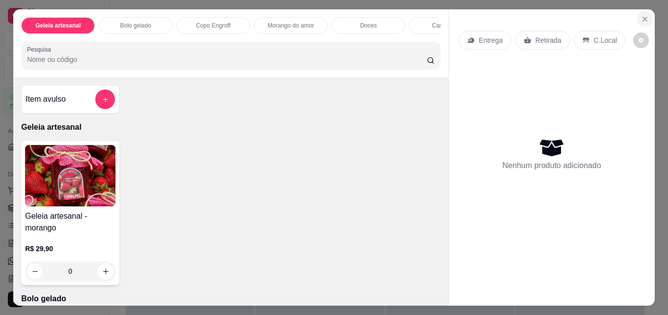
click at [644, 18] on icon "Close" at bounding box center [645, 19] width 8 height 8
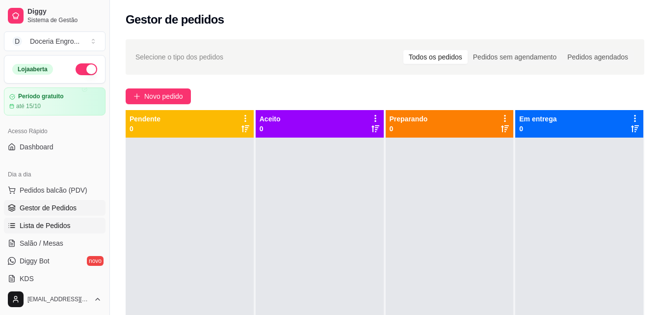
click at [30, 224] on span "Lista de Pedidos" at bounding box center [45, 225] width 51 height 10
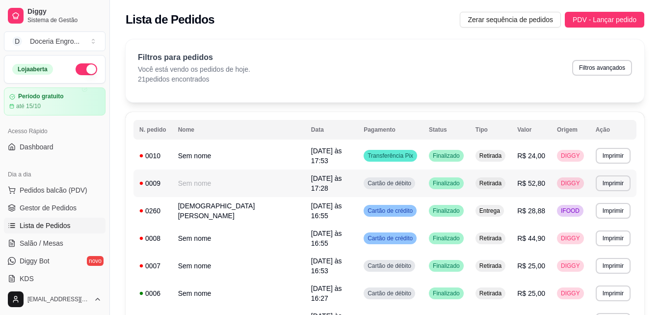
click at [512, 181] on td "R$ 52,80" at bounding box center [532, 182] width 40 height 27
click at [65, 243] on link "Salão / Mesas" at bounding box center [55, 243] width 102 height 16
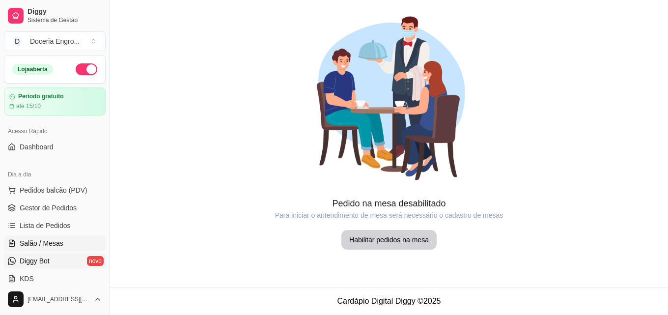
click at [57, 256] on link "Diggy Bot novo" at bounding box center [55, 261] width 102 height 16
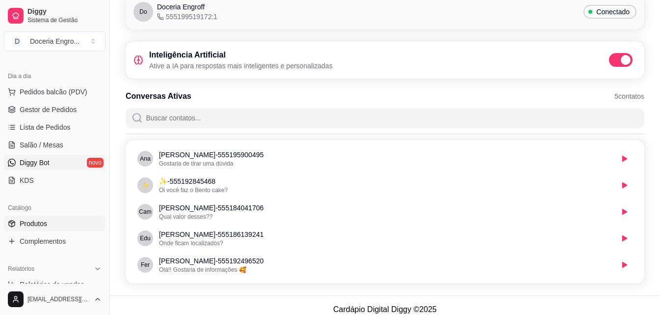
scroll to position [196, 0]
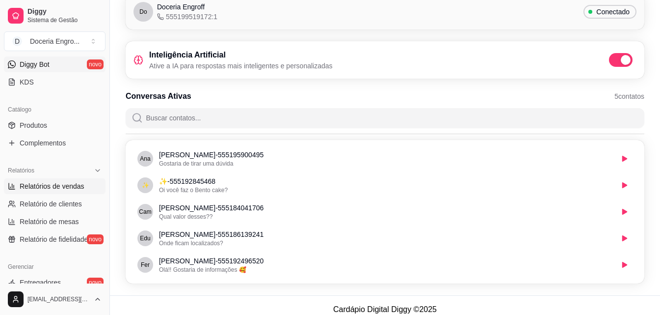
click at [37, 186] on span "Relatórios de vendas" at bounding box center [52, 186] width 65 height 10
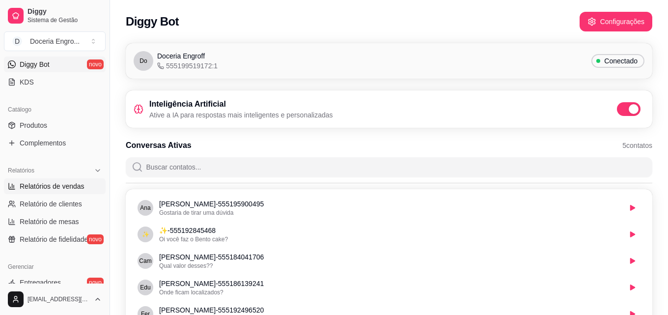
select select "ALL"
select select "0"
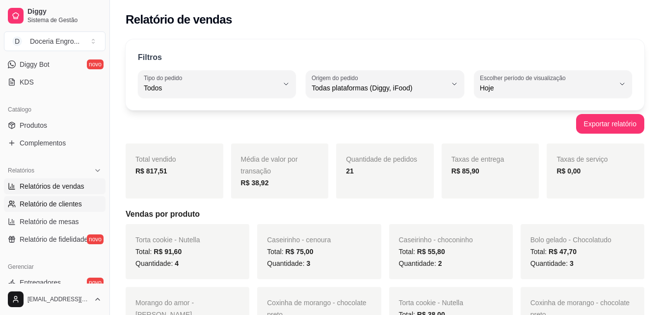
click at [53, 206] on span "Relatório de clientes" at bounding box center [51, 204] width 62 height 10
select select "30"
select select "HIGHEST_TOTAL_SPENT_WITH_ORDERS"
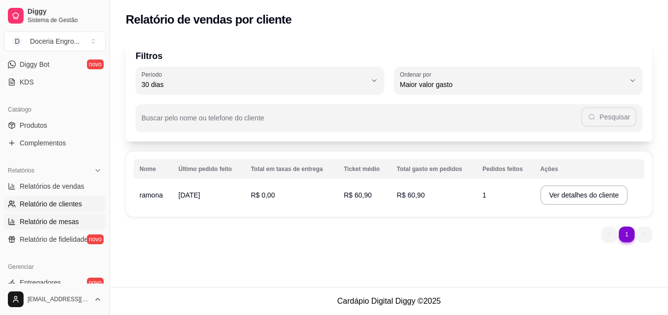
click at [46, 219] on span "Relatório de mesas" at bounding box center [49, 222] width 59 height 10
select select "TOTAL_OF_ORDERS"
select select "7"
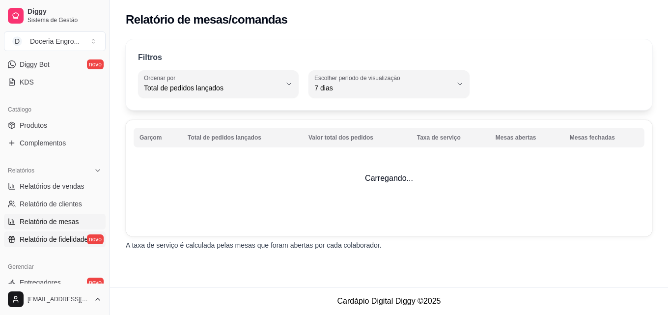
click at [45, 238] on span "Relatório de fidelidade" at bounding box center [54, 239] width 68 height 10
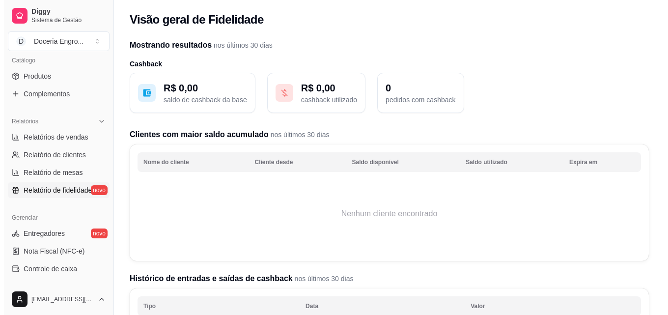
scroll to position [392, 0]
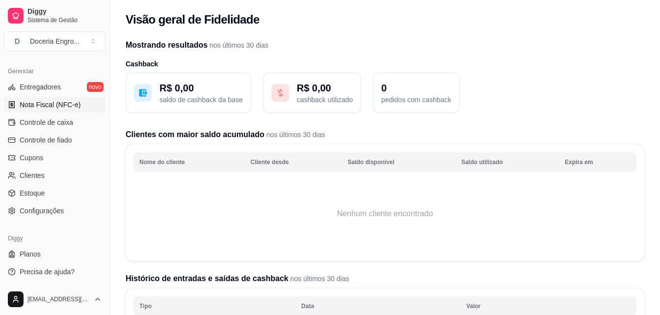
click at [72, 110] on link "Nota Fiscal (NFC-e)" at bounding box center [55, 105] width 102 height 16
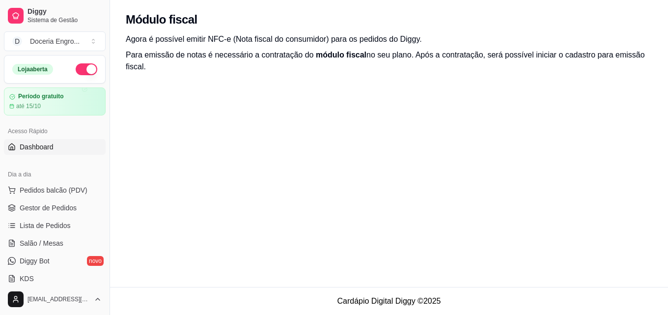
click at [65, 143] on link "Dashboard" at bounding box center [55, 147] width 102 height 16
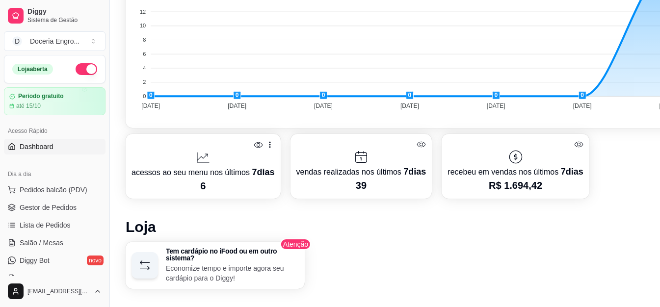
scroll to position [393, 0]
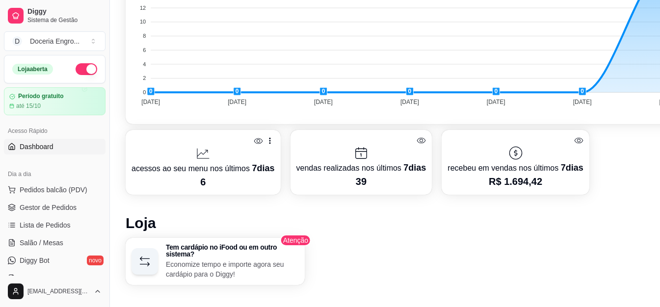
click at [222, 168] on p "acessos ao seu menu nos últimos 7 dias" at bounding box center [203, 169] width 143 height 14
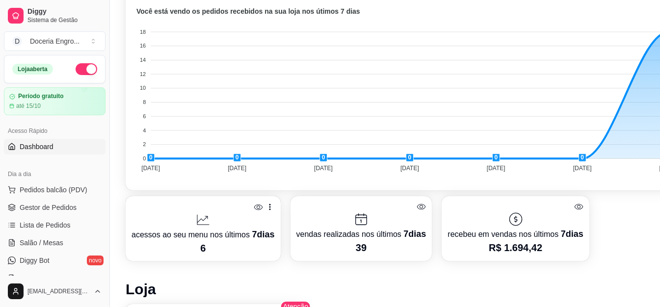
scroll to position [295, 0]
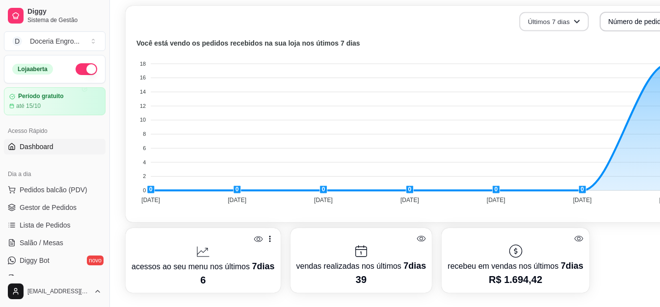
click at [573, 21] on icon "button" at bounding box center [576, 21] width 7 height 7
click at [639, 44] on foreignobject at bounding box center [409, 123] width 554 height 172
click at [640, 25] on button "Número de pedidos" at bounding box center [644, 22] width 88 height 20
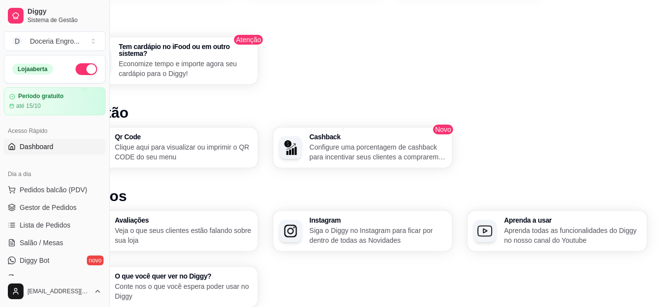
scroll to position [633, 47]
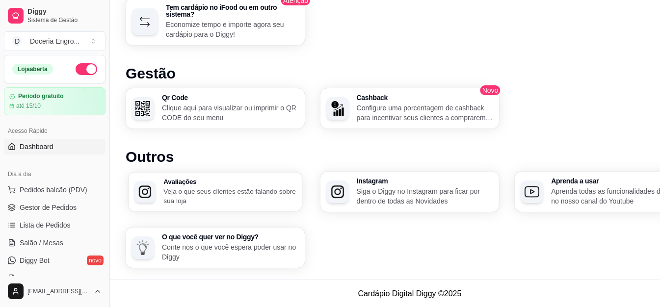
click at [278, 182] on h3 "Avaliações" at bounding box center [230, 181] width 133 height 7
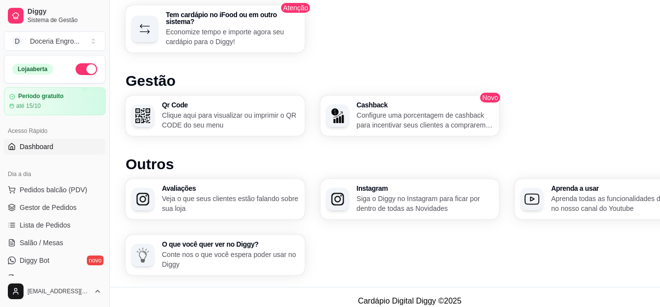
click at [313, 160] on h1 "Outros" at bounding box center [410, 165] width 569 height 18
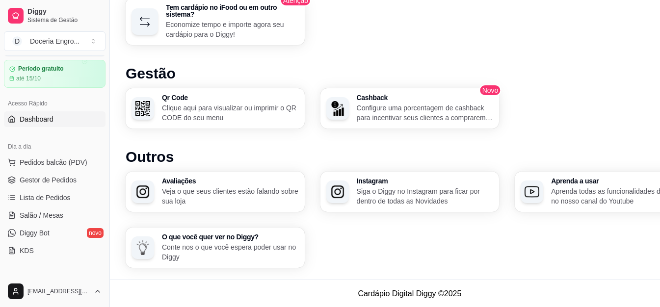
scroll to position [0, 0]
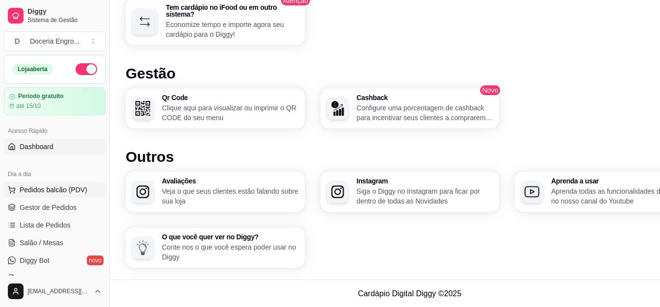
click at [62, 186] on span "Pedidos balcão (PDV)" at bounding box center [54, 190] width 68 height 10
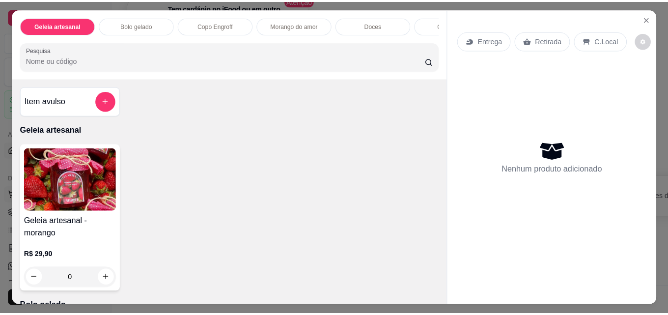
scroll to position [626, 0]
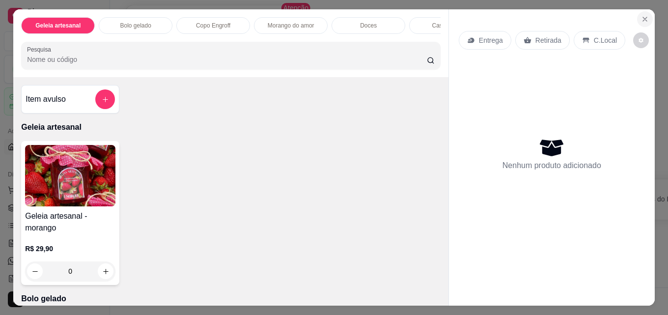
click at [645, 15] on icon "Close" at bounding box center [645, 19] width 8 height 8
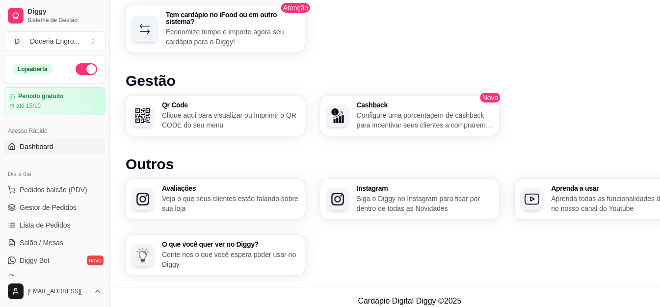
click at [388, 118] on p "Configure uma porcentagem de cashback para incentivar seus clientes a comprarem…" at bounding box center [425, 120] width 137 height 20
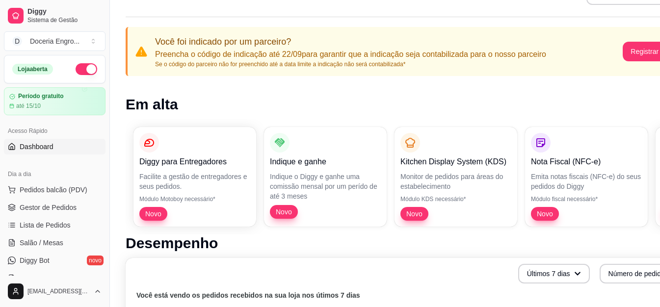
scroll to position [36, 0]
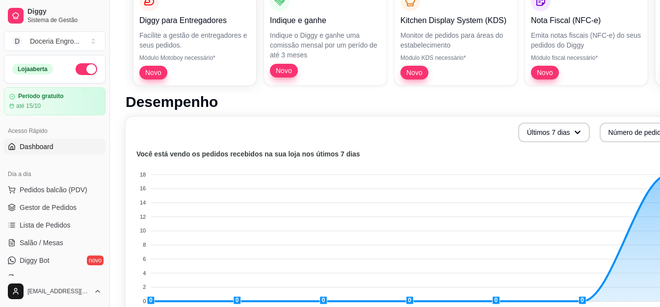
scroll to position [98, 0]
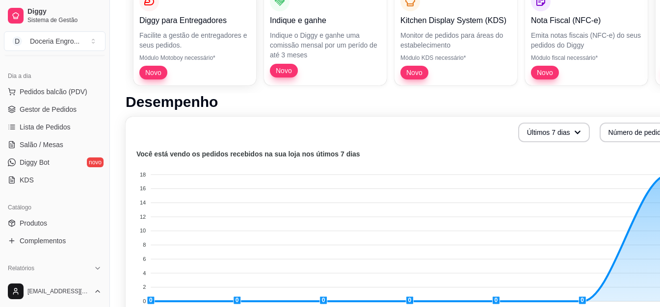
click at [218, 120] on div "Últimos 7 [PERSON_NAME] Número de pedidos Você está vendo os pedidos recebidos …" at bounding box center [410, 225] width 569 height 217
click at [237, 135] on div "Últimos 7 dias Número de pedidos" at bounding box center [410, 133] width 557 height 20
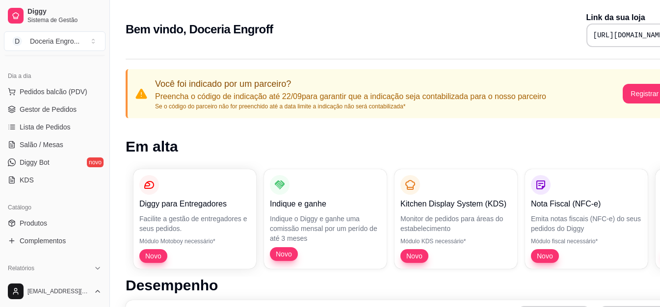
click at [331, 26] on div "Bem vindo, Doceria [PERSON_NAME] Link da sua loja [URL][DOMAIN_NAME]" at bounding box center [410, 29] width 569 height 35
click at [594, 39] on pre "[URL][DOMAIN_NAME]" at bounding box center [631, 35] width 74 height 10
click at [429, 33] on div "Bem vindo, Doceria [PERSON_NAME] Link da sua loja [URL][DOMAIN_NAME]" at bounding box center [410, 29] width 569 height 35
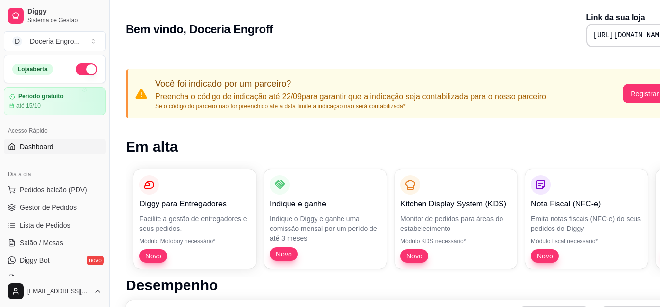
click at [58, 139] on link "Dashboard" at bounding box center [55, 147] width 102 height 16
click at [336, 37] on div "Bem vindo, Doceria [PERSON_NAME] Link da sua loja [URL][DOMAIN_NAME]" at bounding box center [410, 29] width 569 height 35
click at [350, 41] on div "Bem vindo, Doceria [PERSON_NAME] Link da sua loja [URL][DOMAIN_NAME]" at bounding box center [410, 29] width 569 height 35
click at [346, 29] on div "Bem vindo, Doceria [PERSON_NAME] Link da sua loja [URL][DOMAIN_NAME]" at bounding box center [410, 29] width 569 height 35
click at [38, 208] on span "Gestor de Pedidos" at bounding box center [48, 208] width 57 height 10
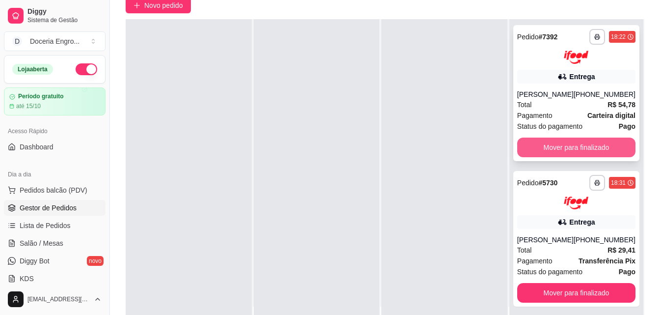
scroll to position [98, 0]
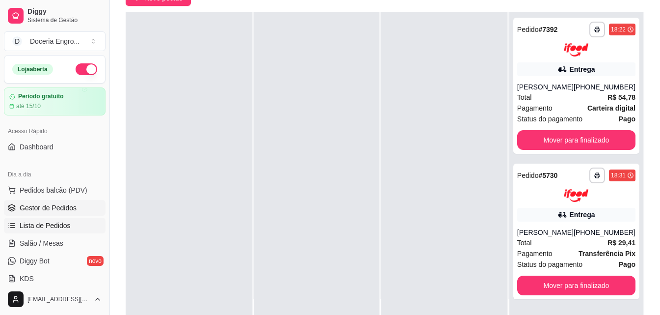
click at [56, 221] on span "Lista de Pedidos" at bounding box center [45, 225] width 51 height 10
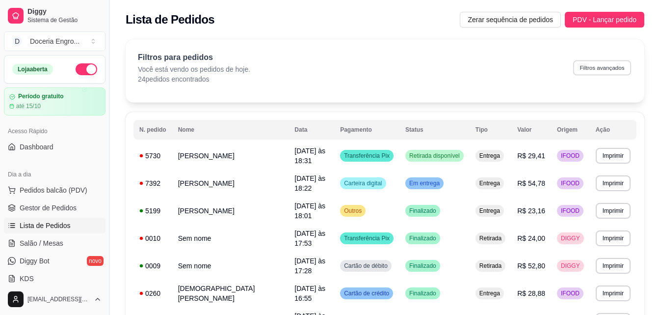
click at [602, 68] on button "Filtros avançados" at bounding box center [602, 67] width 58 height 15
select select "0"
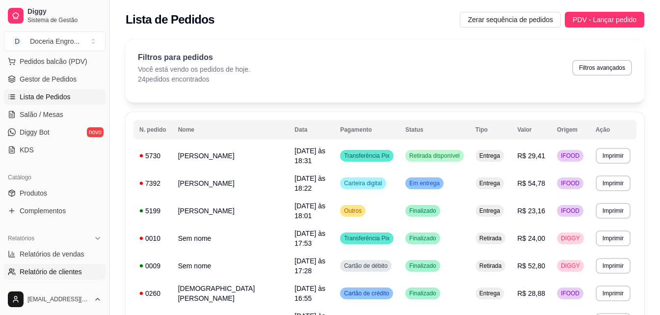
scroll to position [147, 0]
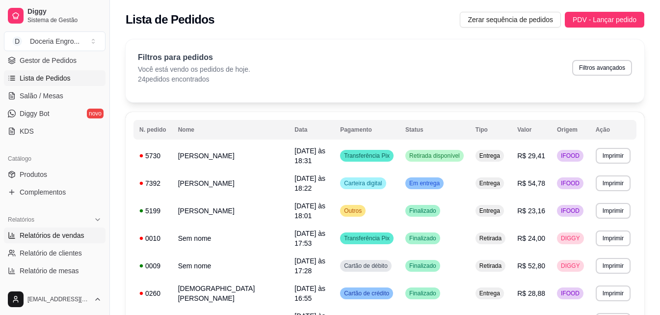
click at [73, 230] on span "Relatórios de vendas" at bounding box center [52, 235] width 65 height 10
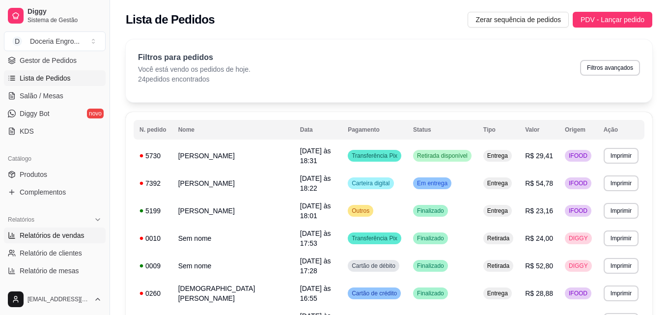
select select "ALL"
select select "0"
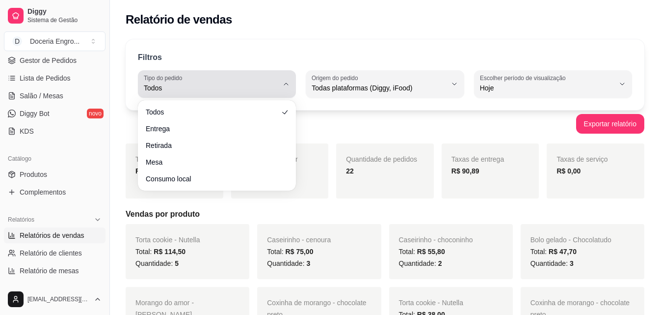
click at [281, 92] on button "Tipo do pedido Todos" at bounding box center [217, 83] width 158 height 27
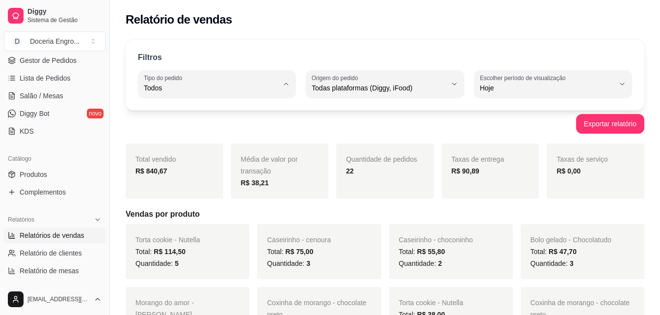
click at [322, 131] on div "Exportar relatório" at bounding box center [385, 124] width 519 height 20
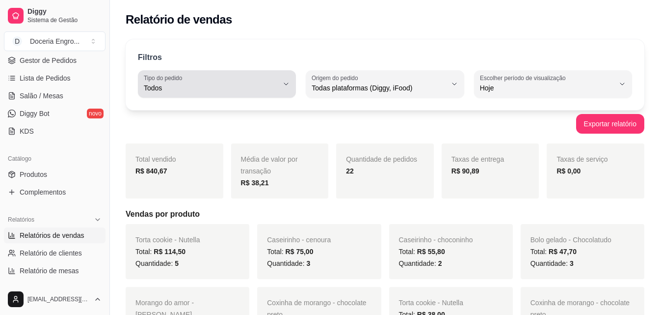
click at [292, 82] on button "Tipo do pedido Todos" at bounding box center [217, 83] width 158 height 27
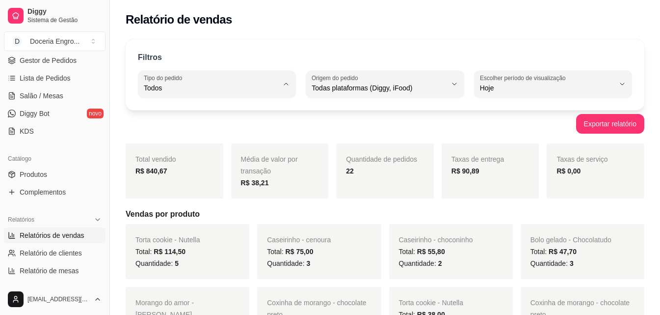
click at [180, 148] on span "Retirada" at bounding box center [213, 143] width 128 height 9
type input "PICKUP"
select select "PICKUP"
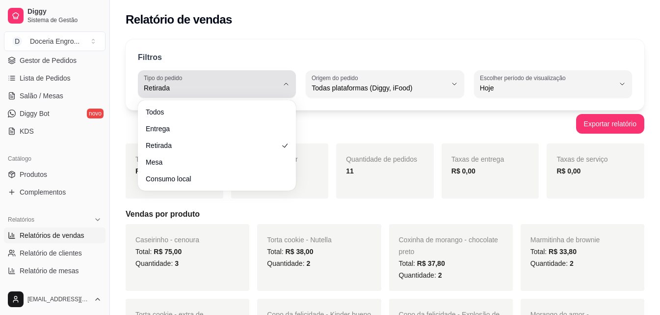
click at [291, 86] on button "Tipo do pedido Retirada" at bounding box center [217, 83] width 158 height 27
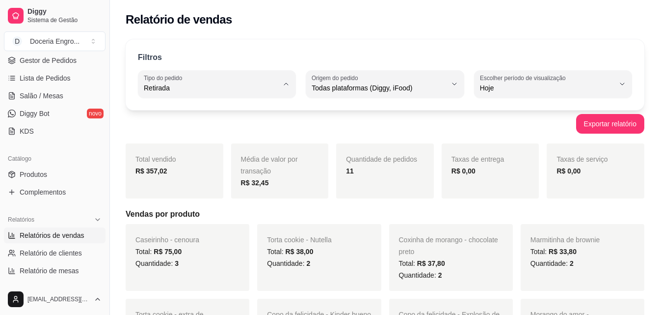
click at [213, 106] on li "Todos" at bounding box center [217, 111] width 144 height 15
type input "ALL"
select select "ALL"
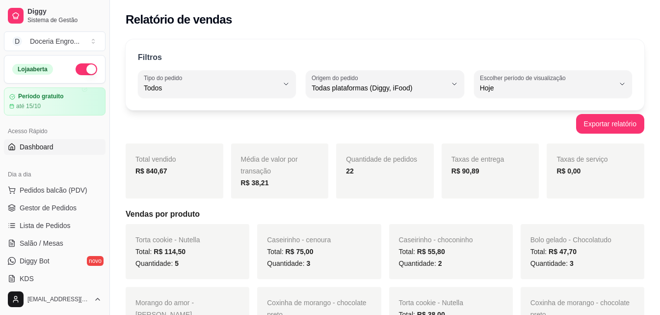
click at [37, 148] on span "Dashboard" at bounding box center [37, 147] width 34 height 10
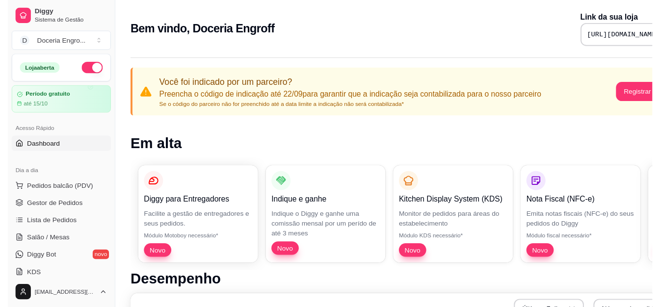
scroll to position [626, 0]
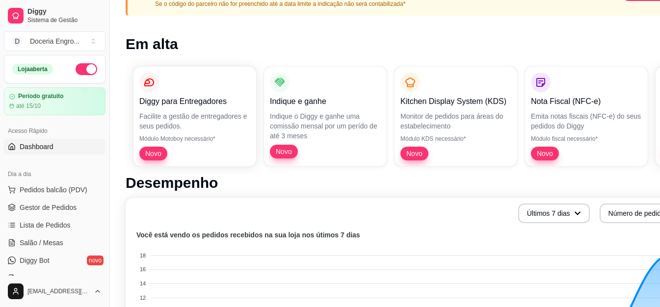
scroll to position [0, 0]
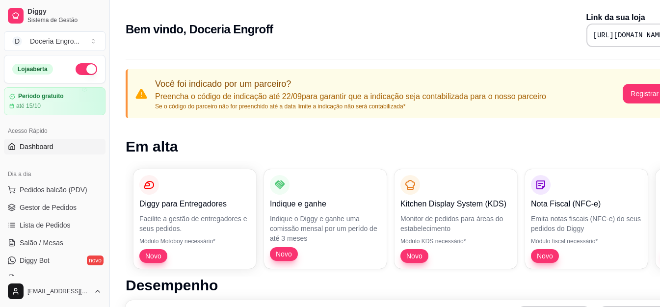
click at [366, 24] on div "Bem vindo, Doceria [PERSON_NAME] Link da sua loja [URL][DOMAIN_NAME]" at bounding box center [410, 29] width 569 height 35
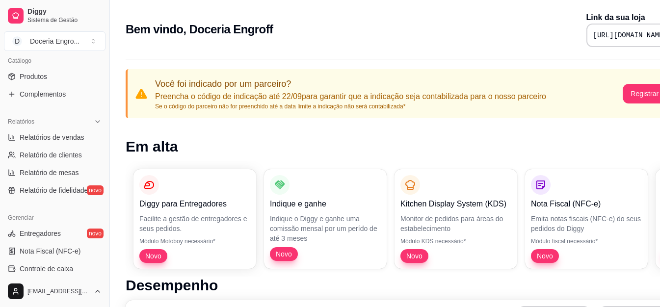
scroll to position [245, 0]
click at [339, 26] on div "Bem vindo, Doceria [PERSON_NAME] Link da sua loja [URL][DOMAIN_NAME]" at bounding box center [410, 29] width 569 height 35
click at [251, 151] on h1 "Em alta" at bounding box center [410, 147] width 569 height 18
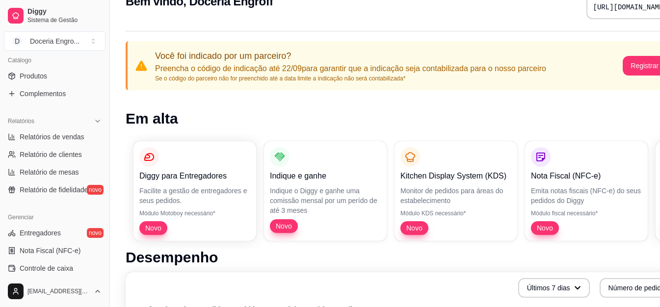
scroll to position [0, 0]
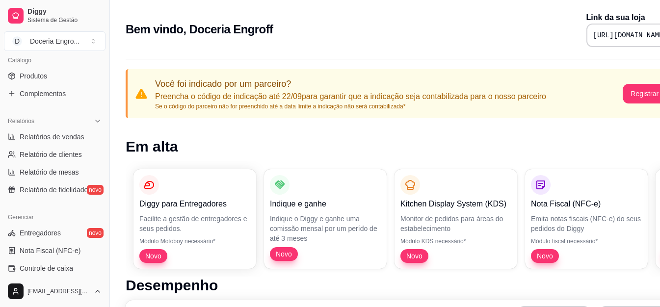
click at [291, 45] on div "Bem vindo, Doceria [PERSON_NAME] Link da sua loja [URL][DOMAIN_NAME]" at bounding box center [410, 29] width 569 height 35
click at [279, 33] on div "Bem vindo, Doceria [PERSON_NAME] Link da sua loja [URL][DOMAIN_NAME]" at bounding box center [410, 29] width 569 height 35
click at [369, 19] on div "Bem vindo, Doceria [PERSON_NAME] Link da sua loja [URL][DOMAIN_NAME]" at bounding box center [410, 29] width 569 height 35
click at [312, 30] on div "Bem vindo, Doceria [PERSON_NAME] Link da sua loja [URL][DOMAIN_NAME]" at bounding box center [410, 29] width 569 height 35
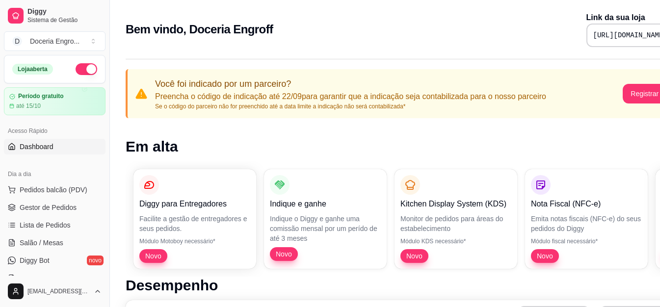
click at [380, 32] on div "Bem vindo, Doceria [PERSON_NAME] Link da sua loja [URL][DOMAIN_NAME]" at bounding box center [410, 29] width 569 height 35
click at [56, 204] on span "Gestor de Pedidos" at bounding box center [48, 208] width 57 height 10
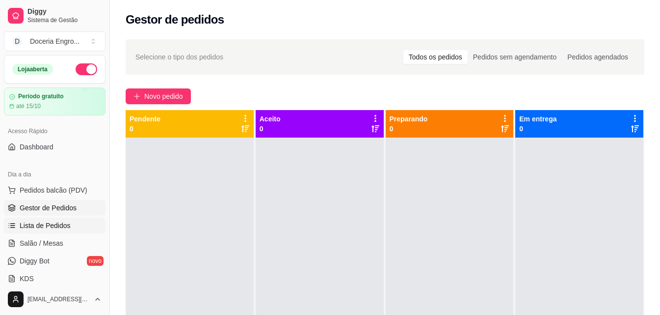
click at [65, 224] on span "Lista de Pedidos" at bounding box center [45, 225] width 51 height 10
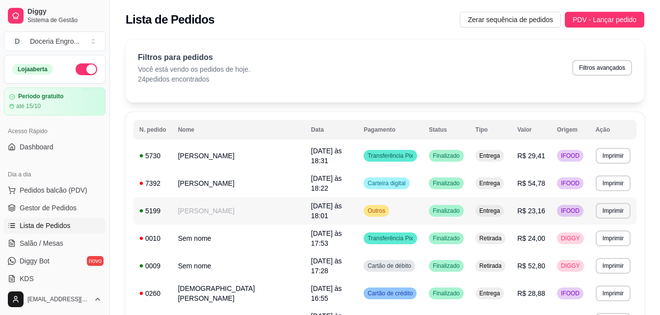
click at [366, 207] on span "Outros" at bounding box center [377, 211] width 22 height 8
click at [36, 145] on span "Dashboard" at bounding box center [37, 147] width 34 height 10
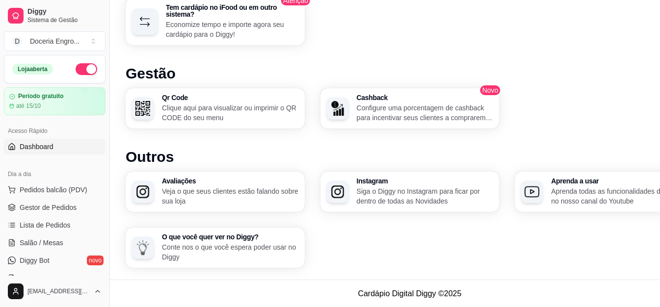
click at [427, 36] on div "Tem cardápio no iFood ou em outro sistema? Economize tempo e importe agora seu …" at bounding box center [410, 21] width 569 height 47
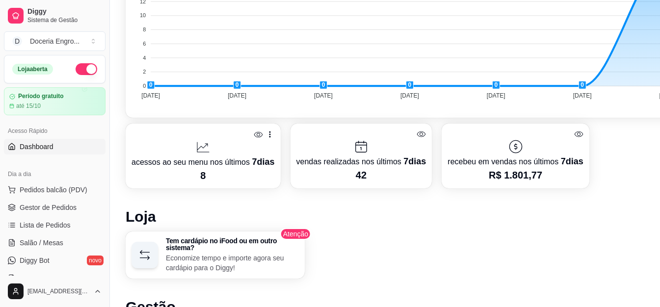
scroll to position [387, 0]
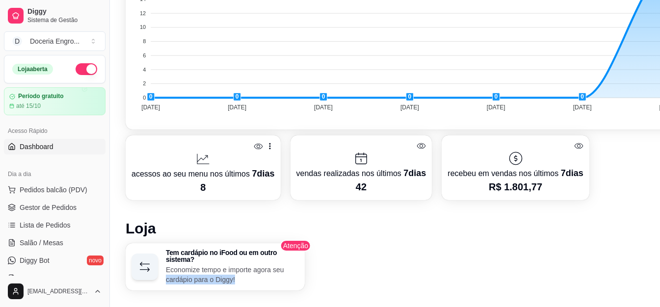
click at [401, 274] on div "Tem cardápio no iFood ou em outro sistema? Economize tempo e importe agora seu …" at bounding box center [410, 267] width 569 height 47
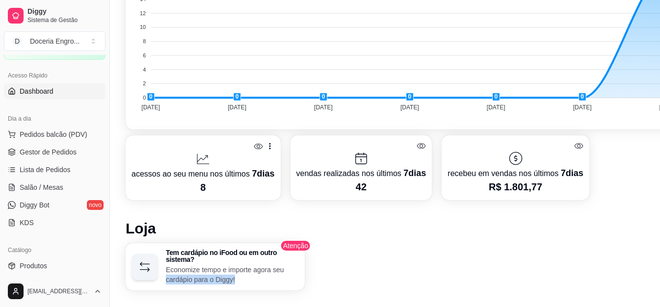
scroll to position [147, 0]
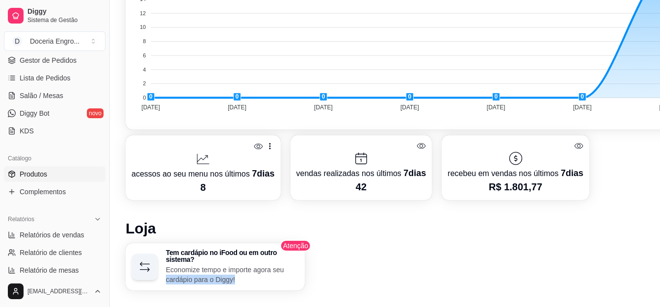
click at [66, 173] on link "Produtos" at bounding box center [55, 174] width 102 height 16
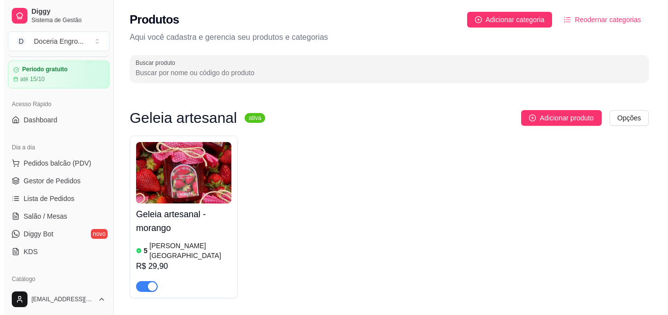
scroll to position [49, 0]
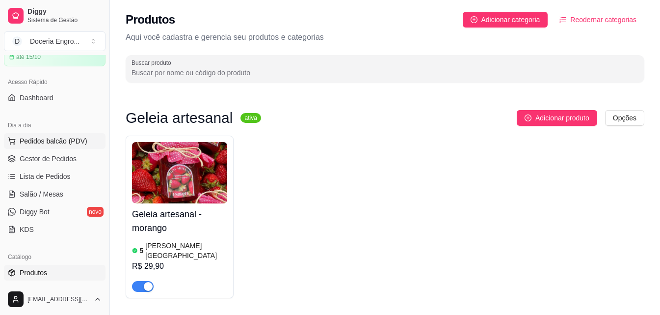
click at [49, 145] on span "Pedidos balcão (PDV)" at bounding box center [54, 141] width 68 height 10
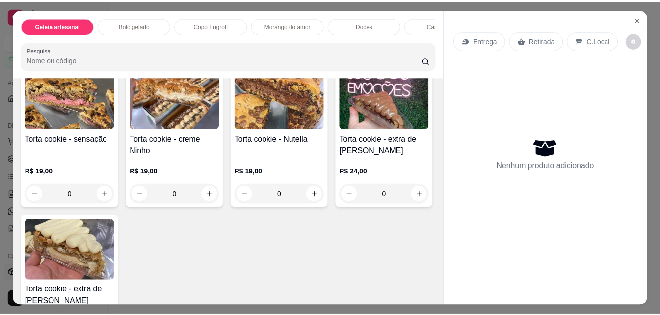
scroll to position [1178, 0]
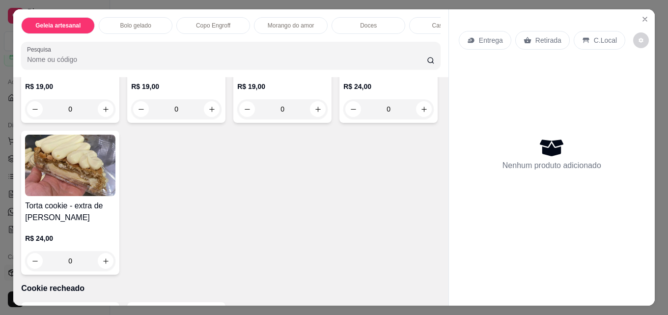
type input "1"
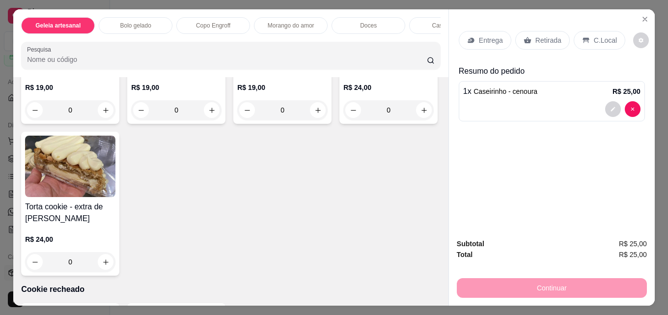
click at [545, 35] on p "Retirada" at bounding box center [548, 40] width 26 height 10
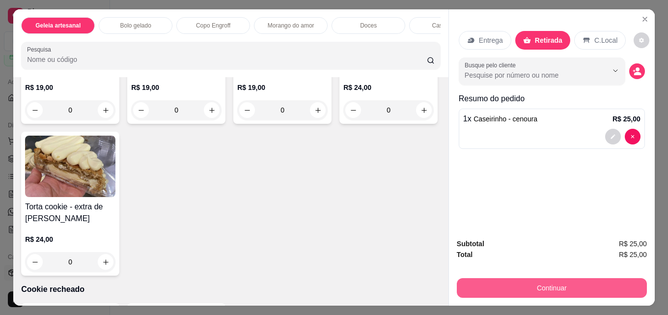
click at [537, 284] on button "Continuar" at bounding box center [552, 288] width 190 height 20
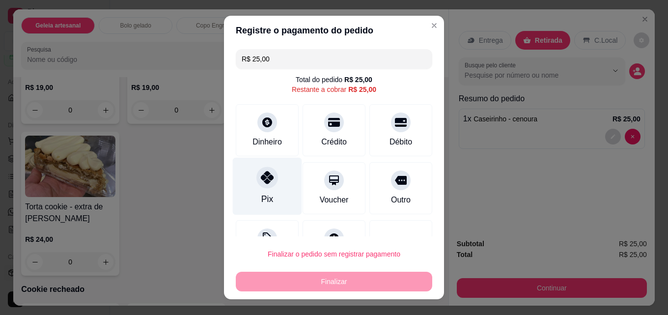
click at [256, 182] on div at bounding box center [267, 177] width 22 height 22
type input "R$ 0,00"
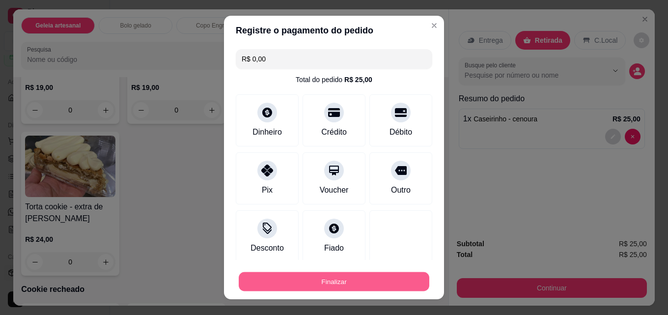
click at [322, 280] on button "Finalizar" at bounding box center [334, 281] width 191 height 19
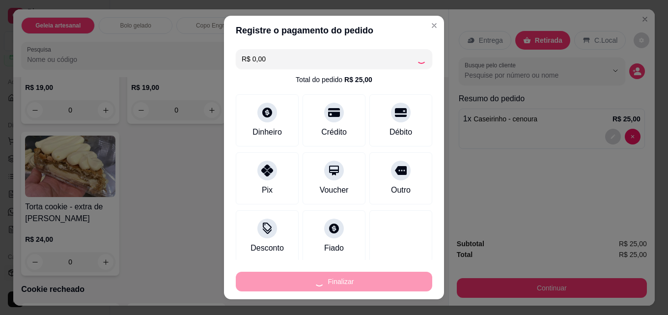
type input "0"
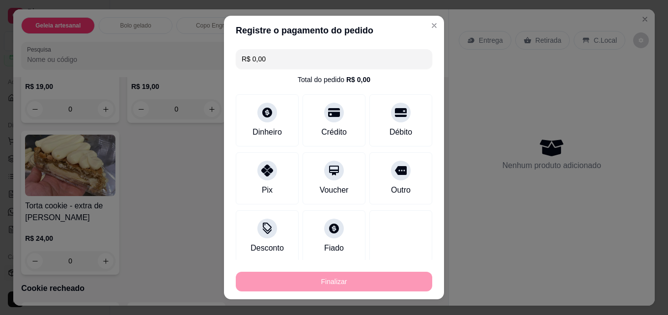
type input "-R$ 25,00"
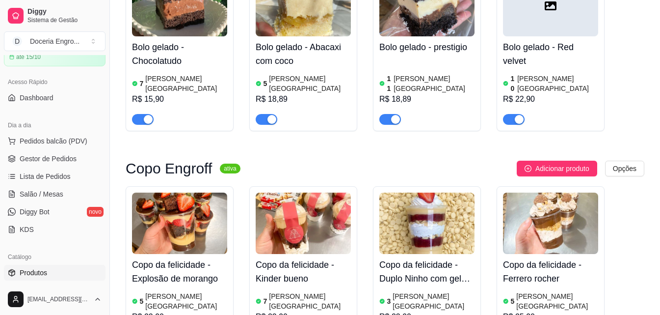
scroll to position [442, 0]
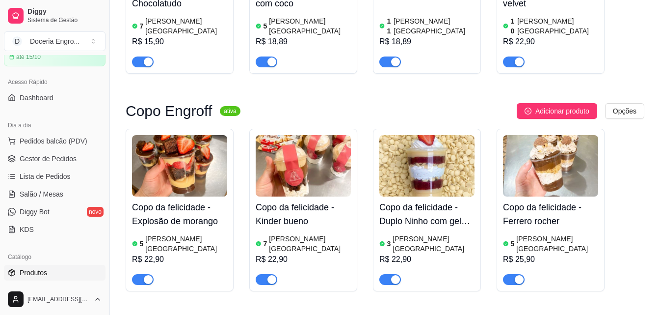
click at [242, 174] on div "Copo da felicidade - Explosão de morango 5 [PERSON_NAME] R$ 22,90 Copo da felic…" at bounding box center [385, 210] width 519 height 163
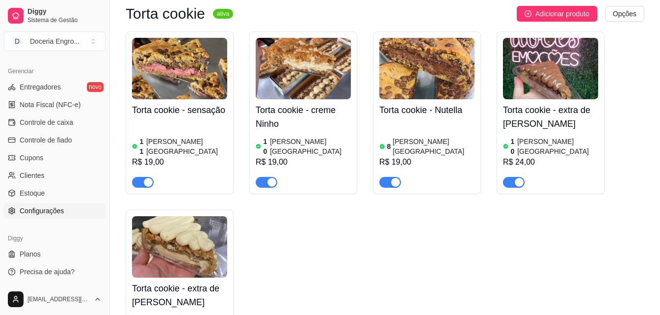
scroll to position [1424, 0]
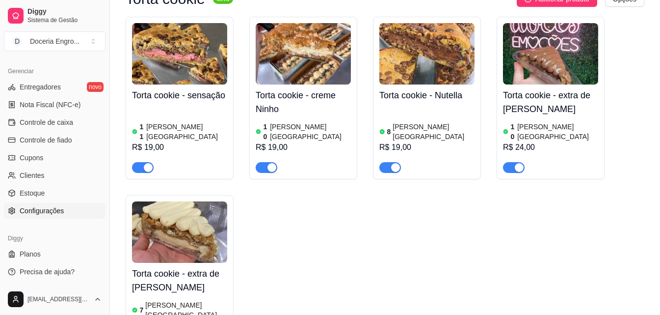
click at [51, 213] on span "Configurações" at bounding box center [42, 211] width 44 height 10
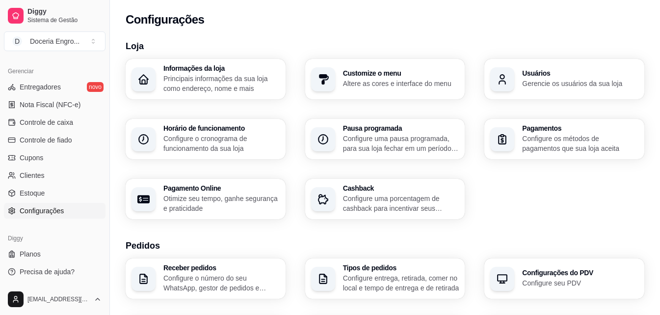
click at [447, 27] on div "Configurações" at bounding box center [385, 16] width 550 height 33
click at [399, 81] on p "Altere as cores e interface do menu" at bounding box center [401, 84] width 116 height 10
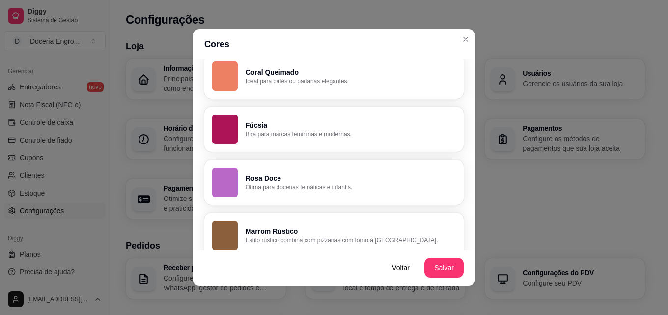
scroll to position [744, 0]
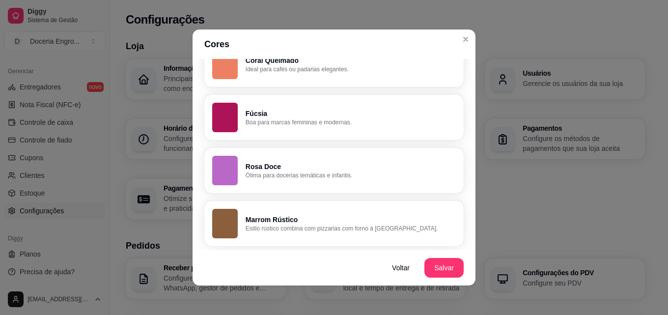
click at [309, 165] on p "Rosa Doce" at bounding box center [350, 167] width 210 height 10
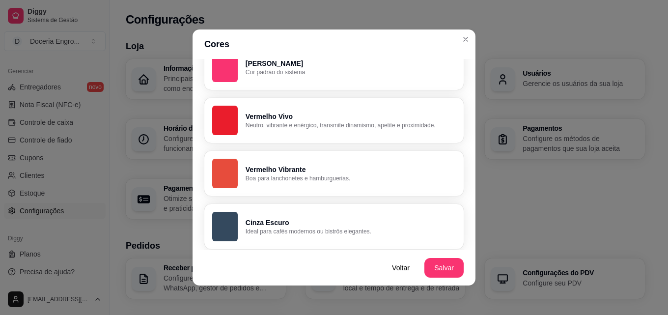
scroll to position [0, 0]
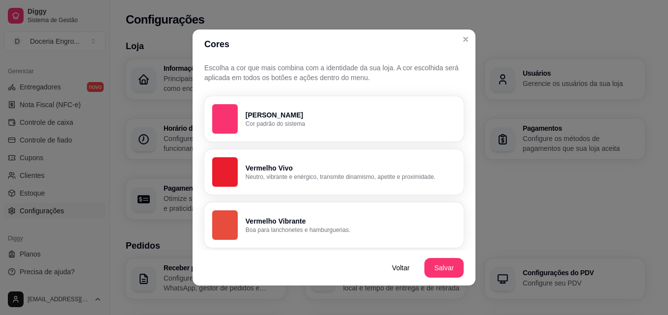
click at [277, 118] on p "[PERSON_NAME]" at bounding box center [350, 115] width 210 height 10
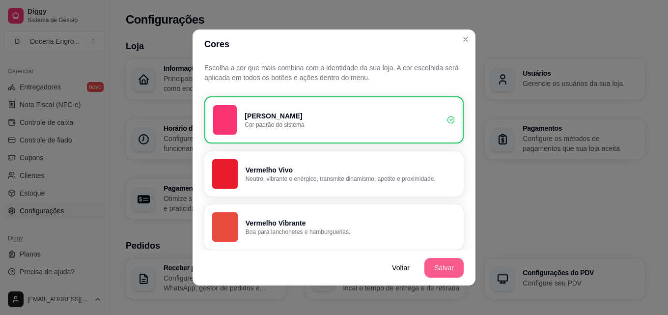
click at [450, 275] on button "Salvar" at bounding box center [443, 268] width 39 height 20
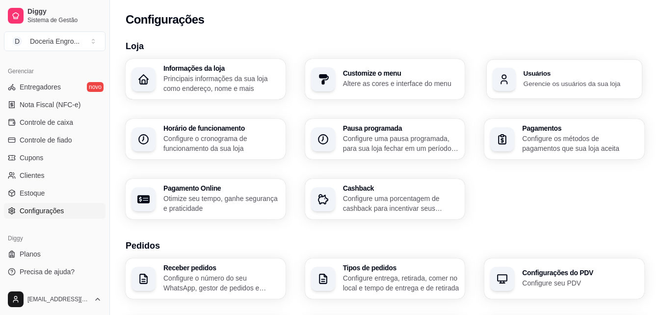
click at [569, 79] on p "Gerencie os usuários da sua loja" at bounding box center [580, 83] width 113 height 9
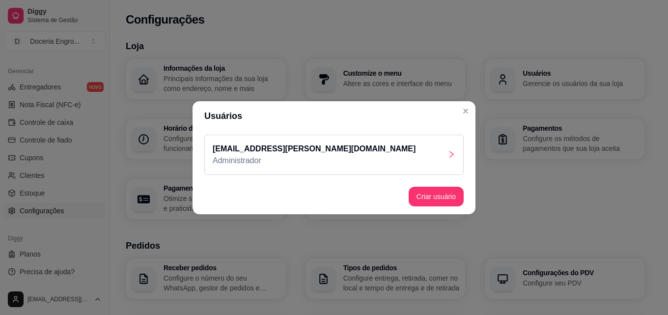
click at [456, 111] on header "Usuários" at bounding box center [333, 115] width 283 height 29
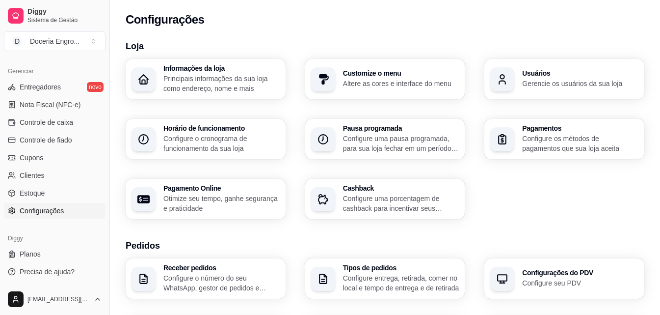
click at [266, 82] on p "Principais informações da sua loja como endereço, nome e mais" at bounding box center [222, 84] width 116 height 20
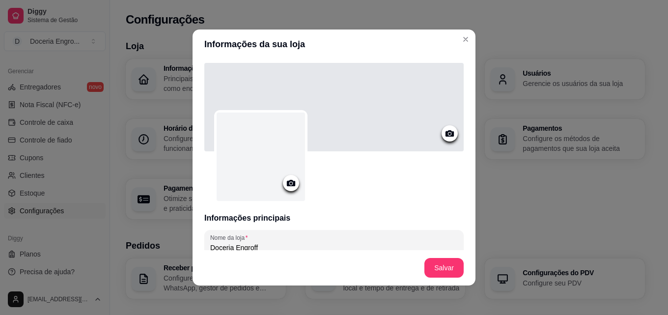
click at [338, 112] on div at bounding box center [333, 107] width 259 height 88
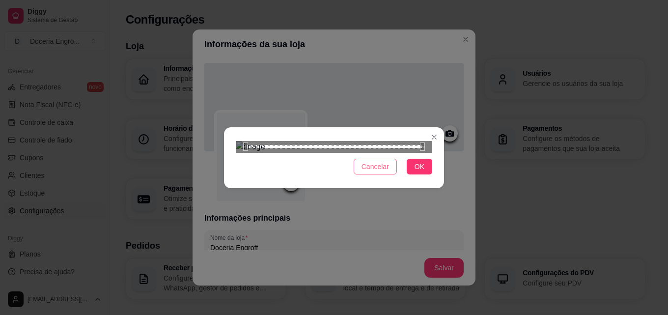
click at [381, 172] on span "Cancelar" at bounding box center [374, 166] width 27 height 11
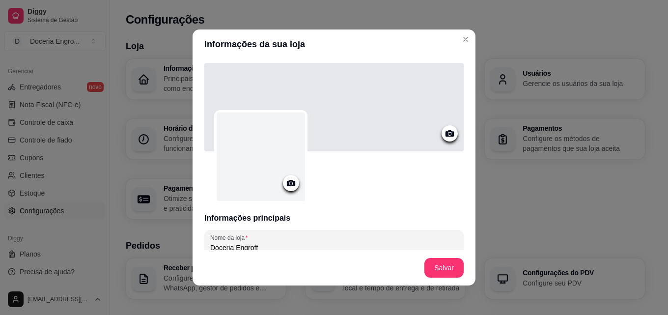
click at [357, 124] on div at bounding box center [333, 107] width 259 height 88
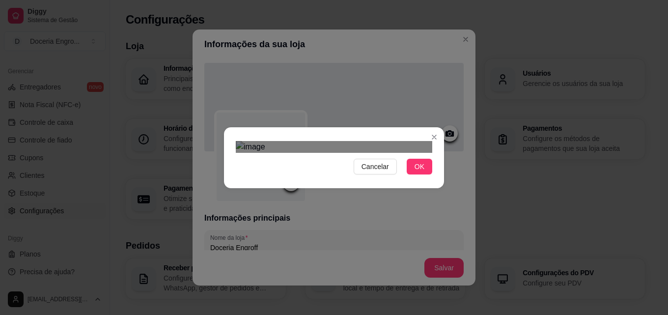
click at [441, 178] on div "Cancelar OK" at bounding box center [334, 157] width 220 height 41
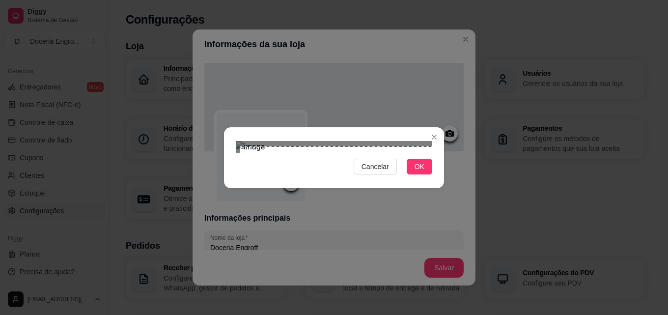
click at [510, 314] on html "Diggy Sistema de Gestão D Doceria Engro ... Loja aberta Período gratuito até 15…" at bounding box center [334, 157] width 668 height 315
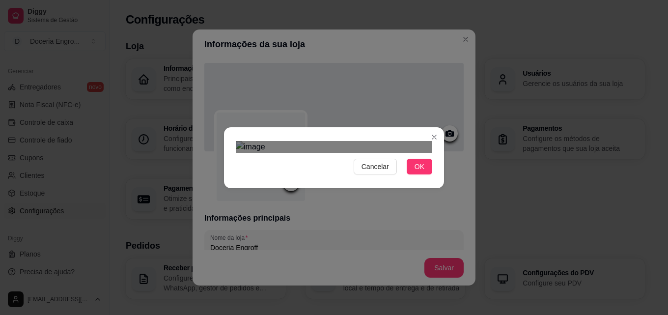
click at [381, 187] on div "Use the arrow keys to move the crop selection area" at bounding box center [336, 219] width 192 height 64
click at [243, 141] on img at bounding box center [334, 147] width 196 height 12
click at [433, 178] on div "Cancelar OK" at bounding box center [334, 157] width 220 height 41
click at [438, 159] on div "Cancelar OK" at bounding box center [334, 157] width 220 height 41
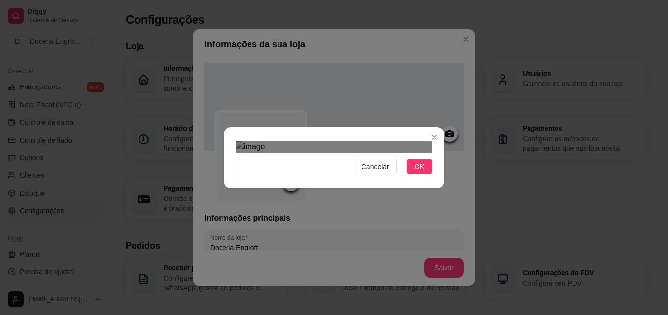
click at [296, 187] on div "Use the arrow keys to move the crop selection area" at bounding box center [334, 219] width 194 height 65
click at [418, 172] on span "OK" at bounding box center [419, 166] width 10 height 11
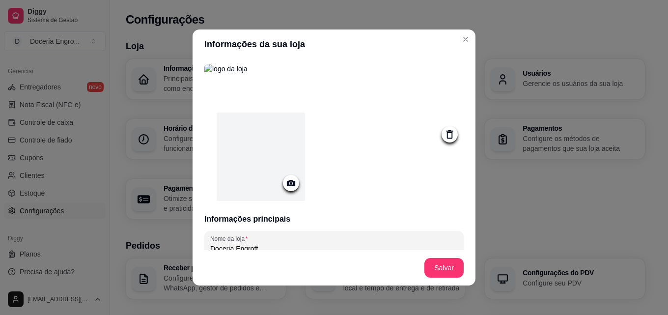
click at [258, 172] on div at bounding box center [261, 156] width 88 height 88
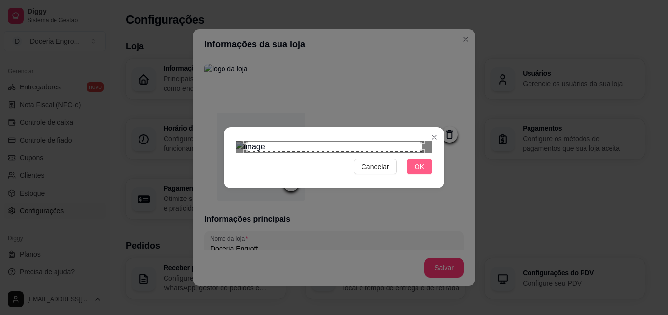
click at [413, 174] on button "OK" at bounding box center [420, 167] width 26 height 16
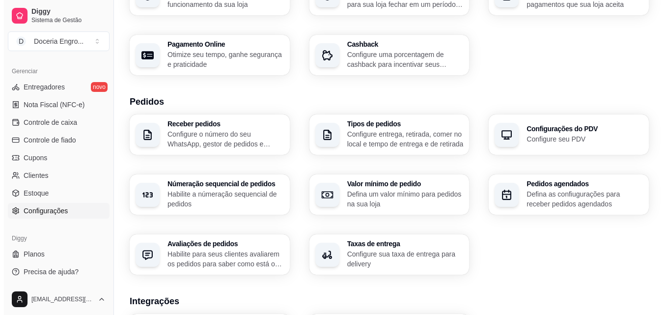
scroll to position [147, 0]
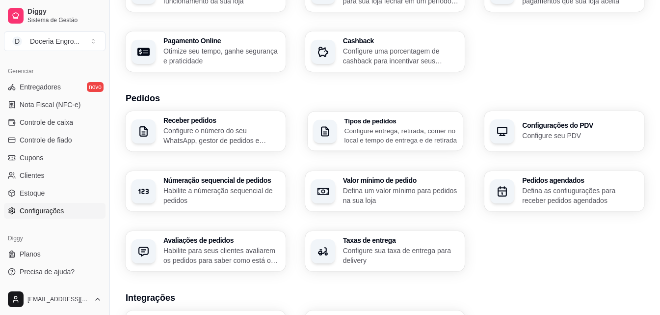
click at [407, 137] on p "Configure entrega, retirada, comer no local e tempo de entrega e de retirada" at bounding box center [400, 135] width 113 height 19
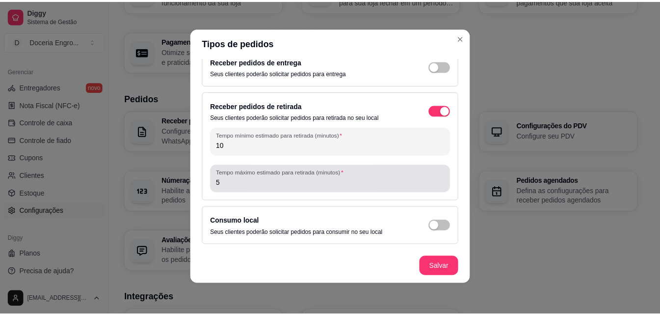
scroll to position [2, 0]
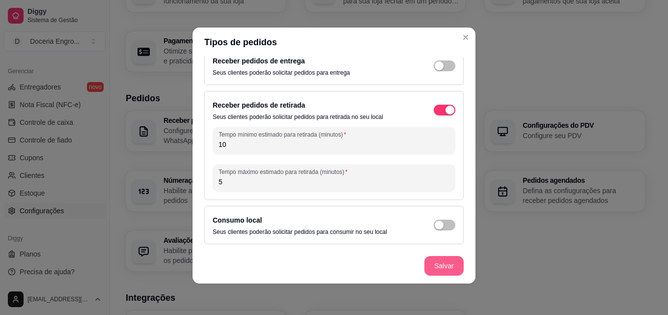
click at [442, 263] on button "Salvar" at bounding box center [443, 266] width 39 height 20
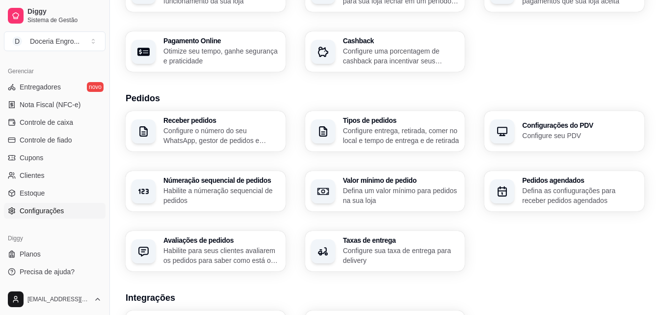
click at [536, 128] on h3 "Configurações do PDV" at bounding box center [580, 125] width 116 height 7
click at [257, 200] on p "Habilite a númeração sequencial de pedidos" at bounding box center [222, 196] width 116 height 20
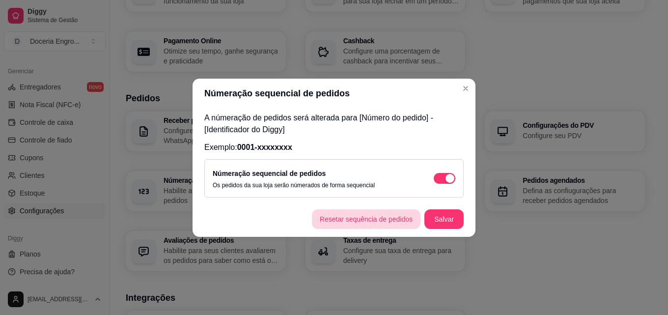
click at [384, 218] on button "Resetar sequência de pedidos" at bounding box center [366, 219] width 109 height 20
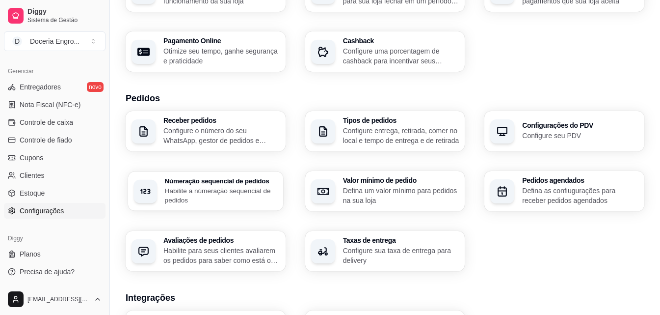
click at [229, 182] on h3 "Númeração sequencial de pedidos" at bounding box center [221, 180] width 113 height 7
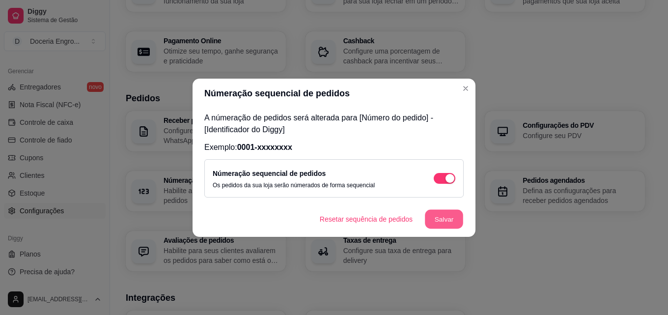
click at [448, 218] on button "Salvar" at bounding box center [444, 218] width 38 height 19
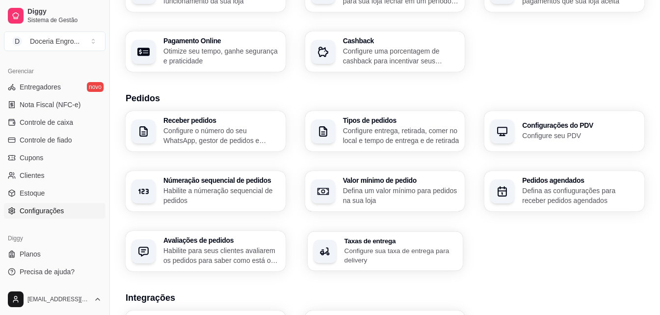
click at [320, 252] on icon "button" at bounding box center [325, 251] width 12 height 12
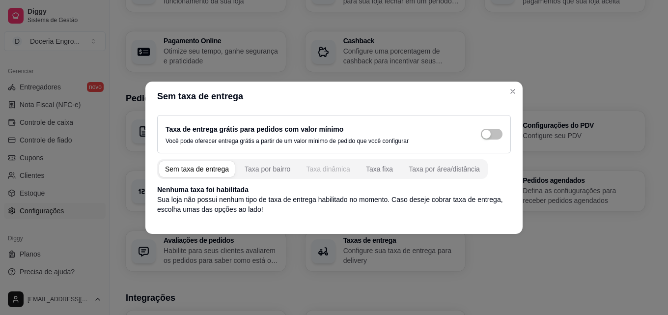
click at [324, 169] on div "Taxa dinâmica" at bounding box center [328, 169] width 44 height 10
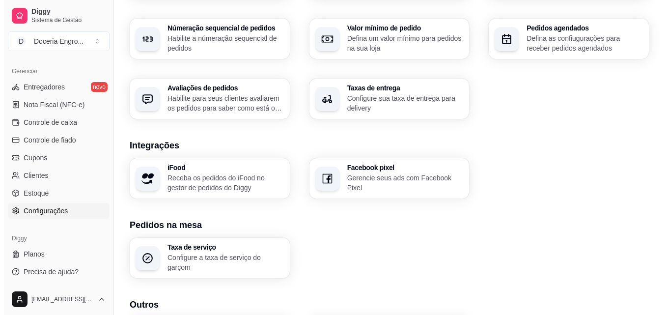
scroll to position [344, 0]
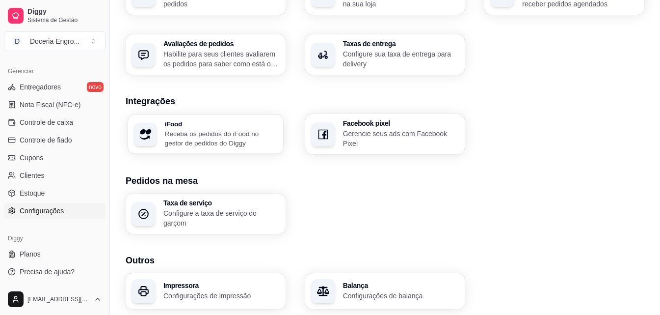
click at [236, 142] on p "Receba os pedidos do iFood no gestor de pedidos do Diggy" at bounding box center [221, 138] width 113 height 19
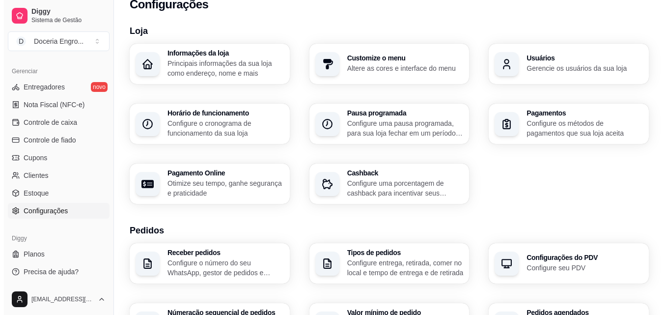
scroll to position [0, 0]
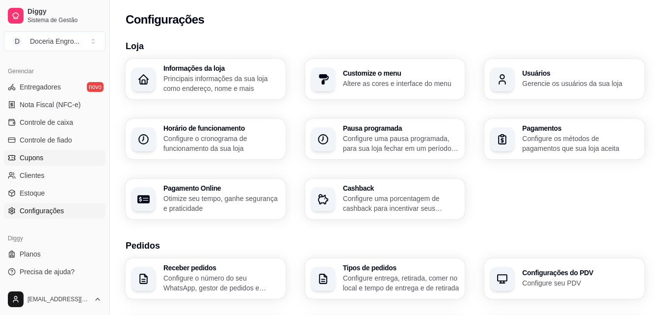
click at [41, 159] on span "Cupons" at bounding box center [32, 158] width 24 height 10
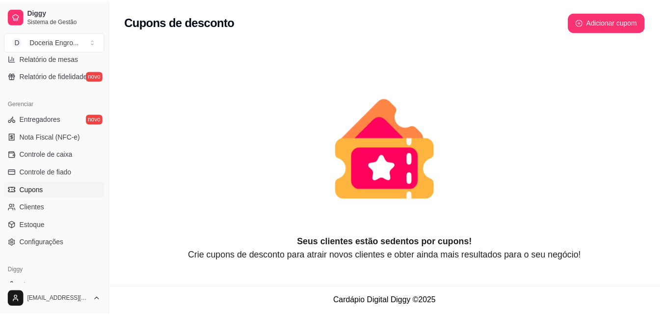
scroll to position [343, 0]
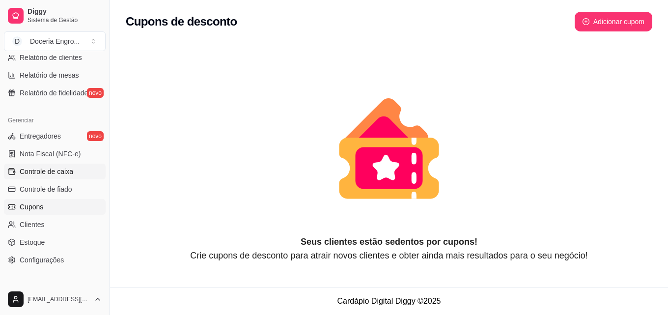
click at [73, 171] on link "Controle de caixa" at bounding box center [55, 172] width 102 height 16
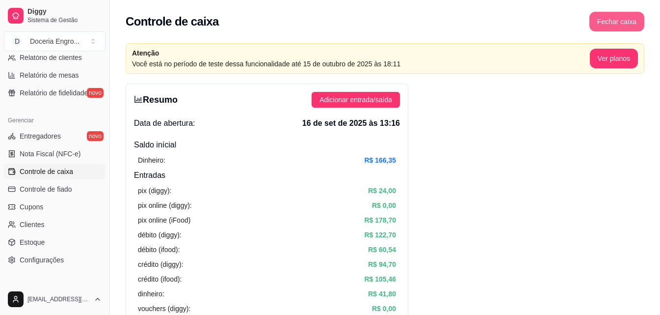
click at [615, 21] on button "Fechar caixa" at bounding box center [617, 22] width 55 height 20
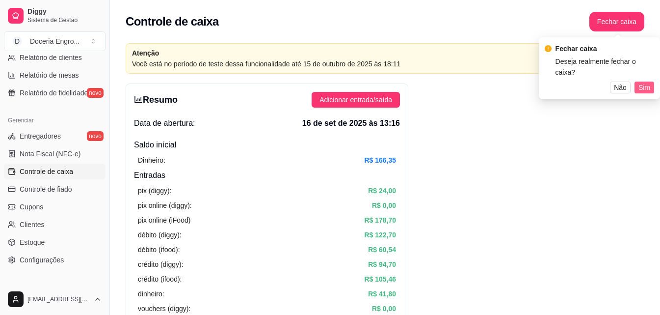
click at [646, 82] on span "Sim" at bounding box center [645, 87] width 12 height 11
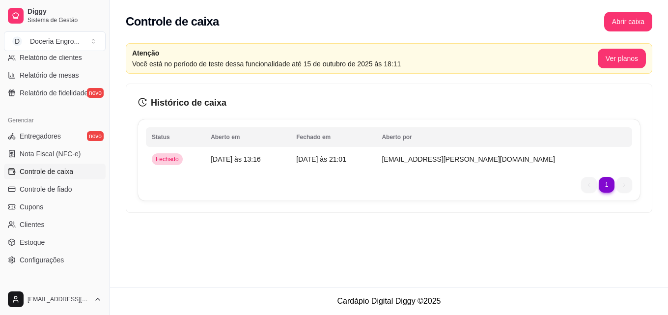
click at [567, 187] on div "1 1" at bounding box center [389, 185] width 486 height 16
click at [558, 163] on td "[EMAIL_ADDRESS][PERSON_NAME][DOMAIN_NAME]" at bounding box center [504, 159] width 256 height 20
click at [606, 184] on li "1" at bounding box center [607, 185] width 16 height 16
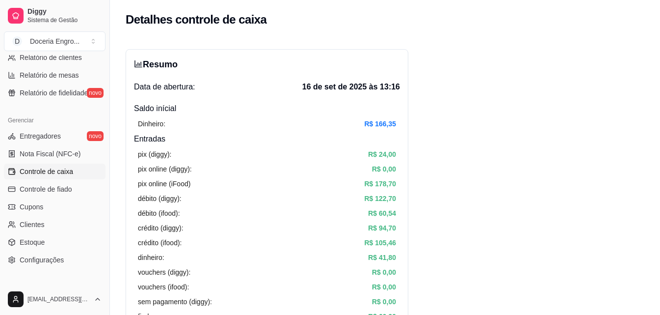
click at [46, 171] on span "Controle de caixa" at bounding box center [47, 171] width 54 height 10
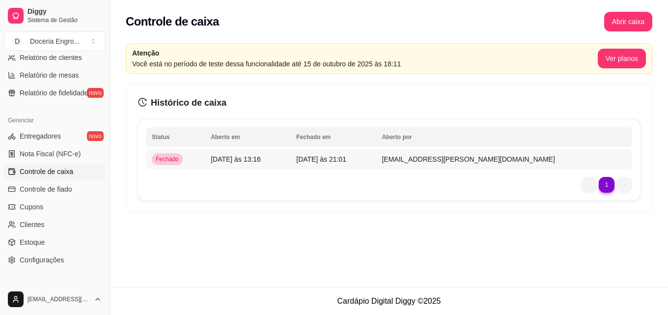
click at [205, 156] on td "Fechado" at bounding box center [175, 159] width 59 height 20
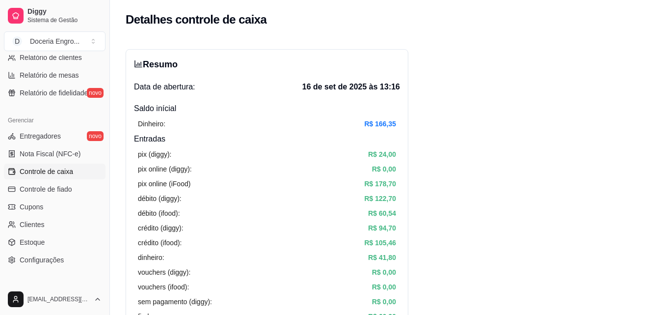
click at [138, 62] on icon "bar-chart" at bounding box center [138, 63] width 9 height 9
click at [48, 174] on span "Controle de caixa" at bounding box center [47, 171] width 54 height 10
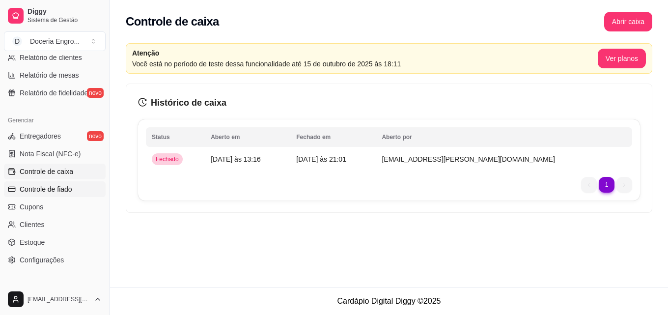
click at [64, 185] on span "Controle de fiado" at bounding box center [46, 189] width 53 height 10
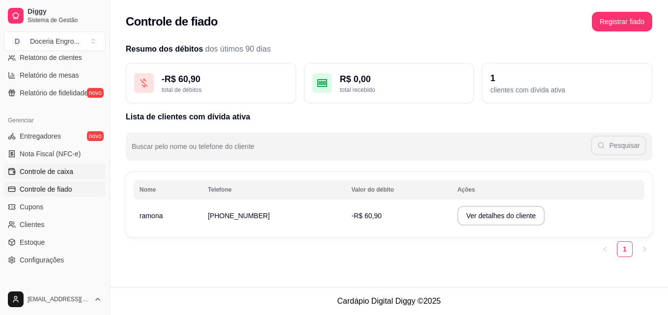
click at [62, 168] on span "Controle de caixa" at bounding box center [47, 171] width 54 height 10
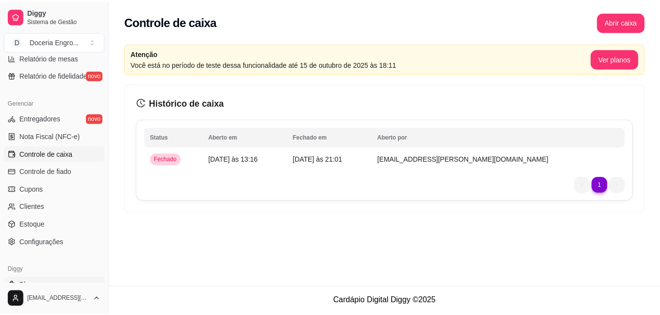
scroll to position [392, 0]
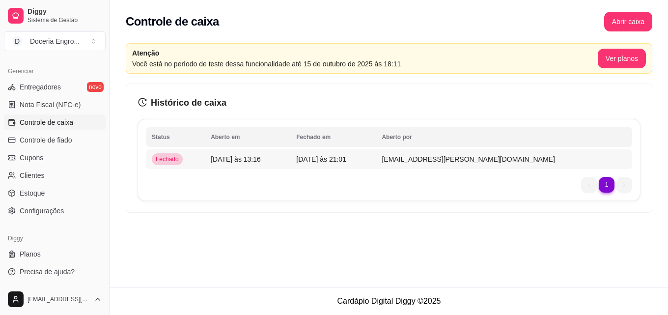
click at [517, 167] on td "[EMAIL_ADDRESS][PERSON_NAME][DOMAIN_NAME]" at bounding box center [504, 159] width 256 height 20
